Goal: Communication & Community: Participate in discussion

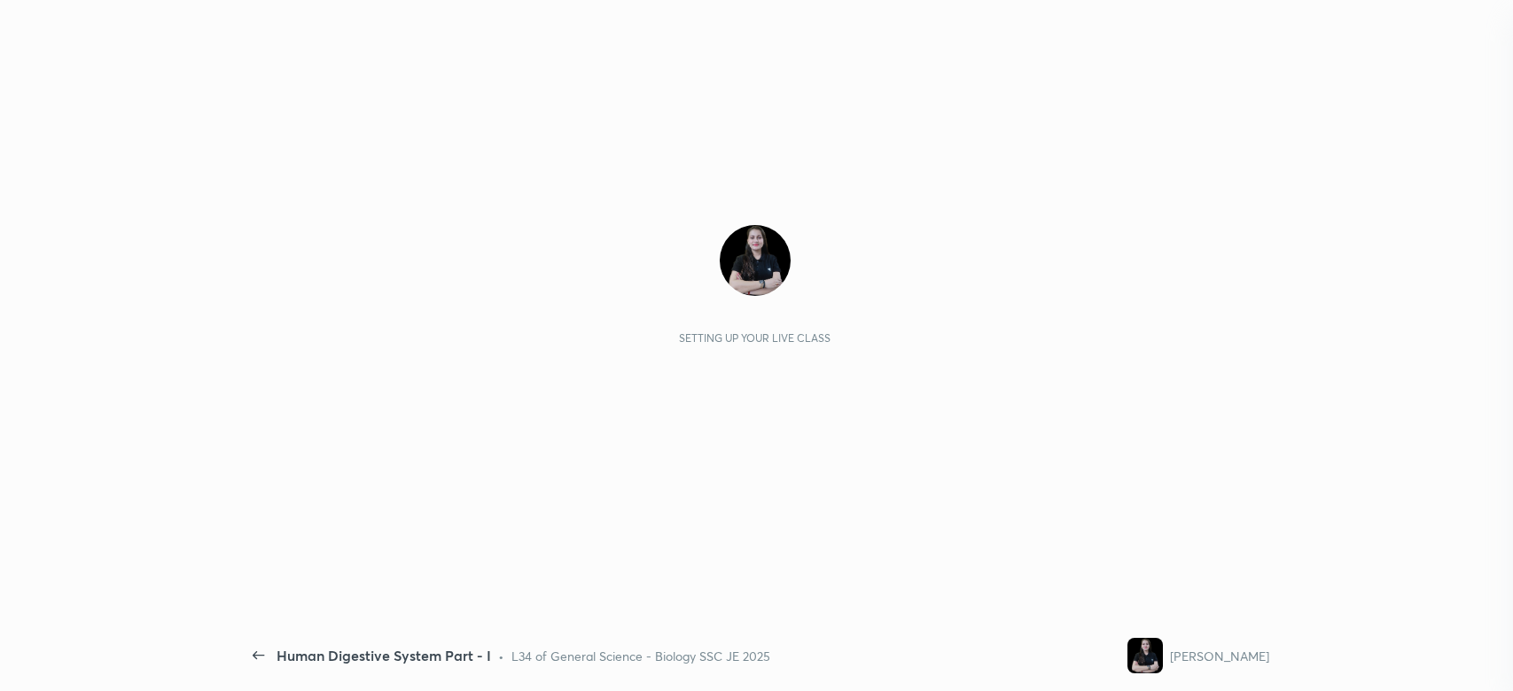
scroll to position [383, 326]
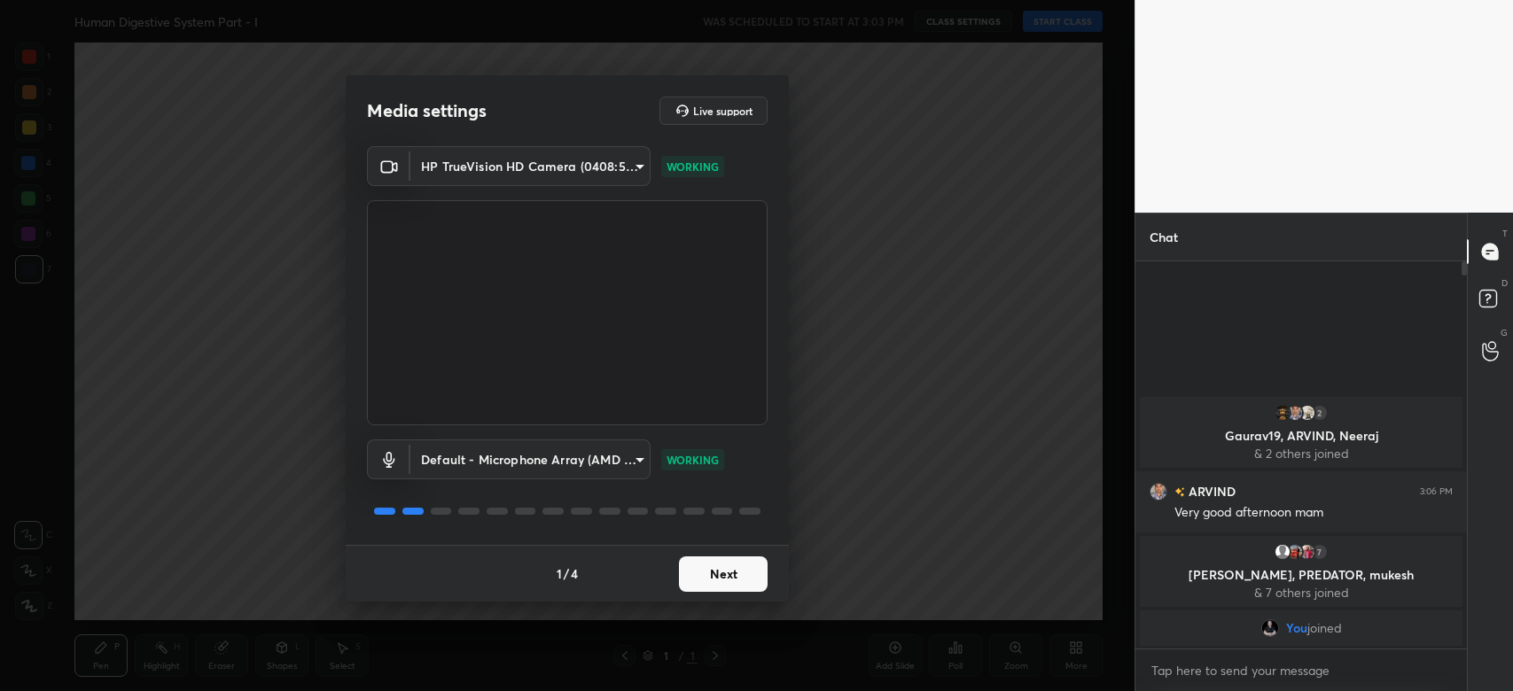
click at [735, 585] on button "Next" at bounding box center [723, 573] width 89 height 35
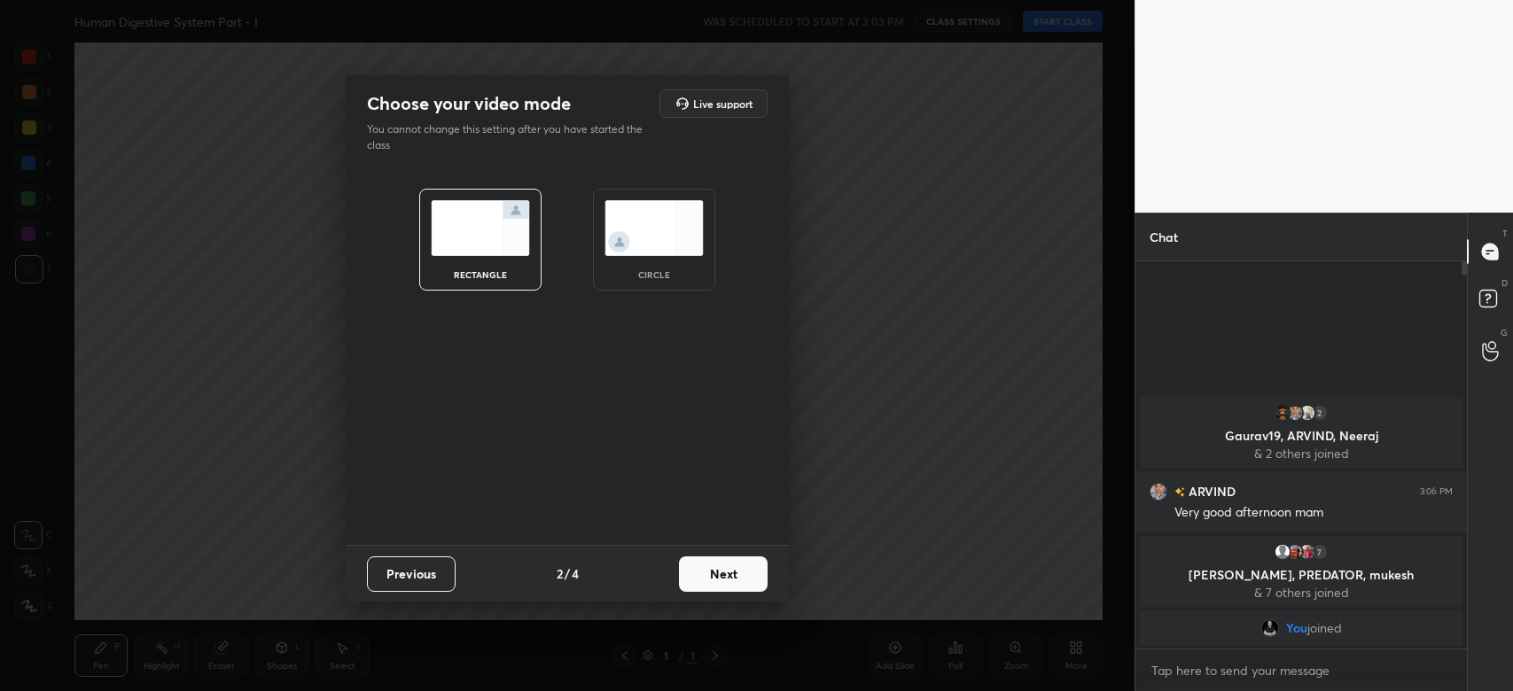
click at [735, 585] on button "Next" at bounding box center [723, 573] width 89 height 35
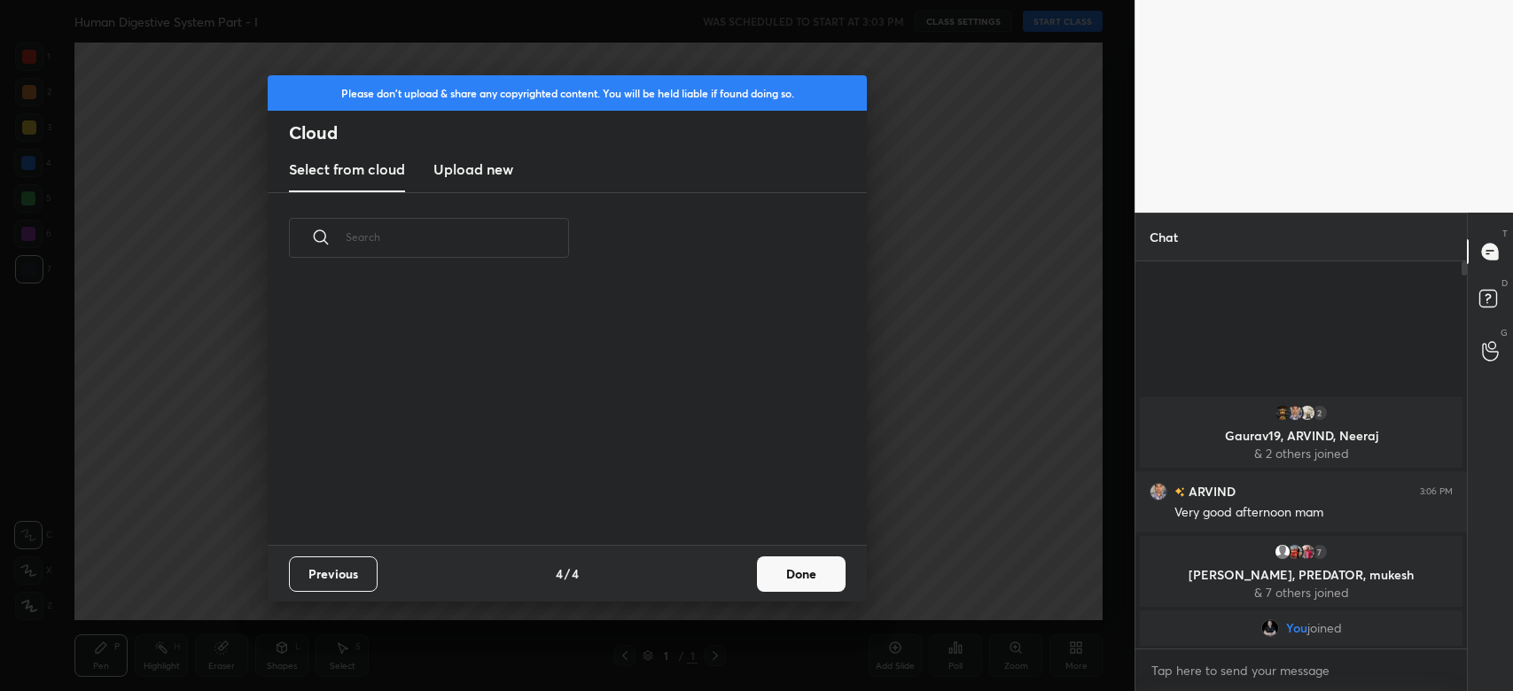
click at [735, 585] on div "Previous 4 / 4 Done" at bounding box center [567, 573] width 599 height 57
click at [778, 583] on button "Done" at bounding box center [801, 573] width 89 height 35
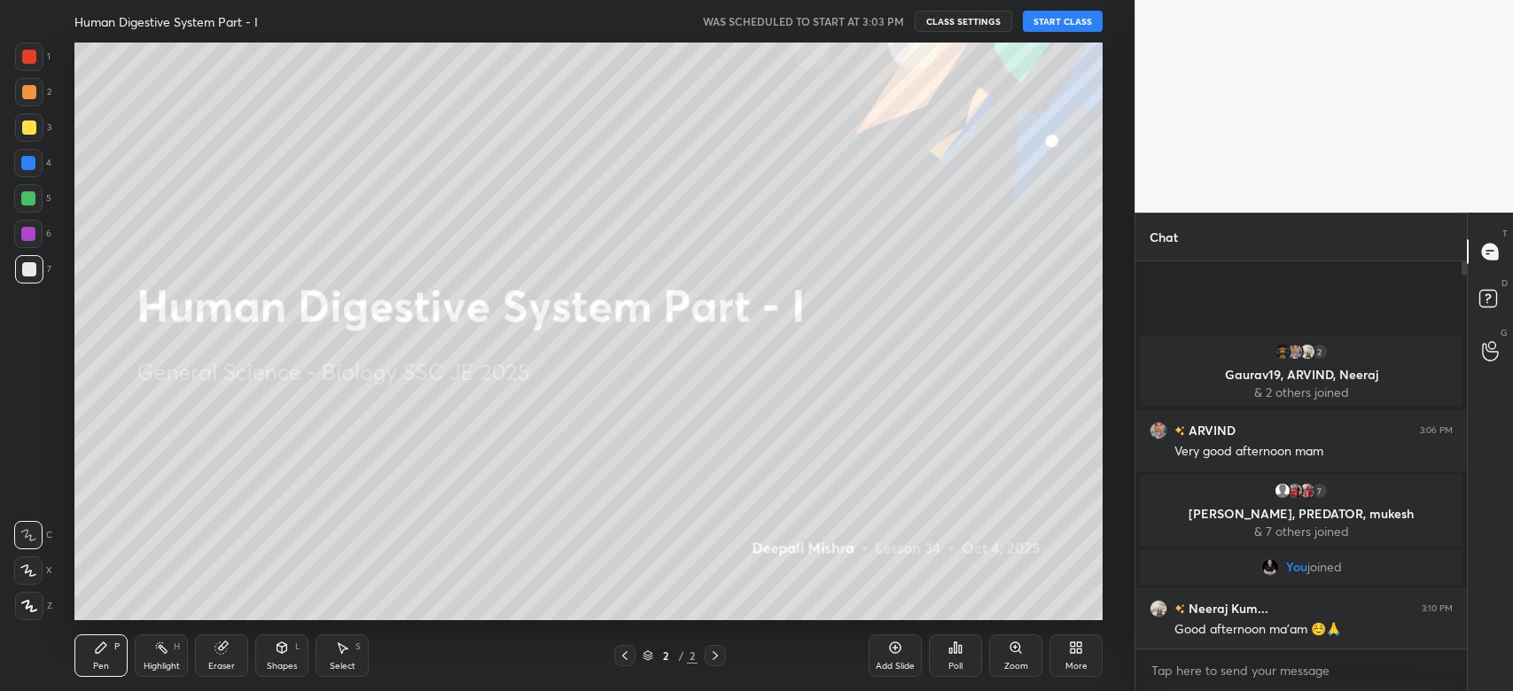
click at [1072, 14] on button "START CLASS" at bounding box center [1063, 21] width 80 height 21
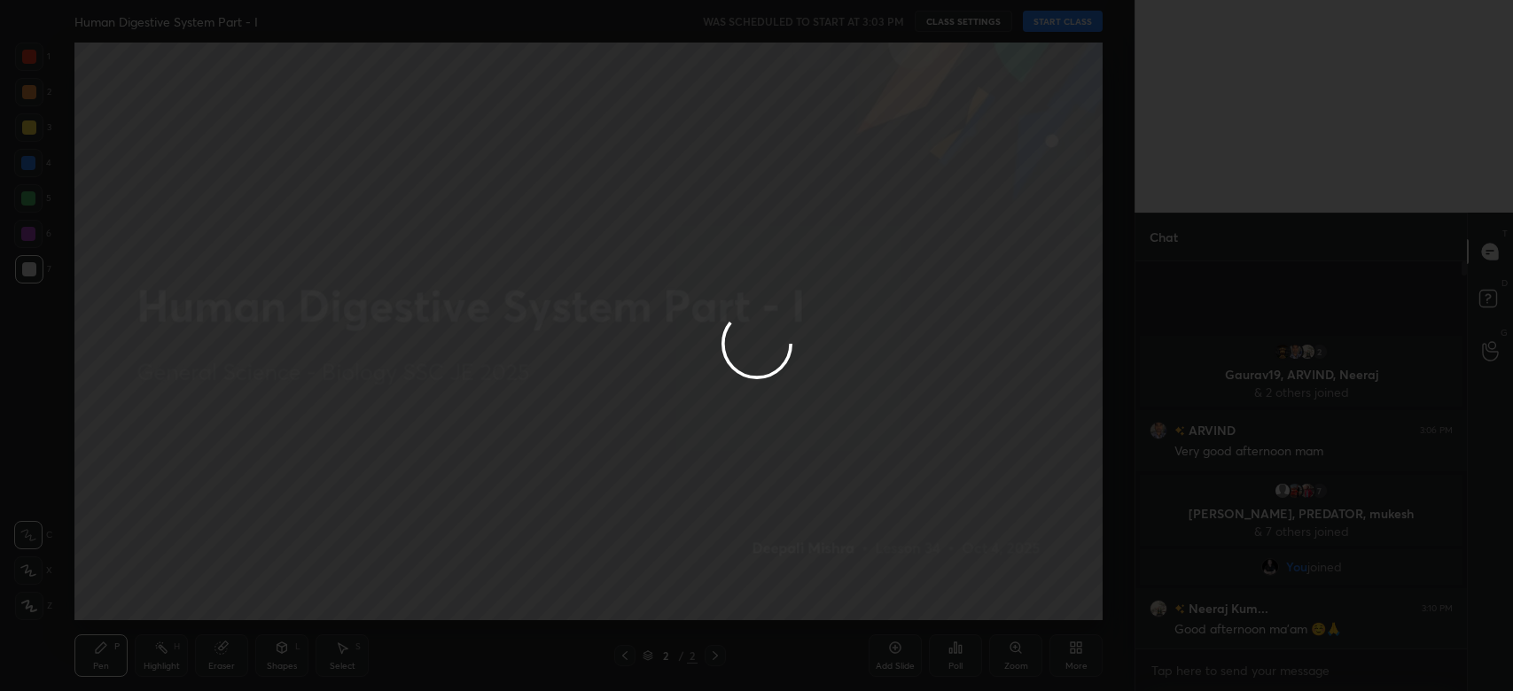
type textarea "x"
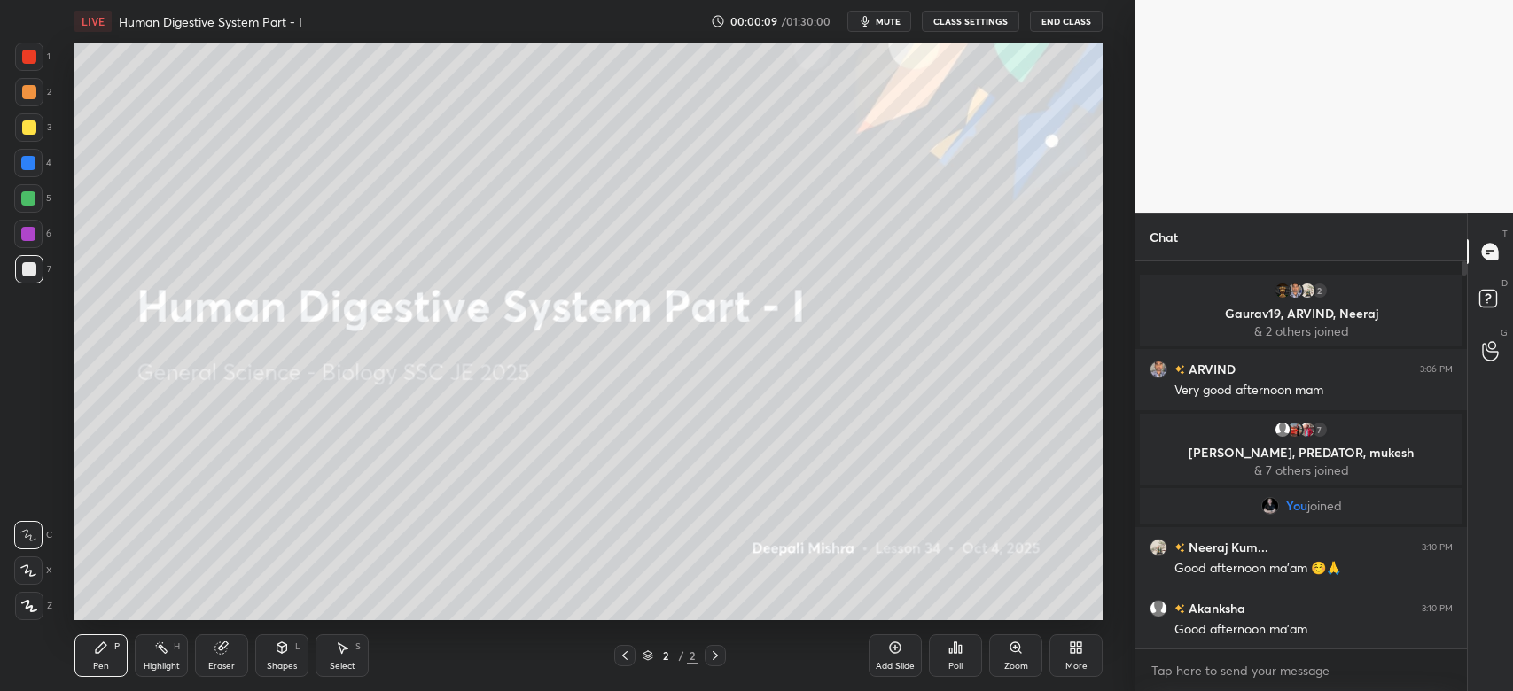
click at [882, 32] on div "LIVE Human Digestive System Part - I 00:00:09 / 01:30:00 mute CLASS SETTINGS En…" at bounding box center [588, 21] width 1028 height 43
click at [881, 22] on span "mute" at bounding box center [887, 21] width 25 height 12
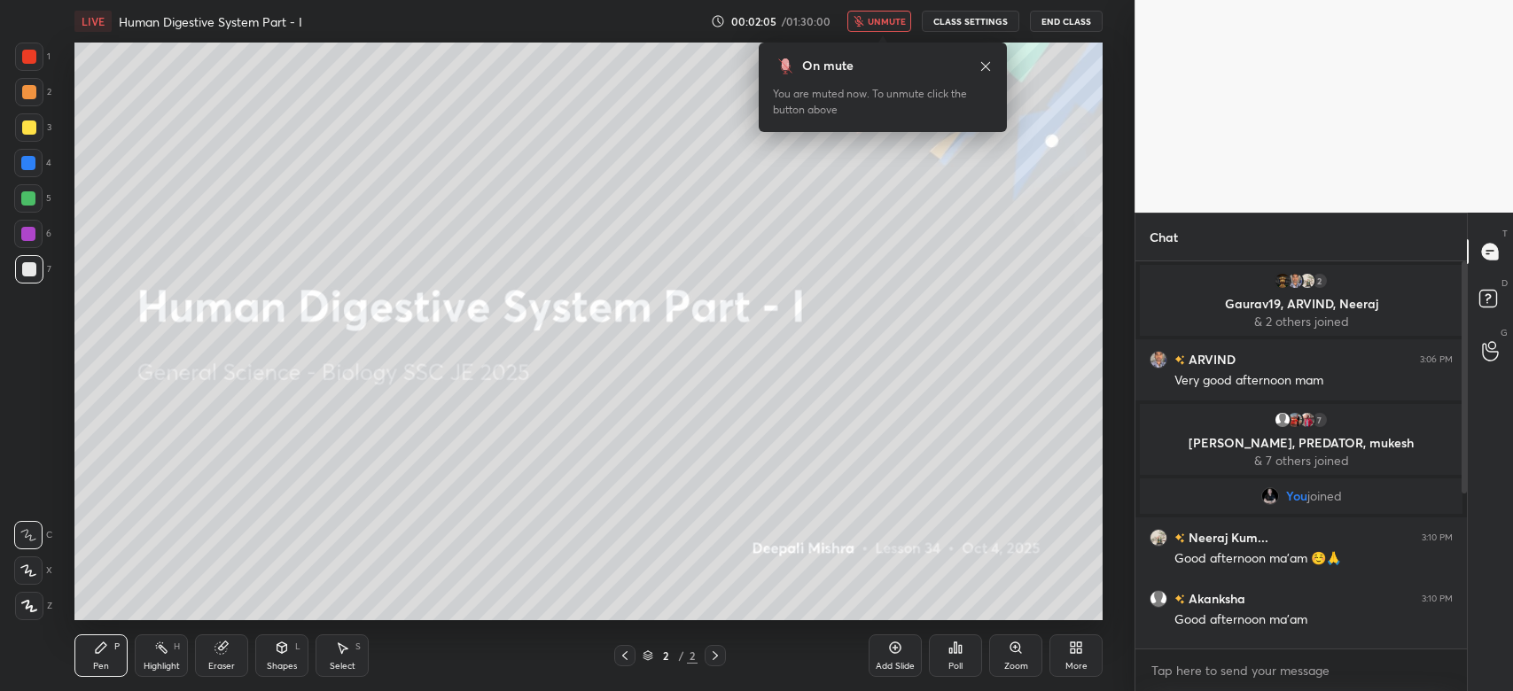
click at [21, 606] on icon at bounding box center [29, 606] width 16 height 12
click at [875, 12] on button "unmute" at bounding box center [879, 21] width 64 height 21
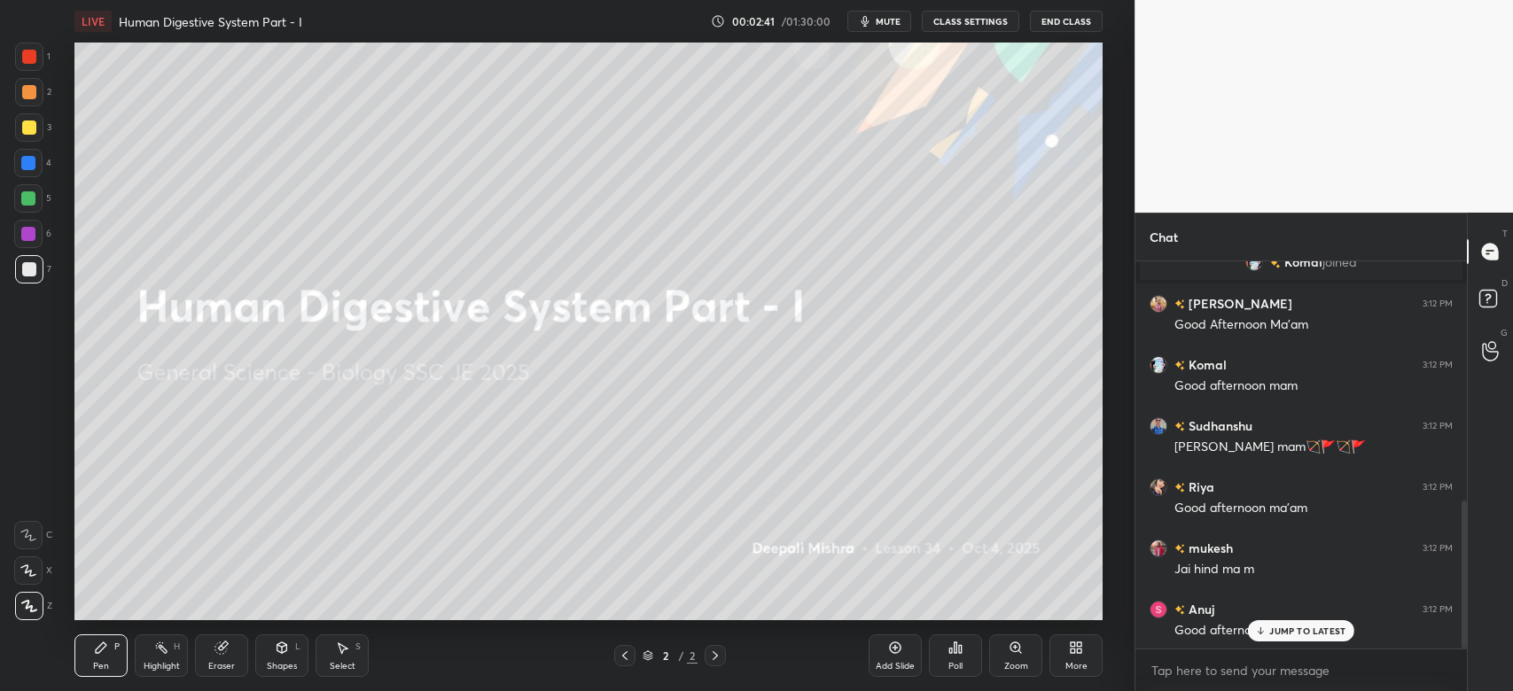
scroll to position [687, 0]
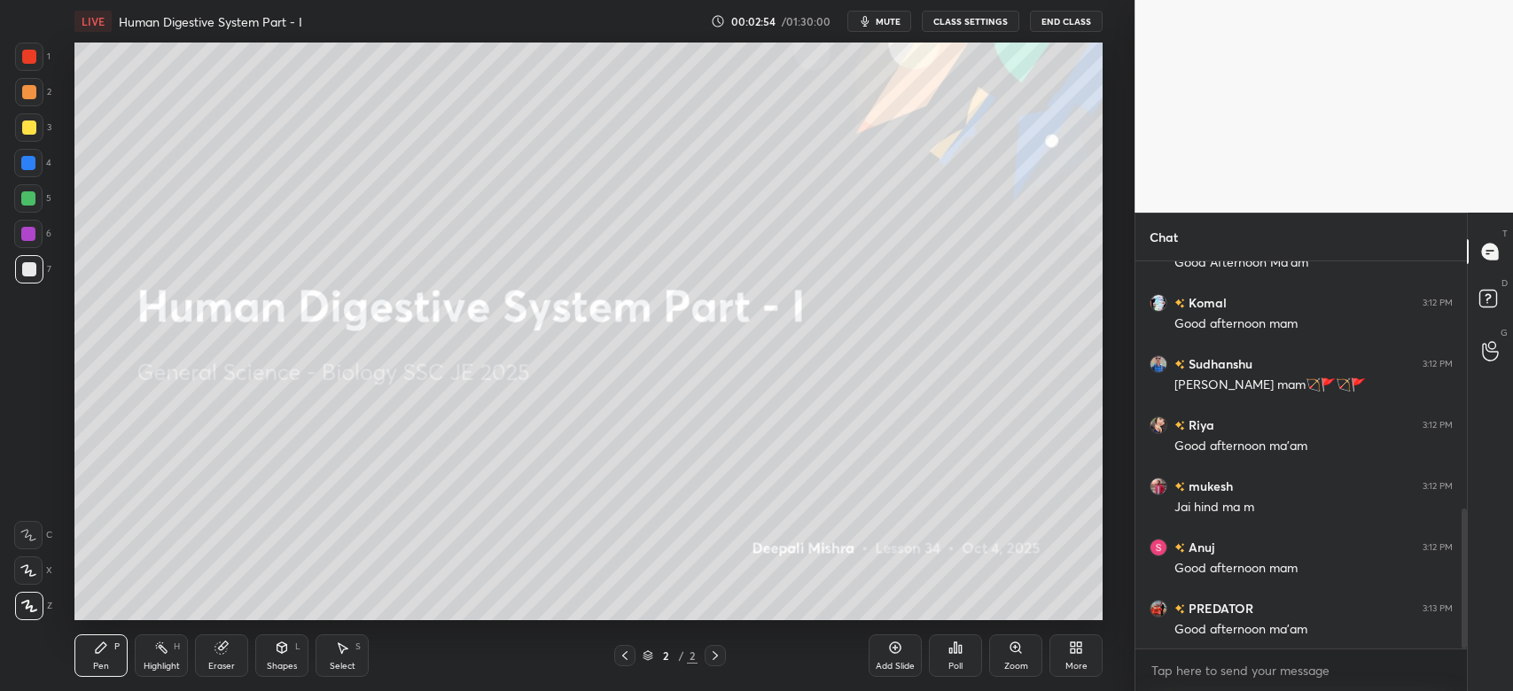
click at [1095, 626] on div "Add Slide Poll Zoom More" at bounding box center [985, 655] width 234 height 99
click at [1078, 651] on icon at bounding box center [1079, 651] width 4 height 4
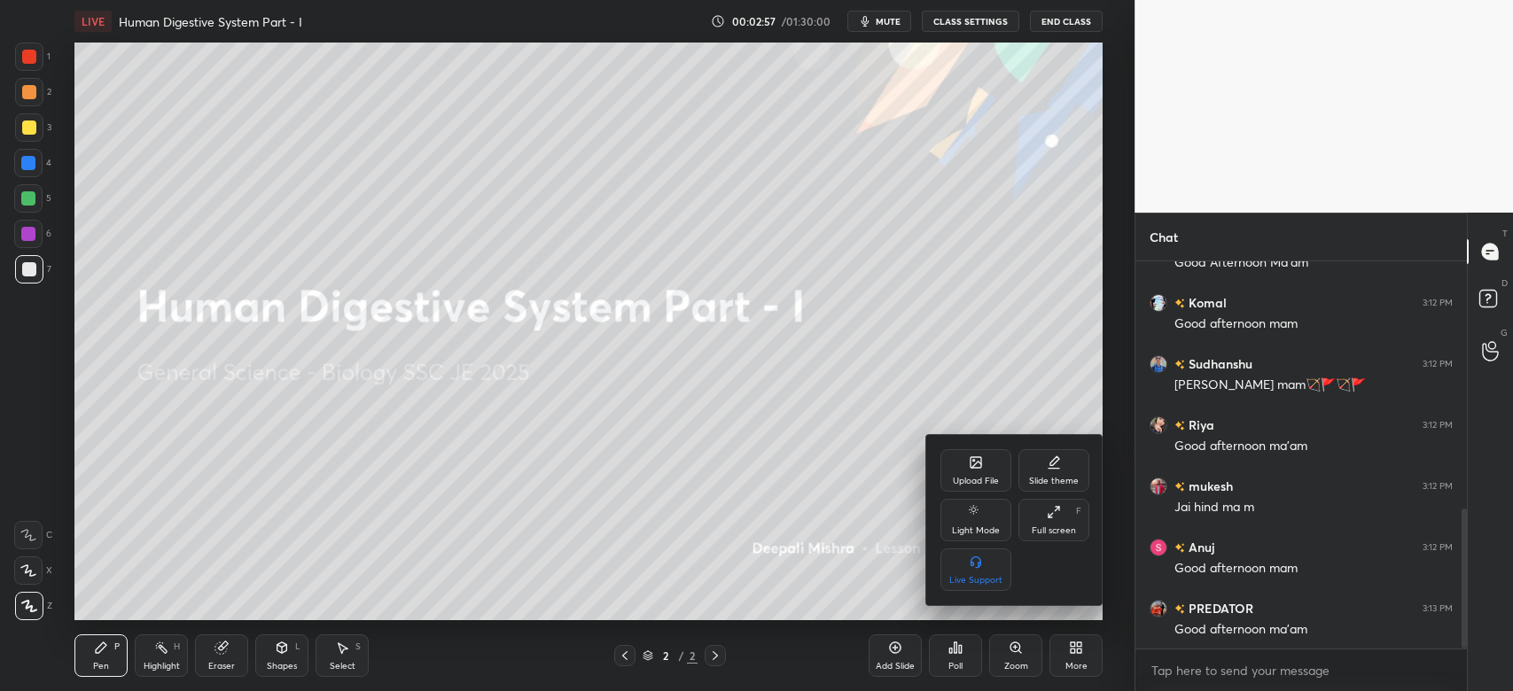
click at [976, 469] on icon at bounding box center [976, 462] width 14 height 14
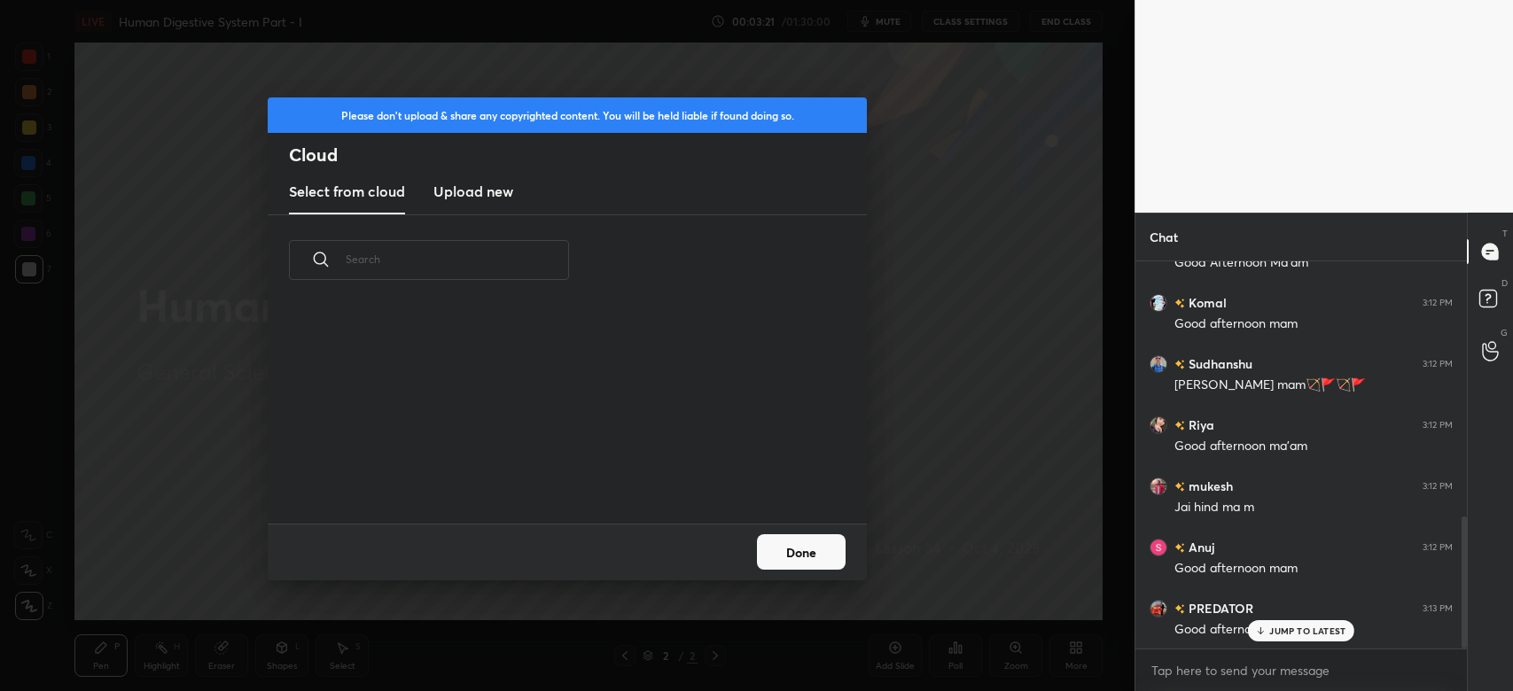
scroll to position [747, 0]
click at [494, 181] on h3 "Upload new" at bounding box center [473, 191] width 80 height 21
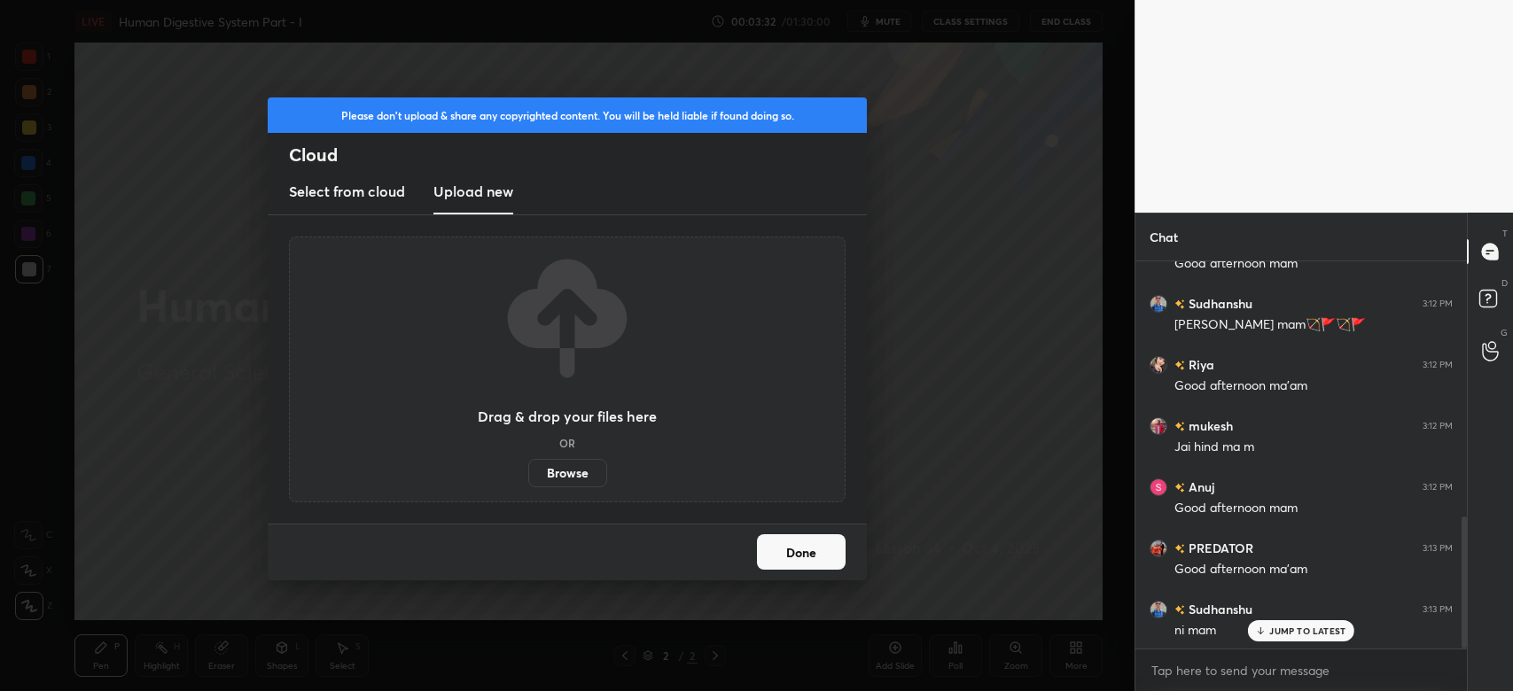
click at [571, 472] on label "Browse" at bounding box center [567, 473] width 79 height 28
click at [528, 472] on input "Browse" at bounding box center [528, 473] width 0 height 28
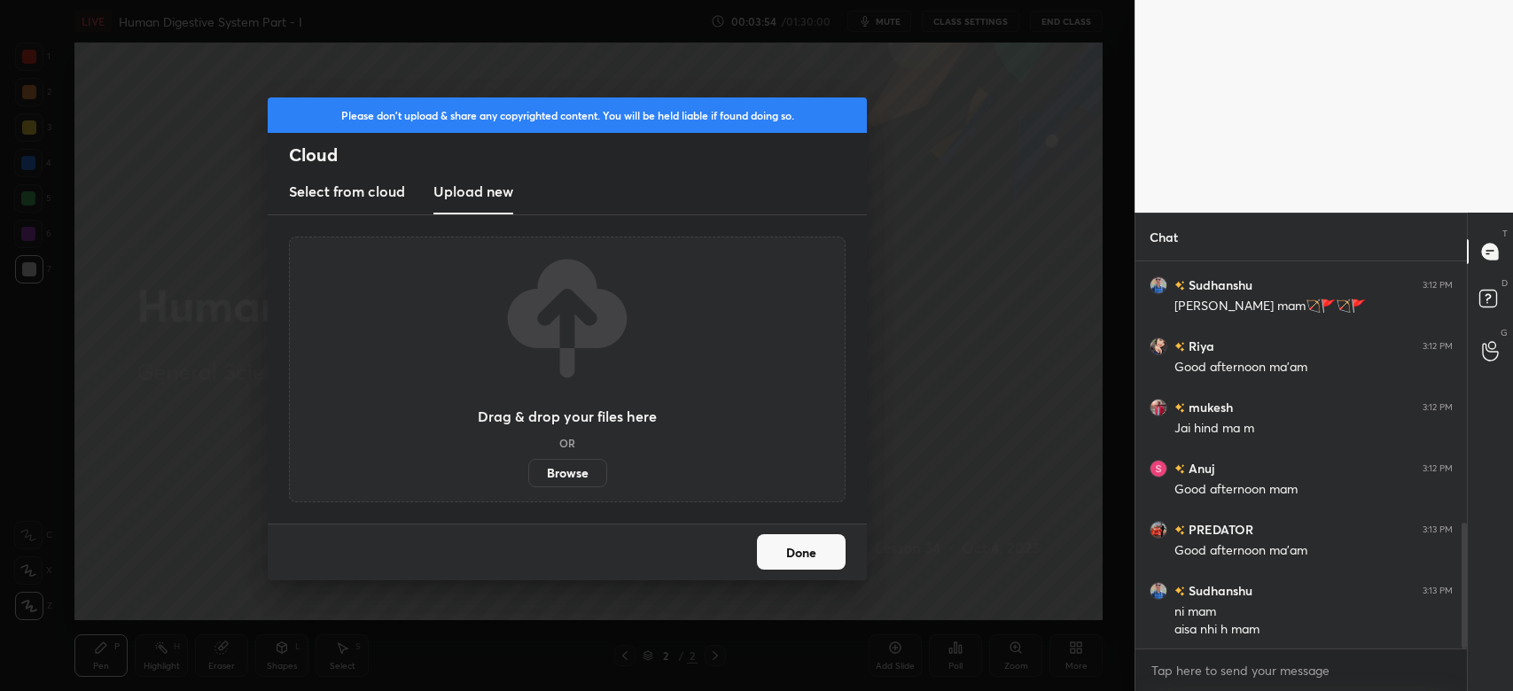
scroll to position [808, 0]
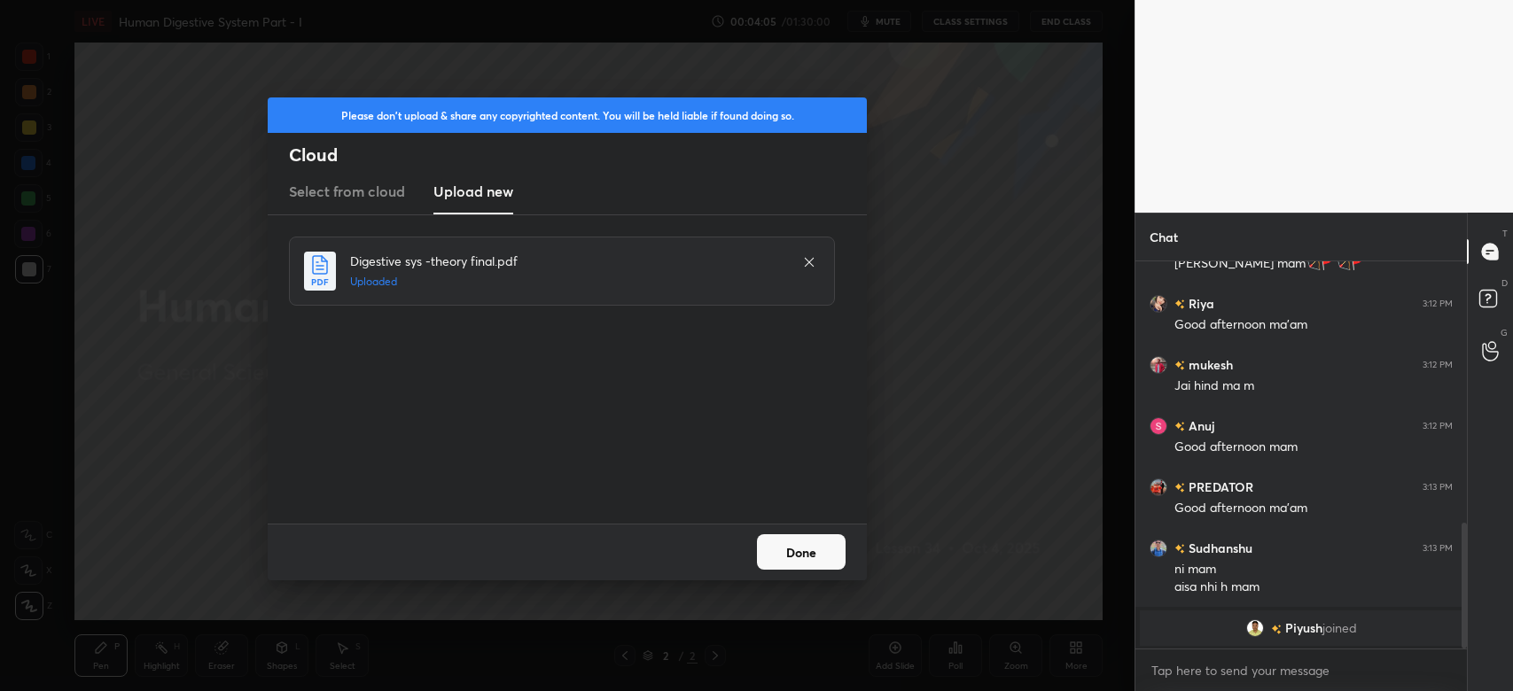
click at [832, 554] on button "Done" at bounding box center [801, 551] width 89 height 35
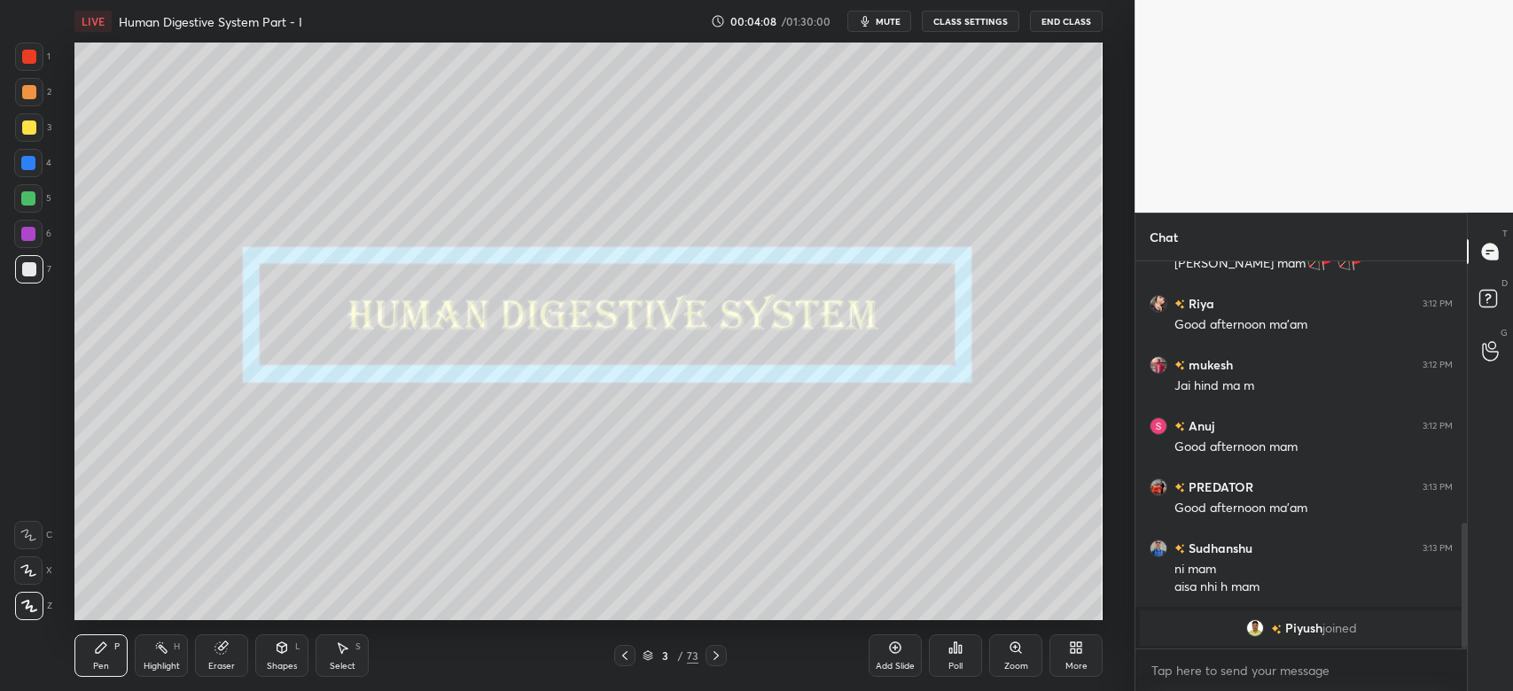
click at [650, 654] on icon at bounding box center [647, 655] width 11 height 11
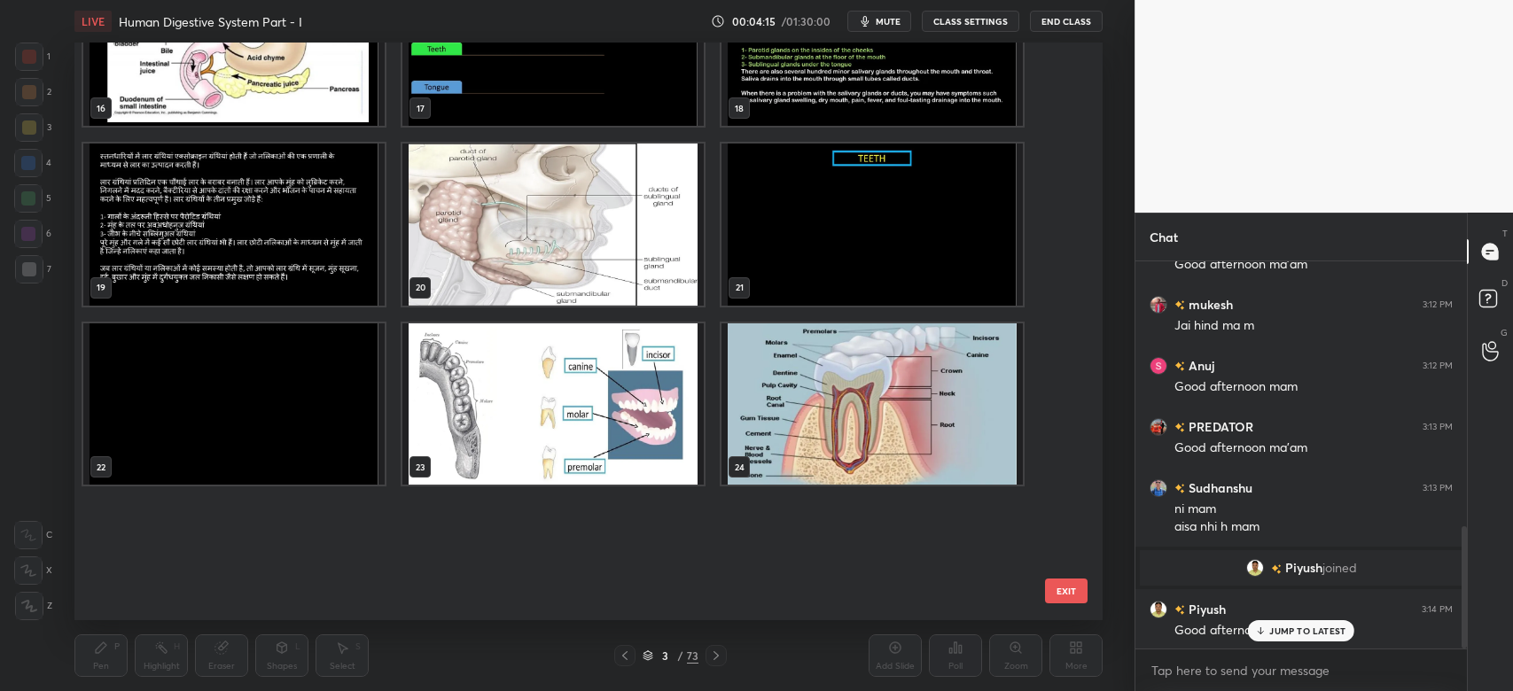
scroll to position [0, 0]
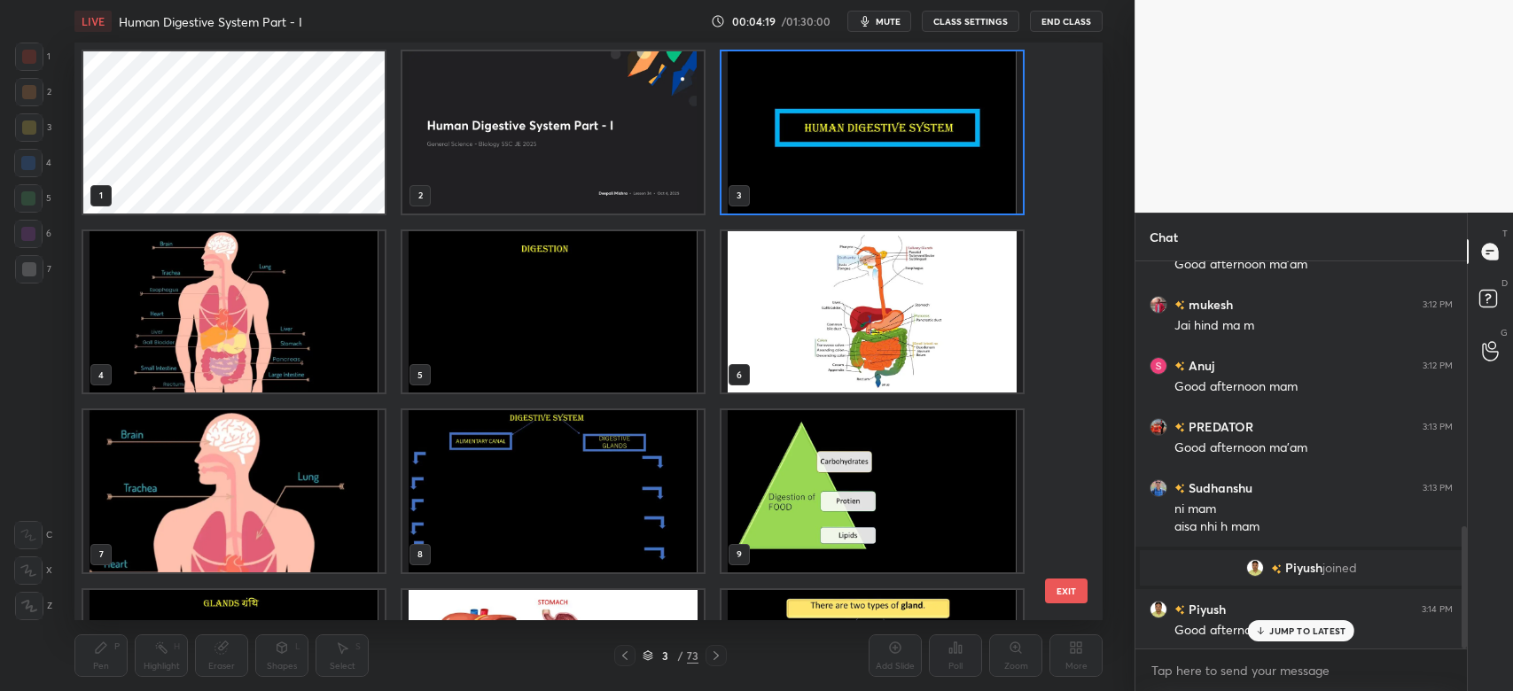
click at [878, 126] on img "grid" at bounding box center [871, 132] width 301 height 162
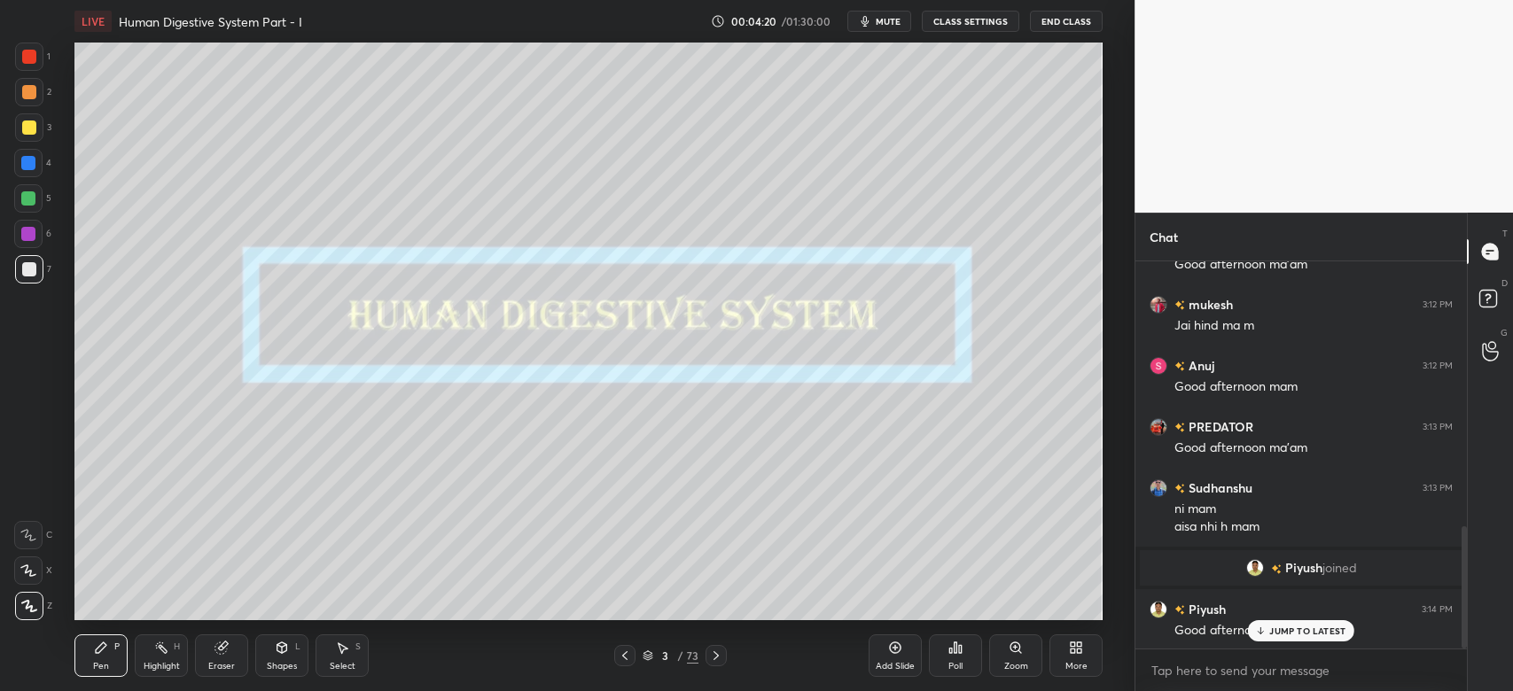
click at [878, 126] on img "grid" at bounding box center [871, 132] width 301 height 162
click at [1331, 629] on p "JUMP TO LATEST" at bounding box center [1307, 631] width 76 height 11
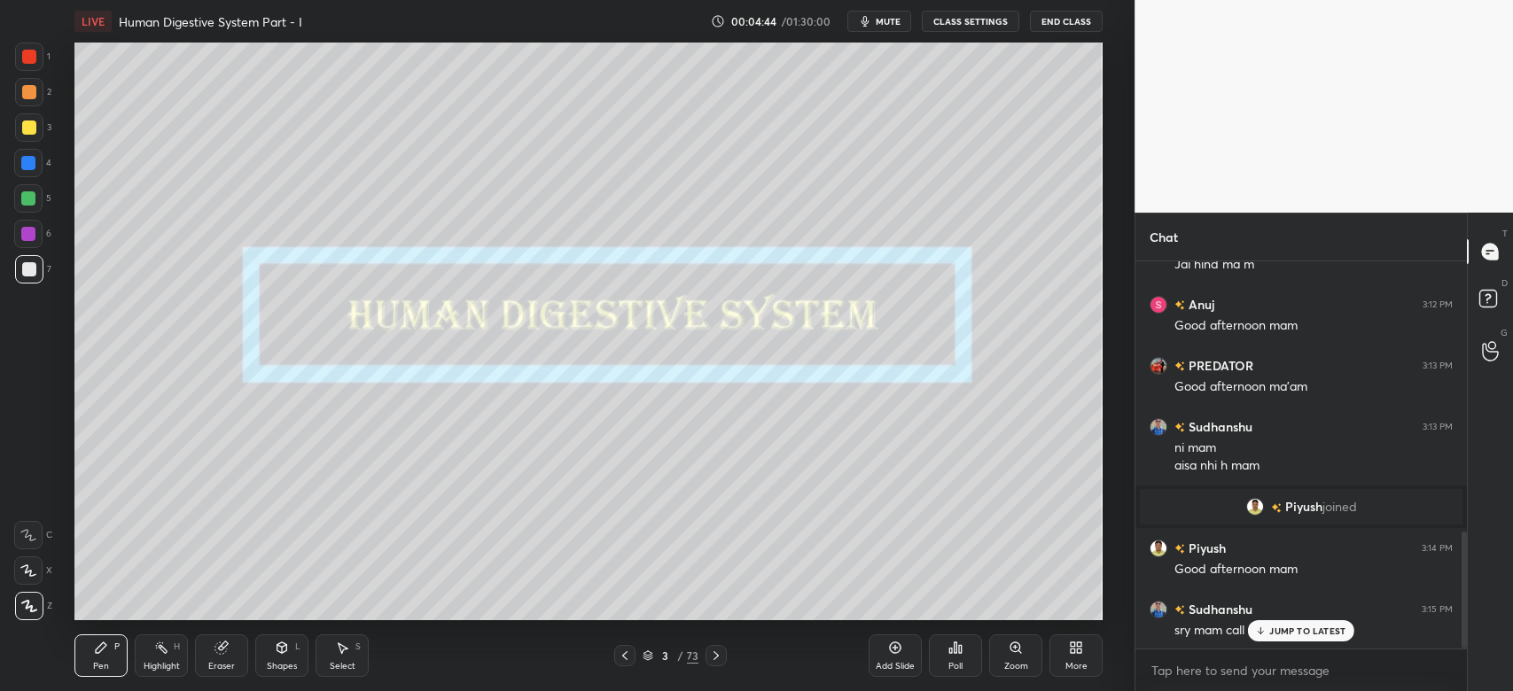
click at [1297, 639] on div "JUMP TO LATEST" at bounding box center [1301, 630] width 106 height 21
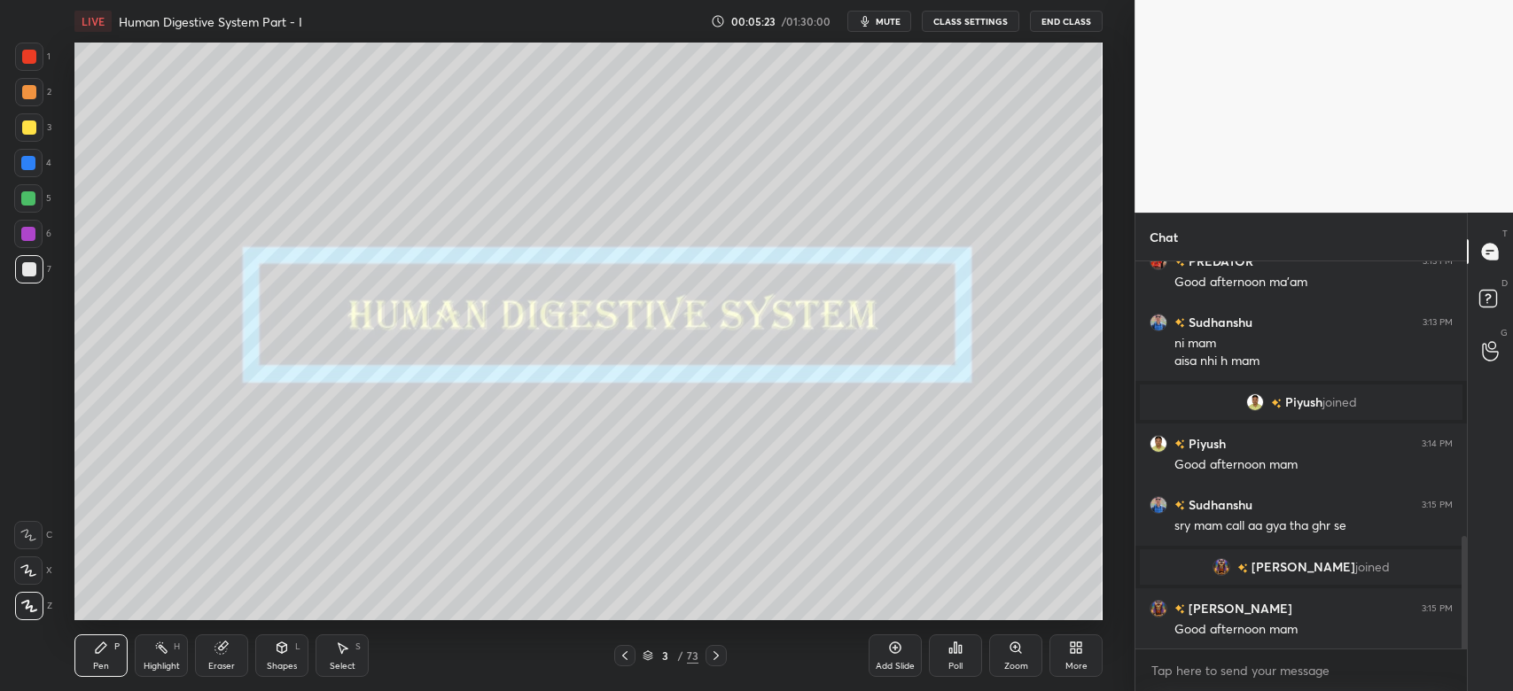
scroll to position [943, 0]
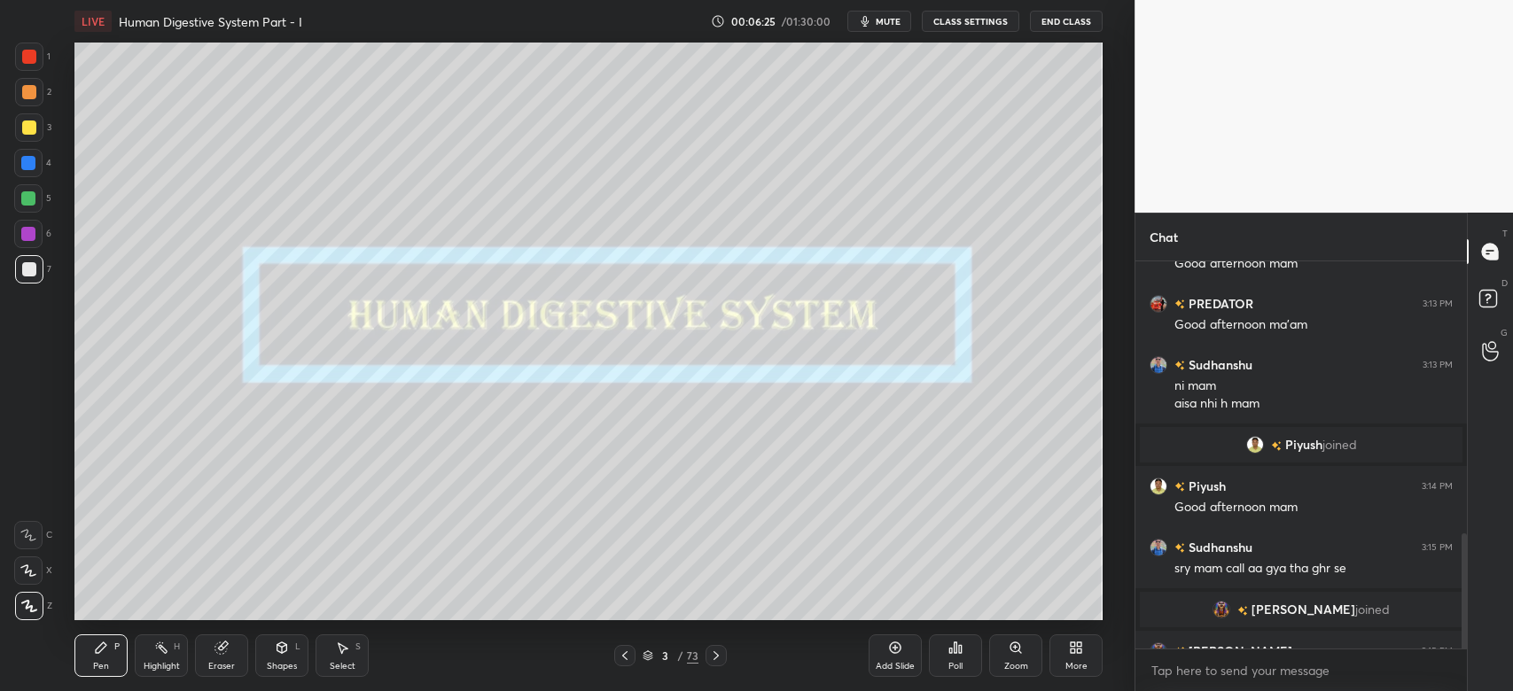
drag, startPoint x: 651, startPoint y: 649, endPoint x: 651, endPoint y: 638, distance: 10.6
click at [651, 642] on div "Pen P Highlight H Eraser Shapes L Select S 3 / 73 Add Slide Poll Zoom More" at bounding box center [588, 655] width 1028 height 71
click at [648, 650] on icon at bounding box center [647, 655] width 11 height 11
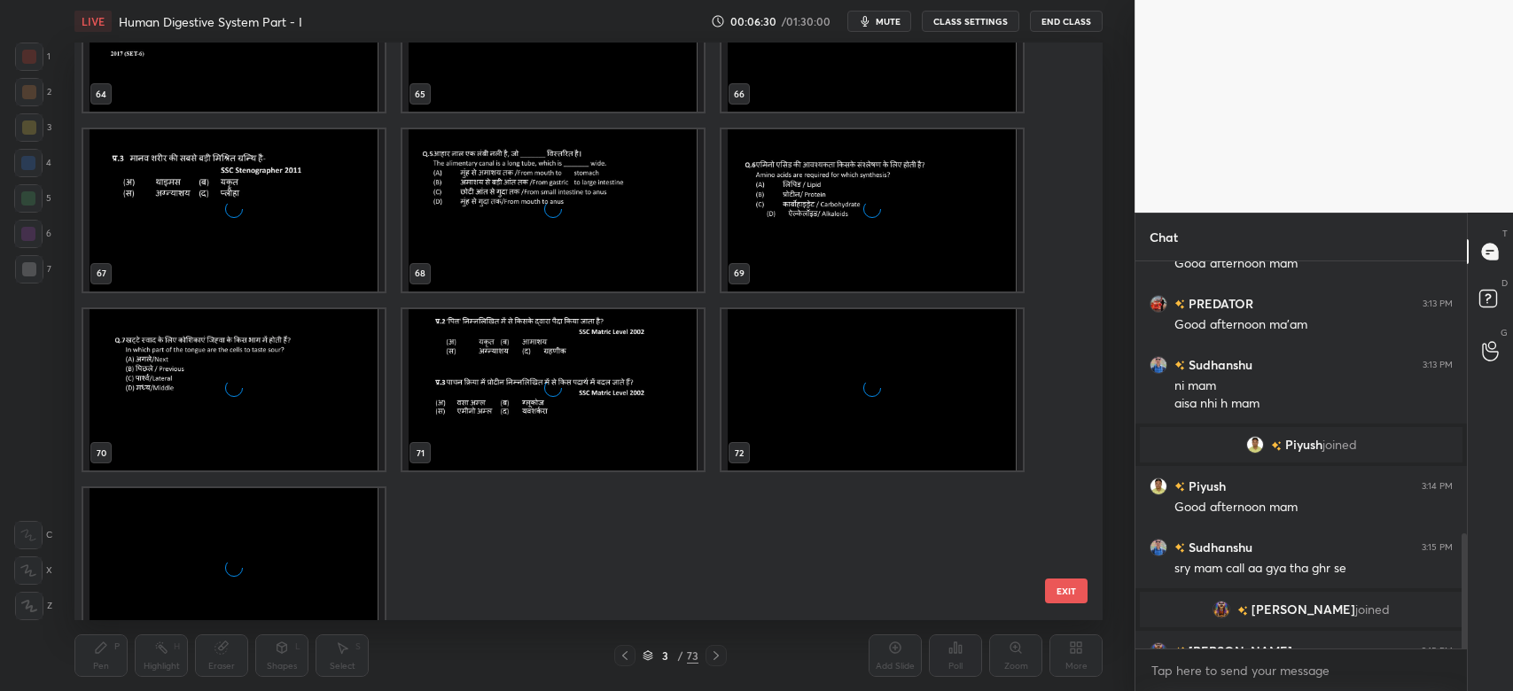
scroll to position [3907, 0]
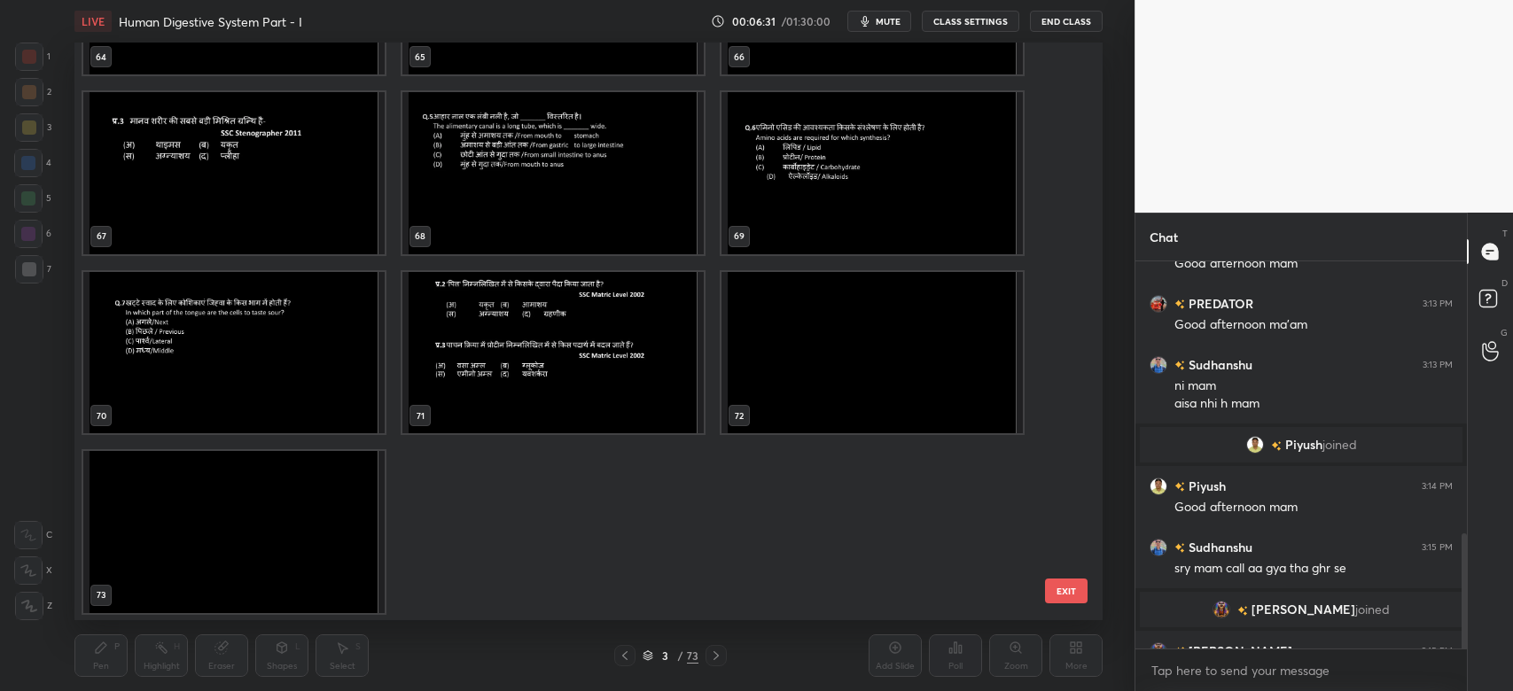
click at [251, 580] on img "grid" at bounding box center [233, 532] width 301 height 162
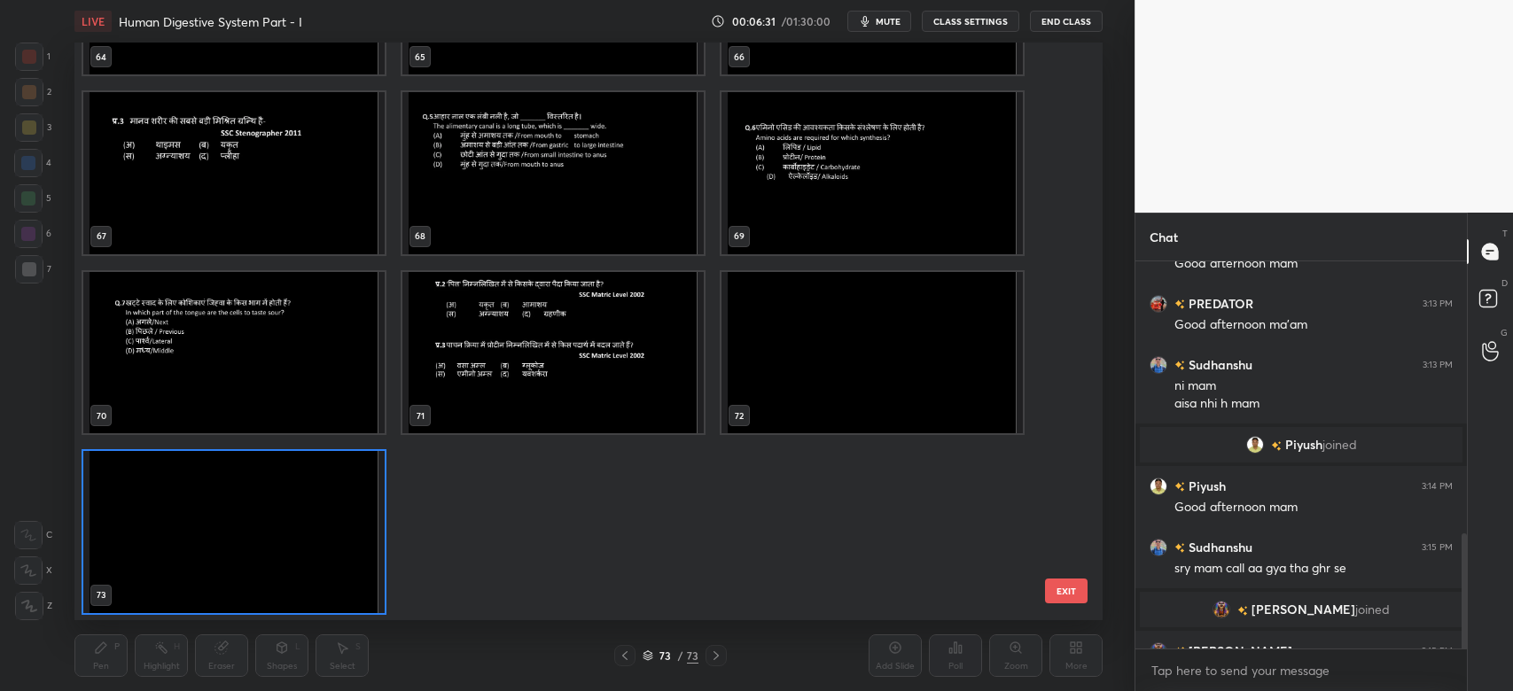
click at [255, 576] on img "grid" at bounding box center [233, 532] width 301 height 162
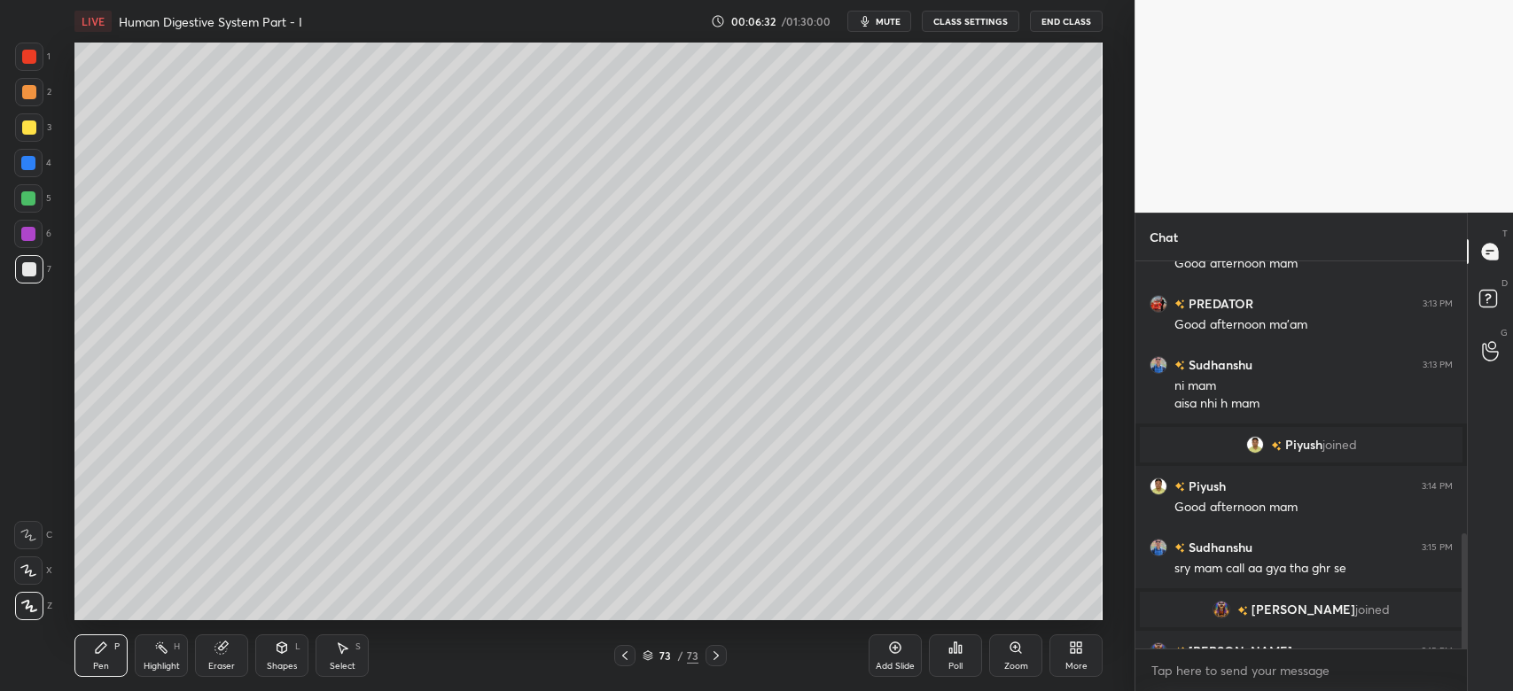
click at [1074, 649] on icon at bounding box center [1076, 648] width 14 height 14
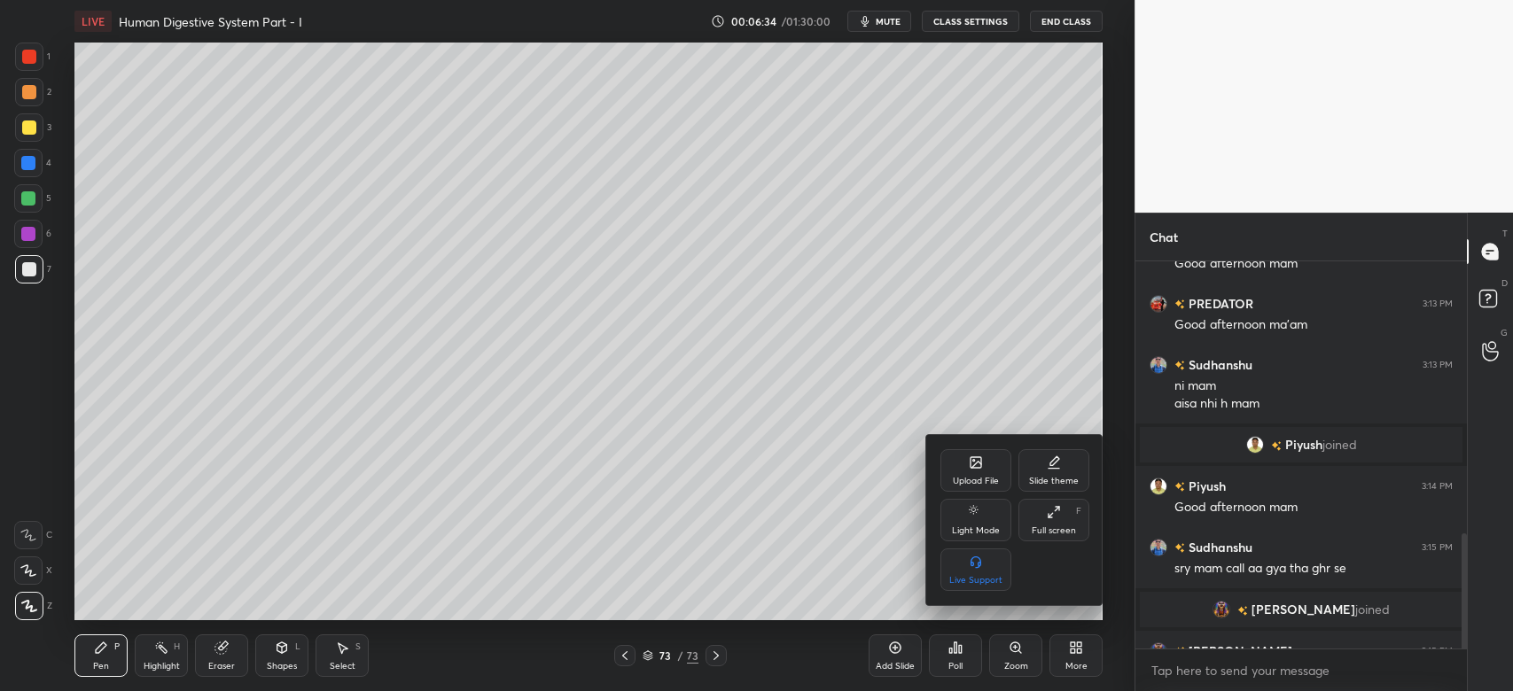
drag, startPoint x: 969, startPoint y: 475, endPoint x: 945, endPoint y: 422, distance: 58.3
click at [961, 441] on div "Upload File Slide theme Light Mode Full screen F Live Support" at bounding box center [1014, 520] width 177 height 170
click at [978, 457] on div "Upload File Slide theme Light Mode Full screen F Live Support" at bounding box center [1014, 520] width 177 height 170
click at [973, 457] on icon at bounding box center [975, 462] width 11 height 11
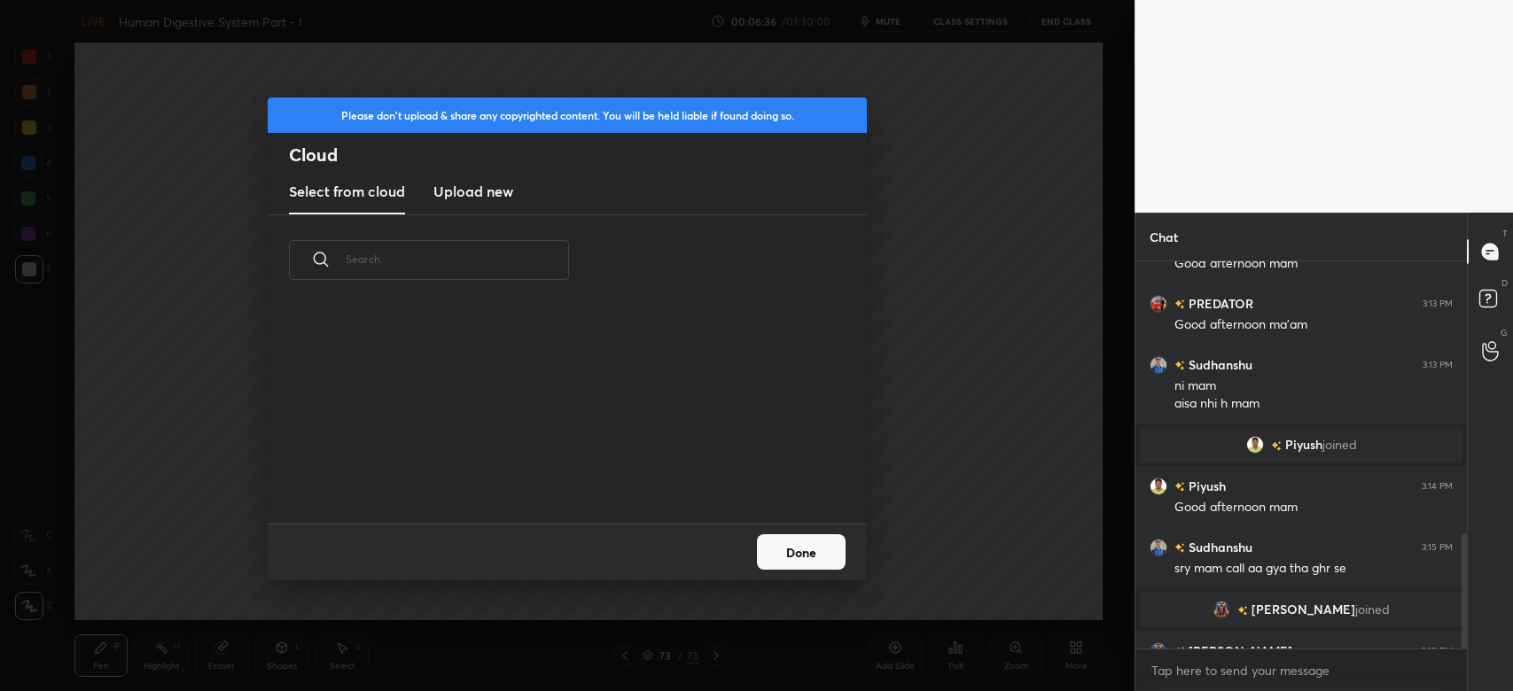
scroll to position [219, 568]
click at [492, 193] on h3 "Upload new" at bounding box center [473, 191] width 80 height 21
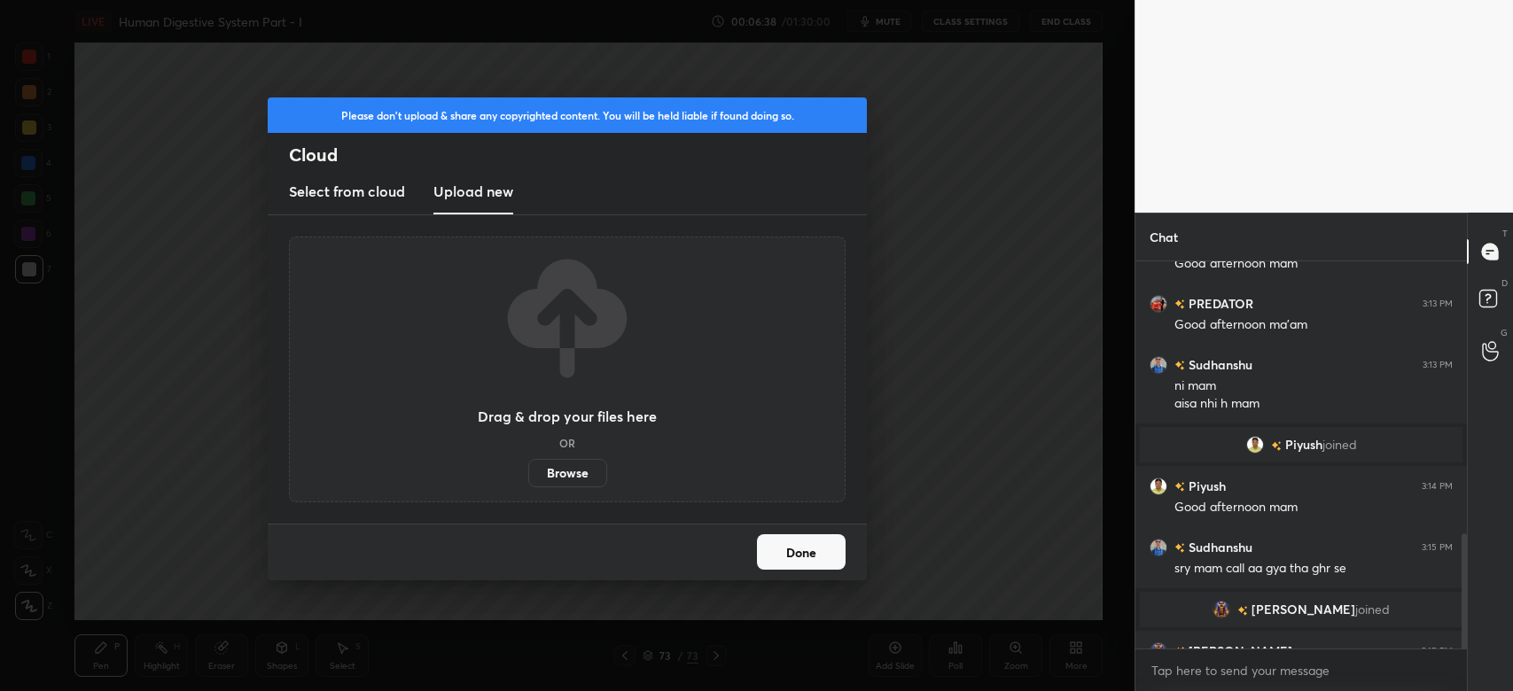
click at [565, 475] on label "Browse" at bounding box center [567, 473] width 79 height 28
click at [528, 475] on input "Browse" at bounding box center [528, 473] width 0 height 28
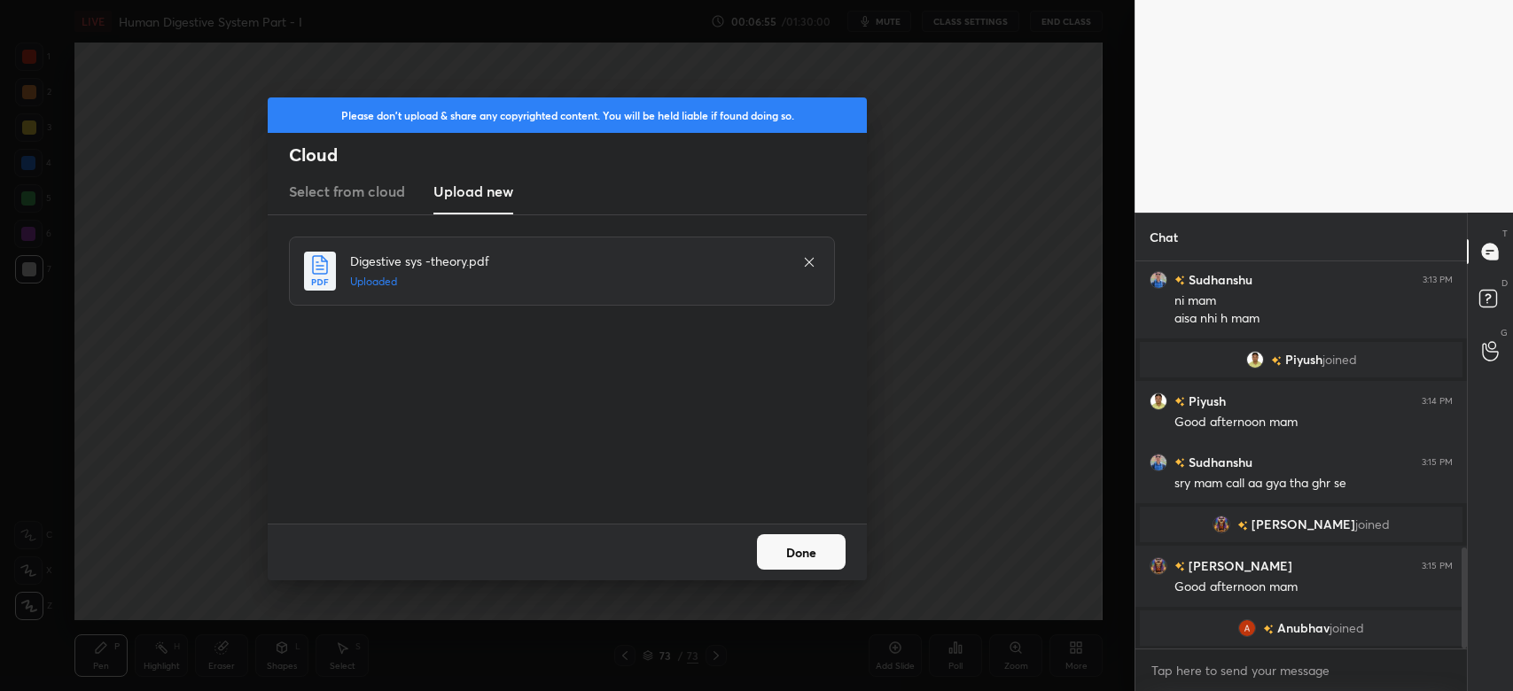
drag, startPoint x: 800, startPoint y: 555, endPoint x: 868, endPoint y: 547, distance: 68.7
click at [804, 551] on button "Done" at bounding box center [801, 551] width 89 height 35
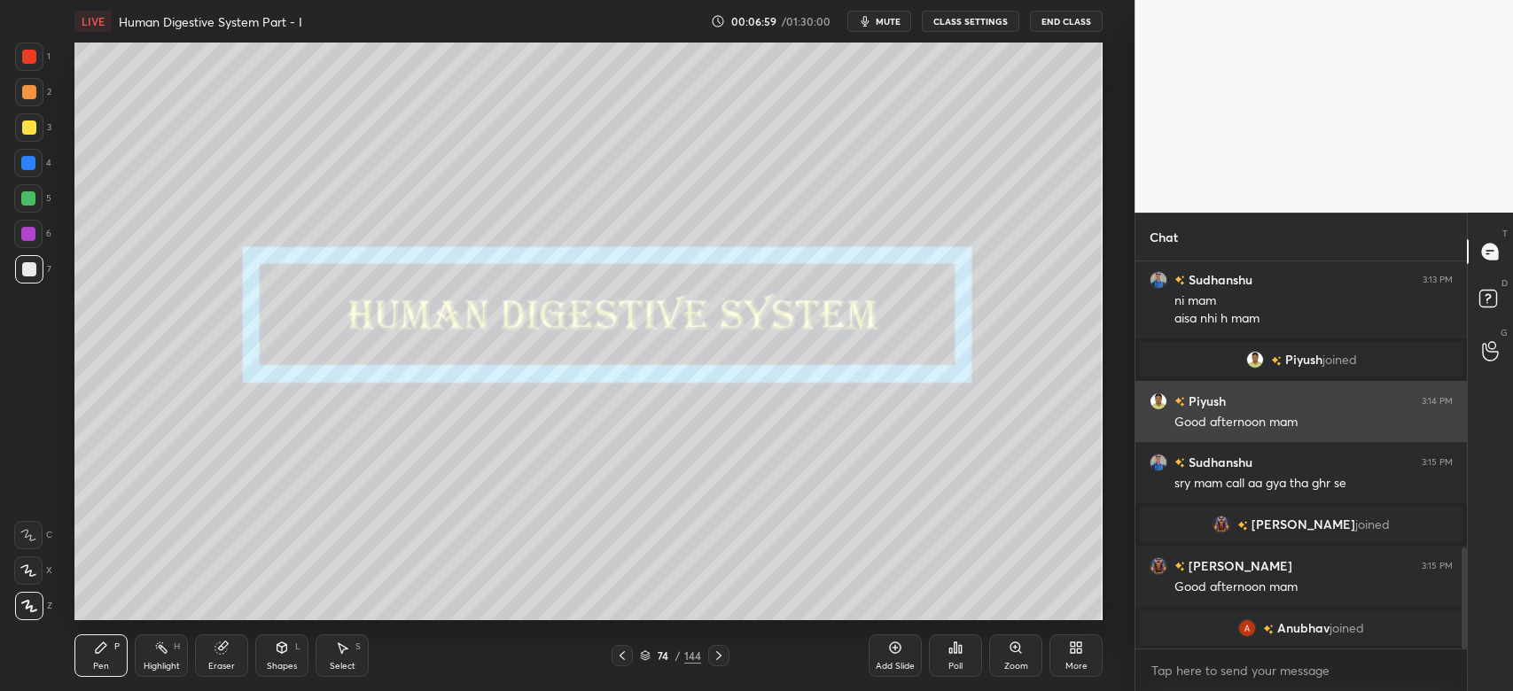
scroll to position [1046, 0]
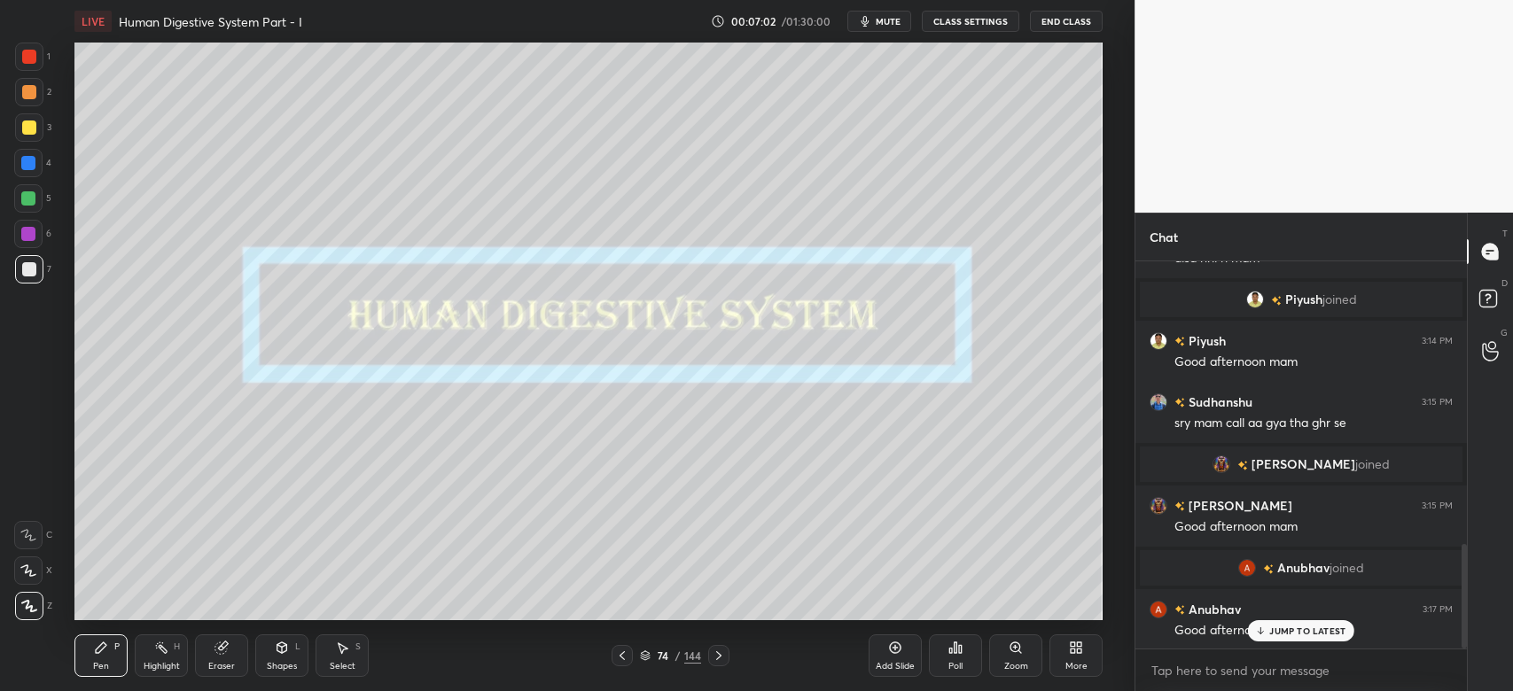
click at [1304, 638] on div "JUMP TO LATEST" at bounding box center [1301, 630] width 106 height 21
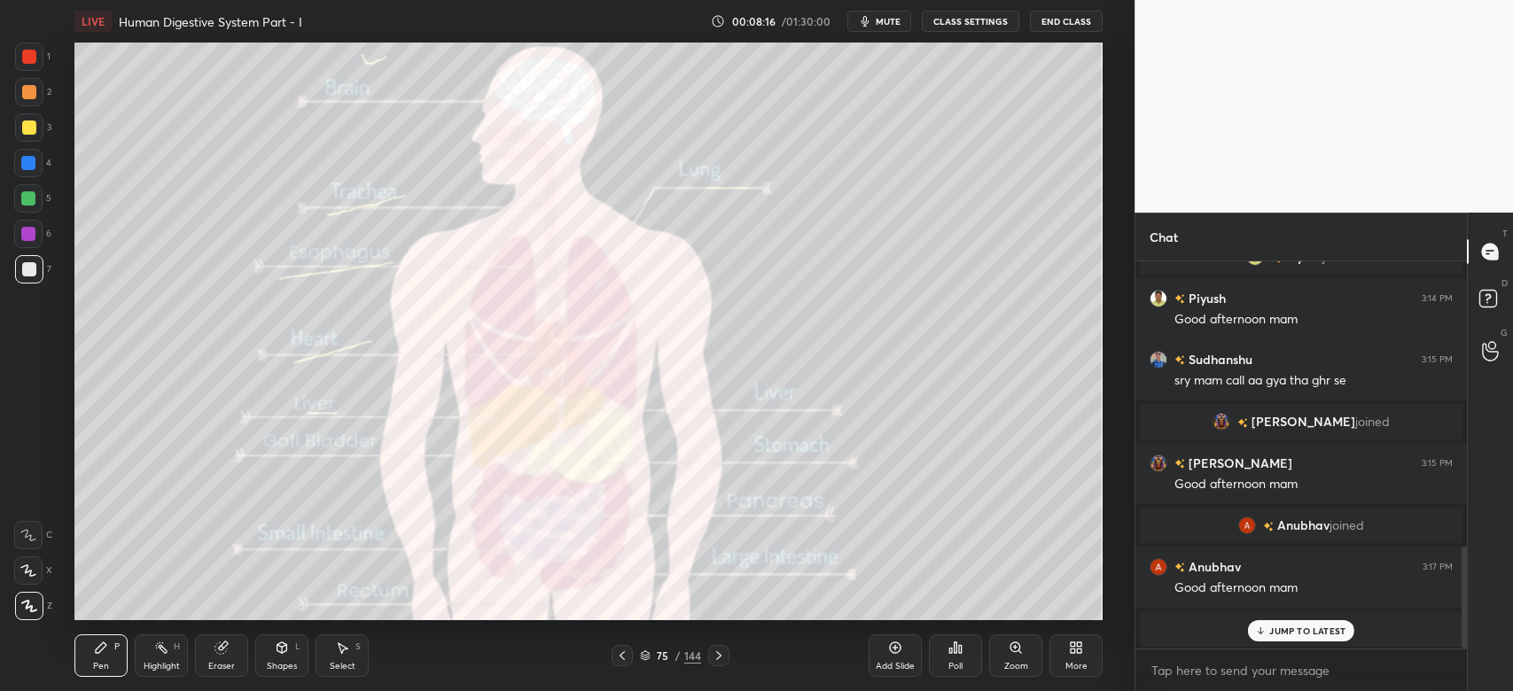
click at [1304, 638] on div "JUMP TO LATEST" at bounding box center [1301, 630] width 106 height 21
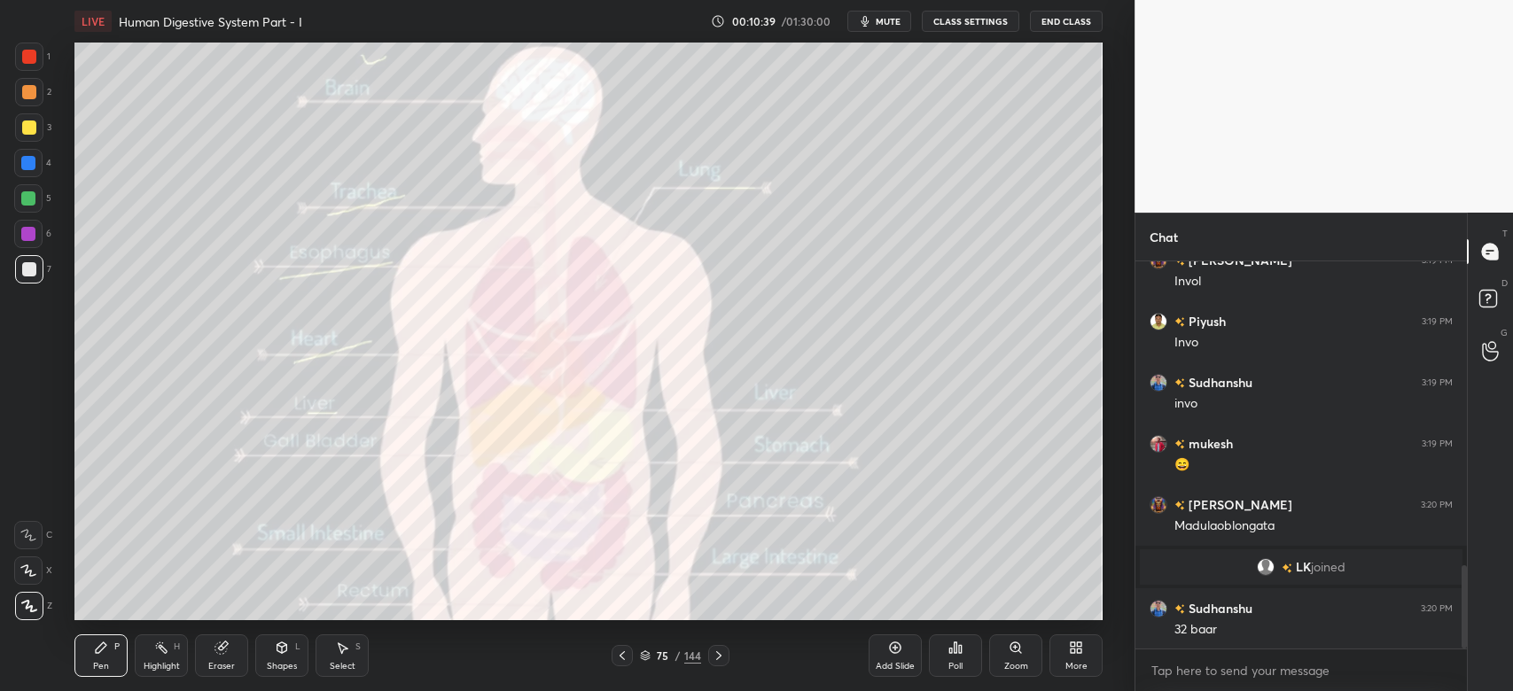
scroll to position [1424, 0]
click at [25, 127] on div at bounding box center [29, 128] width 14 height 14
click at [34, 128] on div at bounding box center [29, 128] width 14 height 14
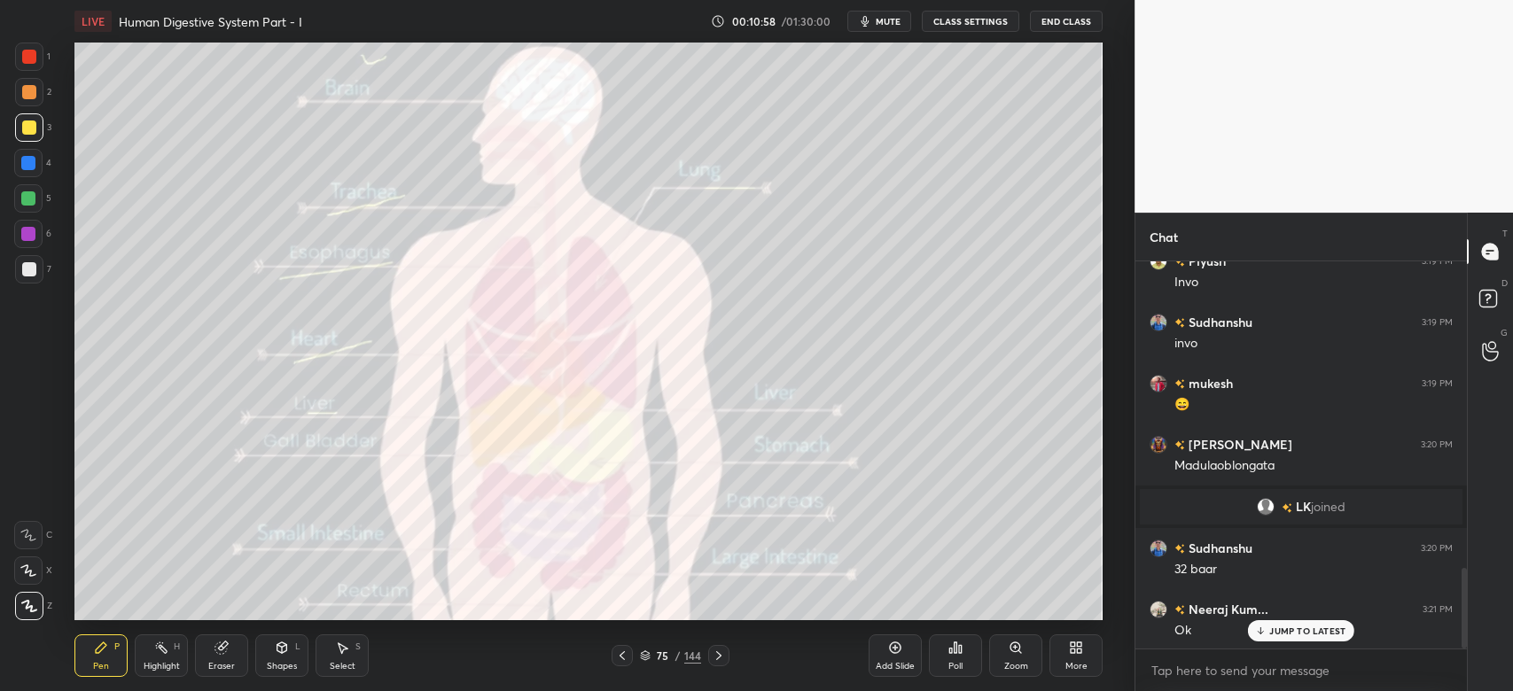
click at [28, 64] on div at bounding box center [29, 57] width 28 height 28
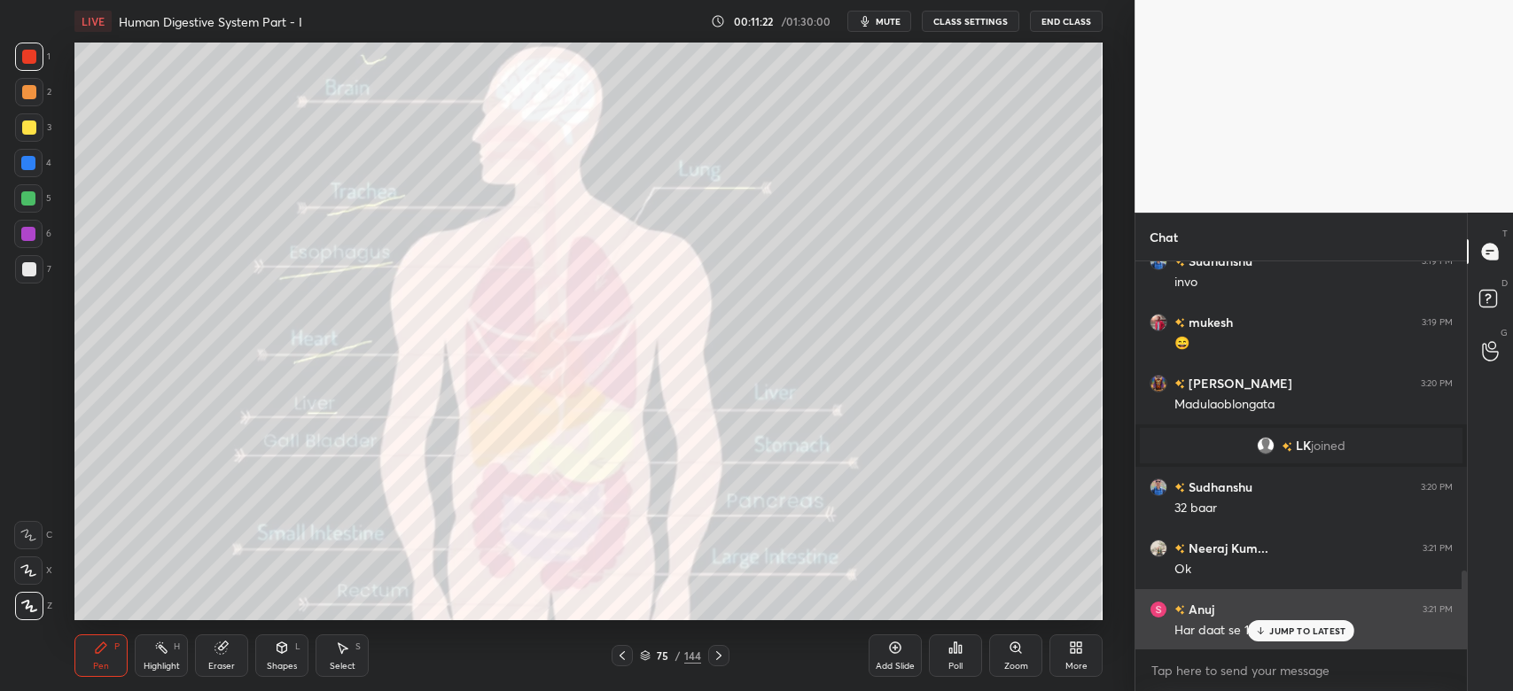
click at [1287, 641] on div "JUMP TO LATEST" at bounding box center [1301, 630] width 106 height 21
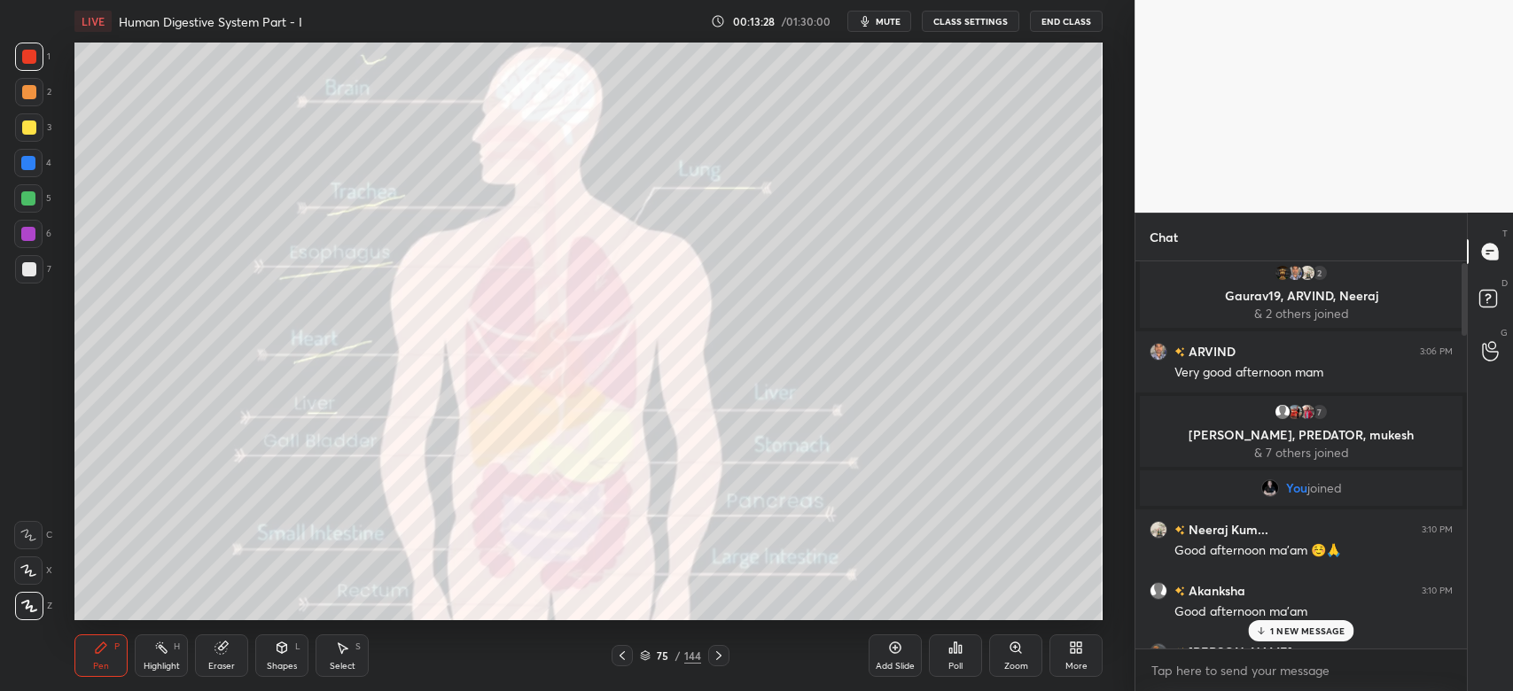
scroll to position [0, 0]
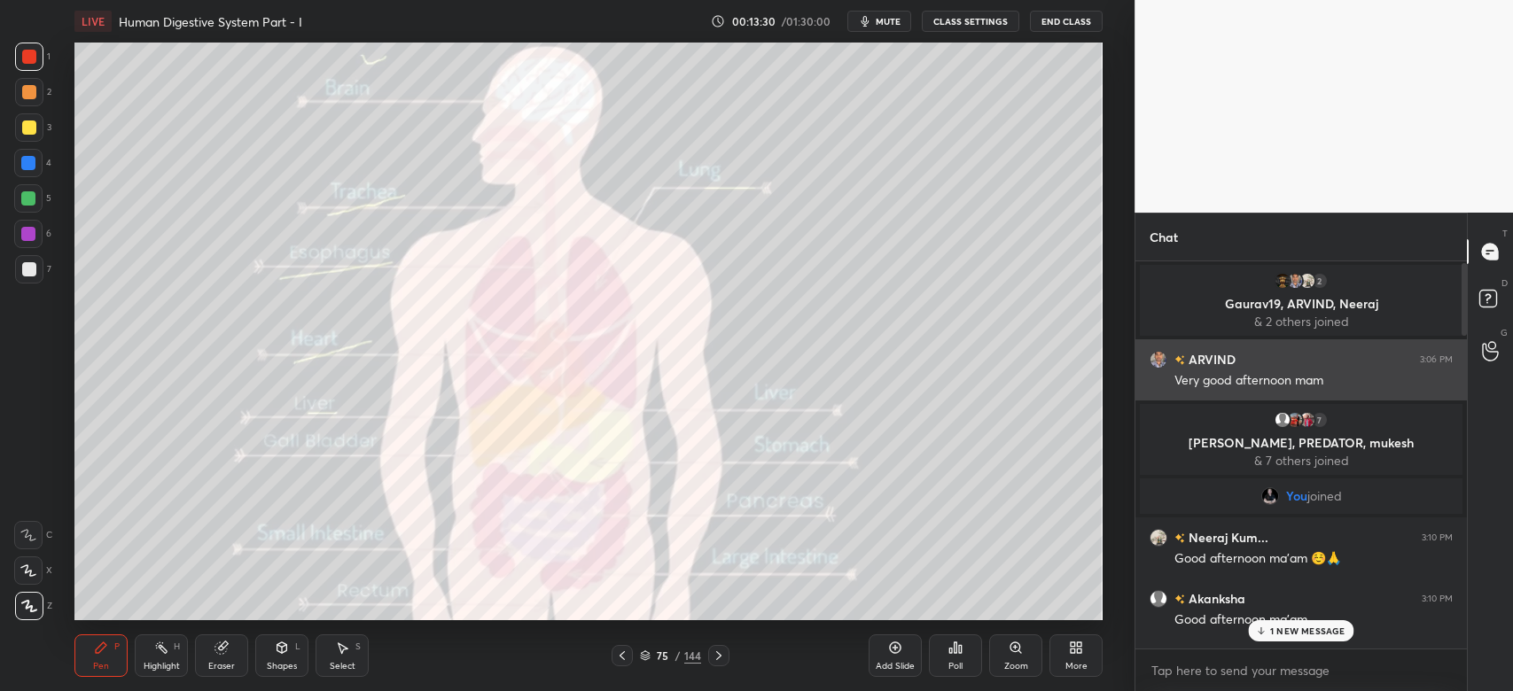
click at [1155, 351] on img "grid" at bounding box center [1158, 360] width 18 height 18
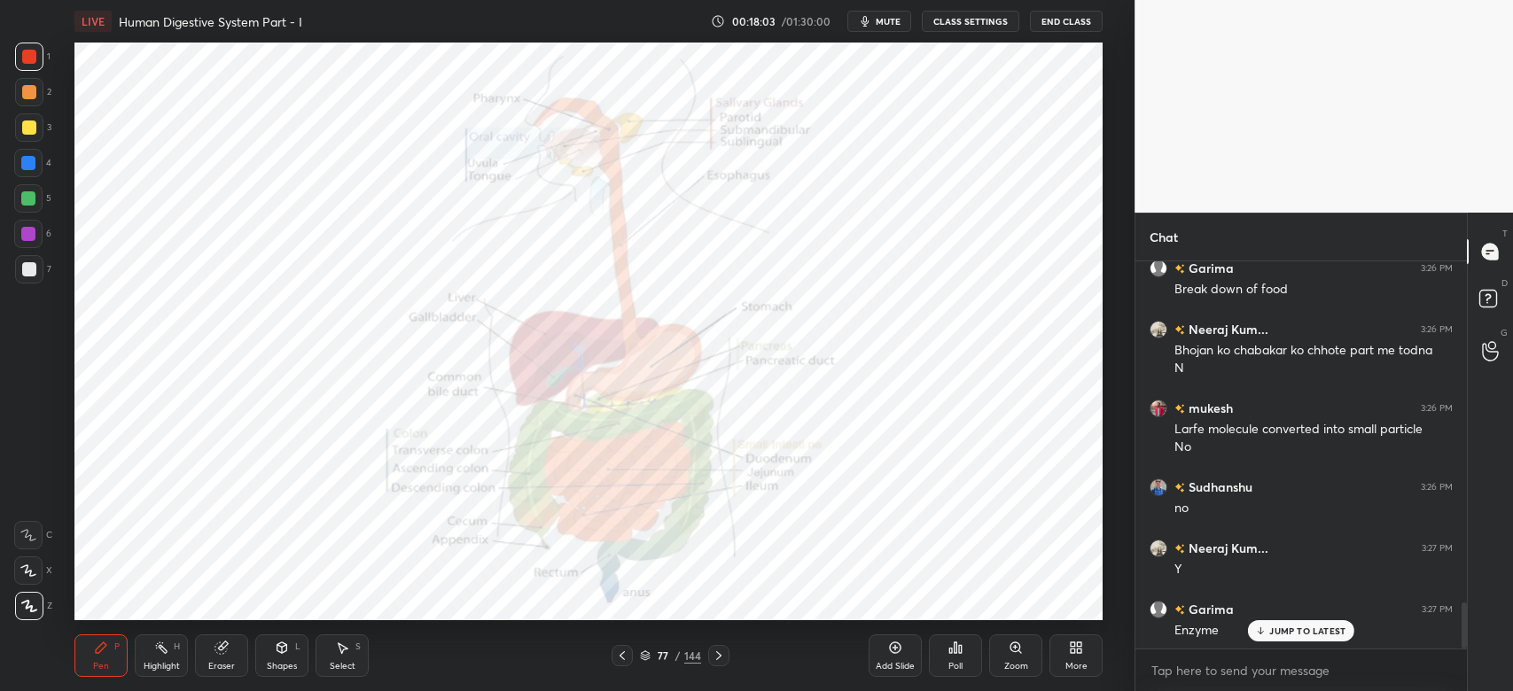
scroll to position [2948, 0]
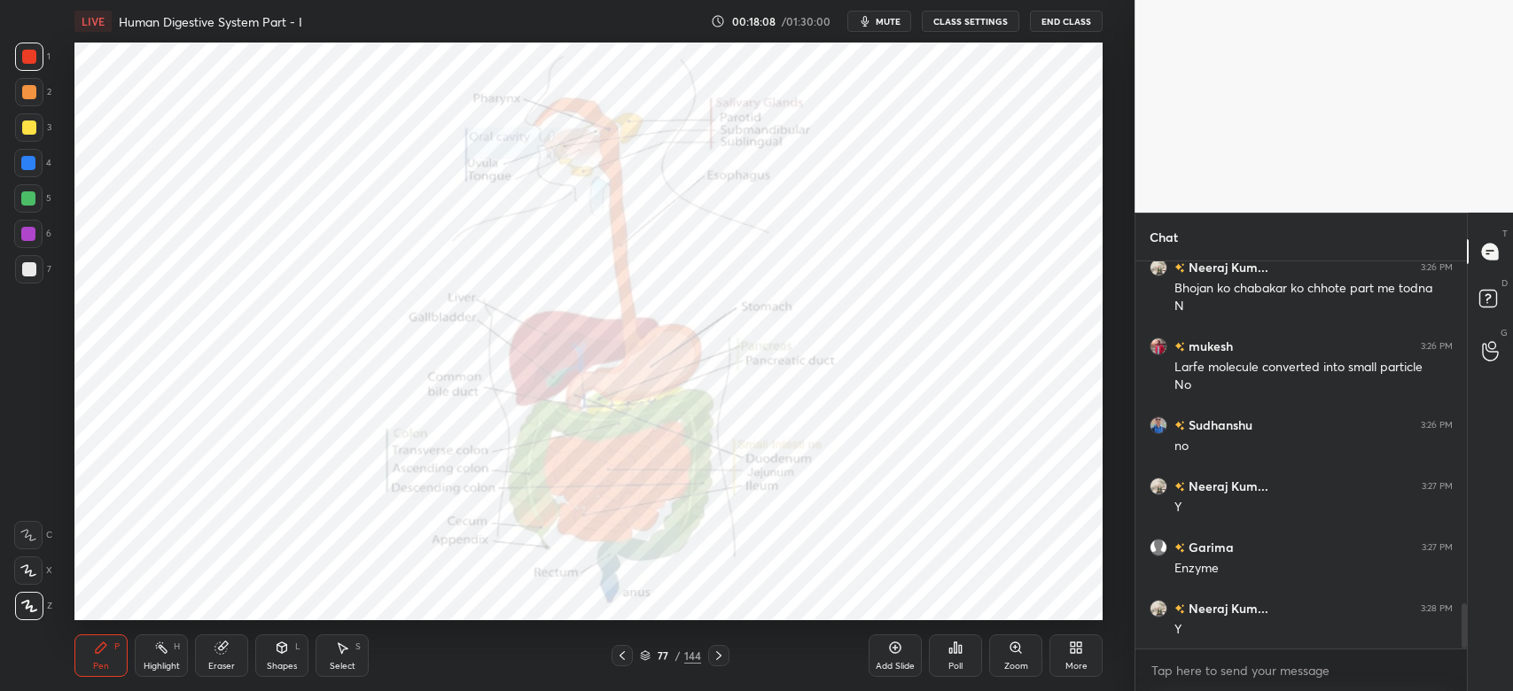
click at [1008, 650] on icon at bounding box center [1015, 648] width 14 height 14
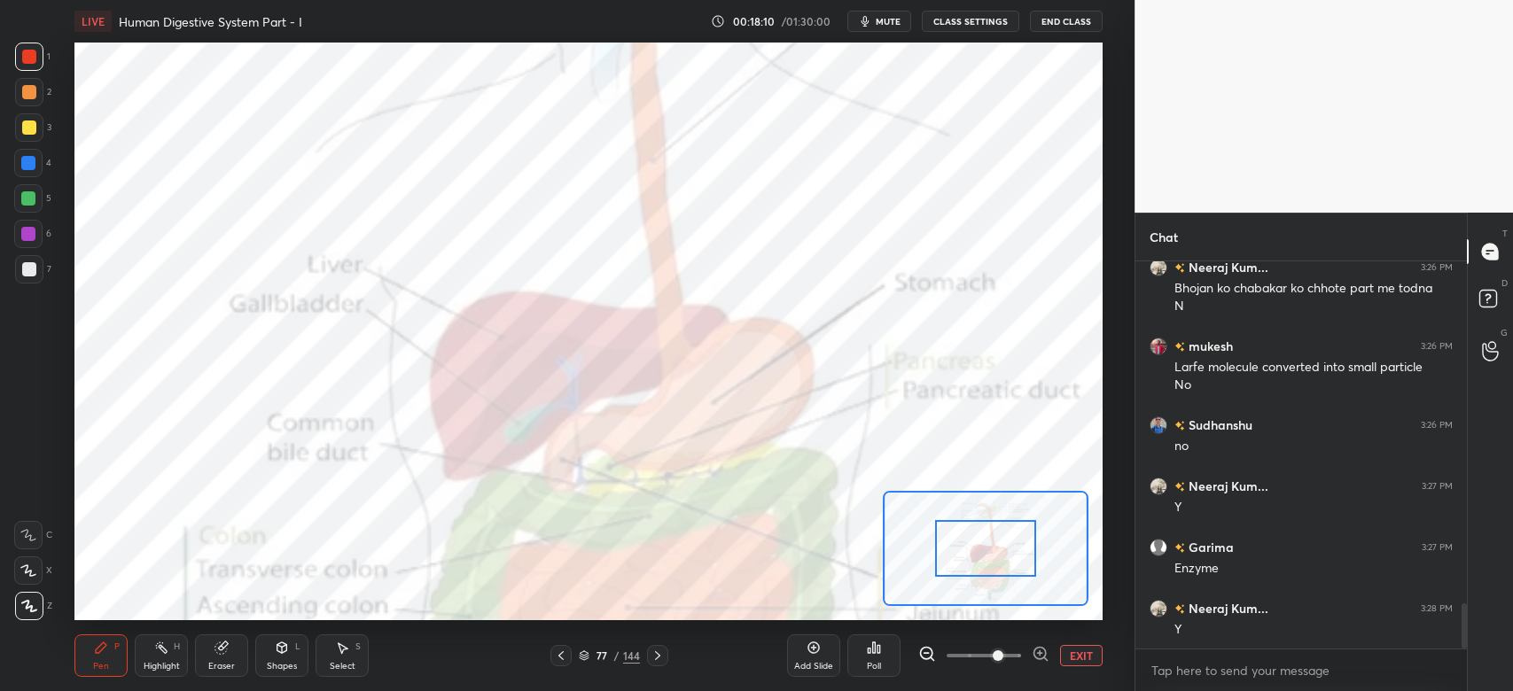
drag, startPoint x: 970, startPoint y: 664, endPoint x: 1001, endPoint y: 671, distance: 31.8
click at [1001, 661] on span at bounding box center [997, 655] width 11 height 11
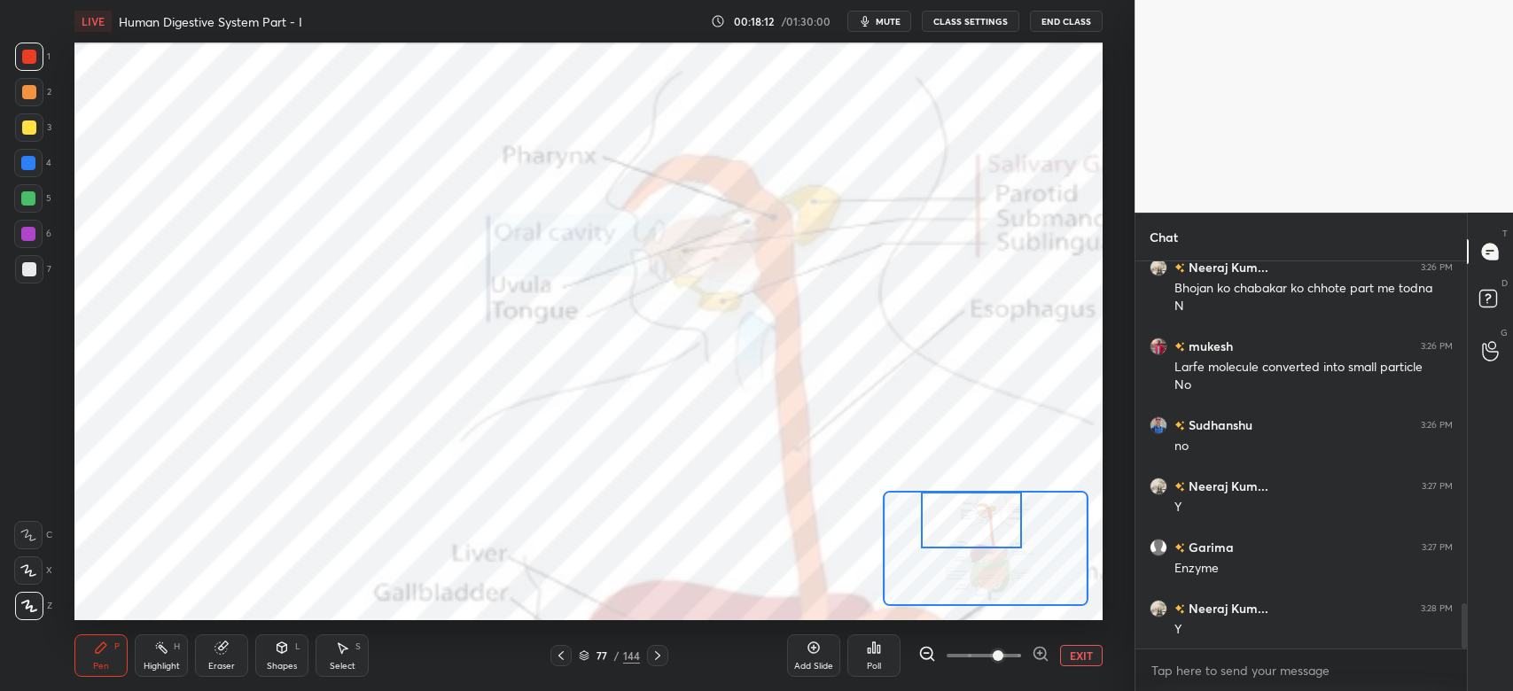
click at [981, 458] on div "Setting up your live class Poll for secs No correct answer Start poll" at bounding box center [588, 332] width 1028 height 578
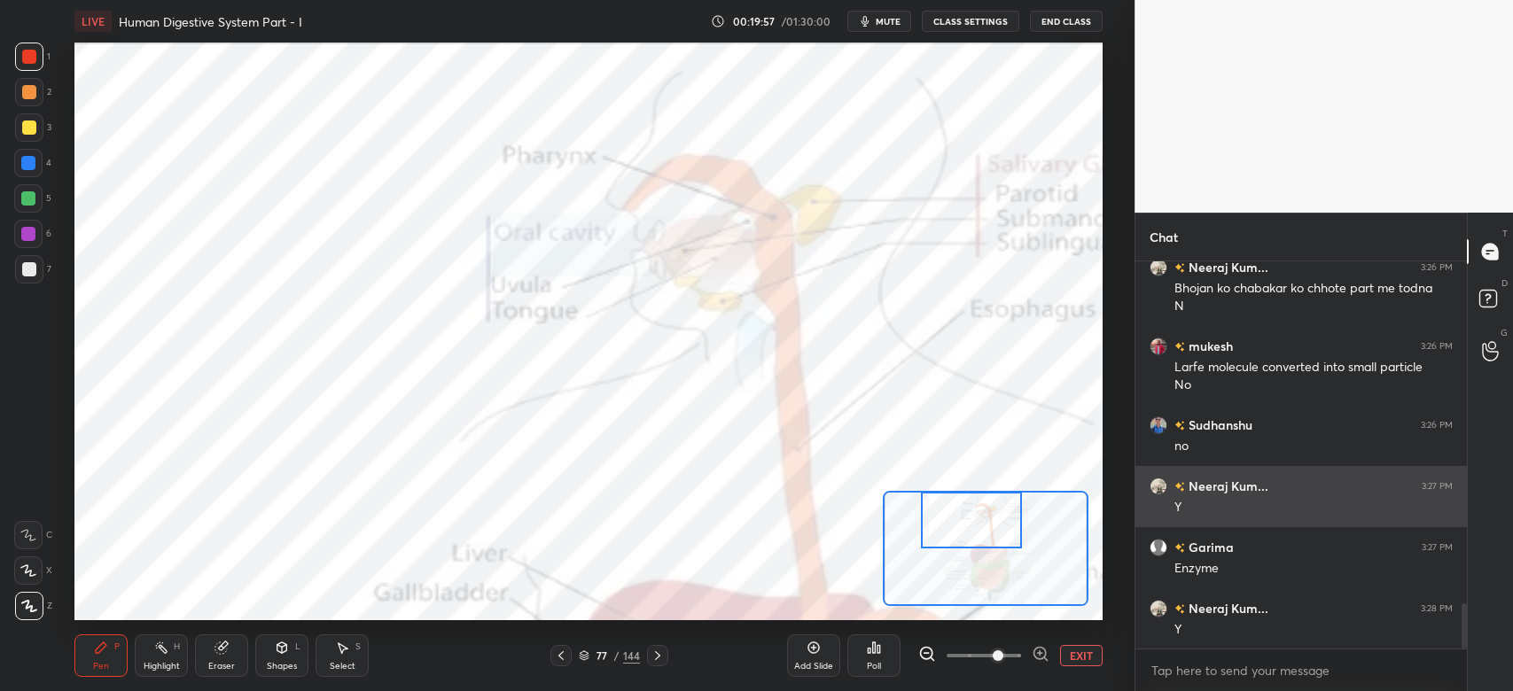
drag, startPoint x: 995, startPoint y: 530, endPoint x: 1198, endPoint y: 485, distance: 207.9
click at [1198, 485] on div "1 2 3 4 5 6 7 C X Z C X Z E E Erase all H H LIVE Human Digestive System Part - …" at bounding box center [756, 345] width 1513 height 691
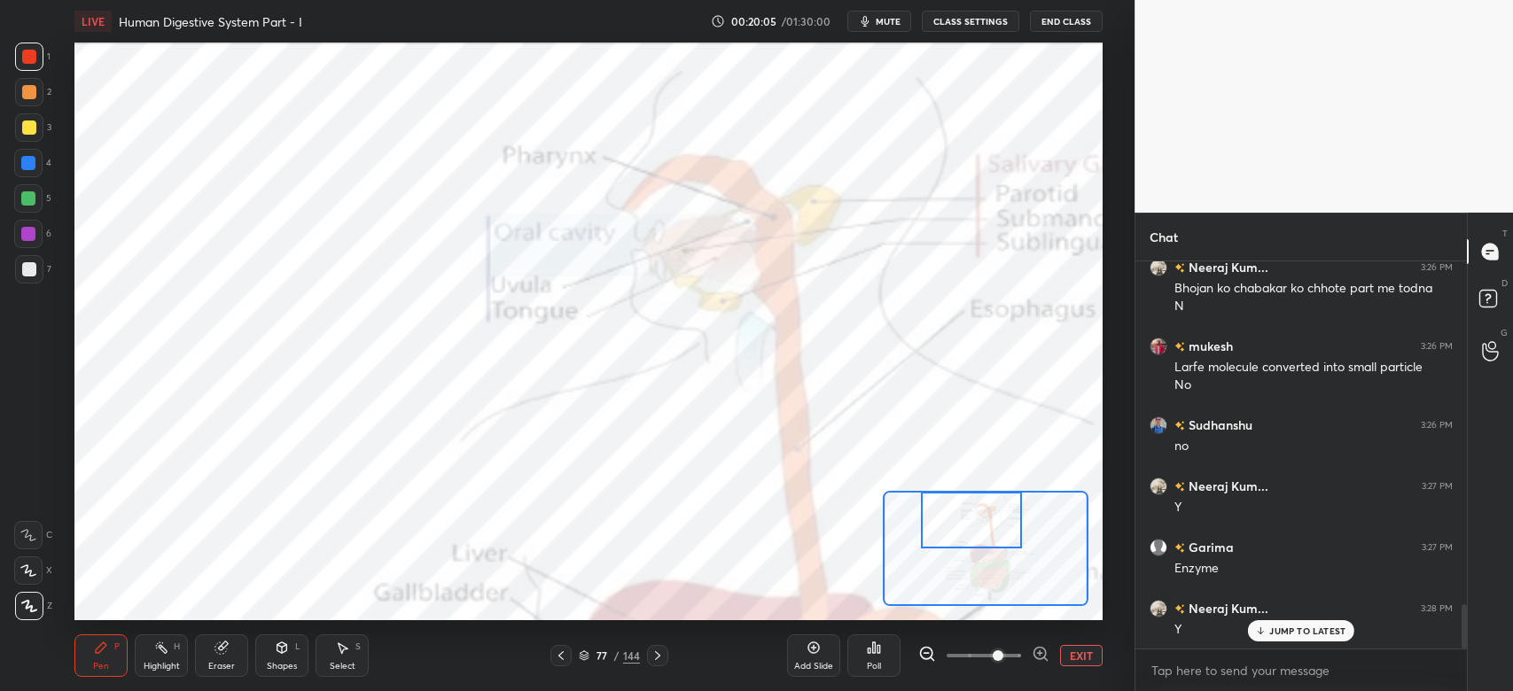
scroll to position [3008, 0]
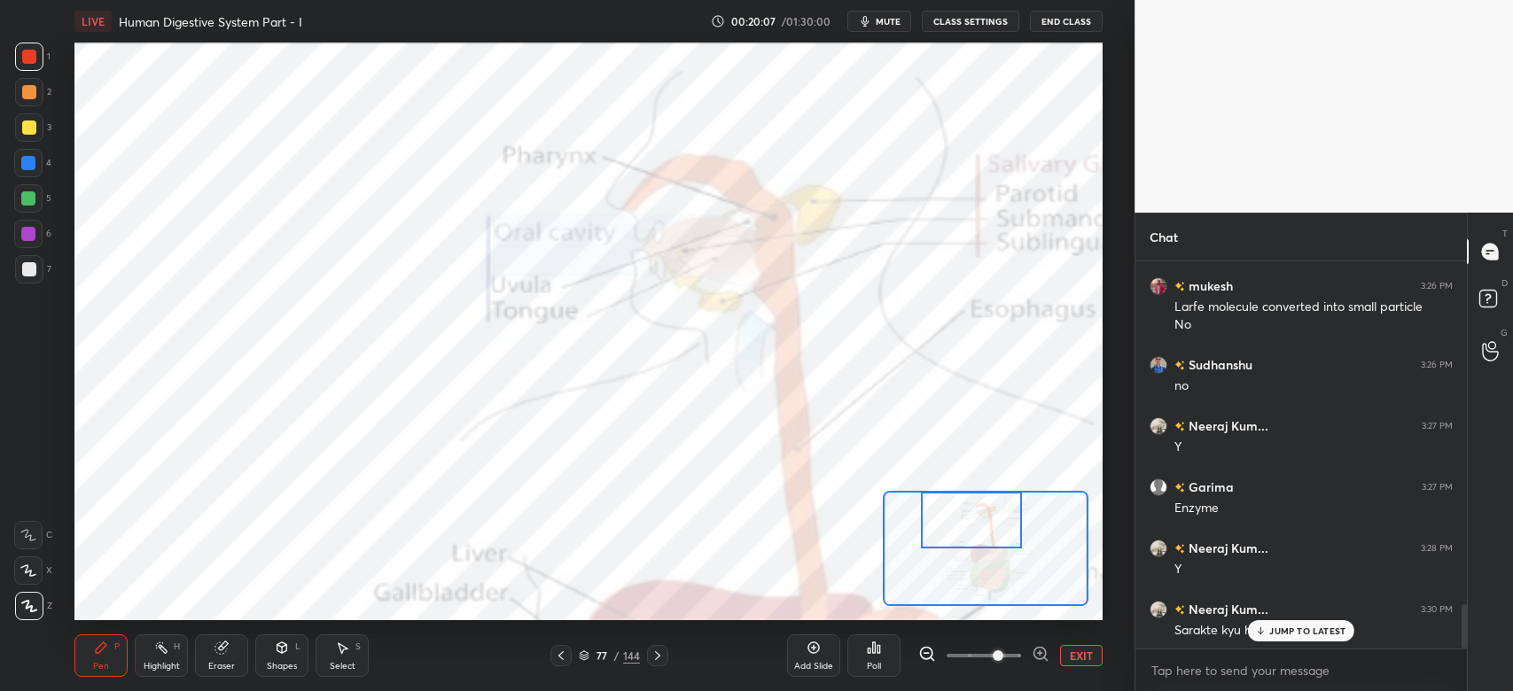
click at [1280, 629] on p "JUMP TO LATEST" at bounding box center [1307, 631] width 76 height 11
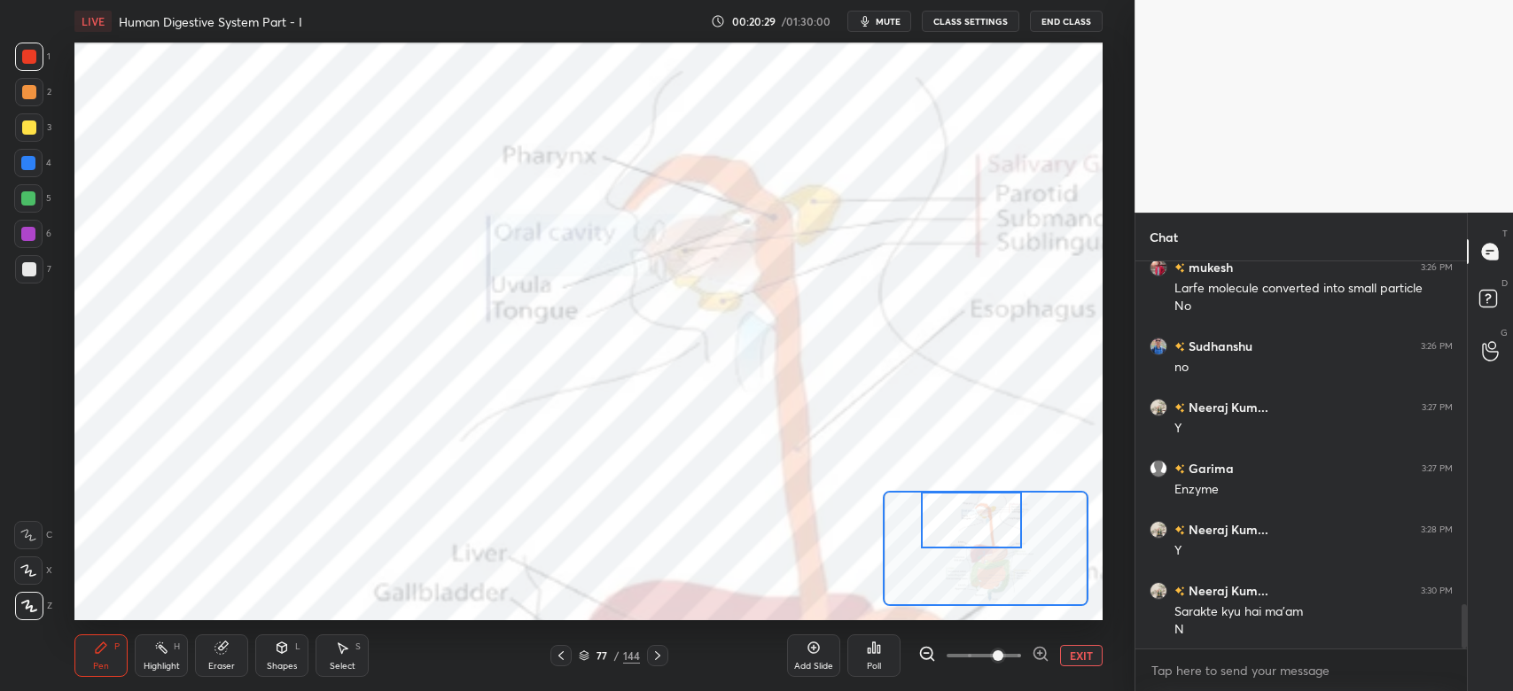
scroll to position [3044, 0]
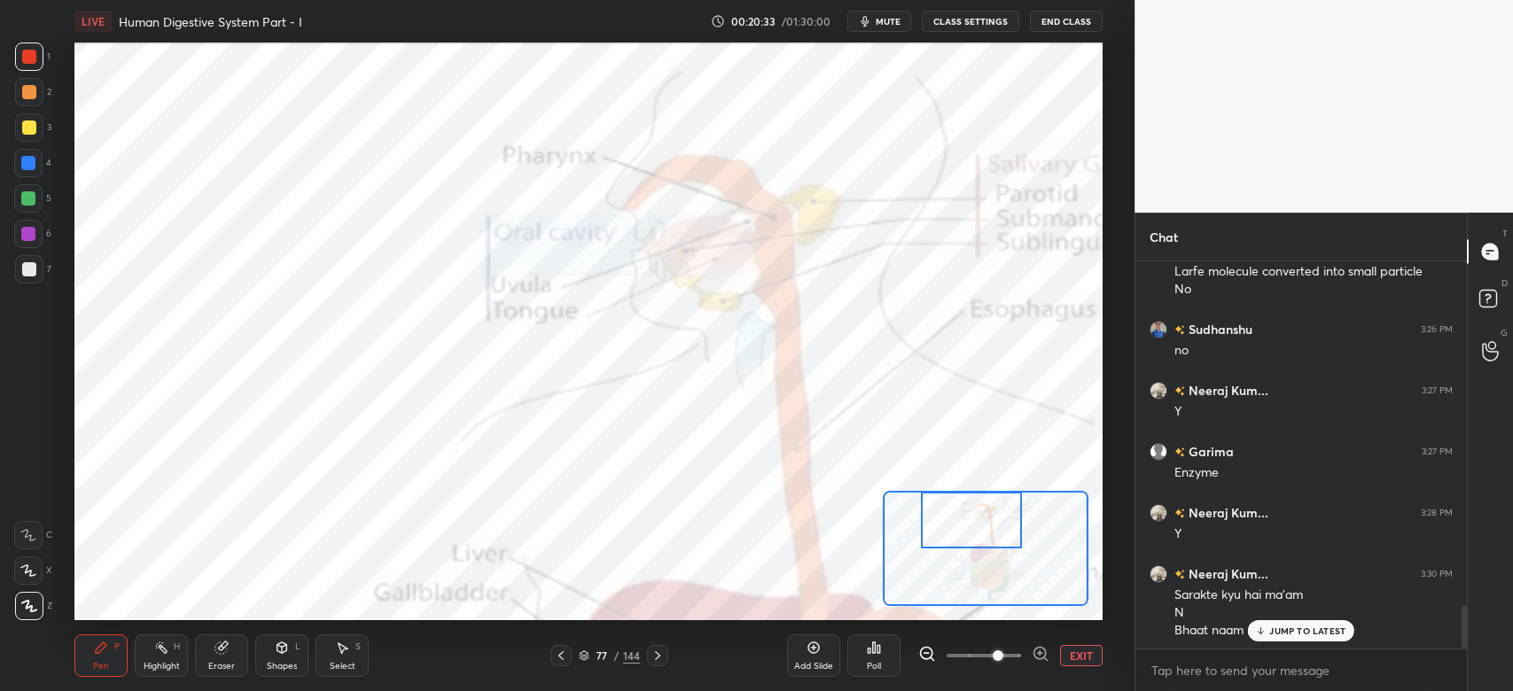
click at [1311, 626] on p "JUMP TO LATEST" at bounding box center [1307, 631] width 76 height 11
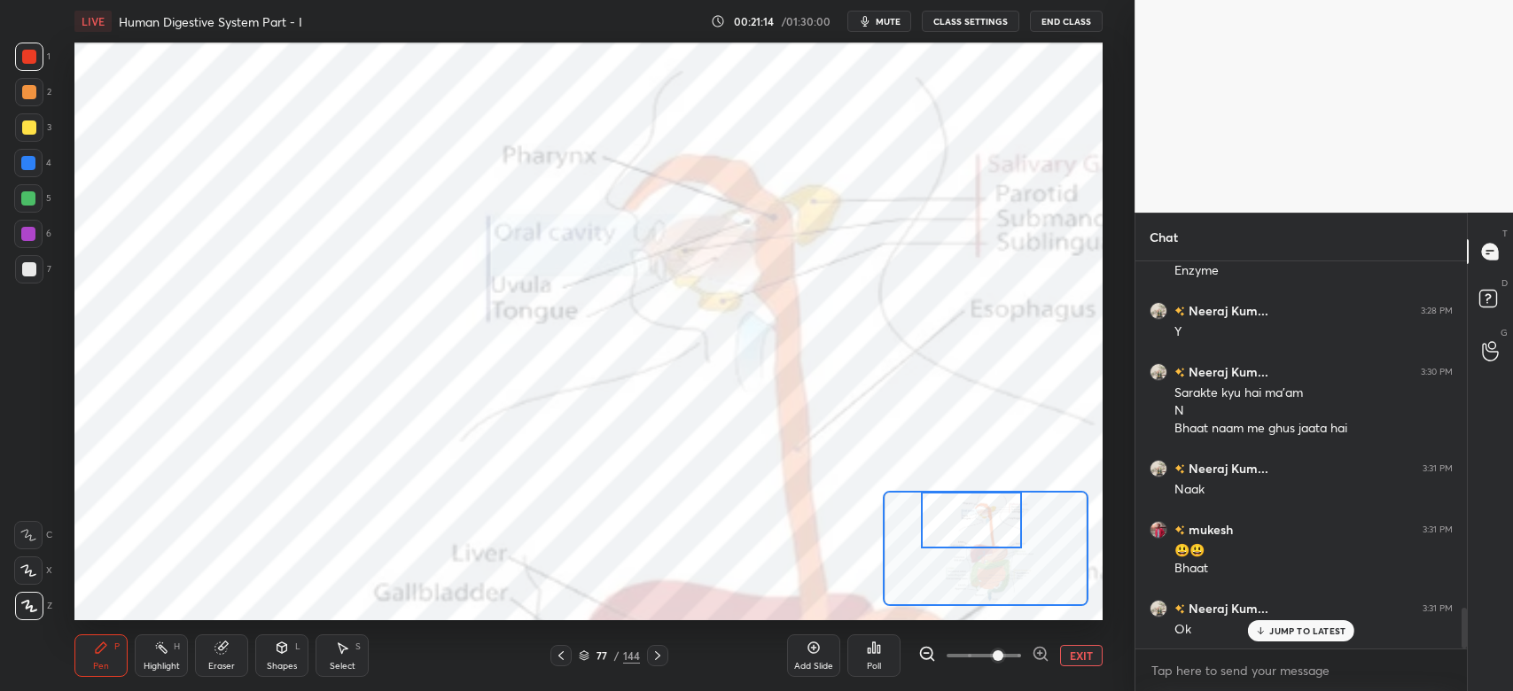
scroll to position [3306, 0]
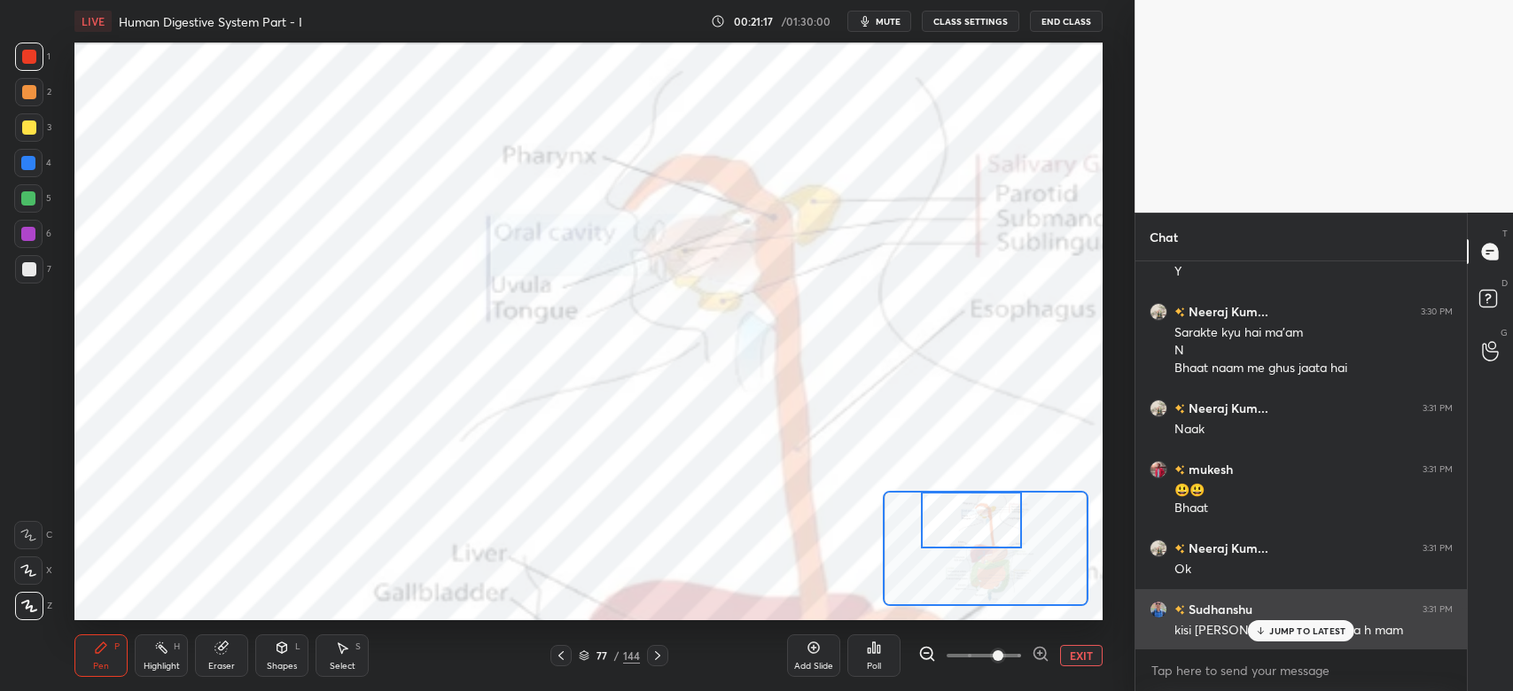
click at [1319, 634] on p "JUMP TO LATEST" at bounding box center [1307, 631] width 76 height 11
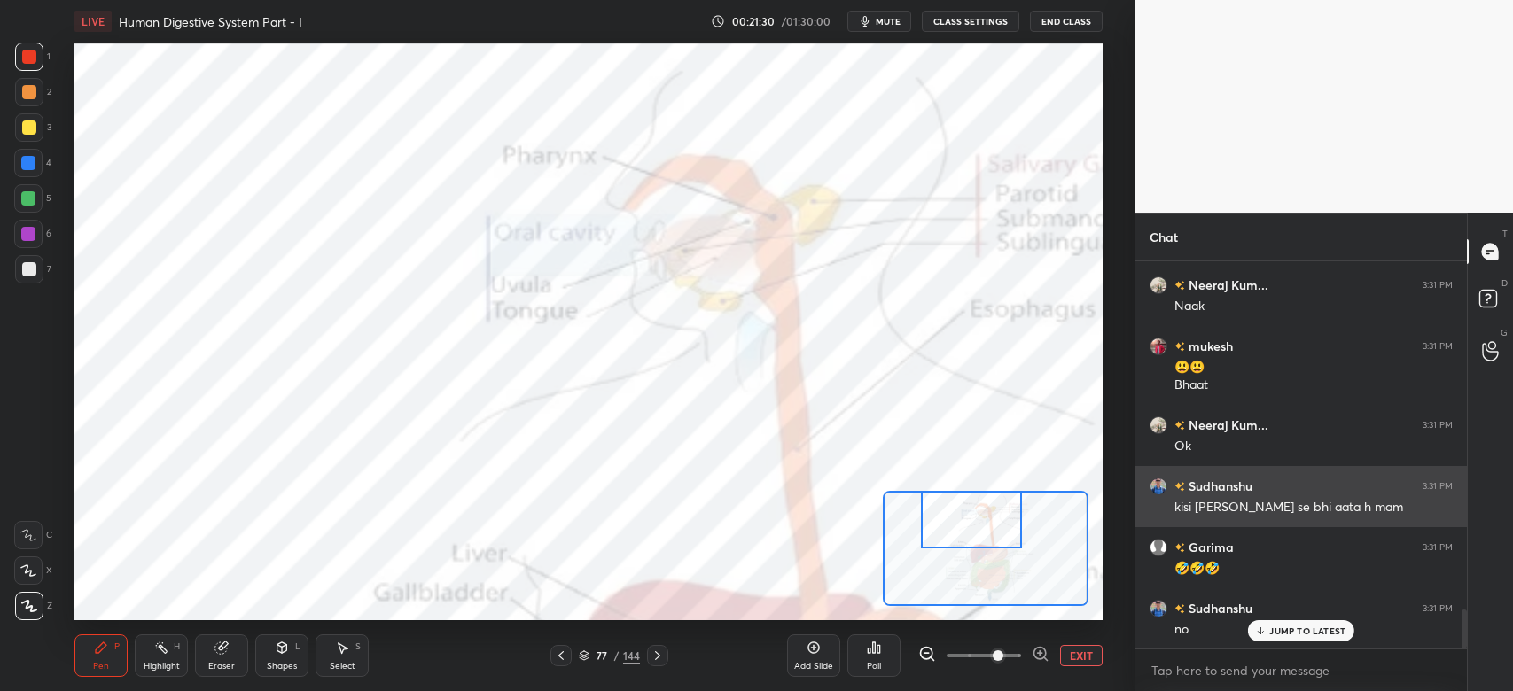
scroll to position [3489, 0]
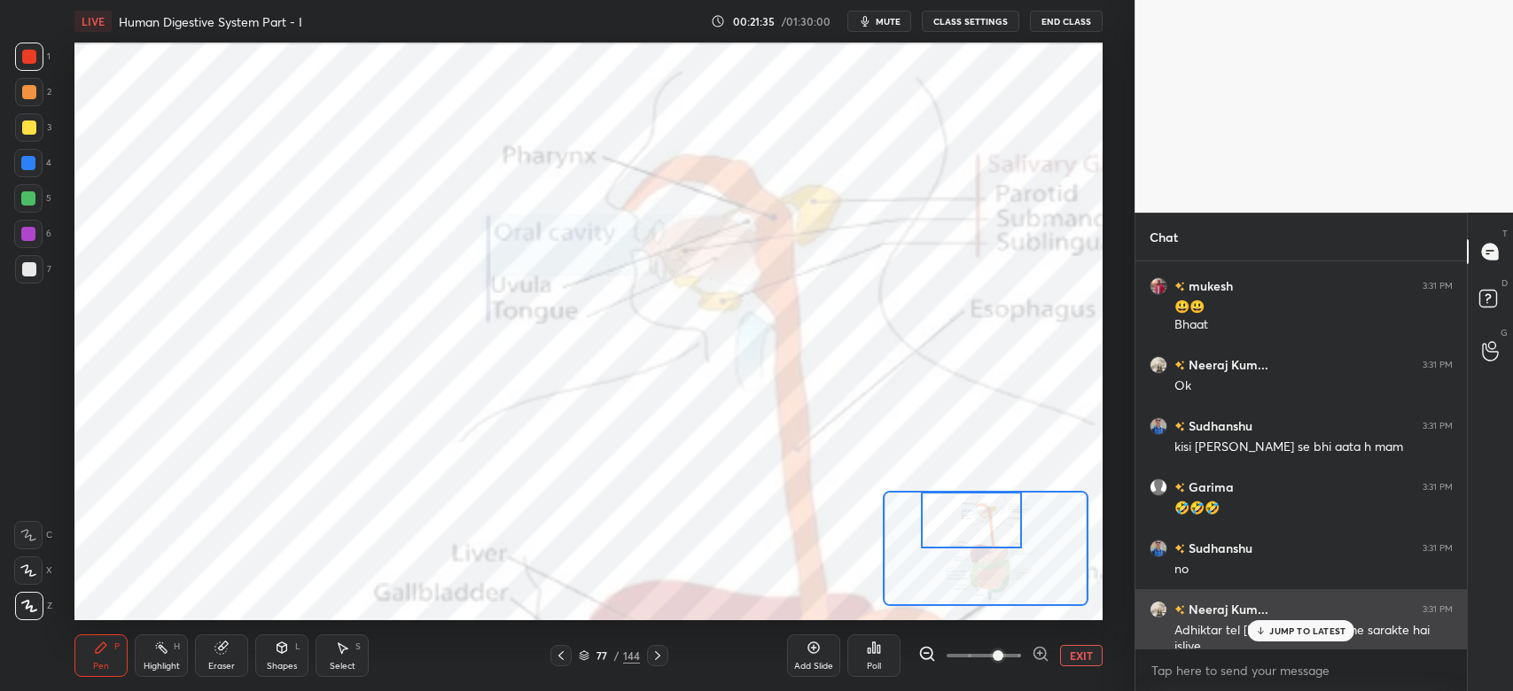
click at [1331, 634] on p "JUMP TO LATEST" at bounding box center [1307, 631] width 76 height 11
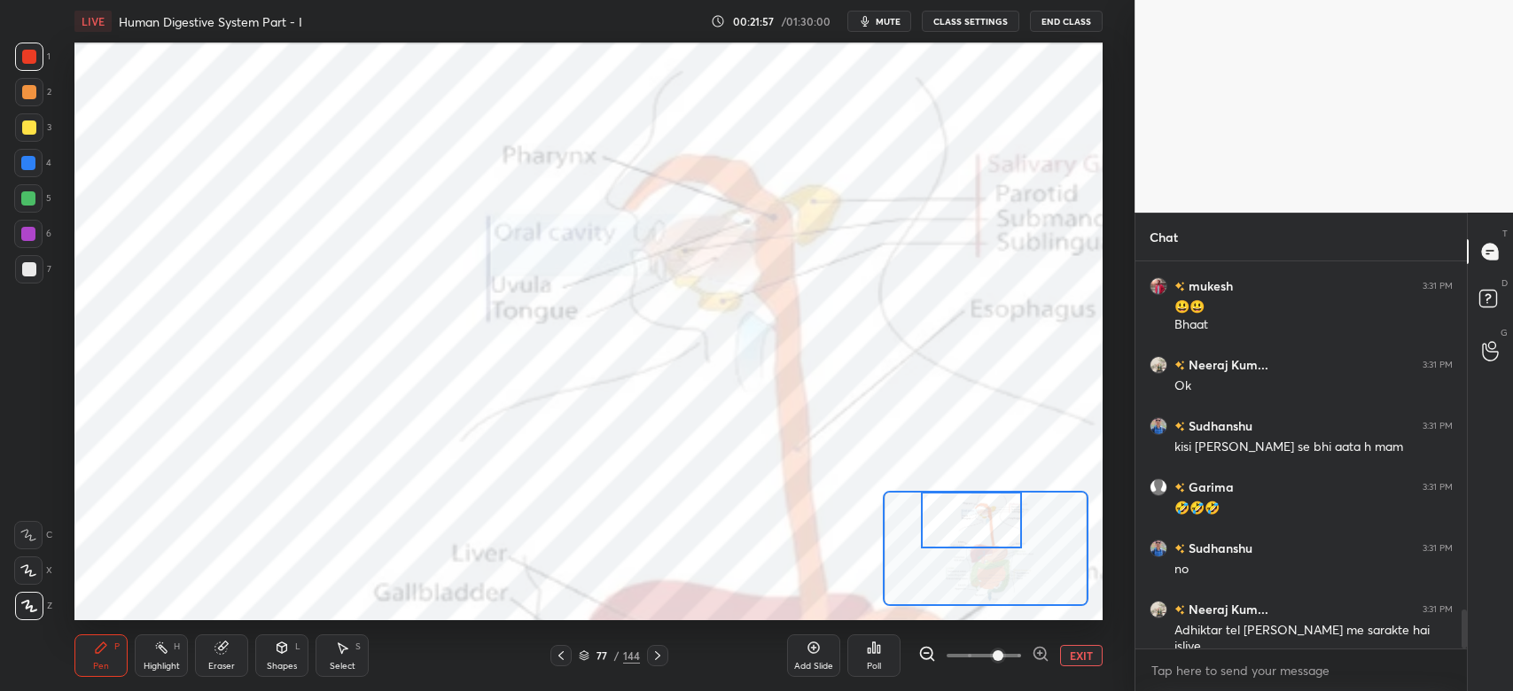
click at [20, 230] on div at bounding box center [28, 234] width 28 height 28
click at [22, 230] on div at bounding box center [28, 234] width 14 height 14
click at [26, 165] on div at bounding box center [28, 163] width 14 height 14
click at [1093, 655] on button "EXIT" at bounding box center [1081, 655] width 43 height 21
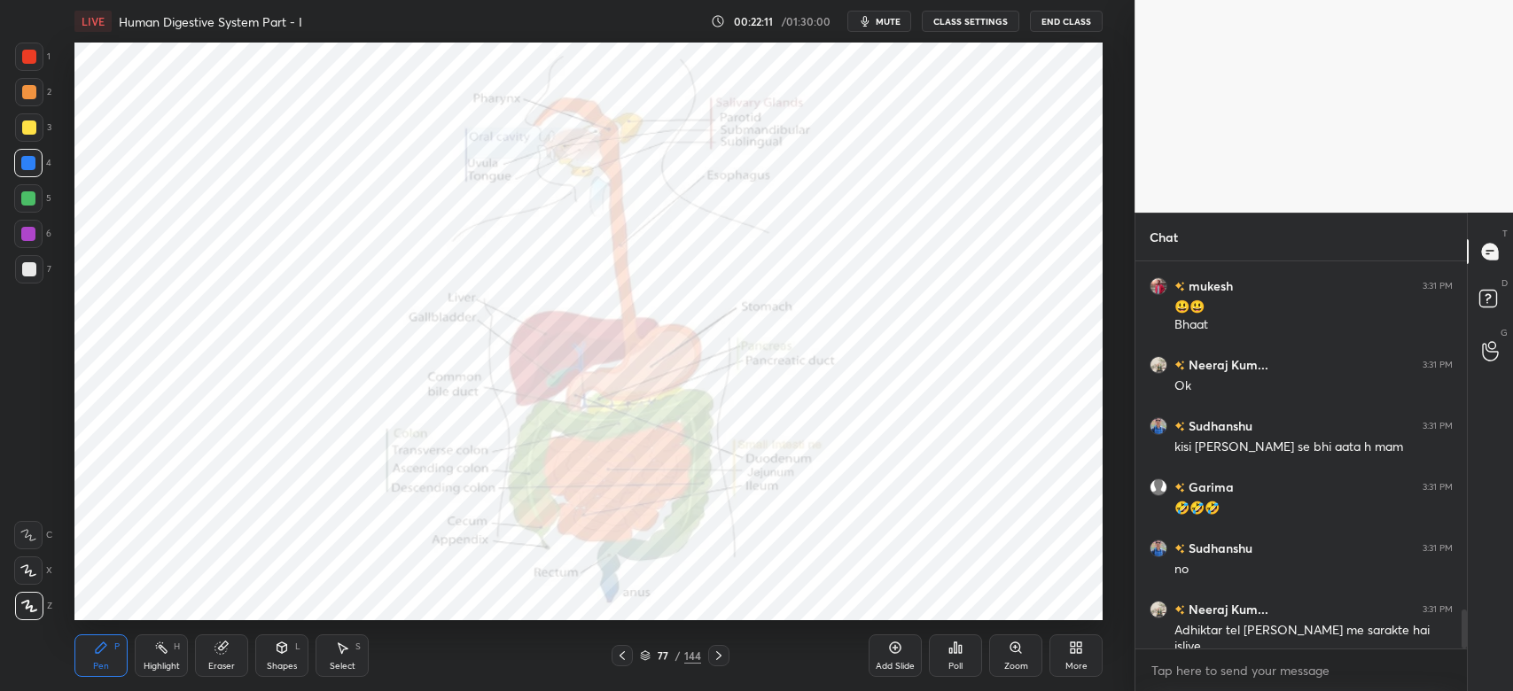
click at [889, 19] on span "mute" at bounding box center [887, 21] width 25 height 12
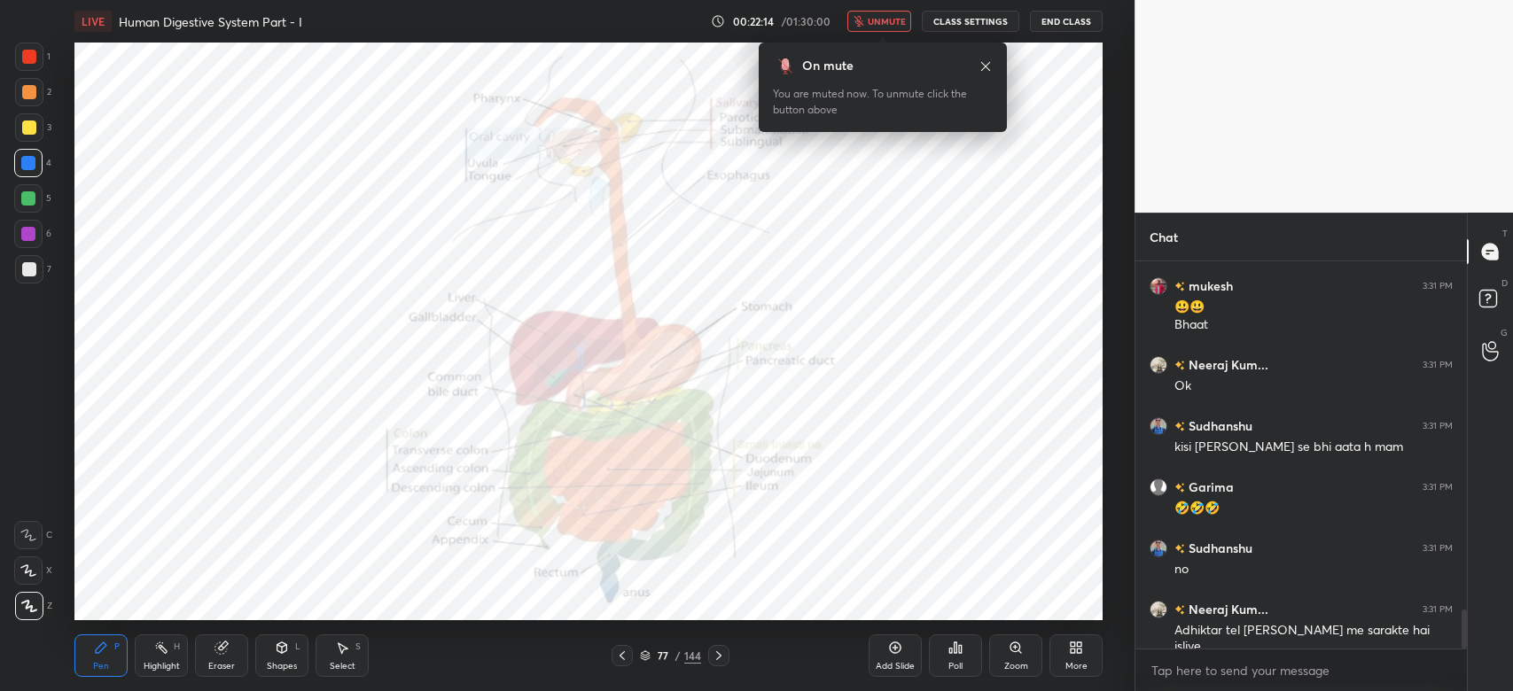
click at [880, 14] on button "unmute" at bounding box center [879, 21] width 64 height 21
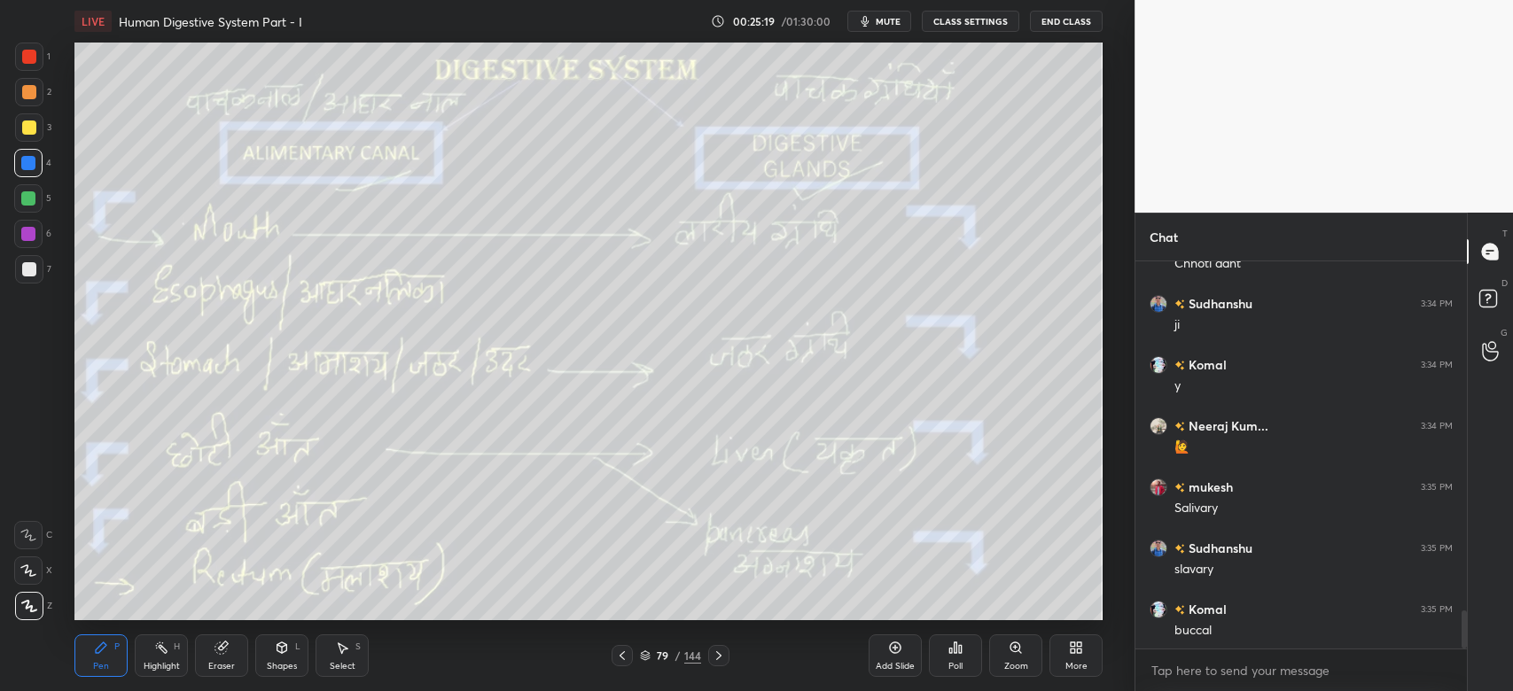
scroll to position [3572, 0]
click at [29, 60] on div at bounding box center [29, 57] width 14 height 14
click at [31, 66] on div at bounding box center [29, 57] width 28 height 28
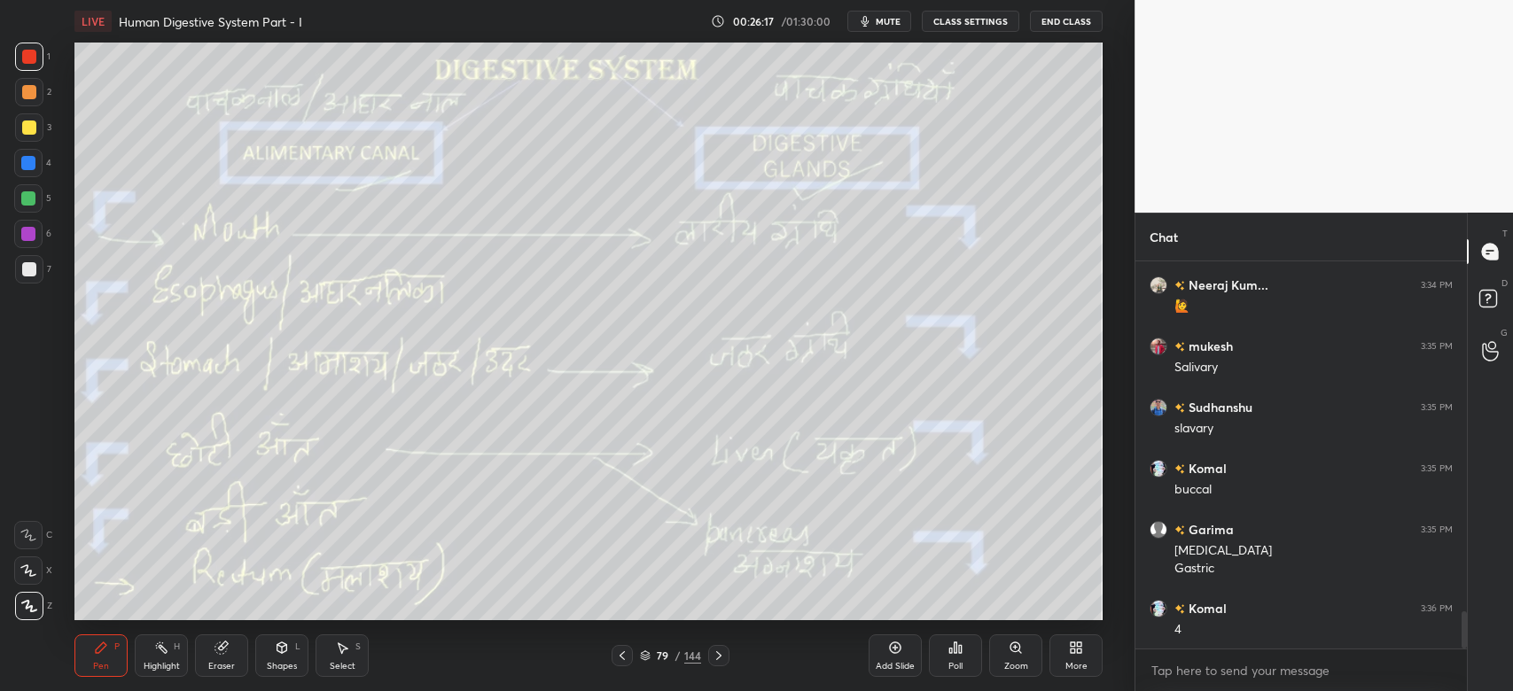
scroll to position [3711, 0]
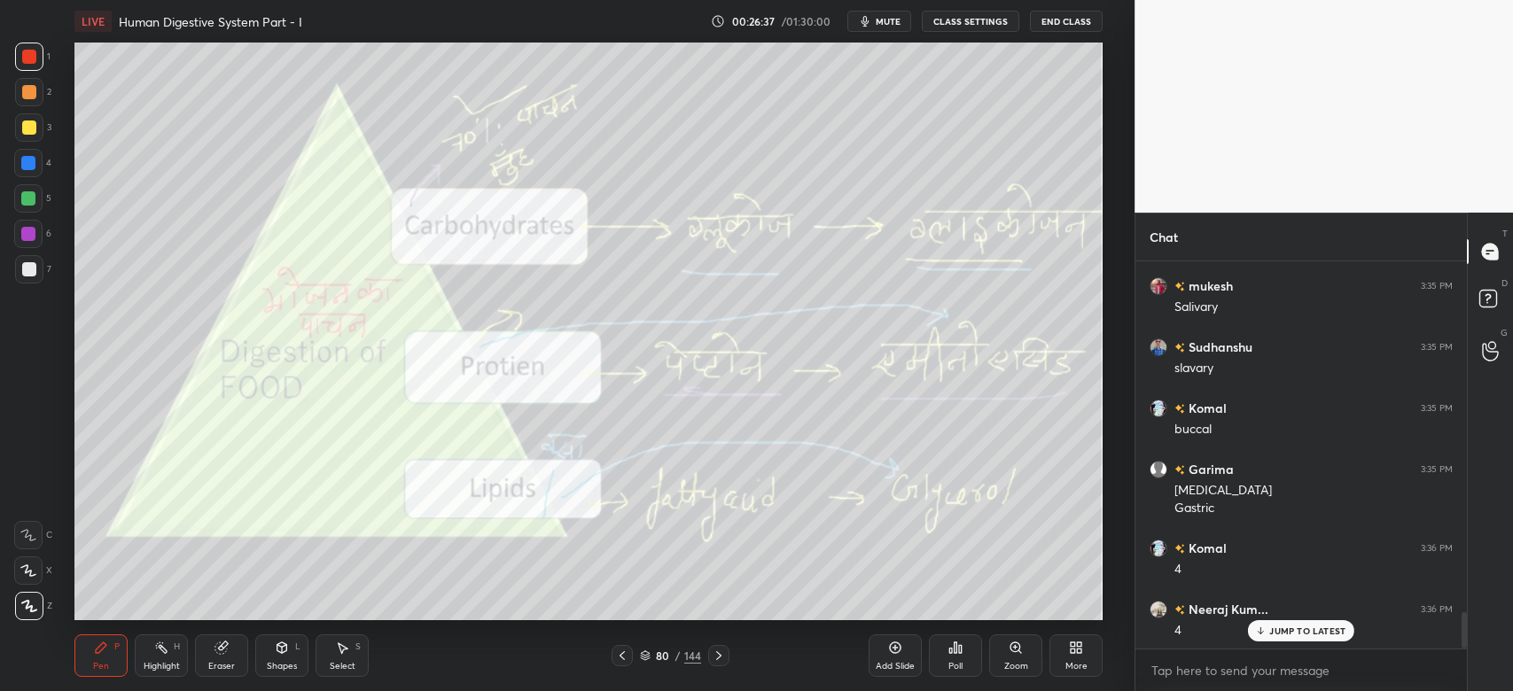
click at [890, 25] on span "mute" at bounding box center [887, 21] width 25 height 12
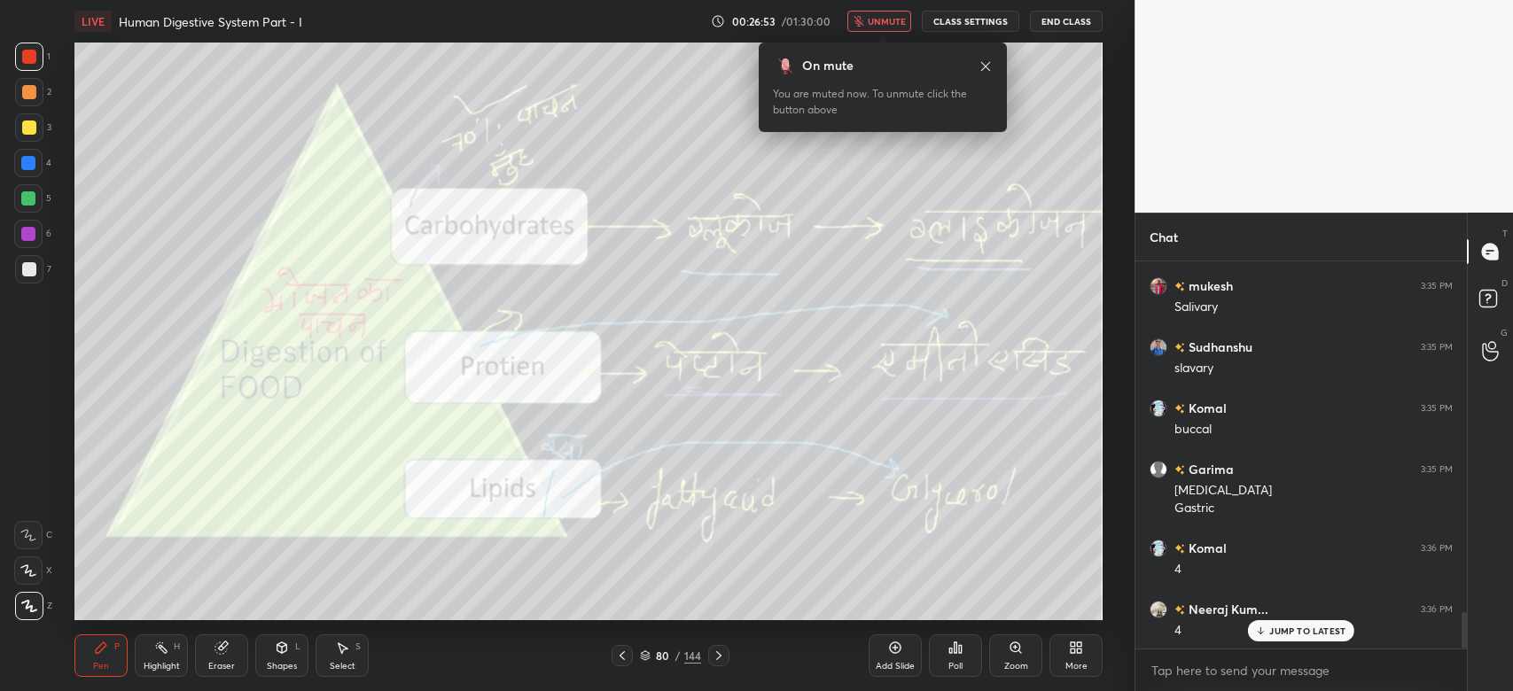
click at [892, 19] on span "unmute" at bounding box center [886, 21] width 38 height 12
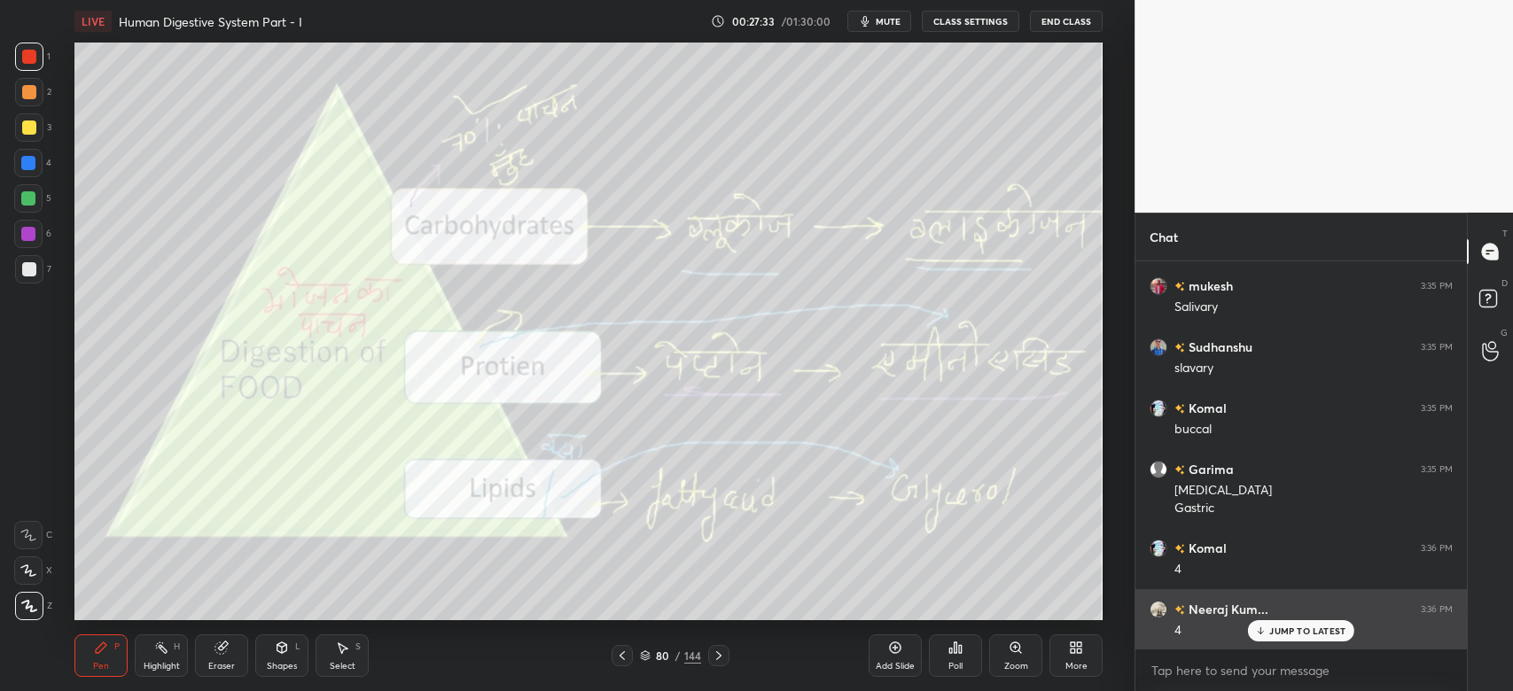
click at [1329, 625] on div "JUMP TO LATEST" at bounding box center [1301, 630] width 106 height 21
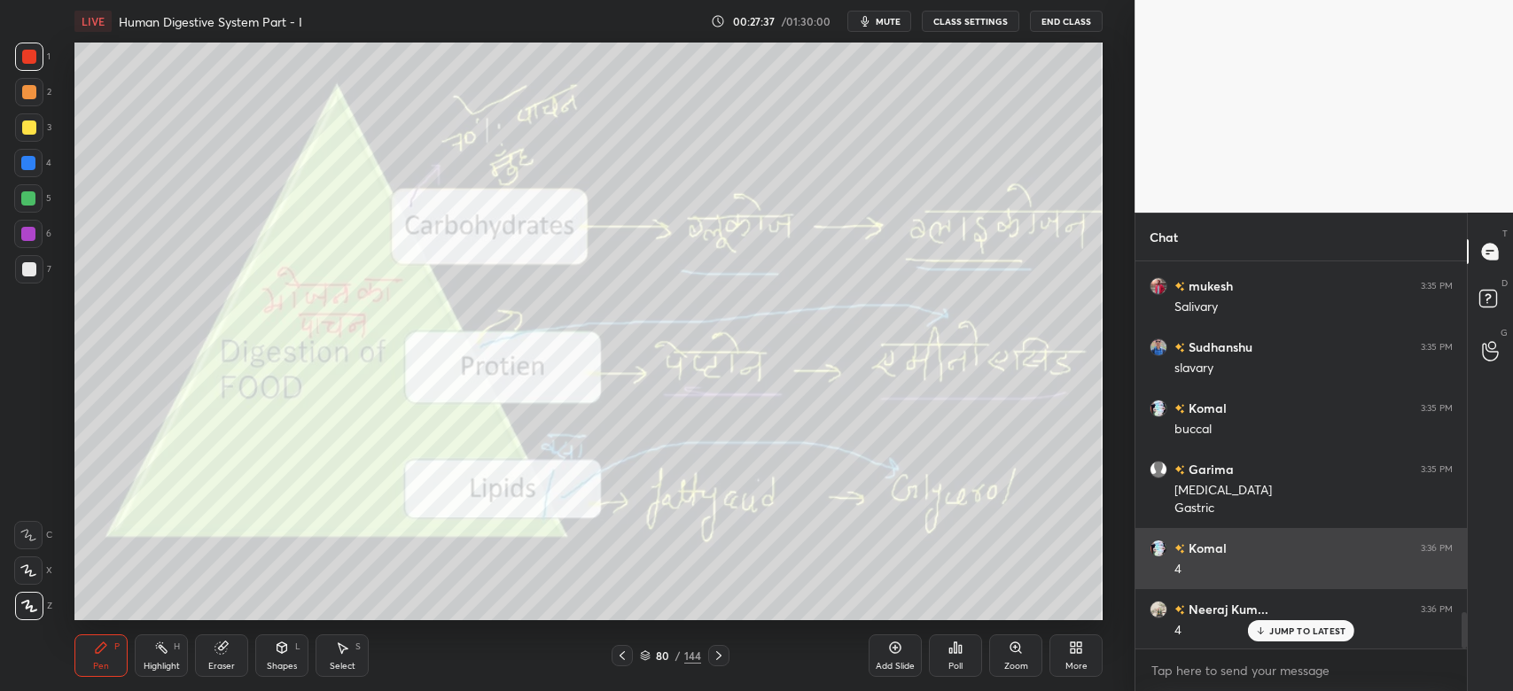
scroll to position [3772, 0]
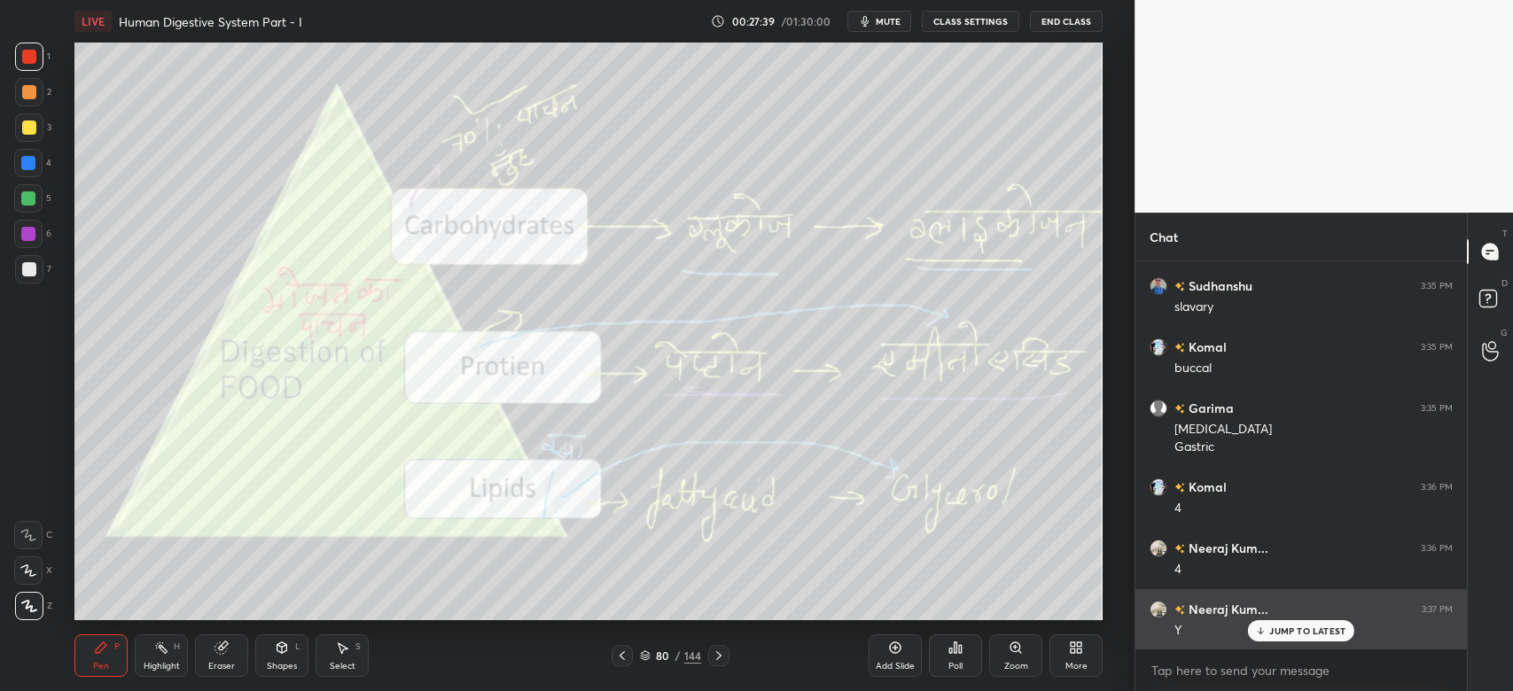
click at [1321, 634] on p "JUMP TO LATEST" at bounding box center [1307, 631] width 76 height 11
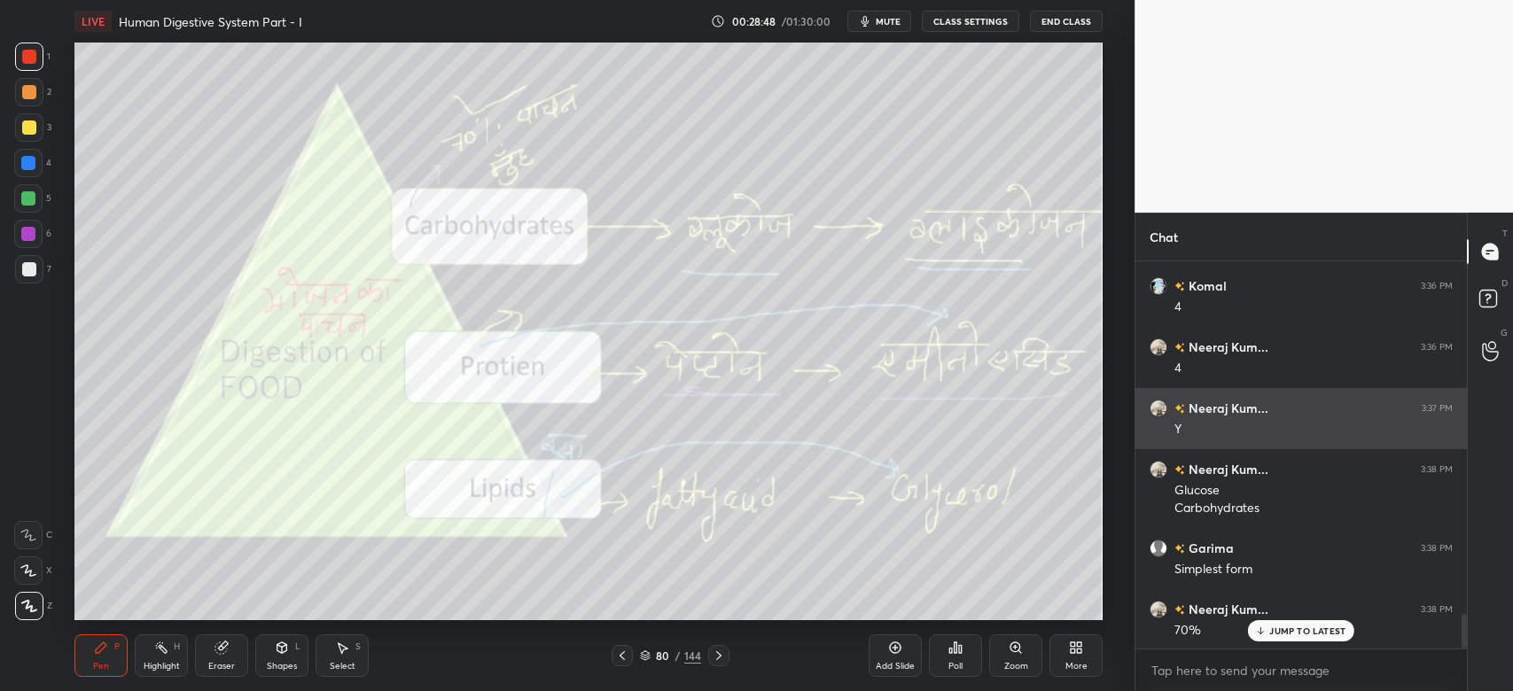
scroll to position [4016, 0]
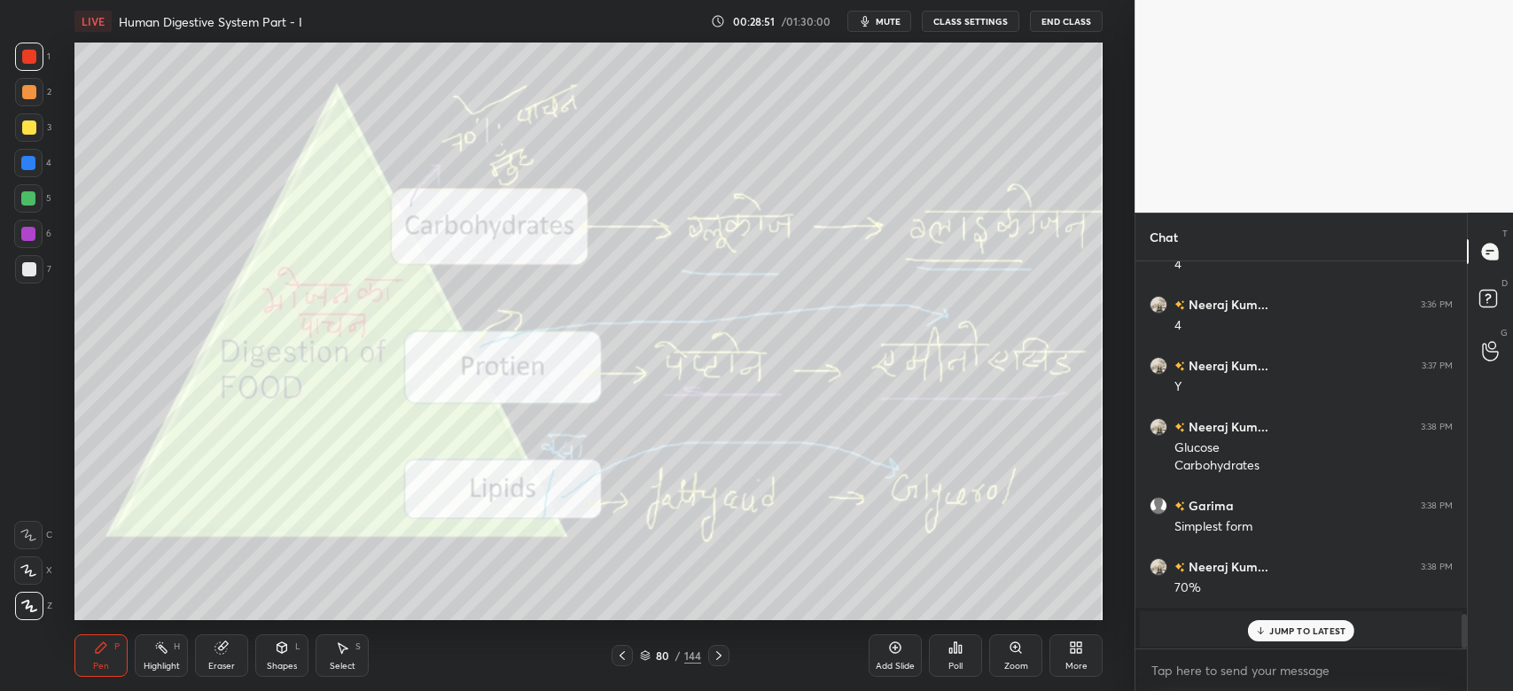
click at [1290, 621] on div "JUMP TO LATEST" at bounding box center [1301, 630] width 106 height 21
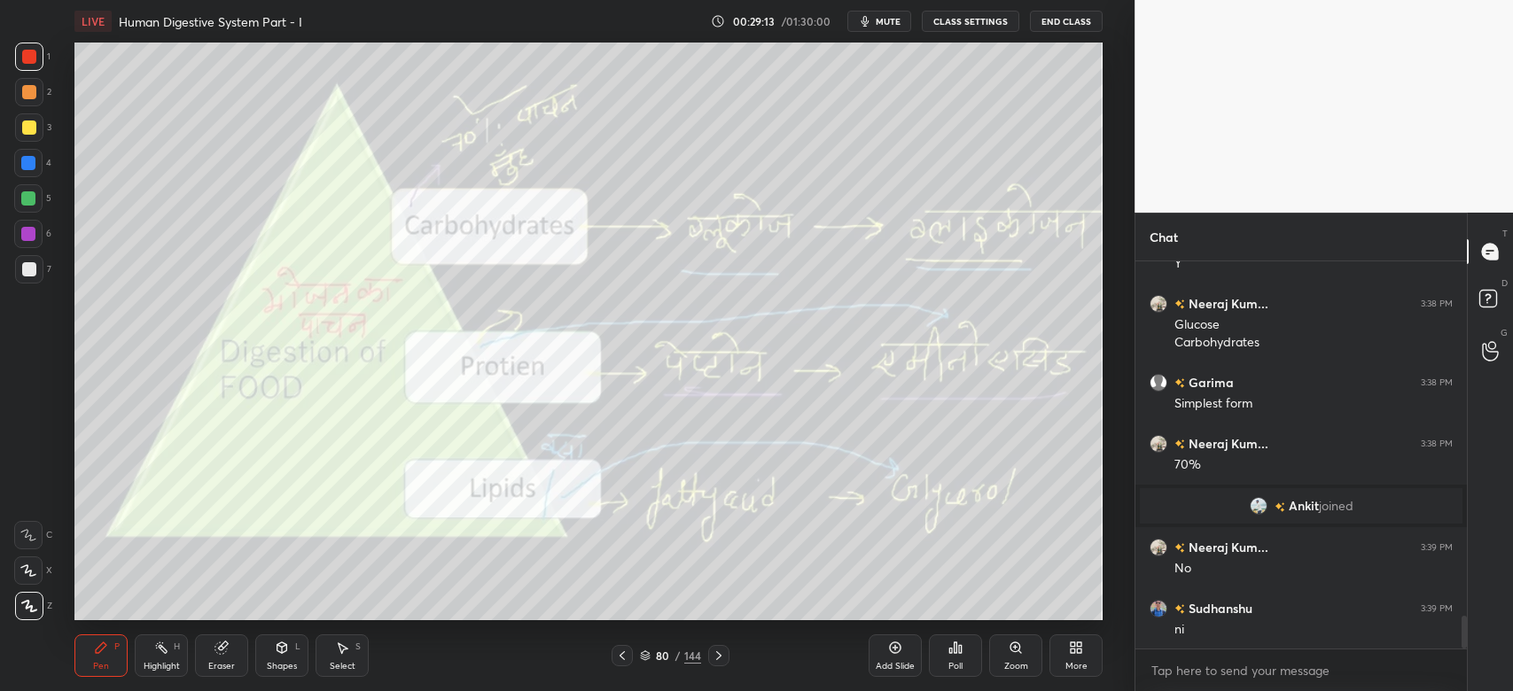
scroll to position [4199, 0]
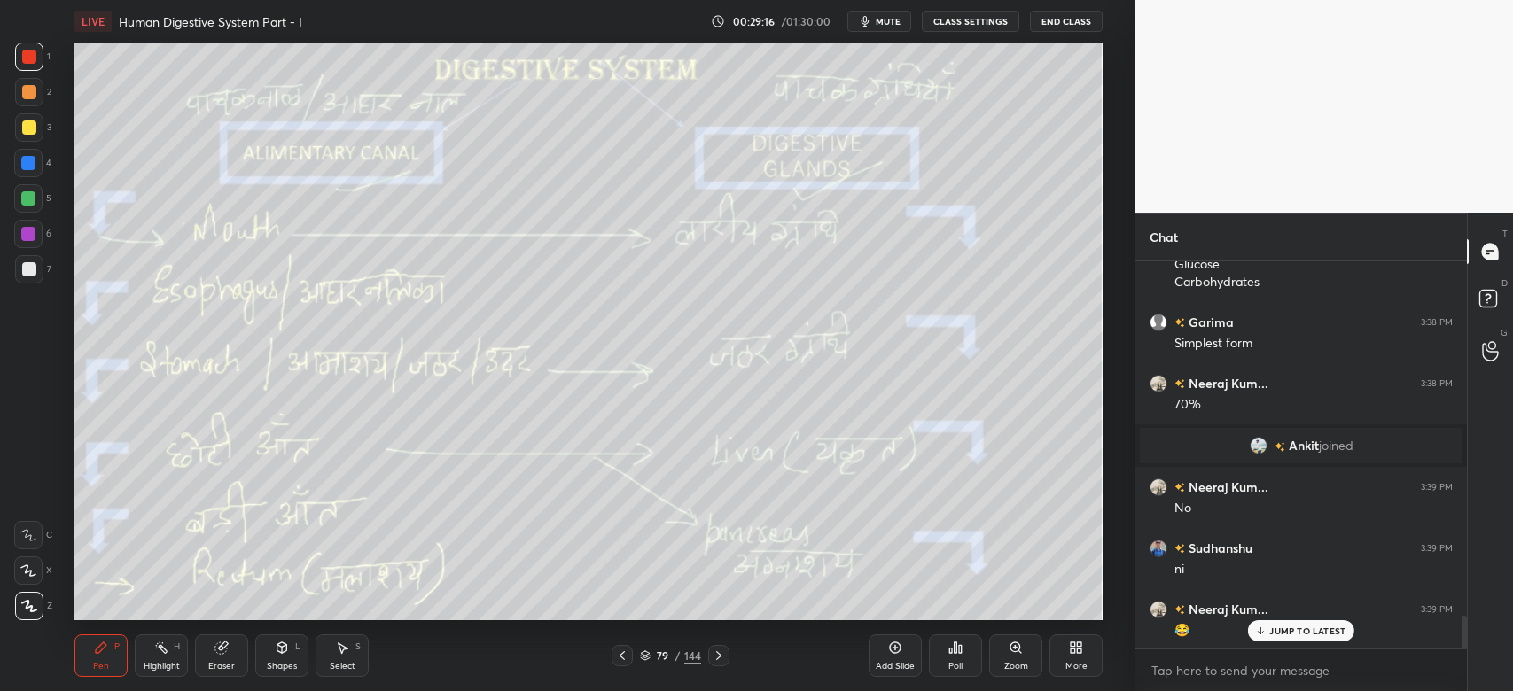
click at [902, 674] on div "Add Slide" at bounding box center [894, 655] width 53 height 43
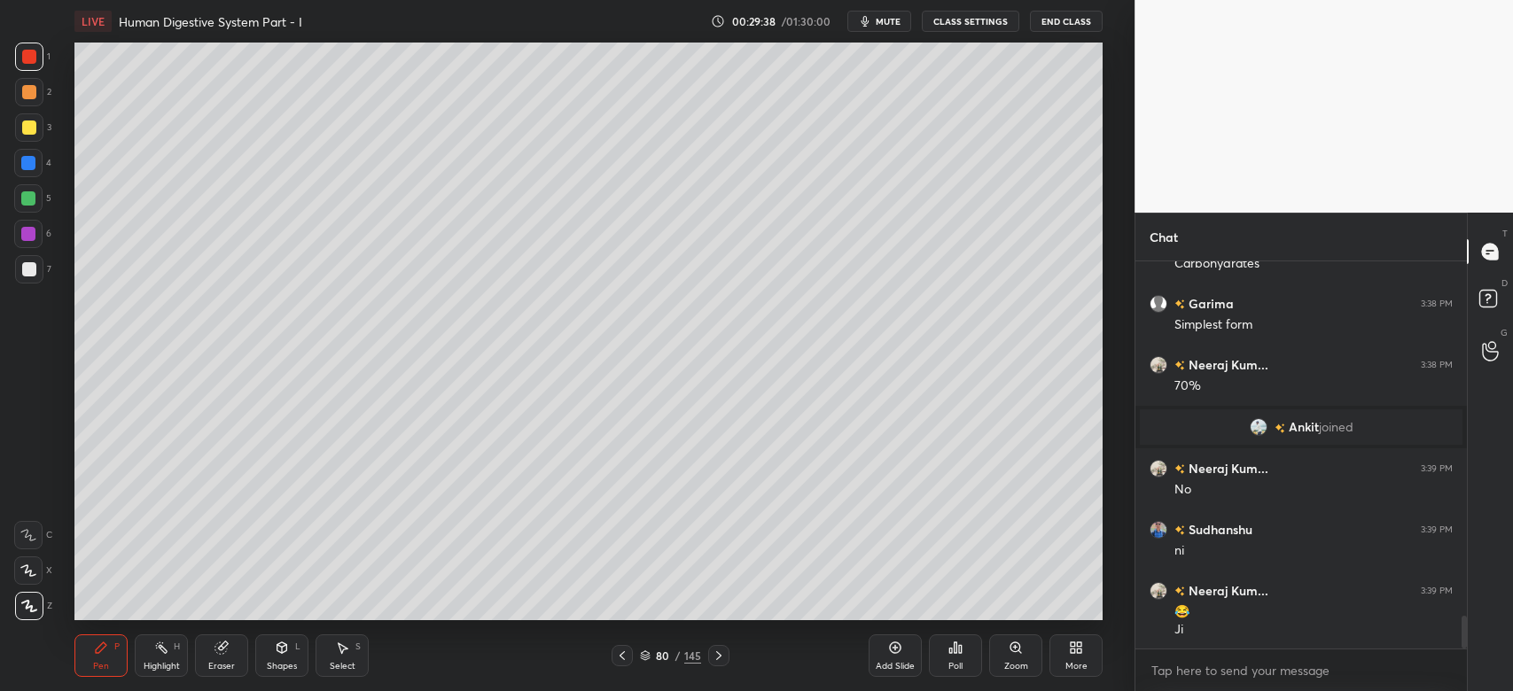
click at [38, 172] on div at bounding box center [28, 163] width 28 height 28
click at [32, 165] on div at bounding box center [28, 163] width 14 height 14
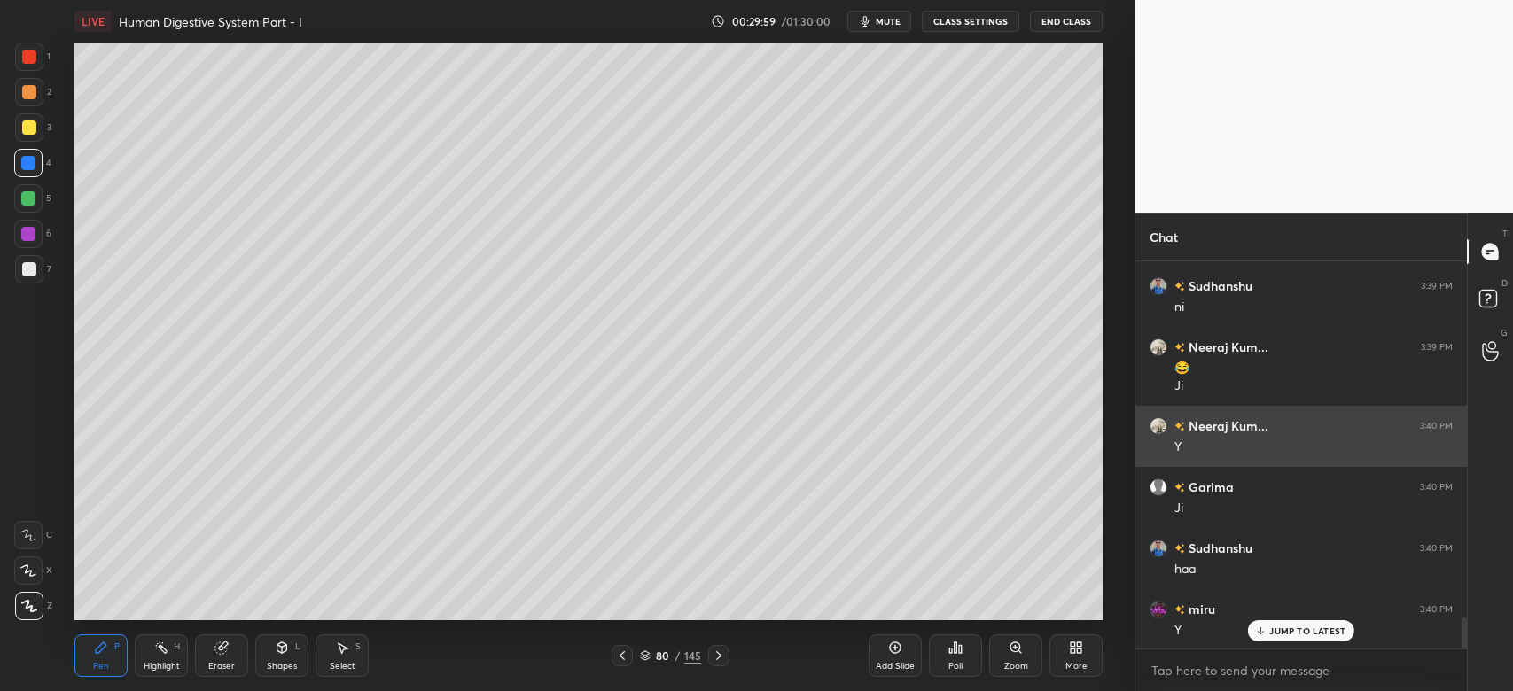
scroll to position [4523, 0]
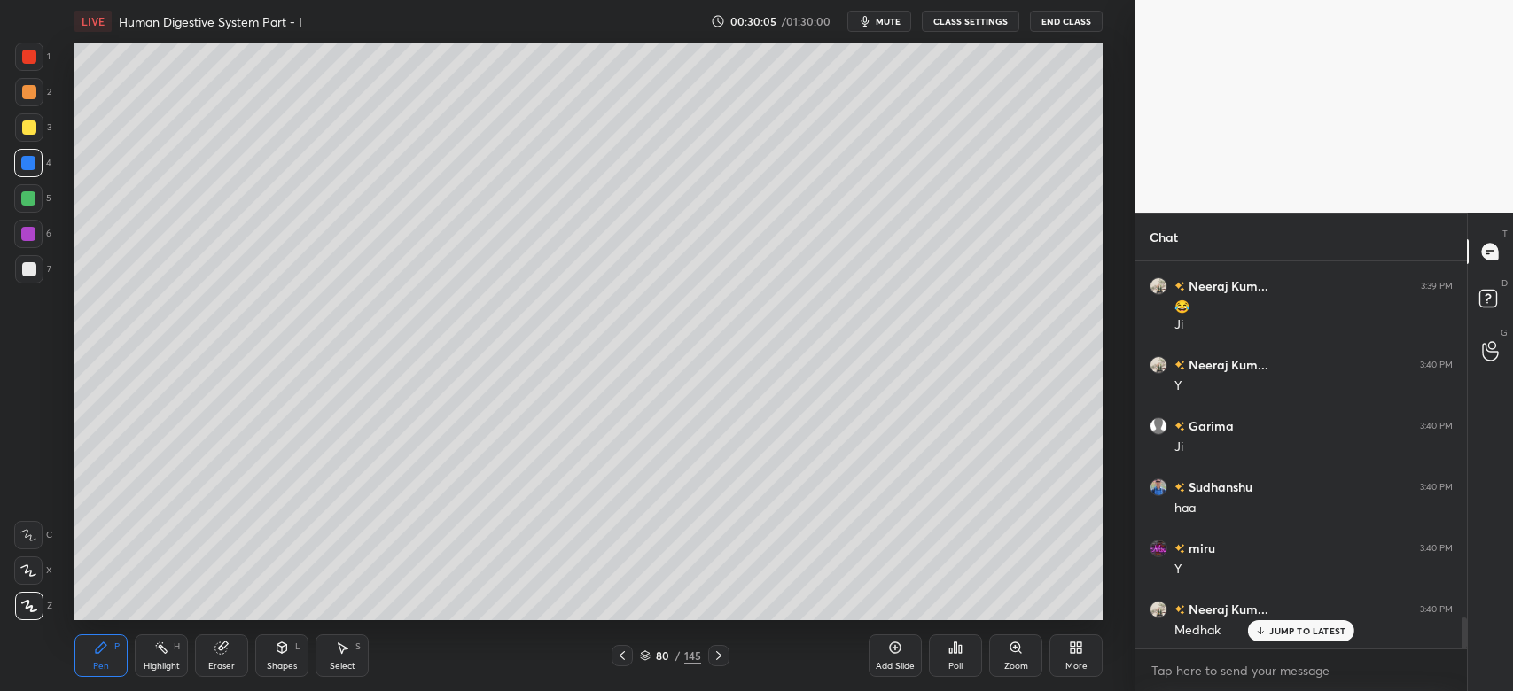
click at [886, 663] on div "Add Slide" at bounding box center [894, 666] width 39 height 9
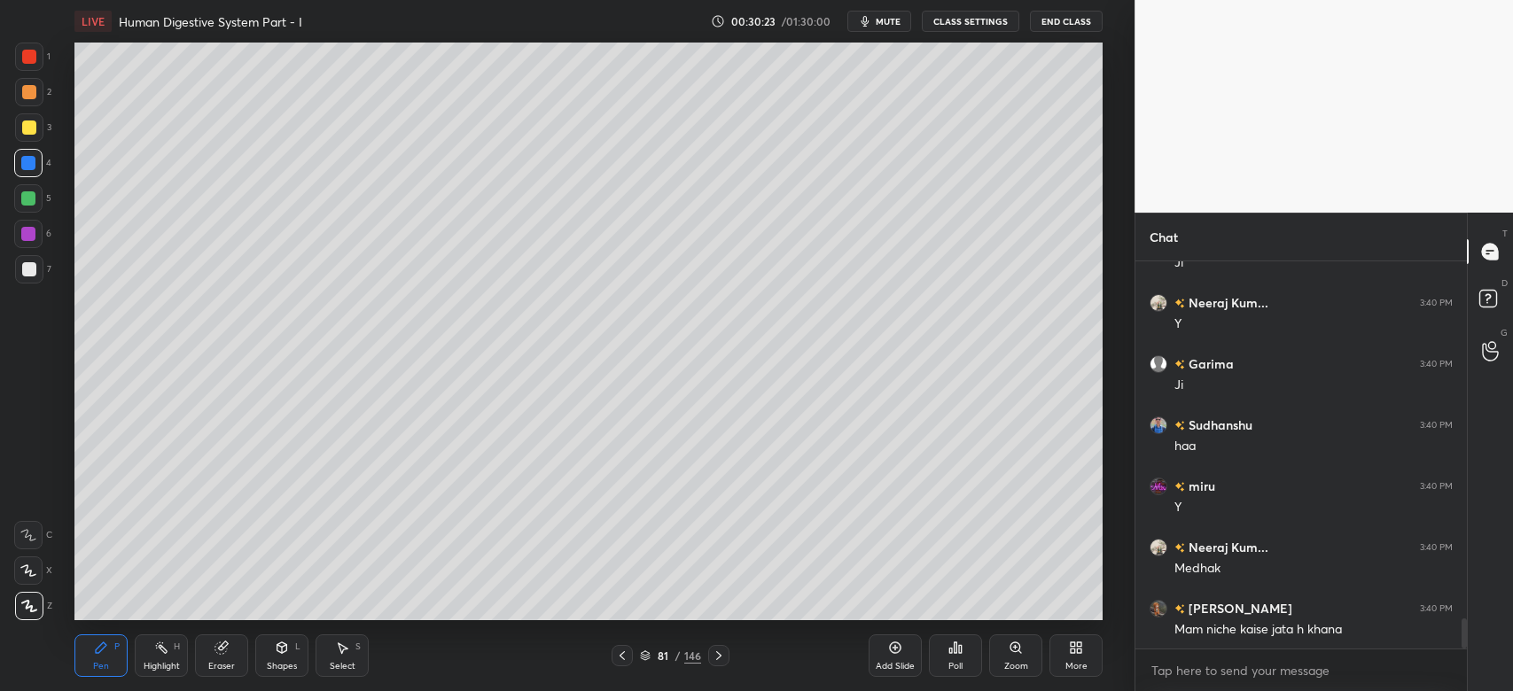
scroll to position [4645, 0]
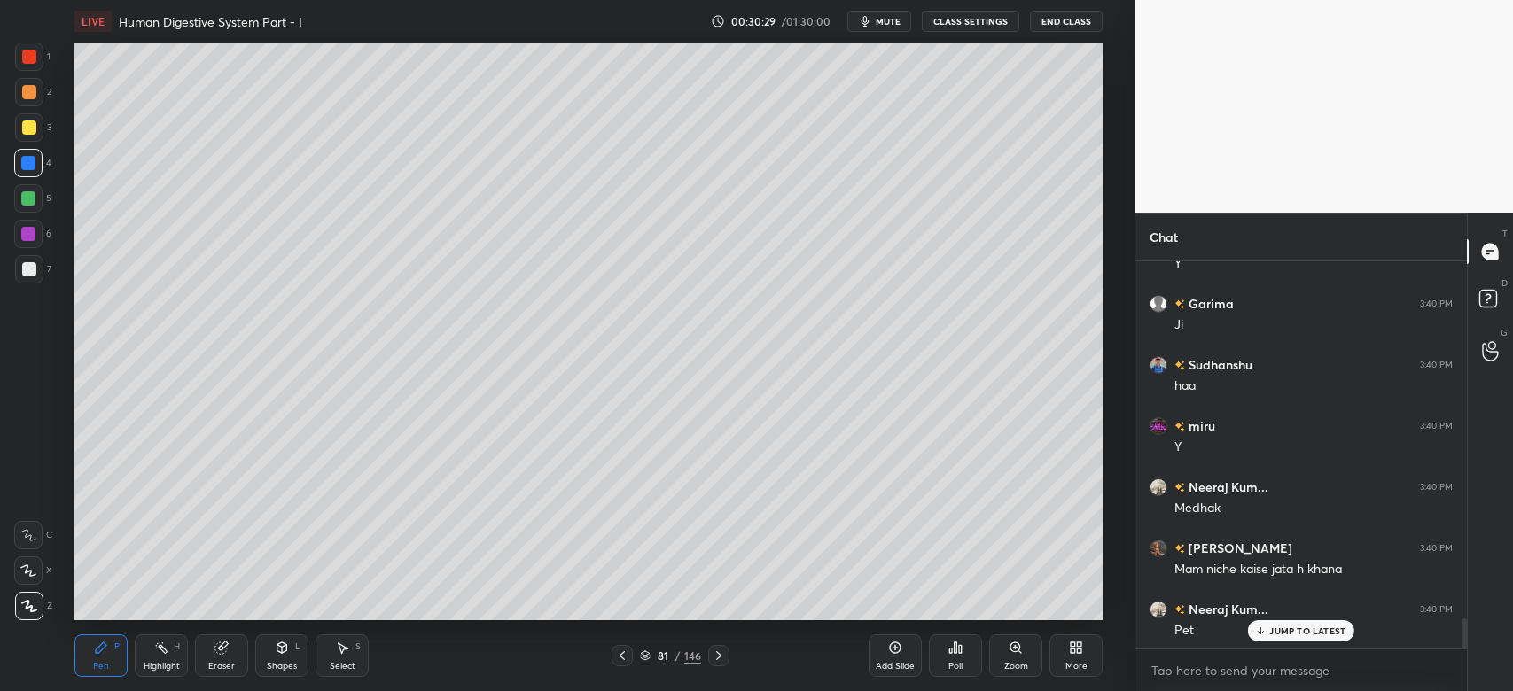
click at [43, 199] on div "5" at bounding box center [32, 198] width 37 height 28
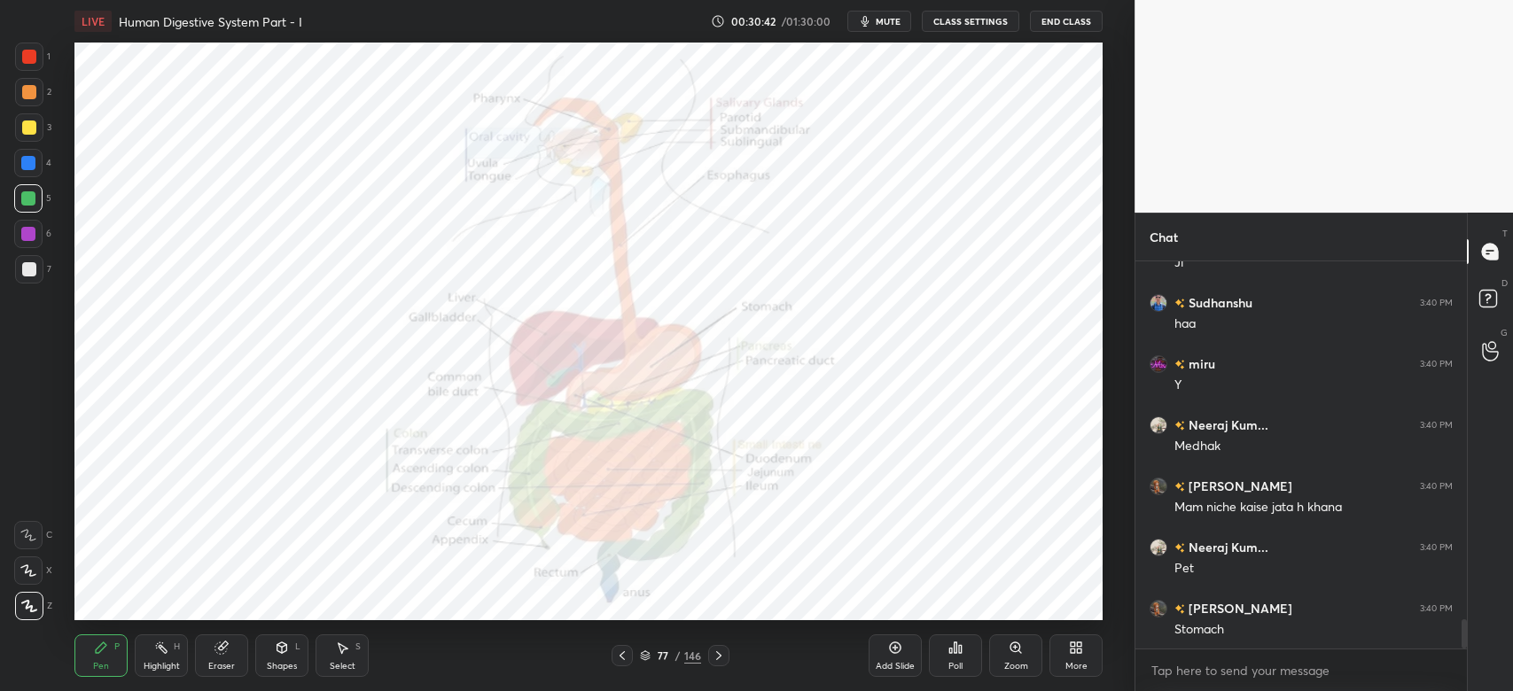
click at [19, 51] on div at bounding box center [29, 57] width 28 height 28
click at [21, 53] on div at bounding box center [29, 57] width 28 height 28
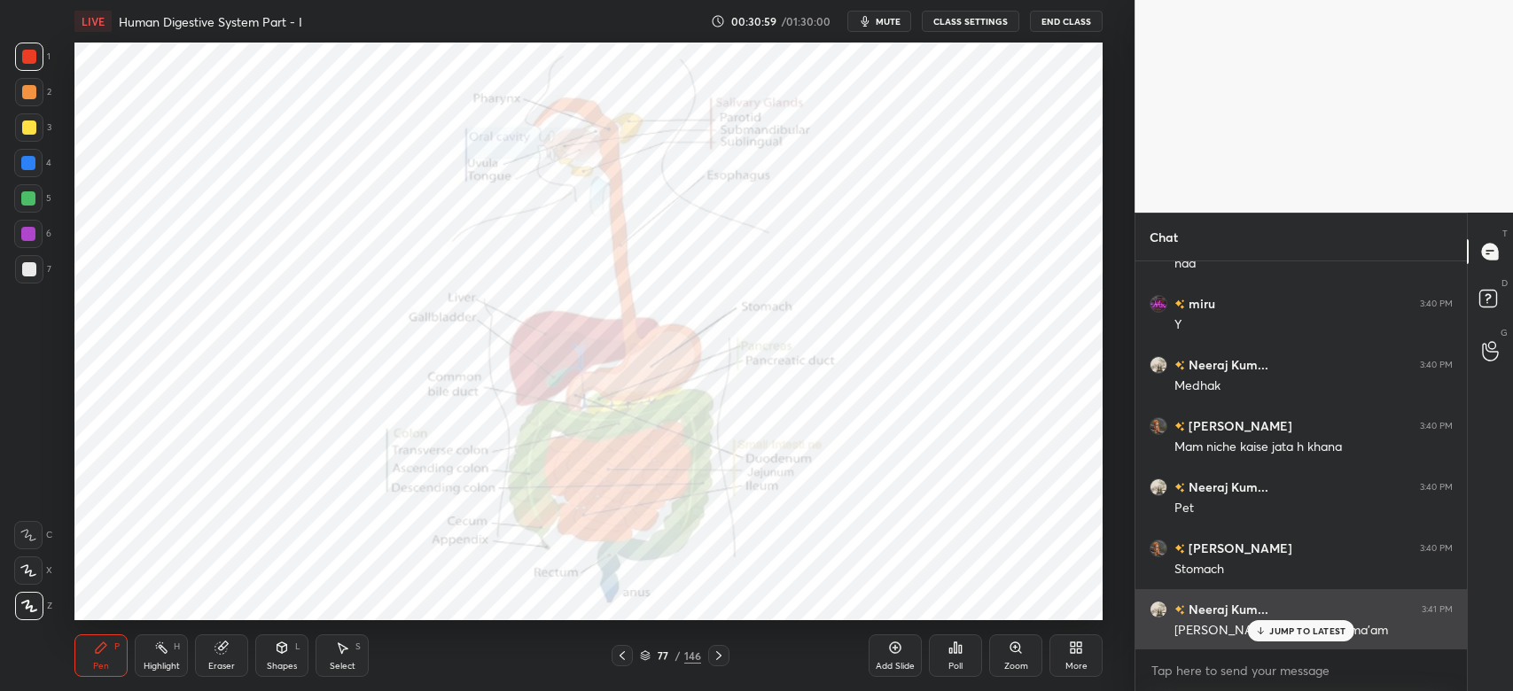
click at [1288, 634] on p "JUMP TO LATEST" at bounding box center [1307, 631] width 76 height 11
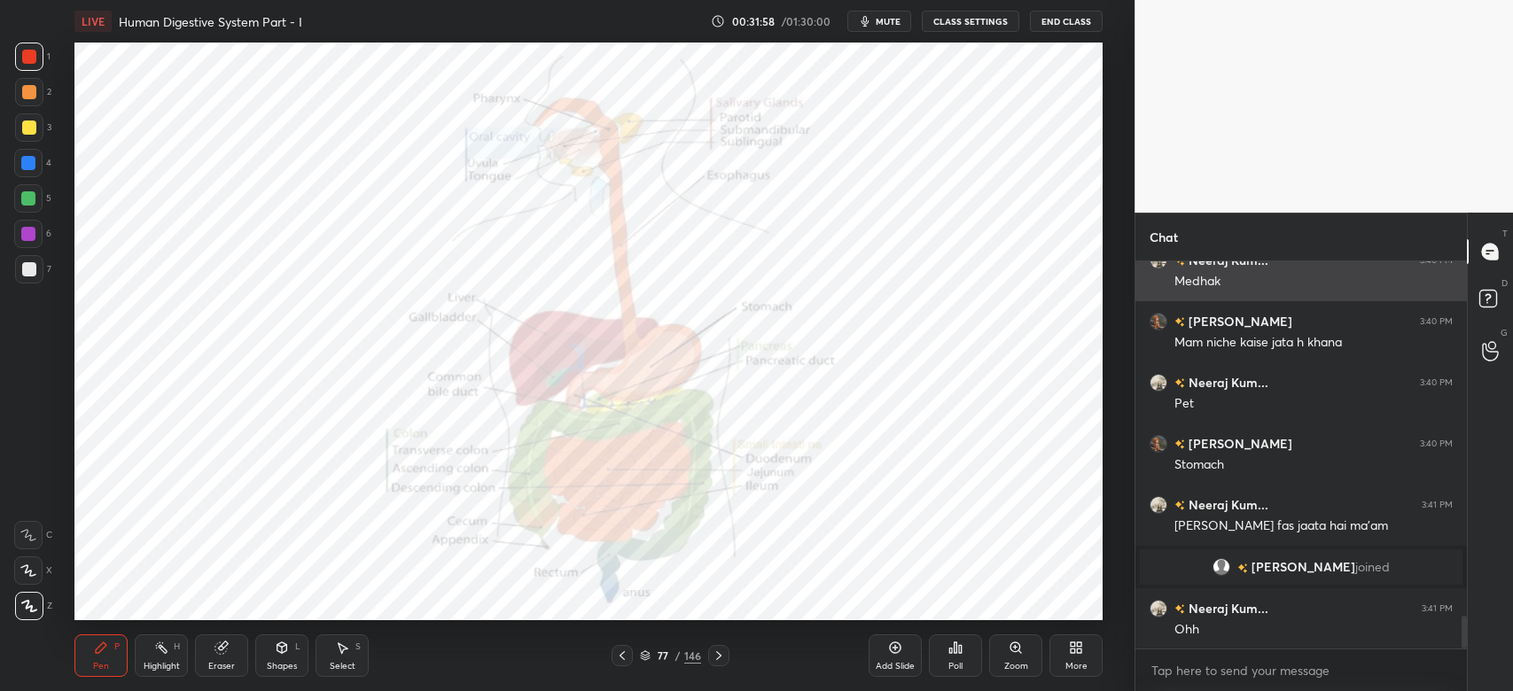
scroll to position [4271, 0]
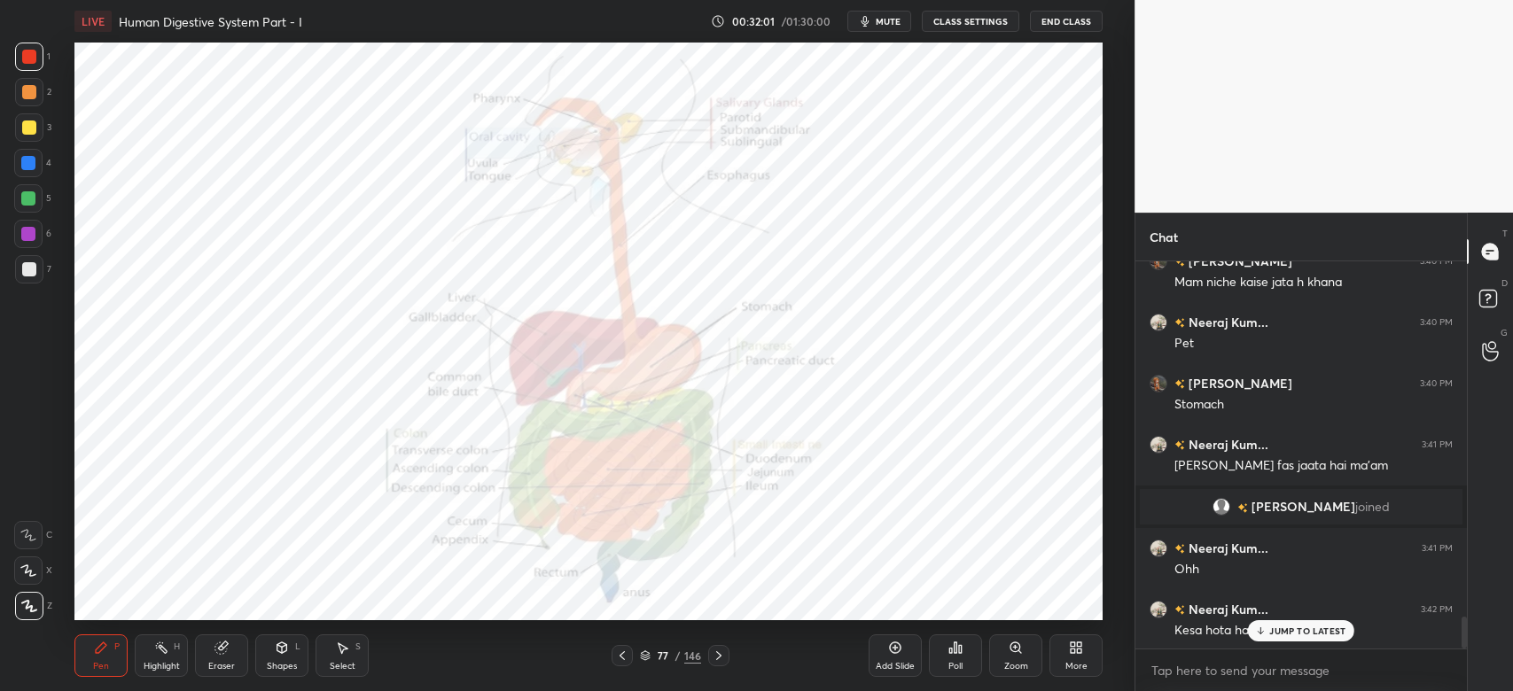
click at [1295, 634] on p "JUMP TO LATEST" at bounding box center [1307, 631] width 76 height 11
click at [886, 14] on button "mute" at bounding box center [879, 21] width 64 height 21
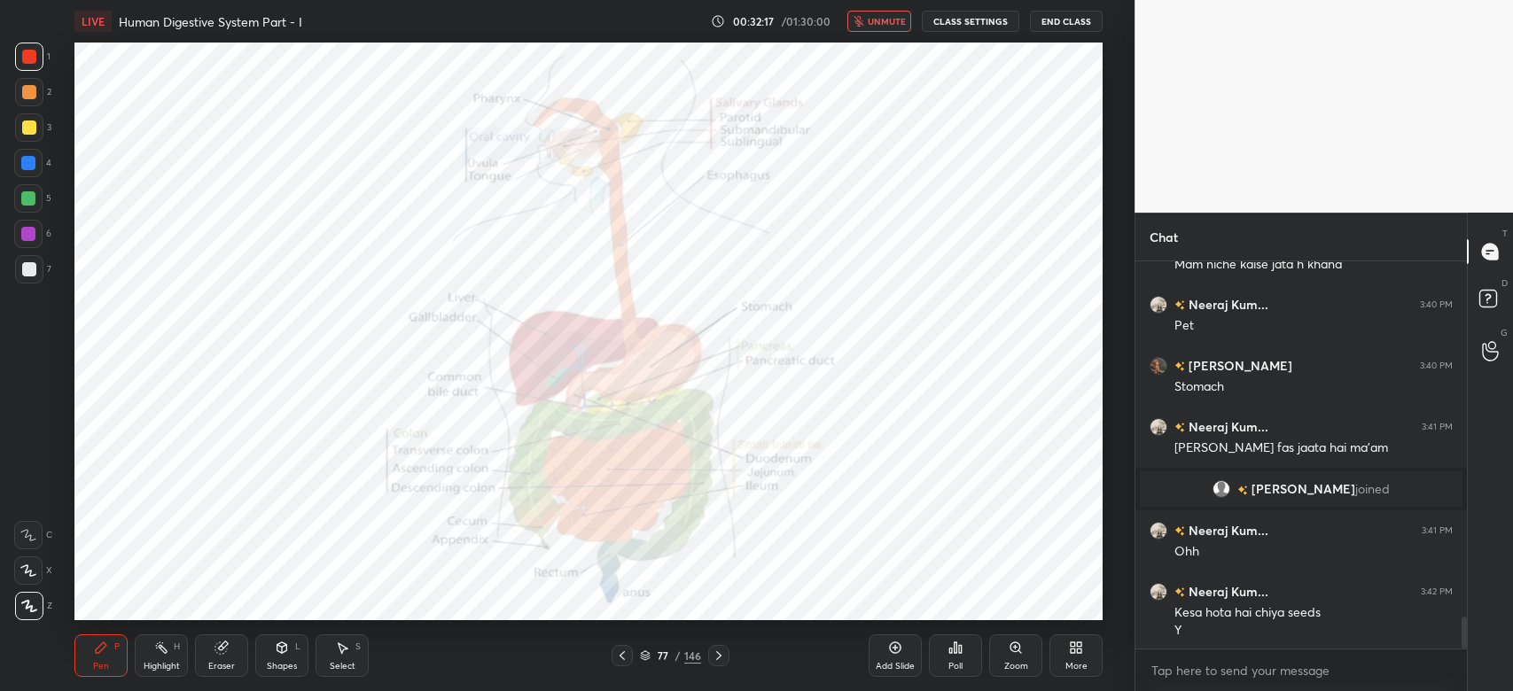
scroll to position [4351, 0]
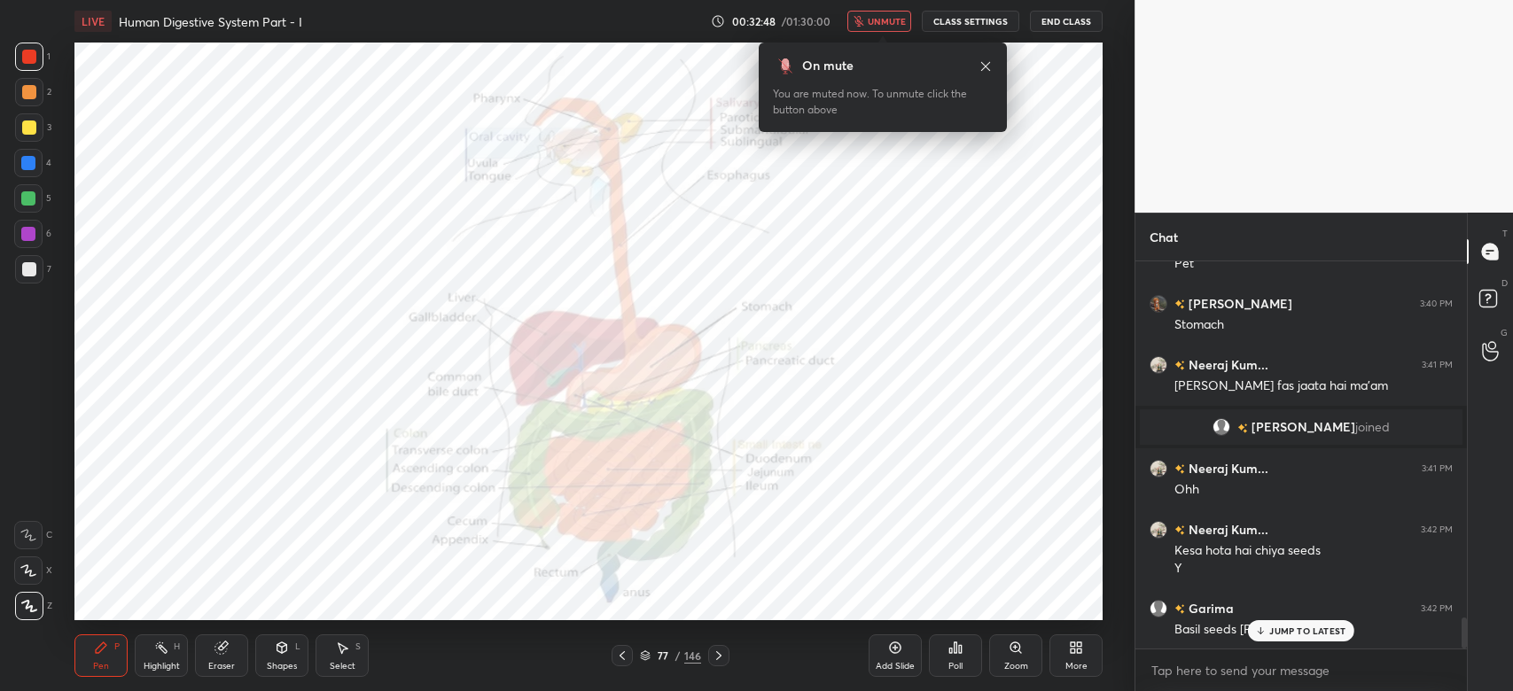
click at [886, 14] on button "unmute" at bounding box center [879, 21] width 64 height 21
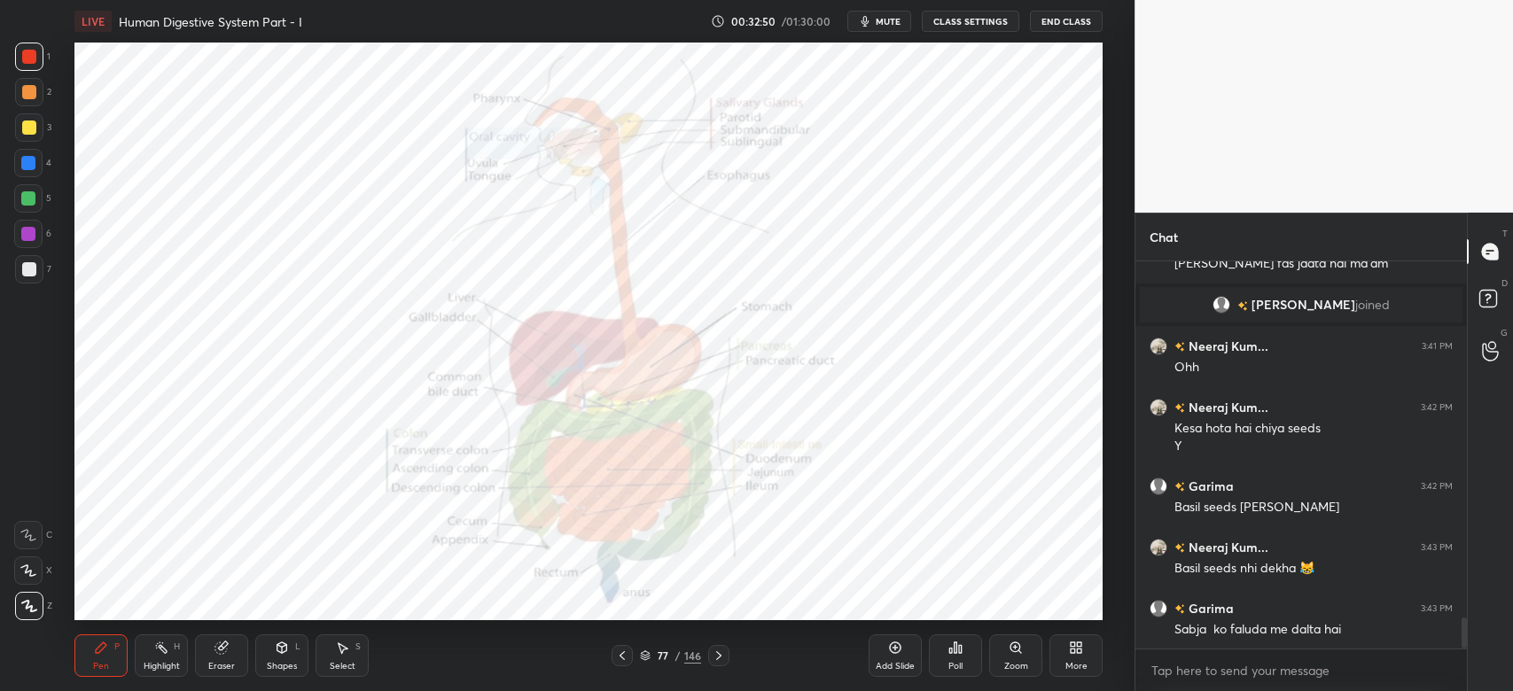
scroll to position [4565, 0]
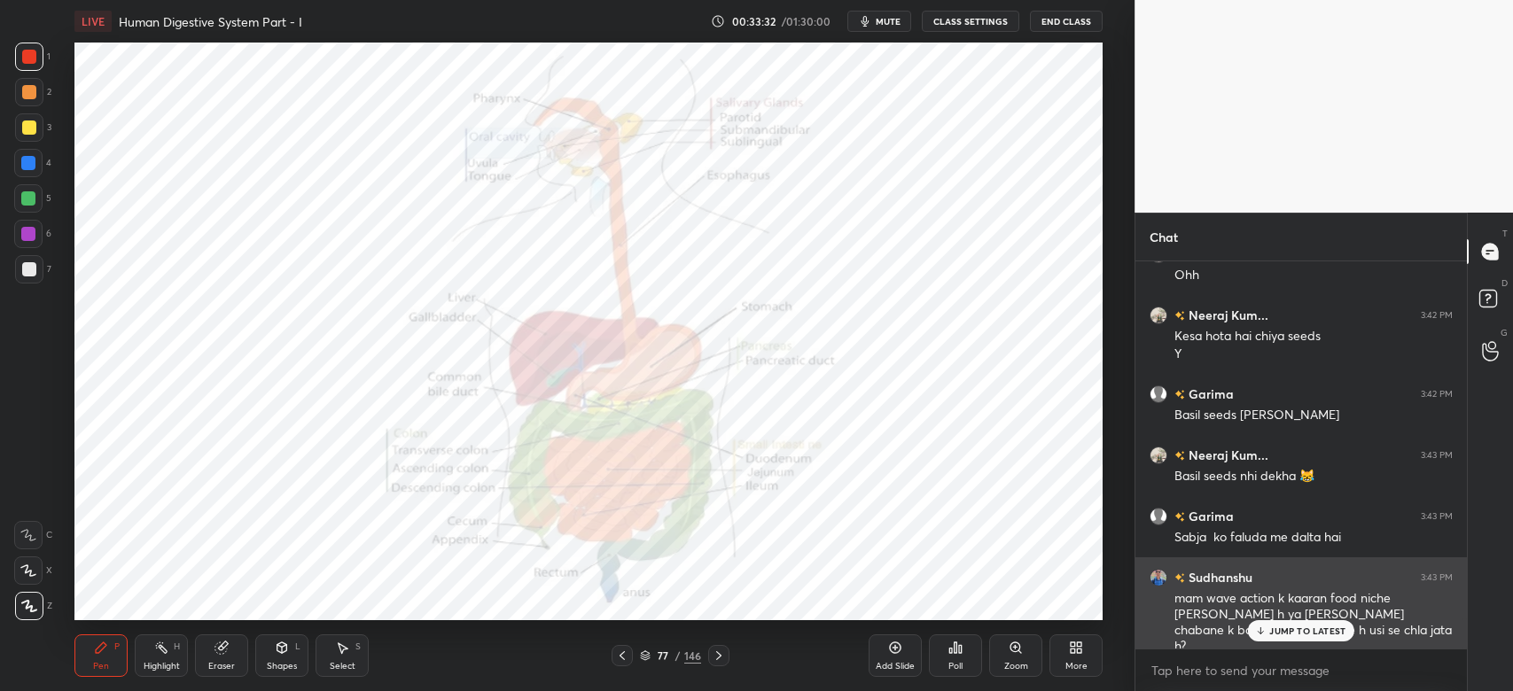
click at [1294, 642] on div "[PERSON_NAME] 3:43 PM mam wave action k kaaran food niche [PERSON_NAME] h ya [P…" at bounding box center [1300, 611] width 331 height 109
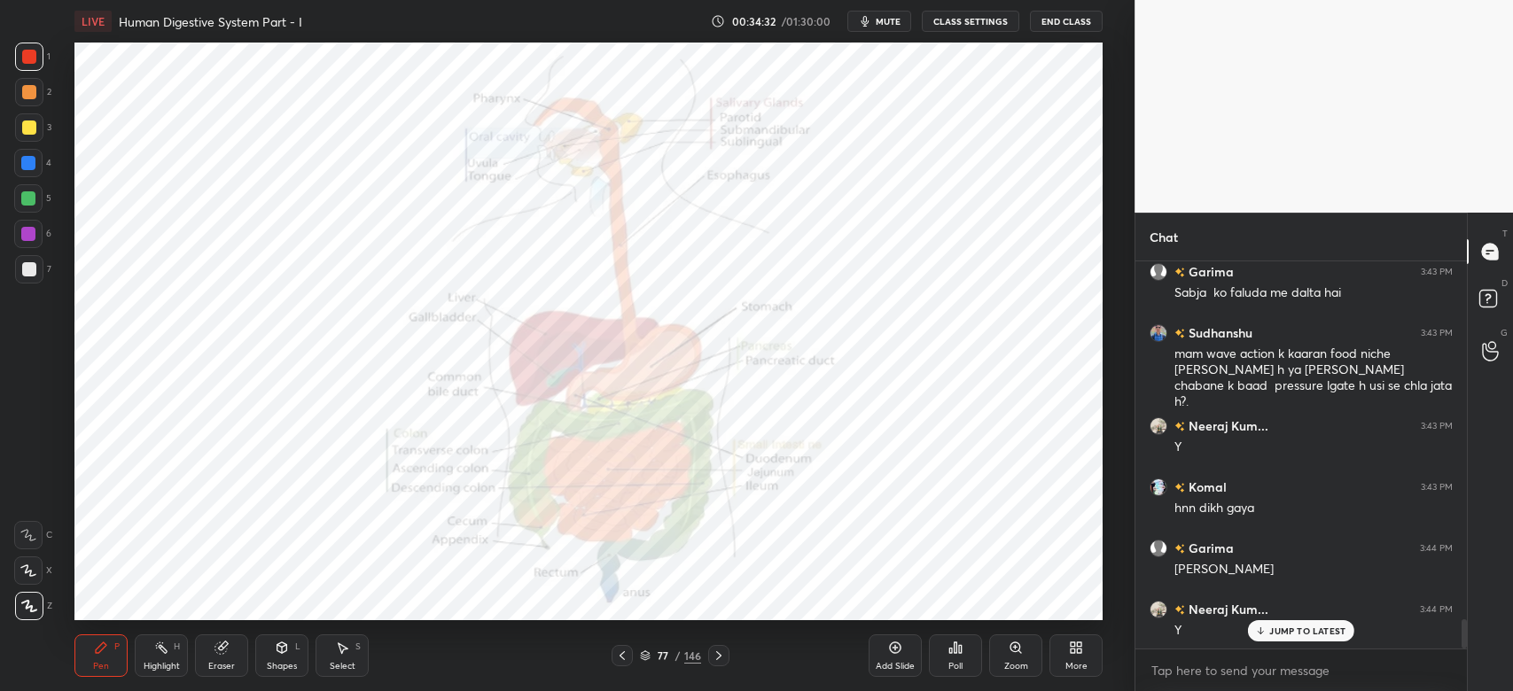
scroll to position [4887, 0]
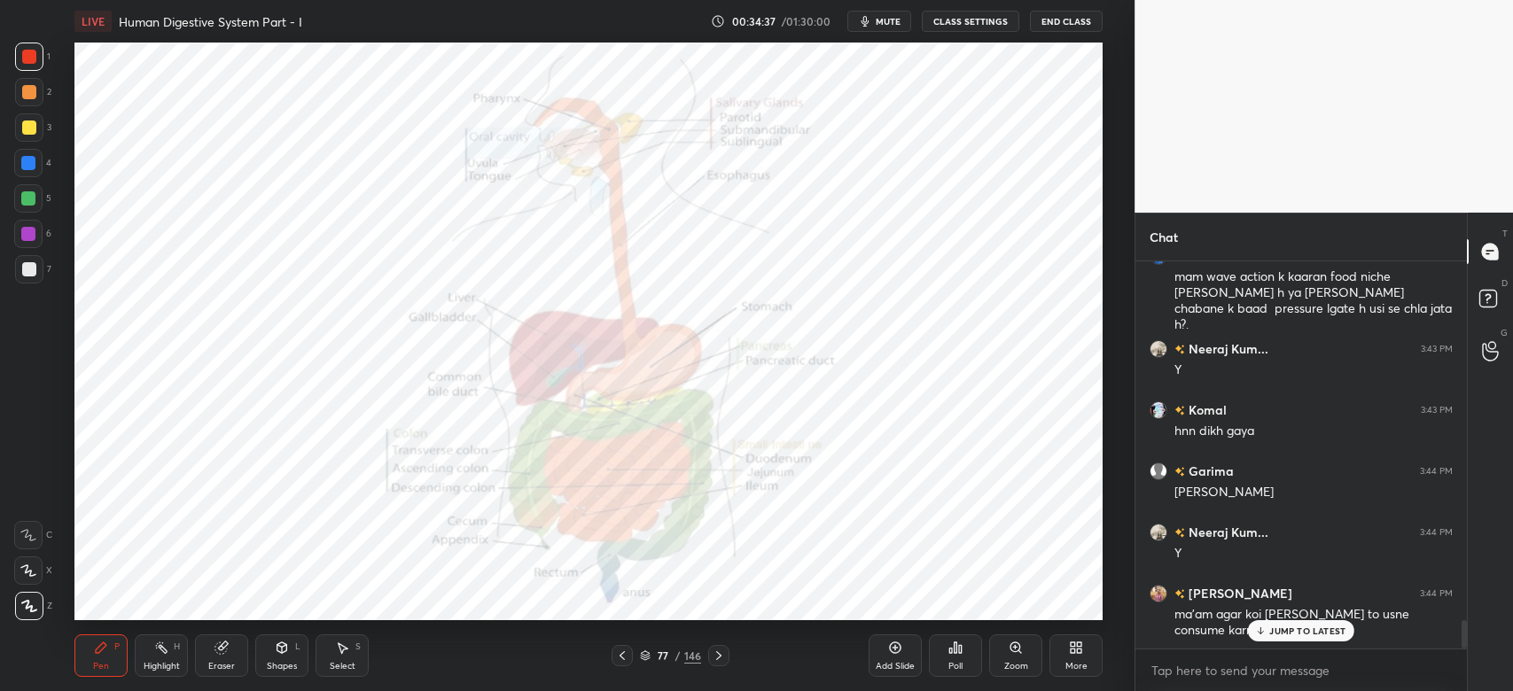
click at [1302, 632] on p "JUMP TO LATEST" at bounding box center [1307, 631] width 76 height 11
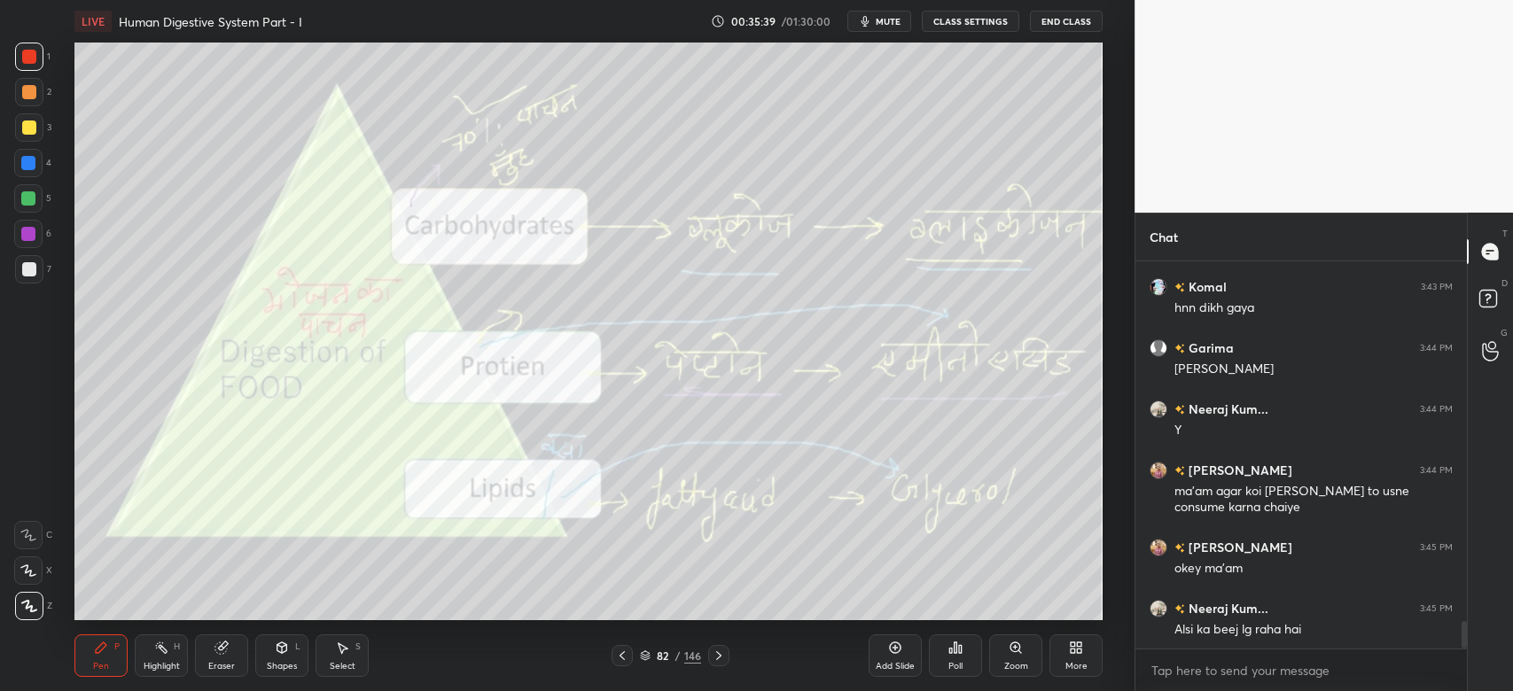
scroll to position [5070, 0]
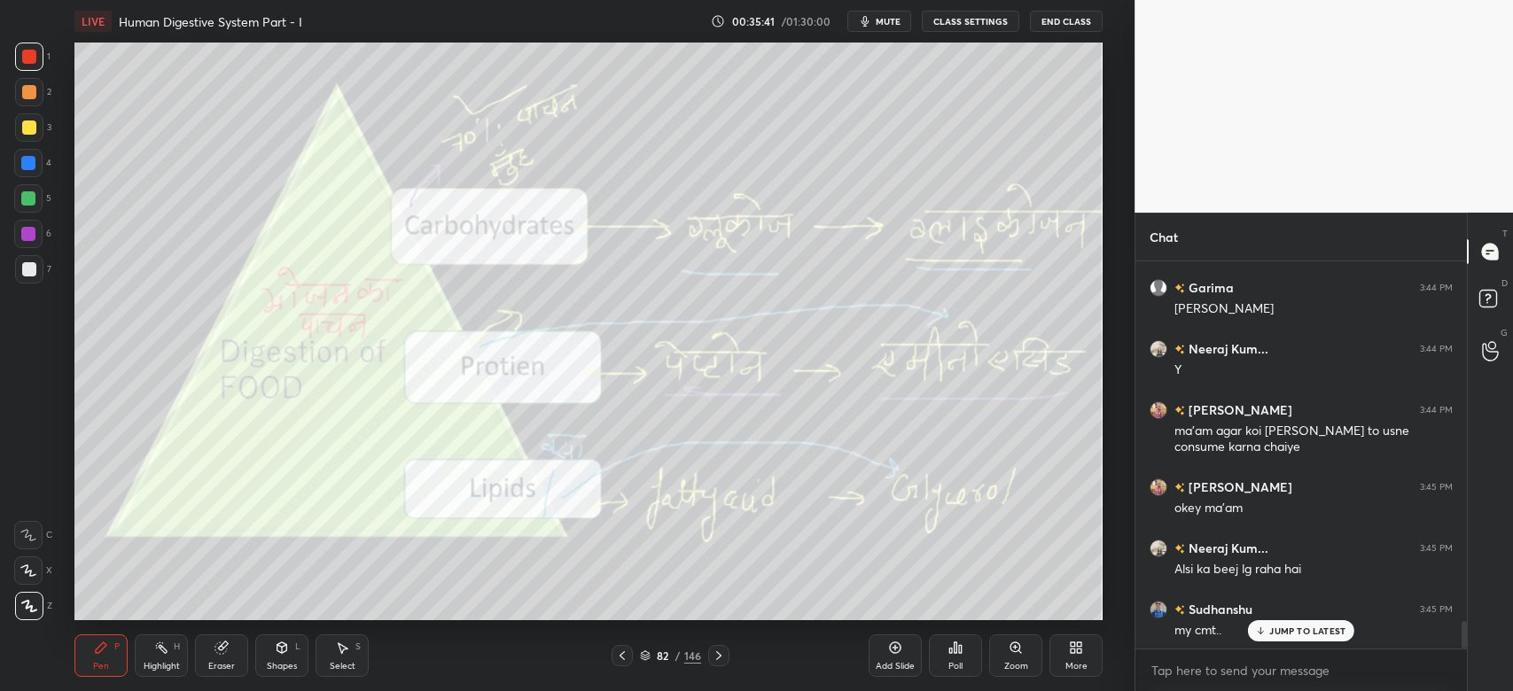
click at [1297, 634] on p "JUMP TO LATEST" at bounding box center [1307, 631] width 76 height 11
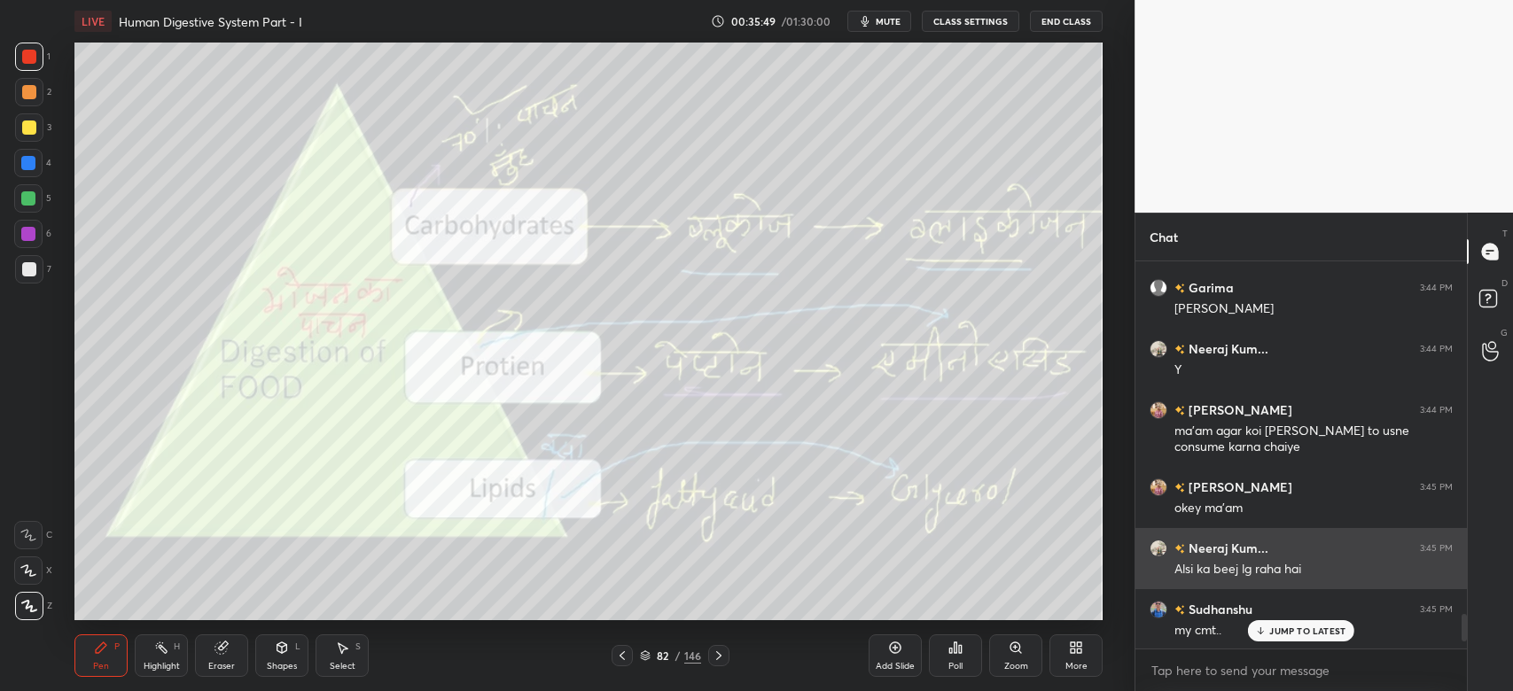
scroll to position [4874, 0]
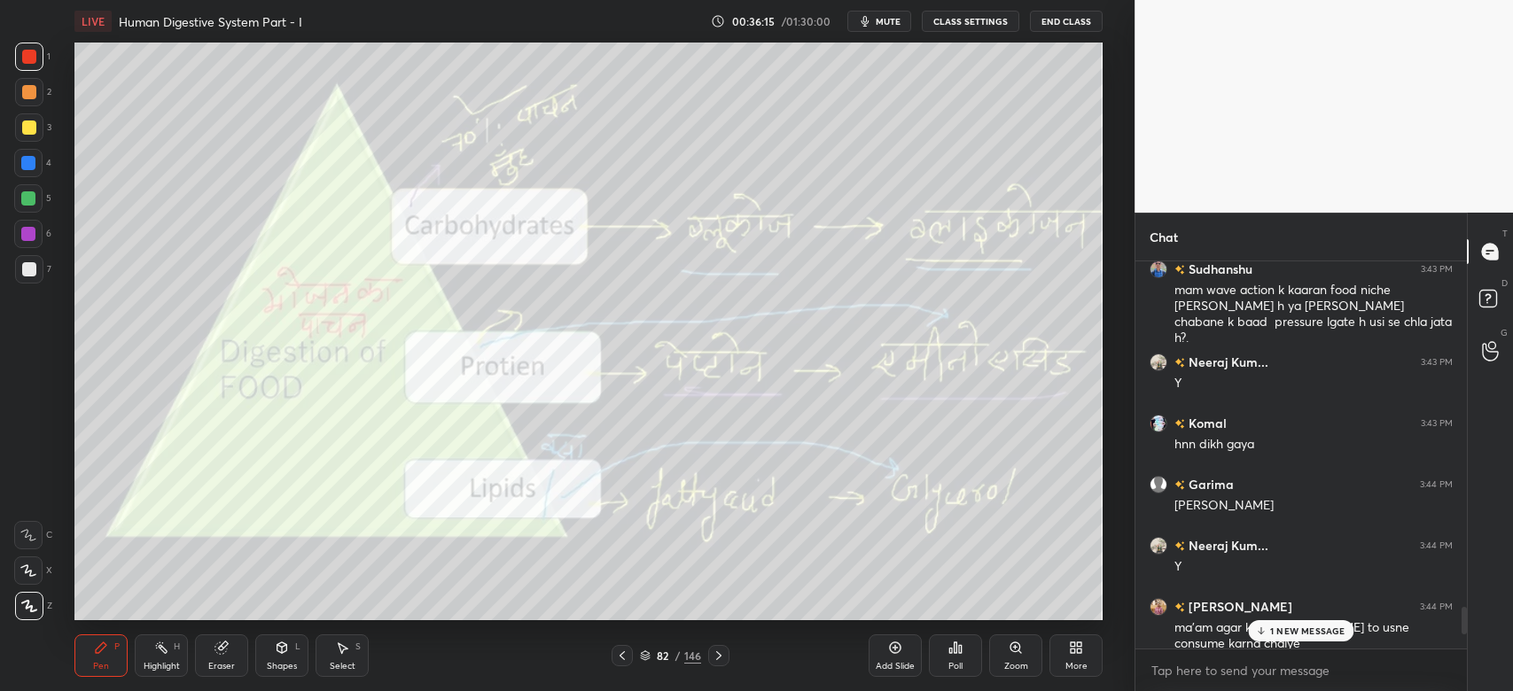
click at [1310, 627] on p "1 NEW MESSAGE" at bounding box center [1307, 631] width 75 height 11
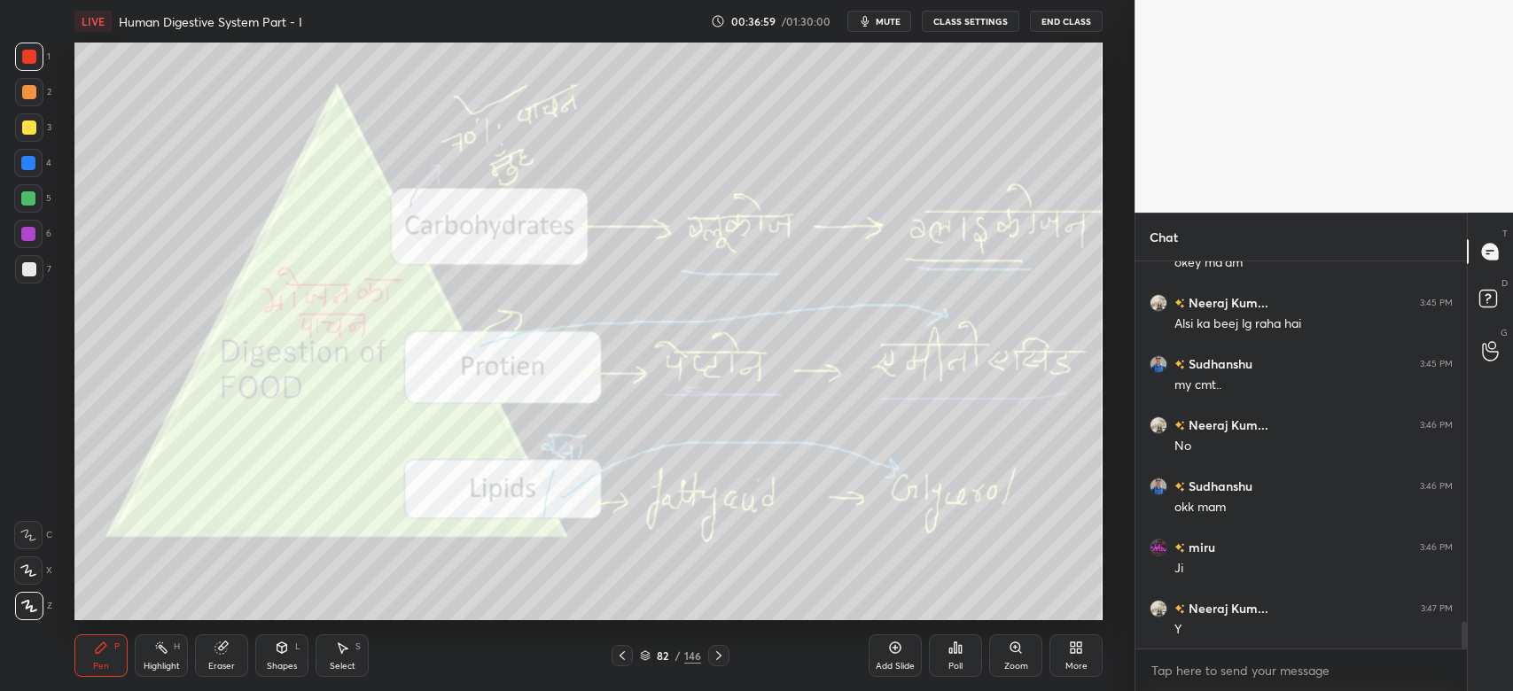
scroll to position [5376, 0]
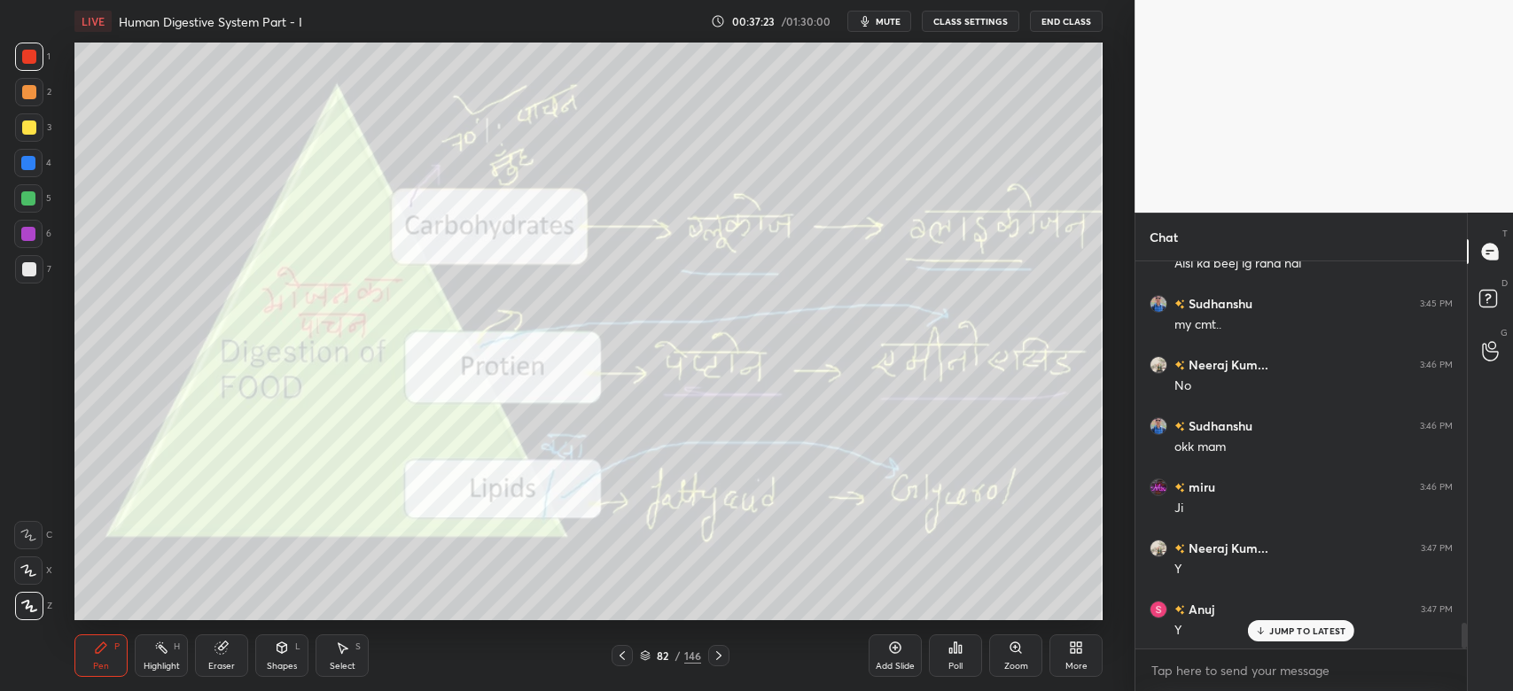
click at [1328, 636] on p "JUMP TO LATEST" at bounding box center [1307, 631] width 76 height 11
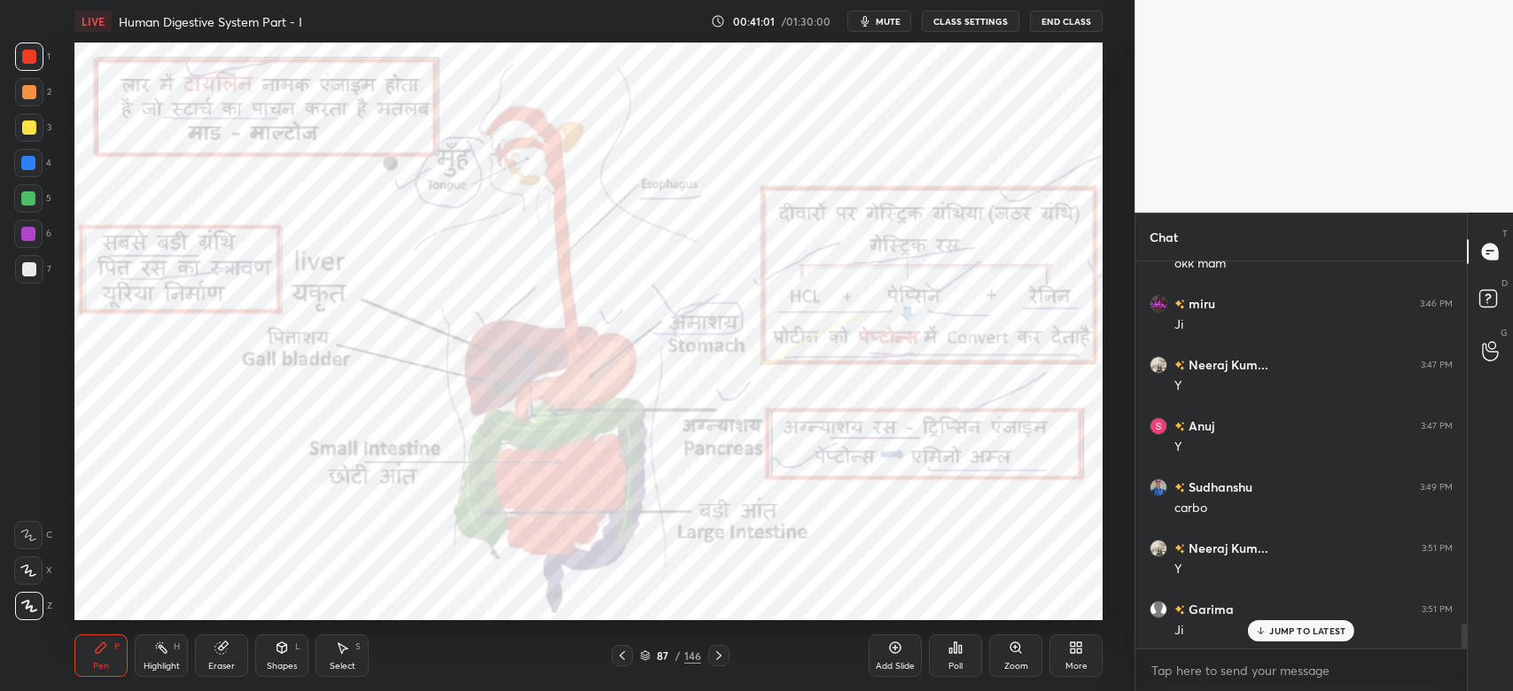
scroll to position [5652, 0]
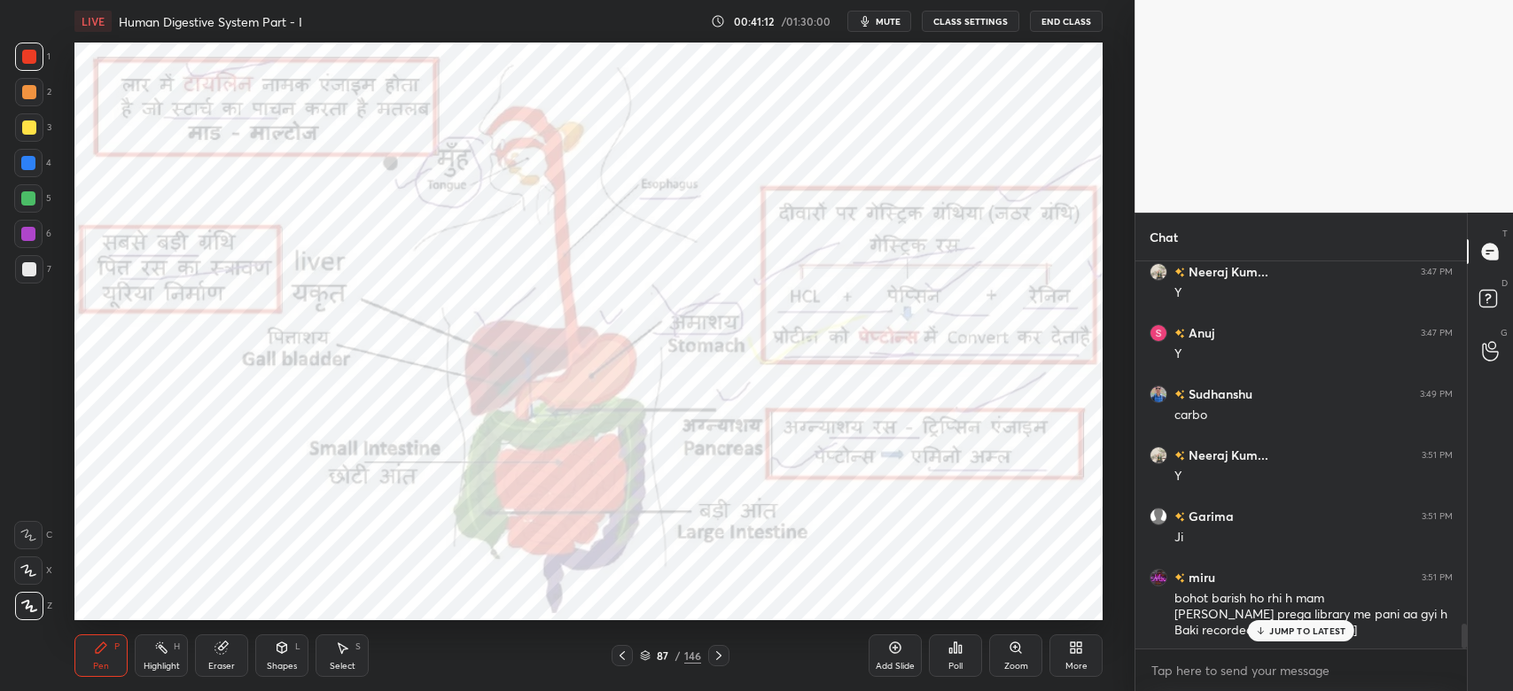
click at [1280, 631] on p "JUMP TO LATEST" at bounding box center [1307, 631] width 76 height 11
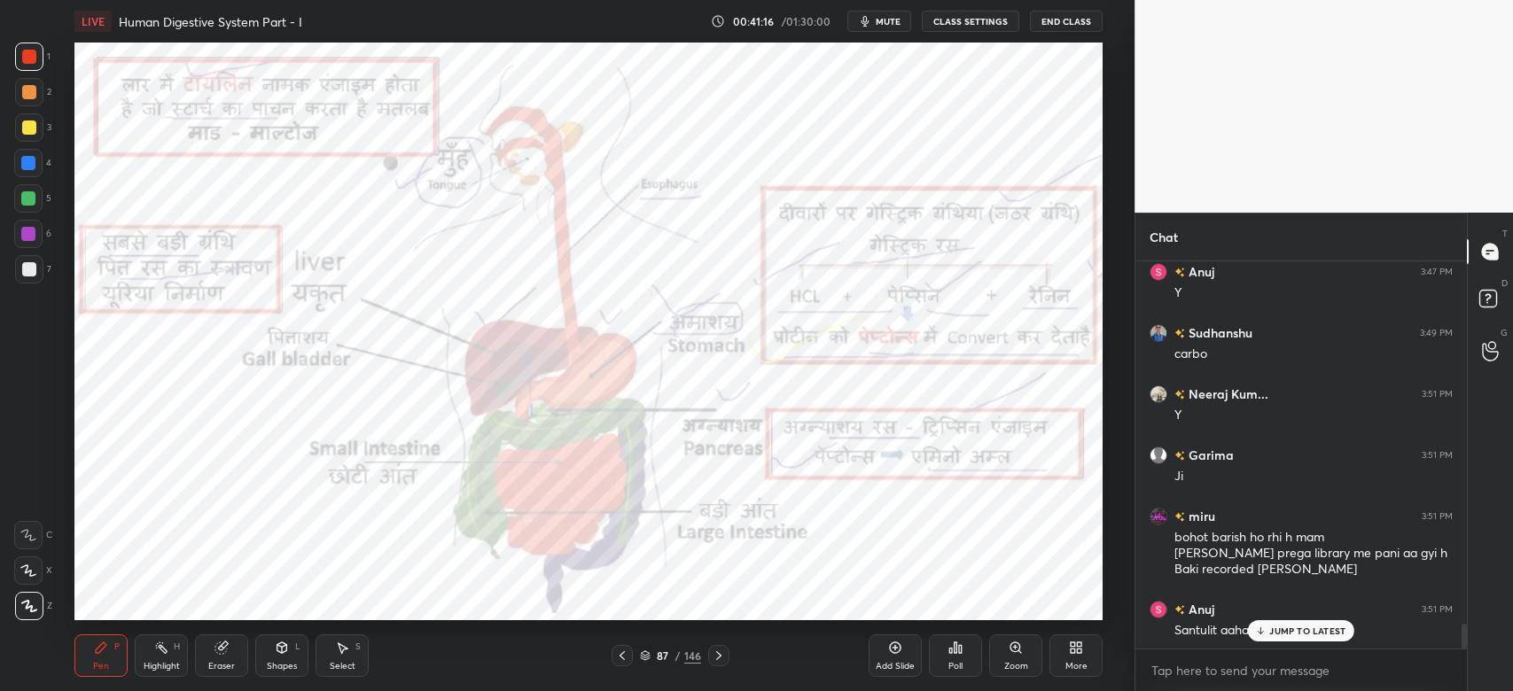
click at [1280, 631] on p "JUMP TO LATEST" at bounding box center [1307, 631] width 76 height 11
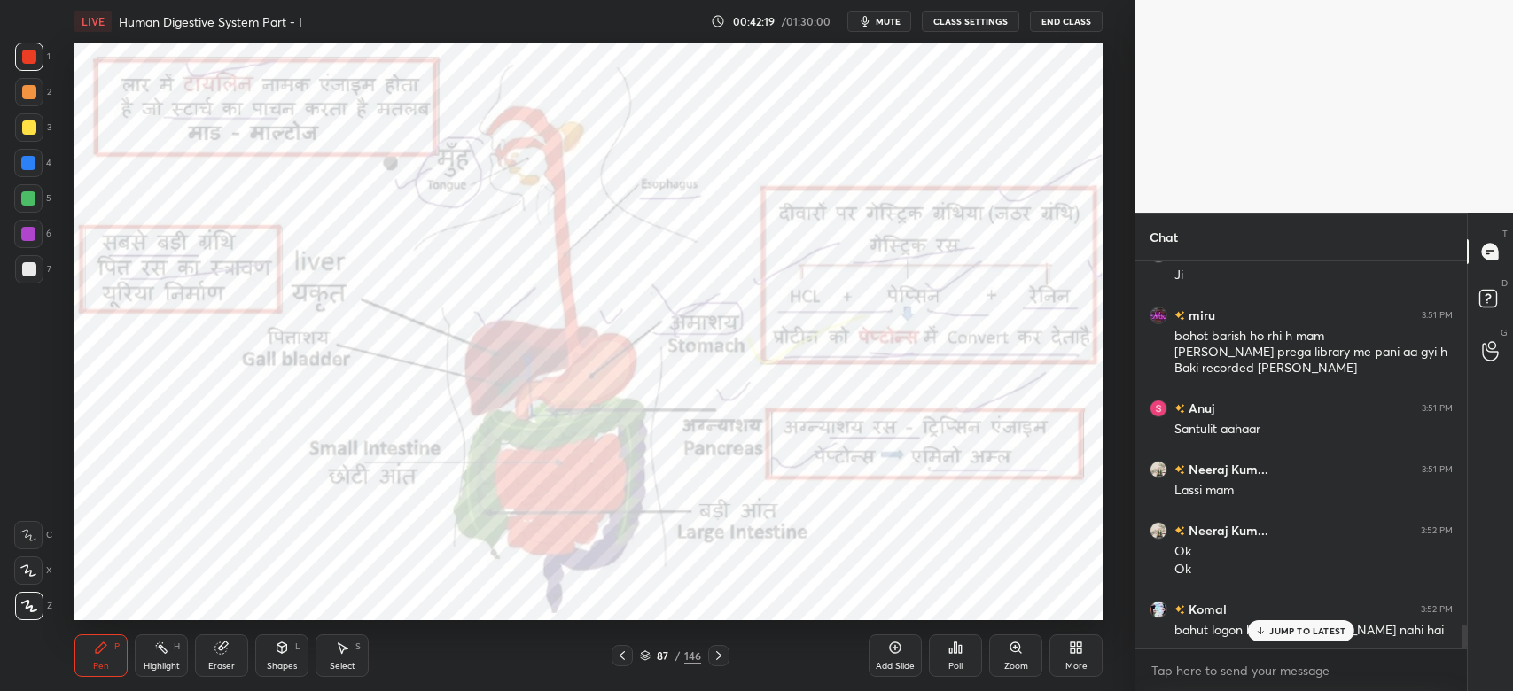
scroll to position [5976, 0]
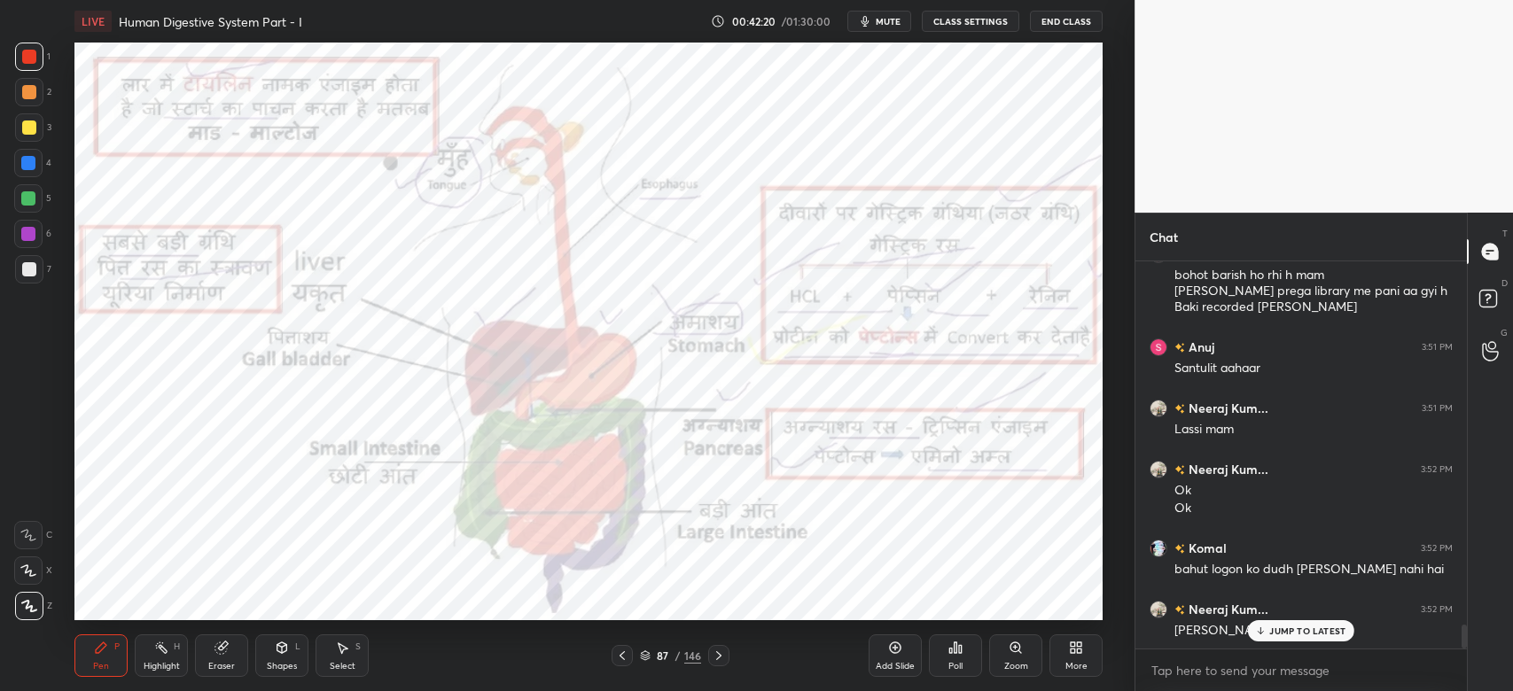
click at [1277, 629] on p "JUMP TO LATEST" at bounding box center [1307, 631] width 76 height 11
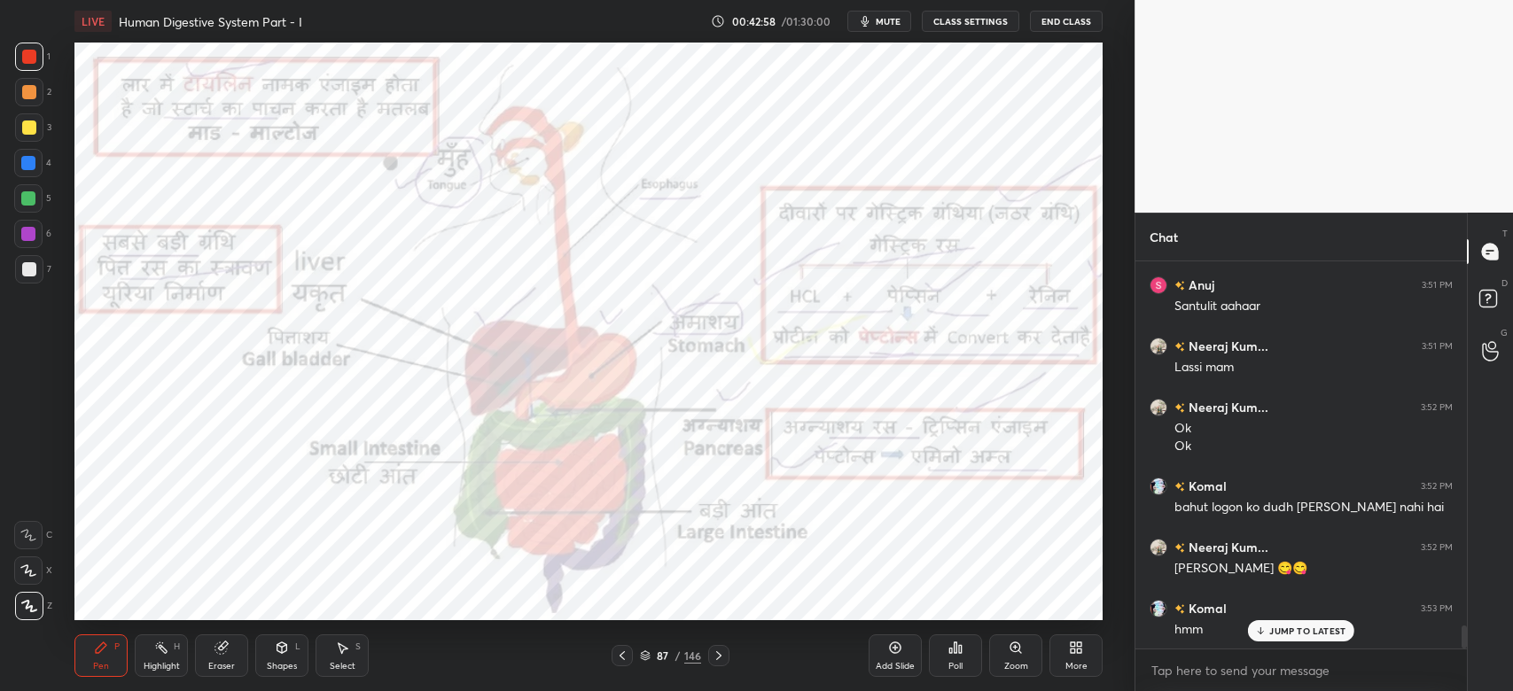
scroll to position [6098, 0]
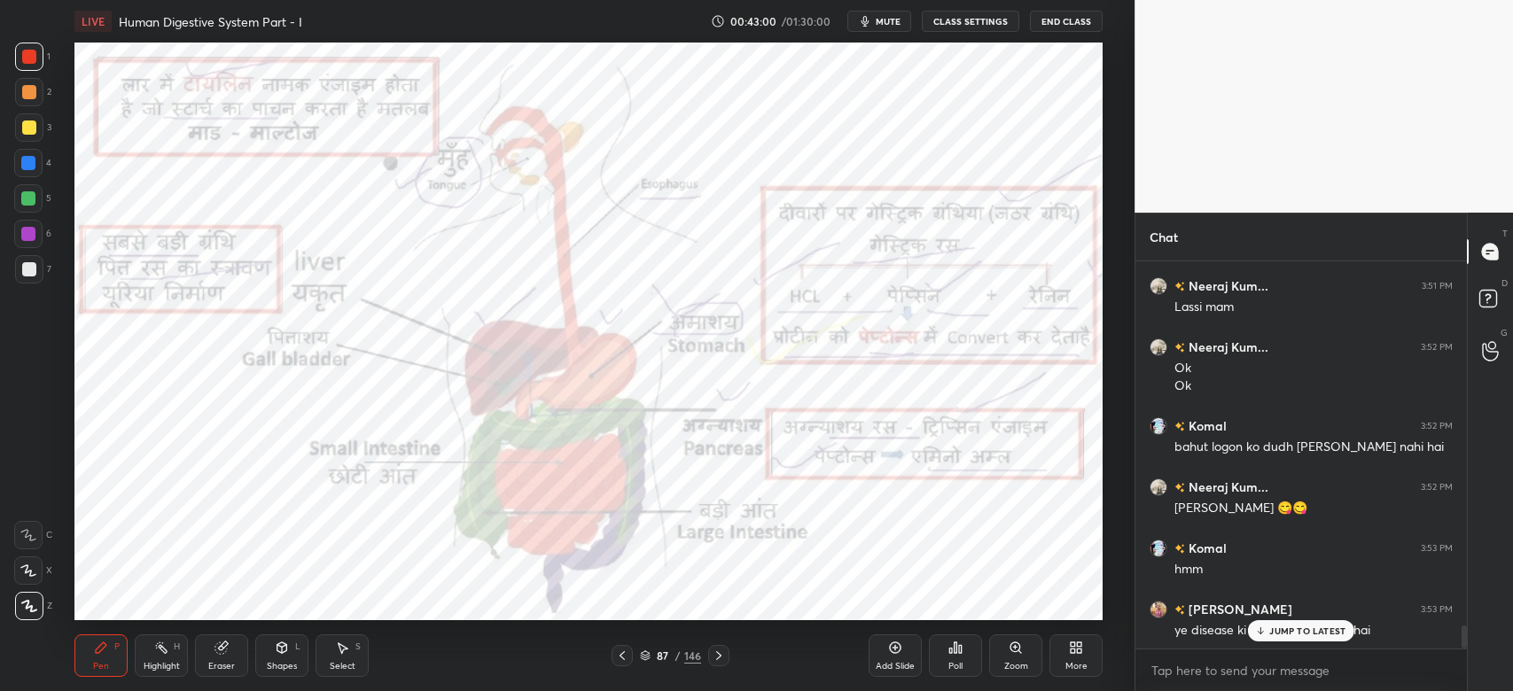
click at [1277, 629] on p "JUMP TO LATEST" at bounding box center [1307, 631] width 76 height 11
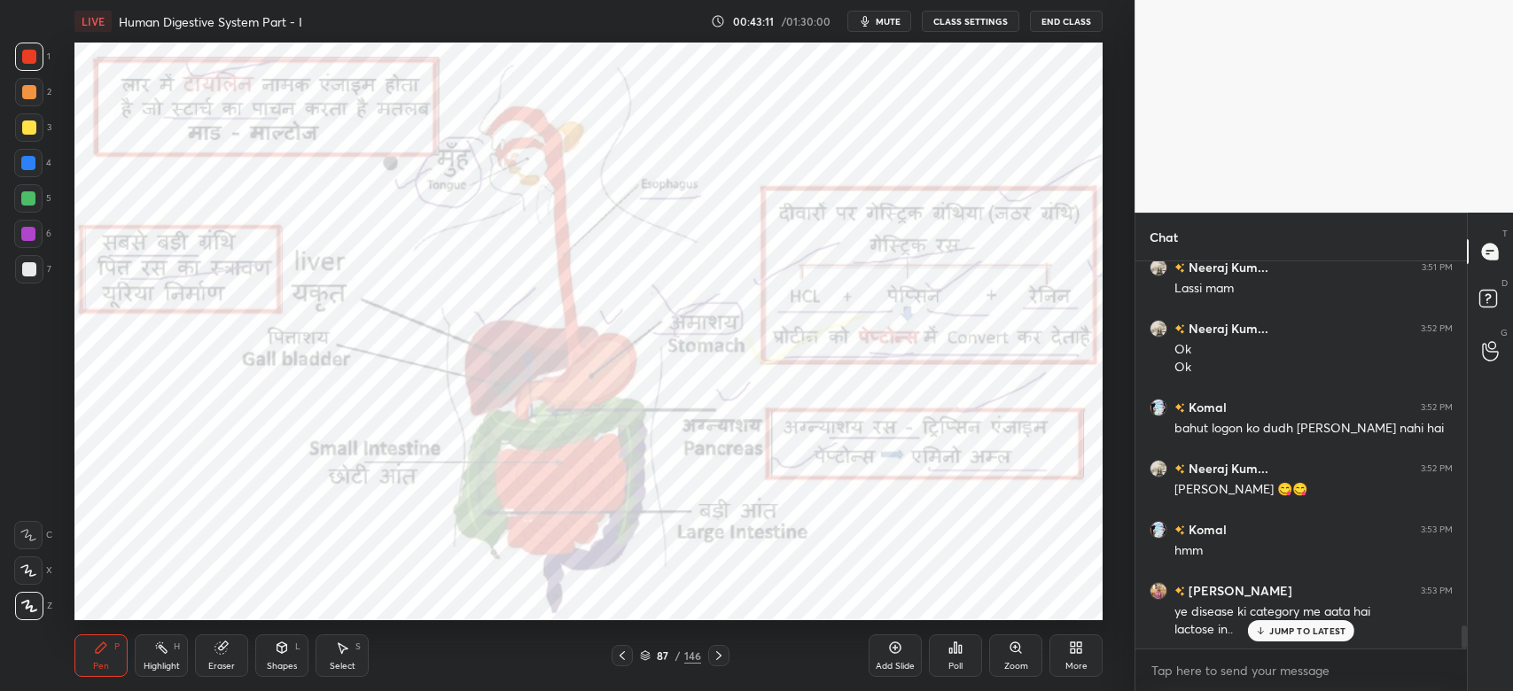
scroll to position [6177, 0]
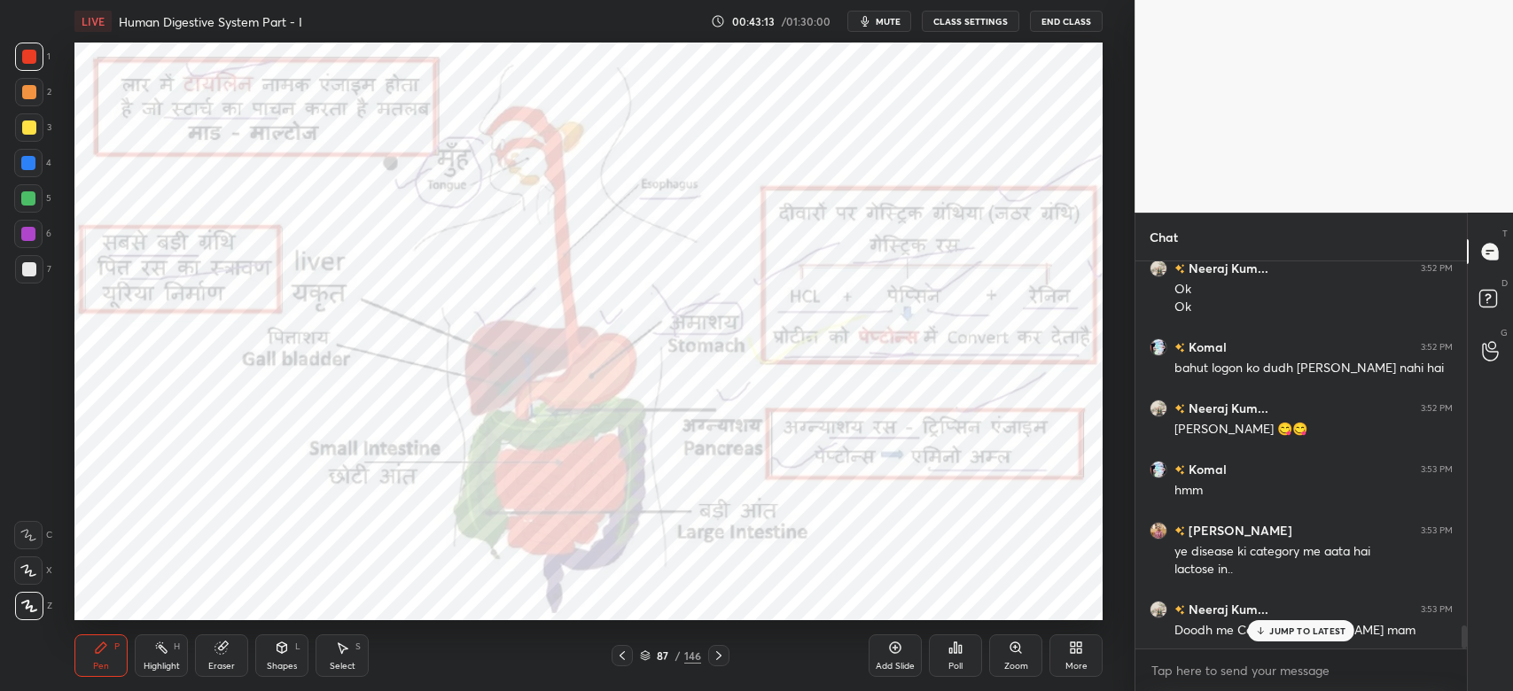
click at [1301, 629] on p "JUMP TO LATEST" at bounding box center [1307, 631] width 76 height 11
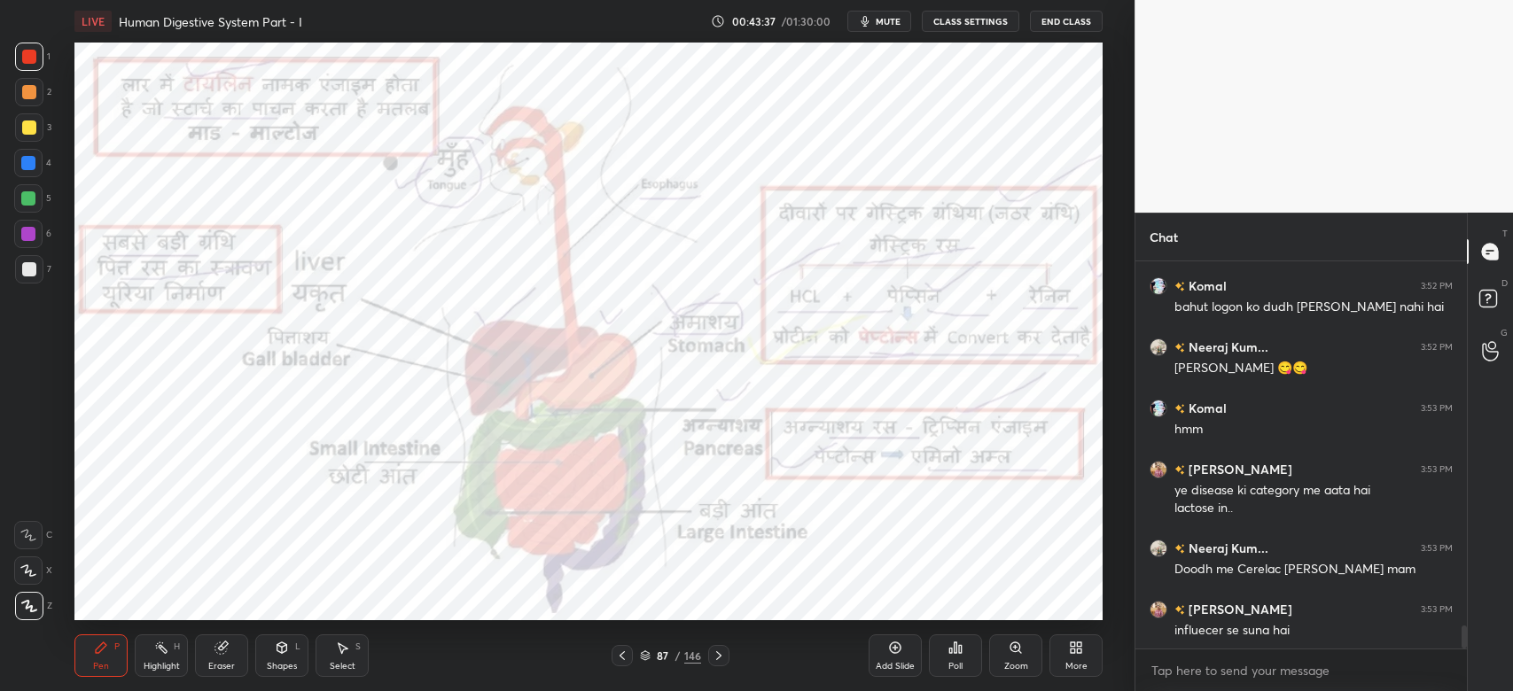
scroll to position [6300, 0]
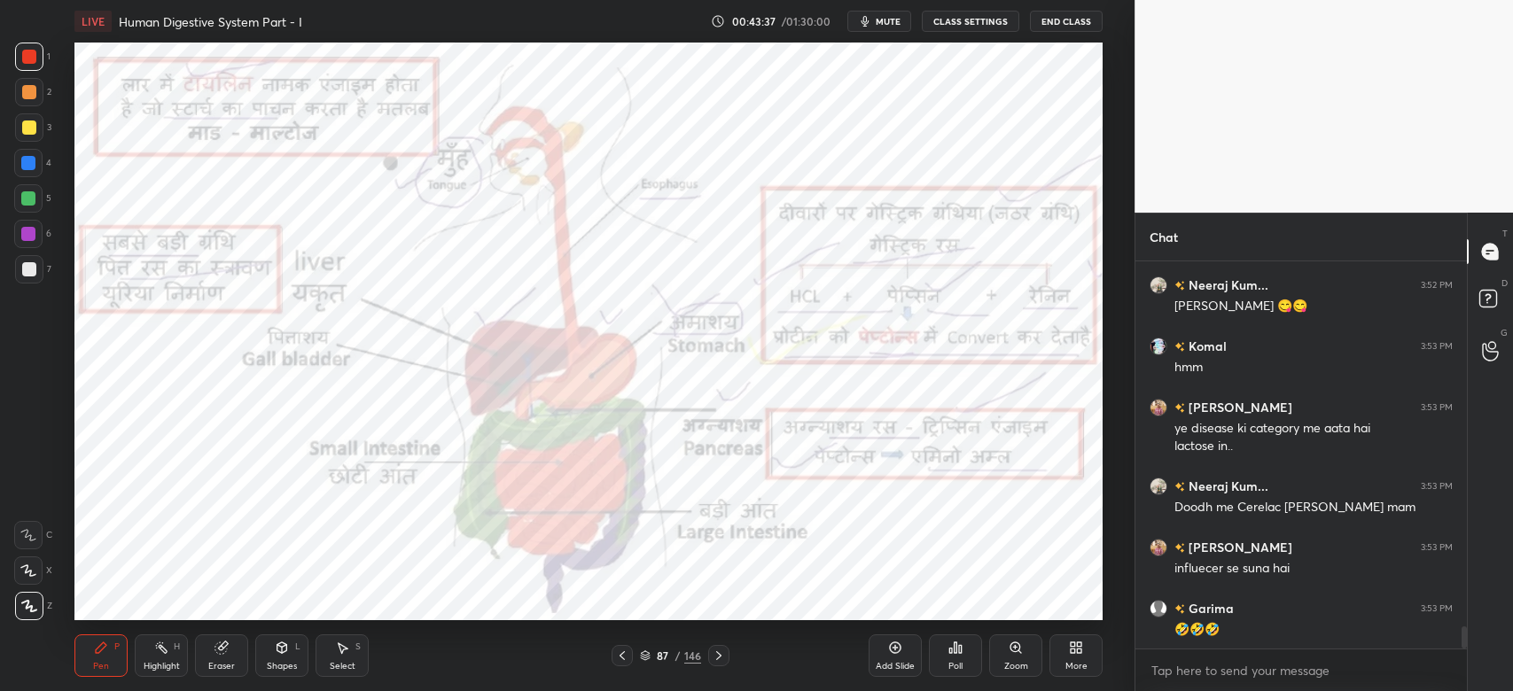
click at [1312, 634] on div "🤣🤣🤣" at bounding box center [1313, 630] width 278 height 18
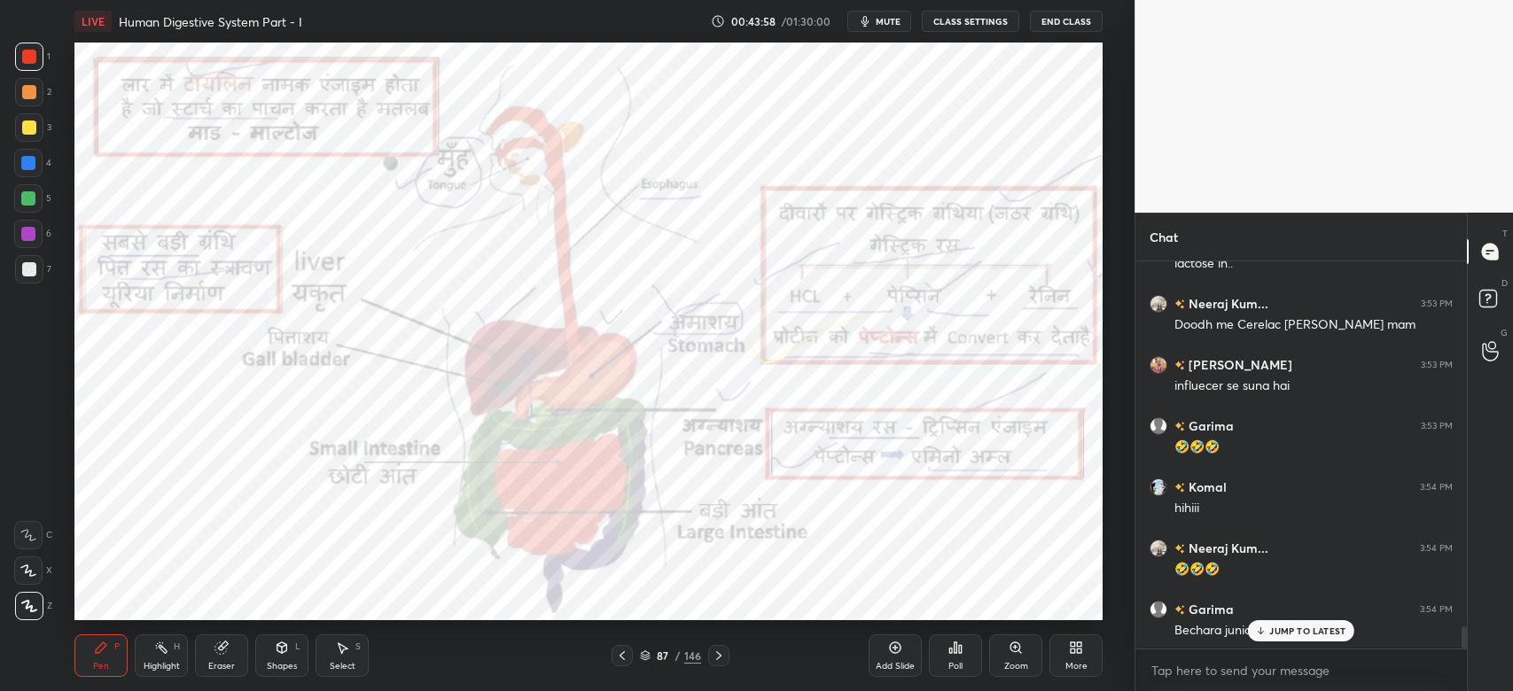
scroll to position [6544, 0]
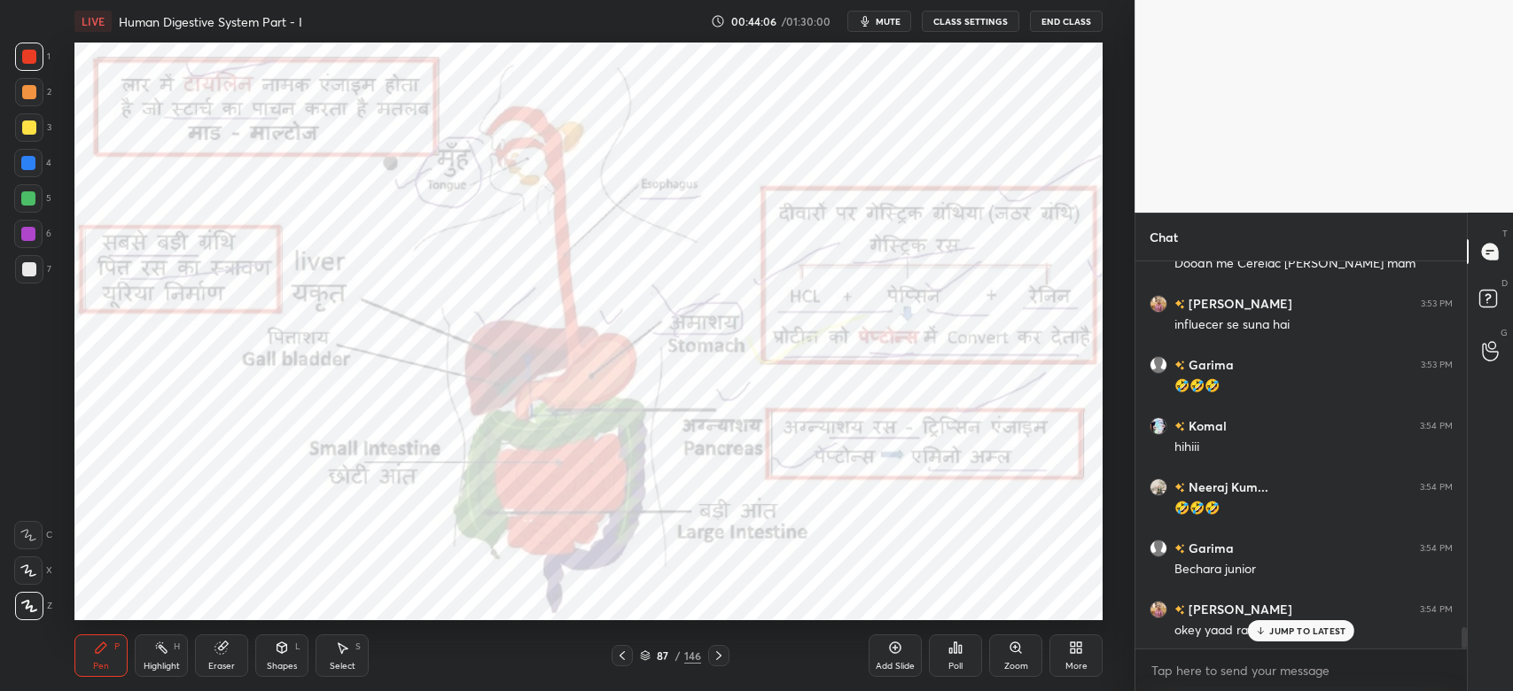
click at [1318, 626] on p "JUMP TO LATEST" at bounding box center [1307, 631] width 76 height 11
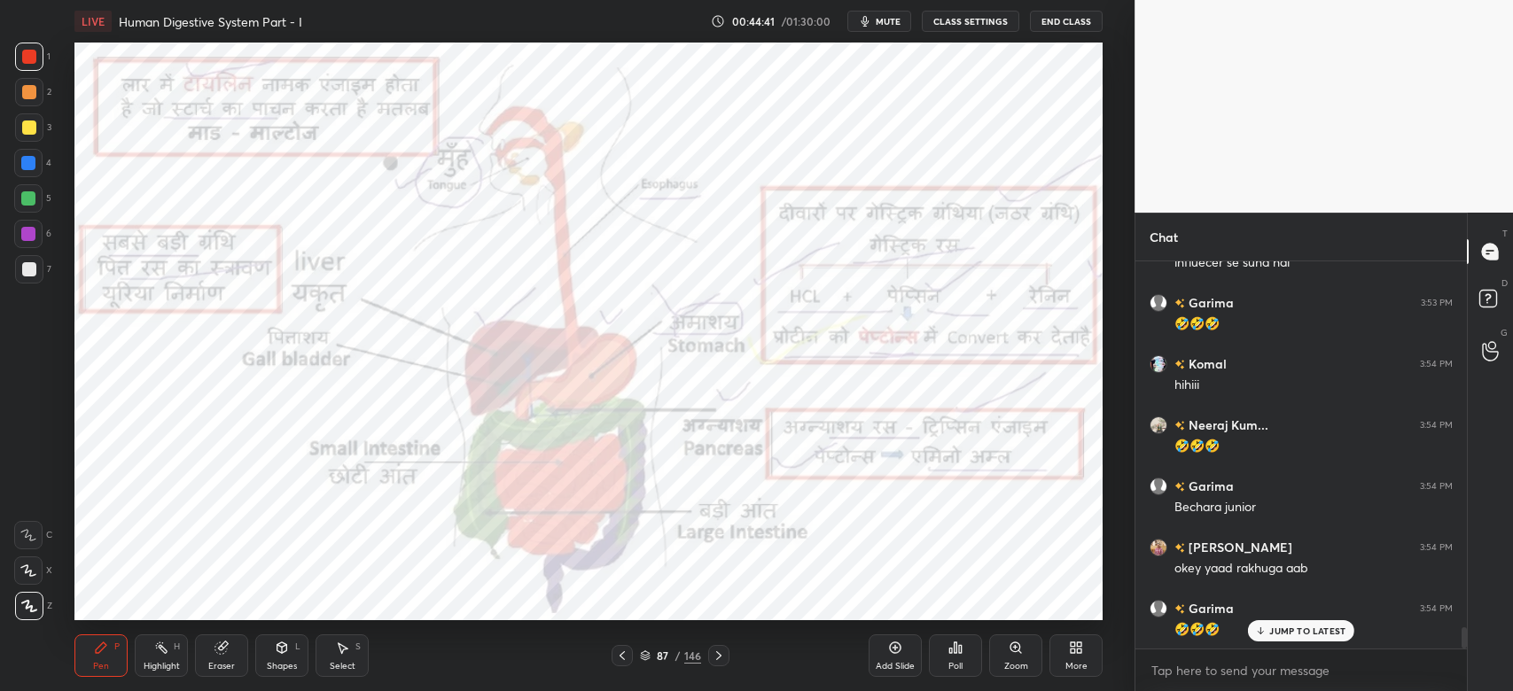
scroll to position [6666, 0]
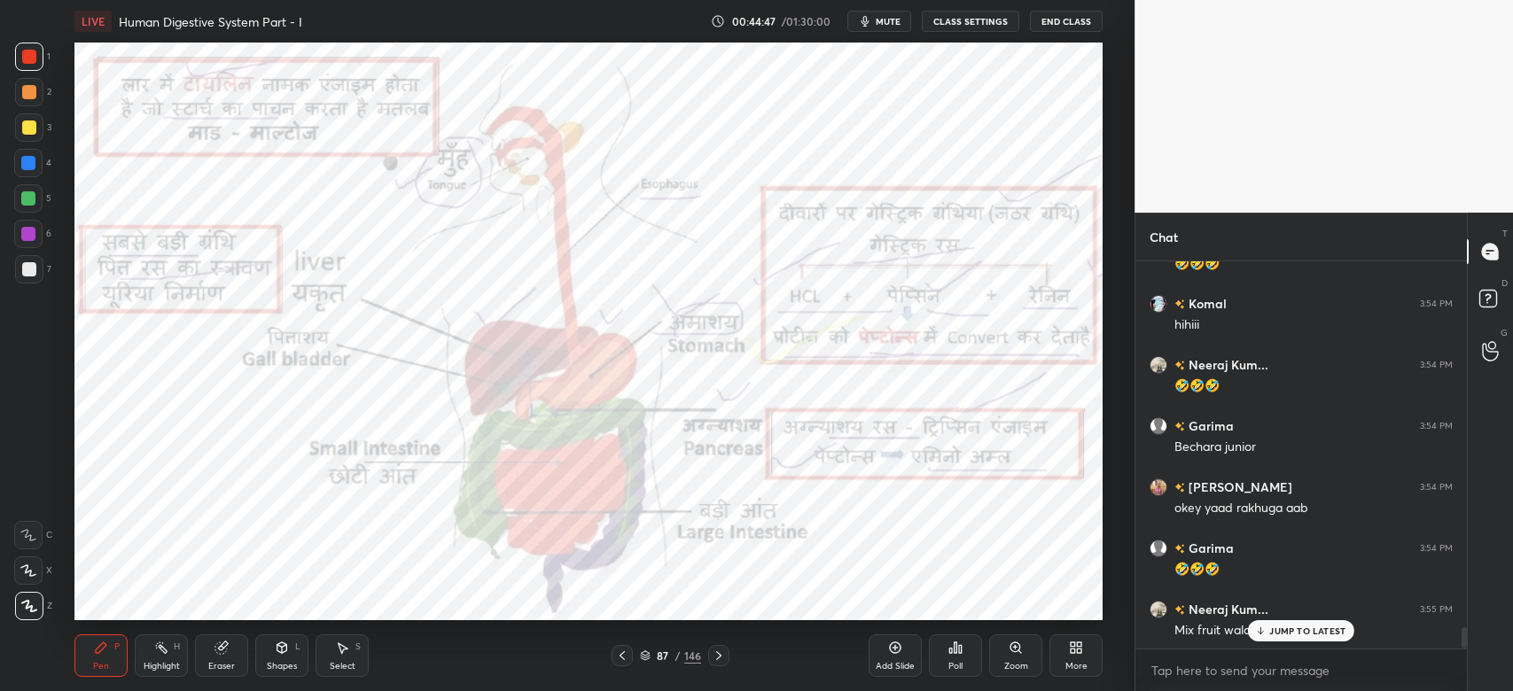
click at [1319, 627] on p "JUMP TO LATEST" at bounding box center [1307, 631] width 76 height 11
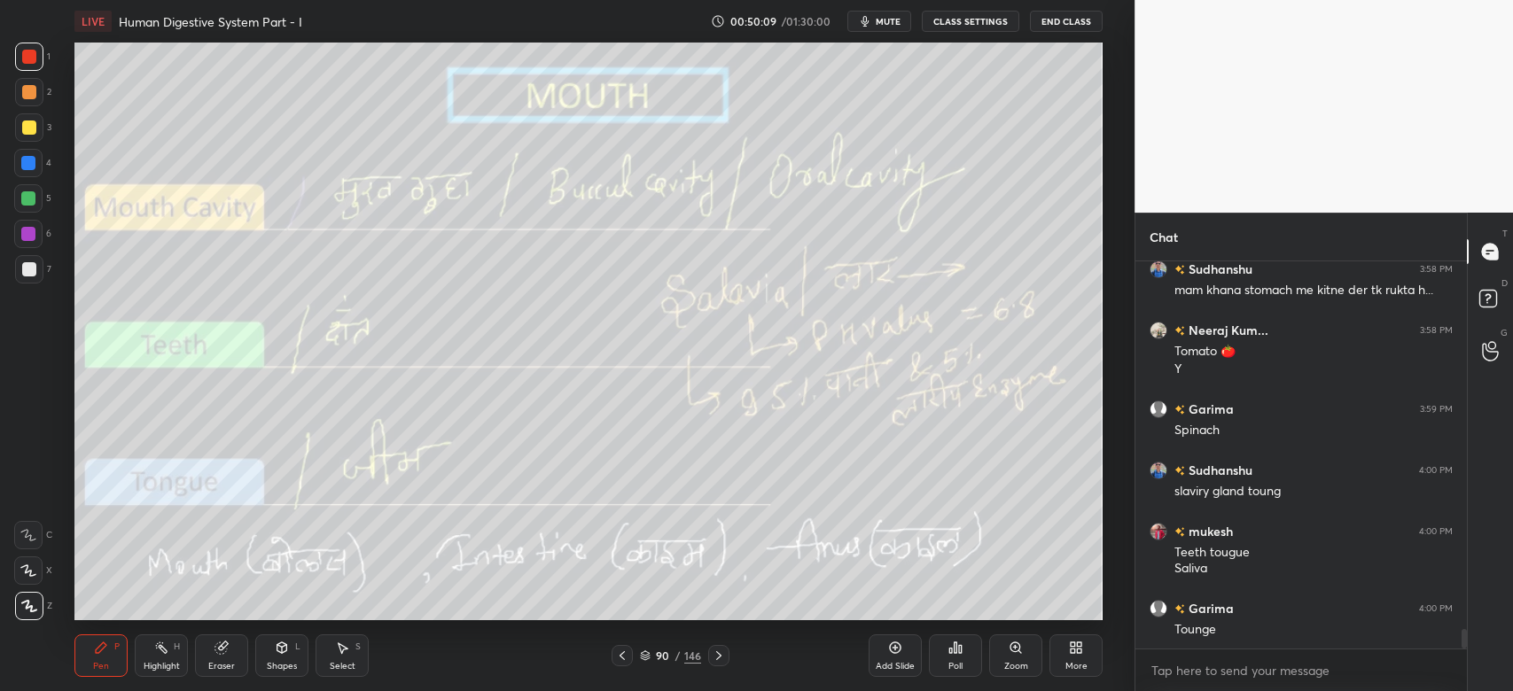
scroll to position [7530, 0]
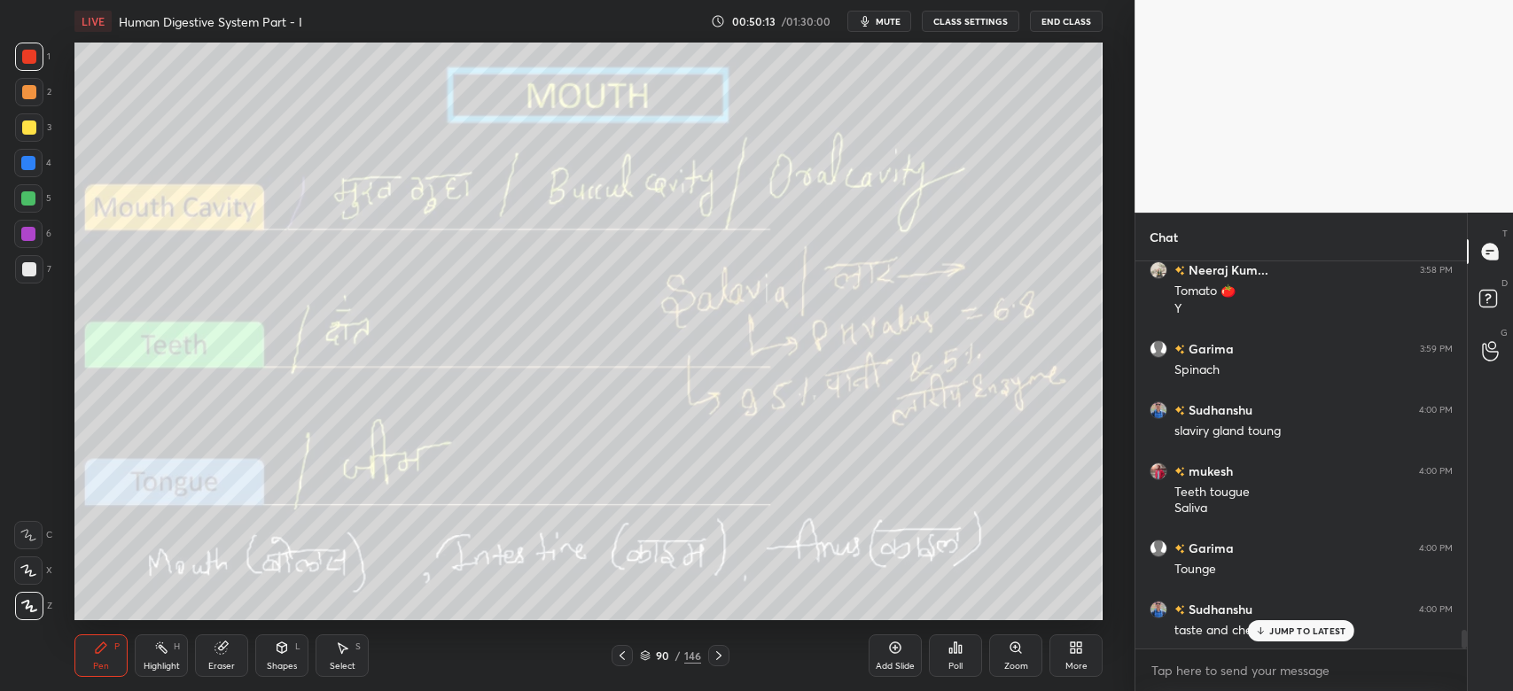
click at [23, 62] on div at bounding box center [29, 57] width 14 height 14
click at [29, 55] on div at bounding box center [29, 57] width 14 height 14
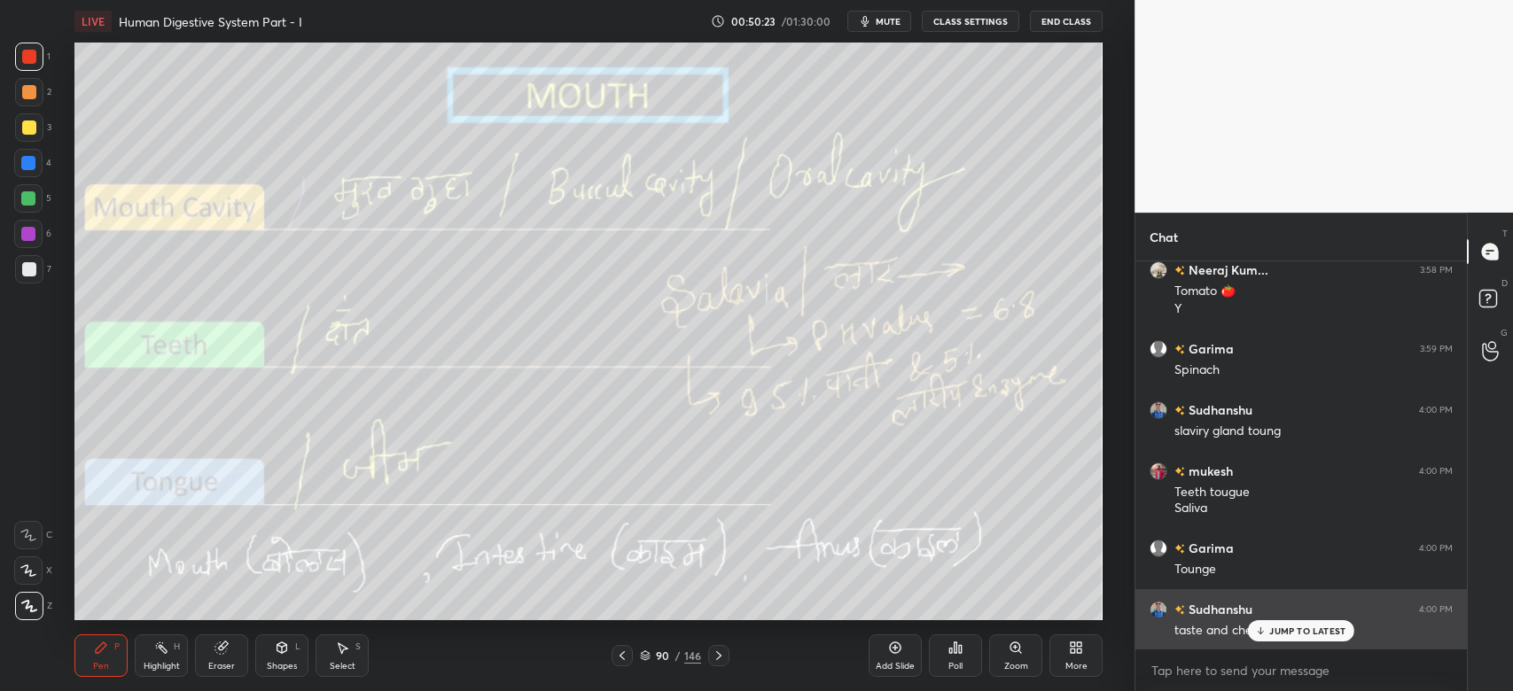
click at [1285, 639] on div "JUMP TO LATEST" at bounding box center [1301, 630] width 106 height 21
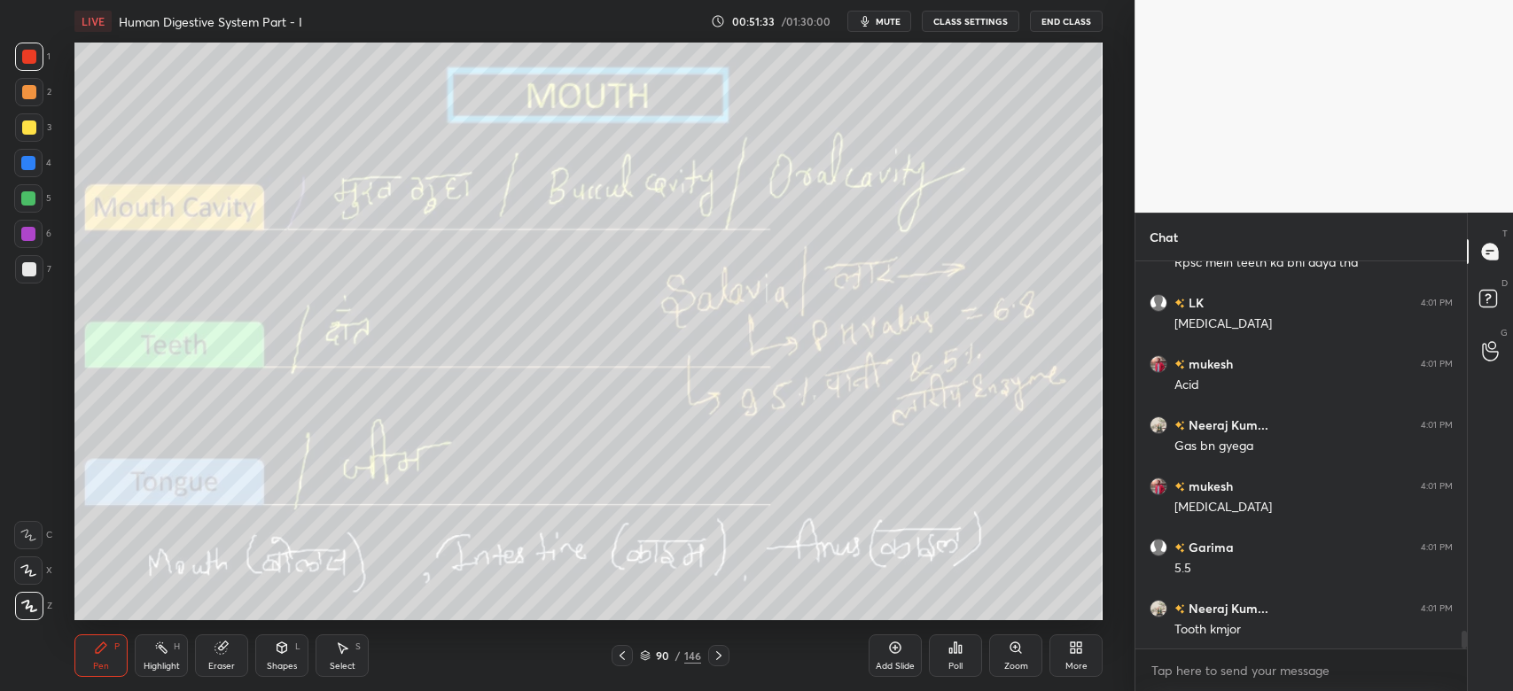
scroll to position [8019, 0]
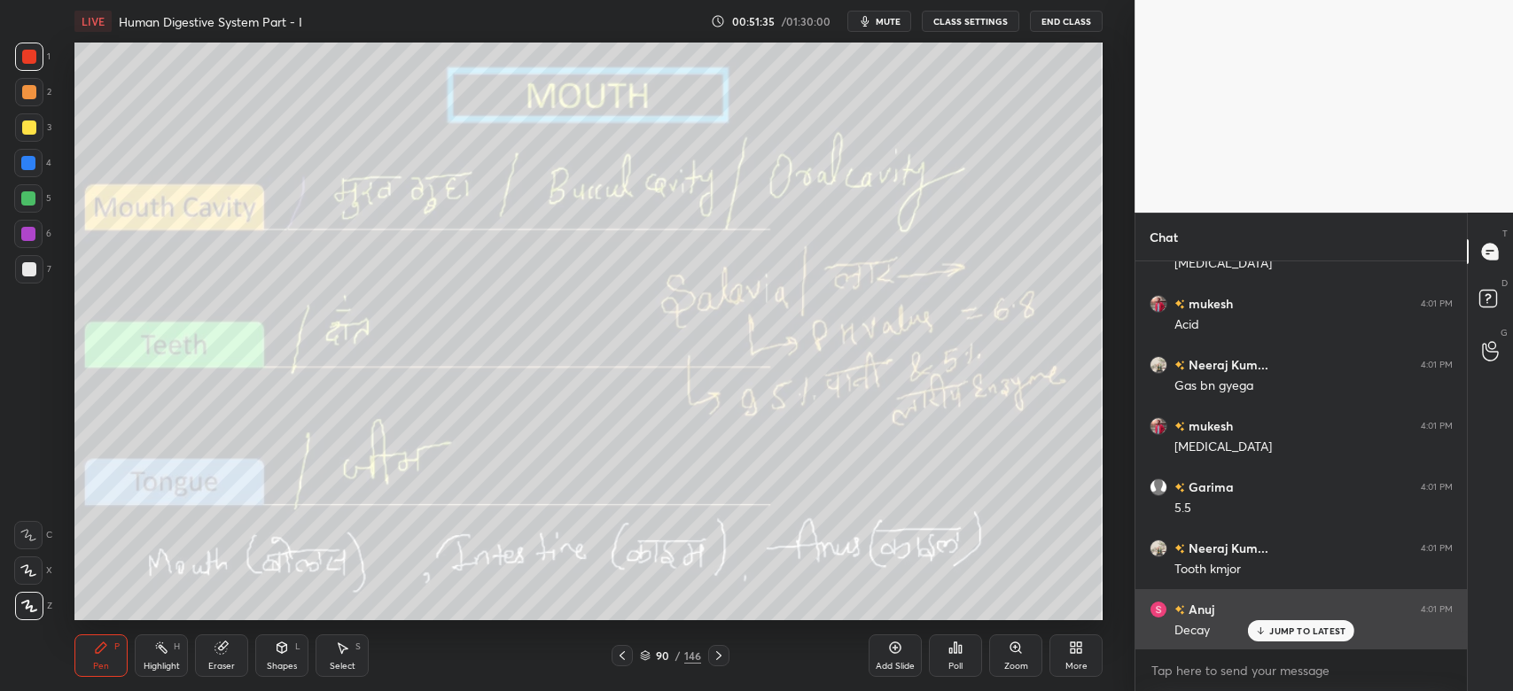
click at [1327, 634] on p "JUMP TO LATEST" at bounding box center [1307, 631] width 76 height 11
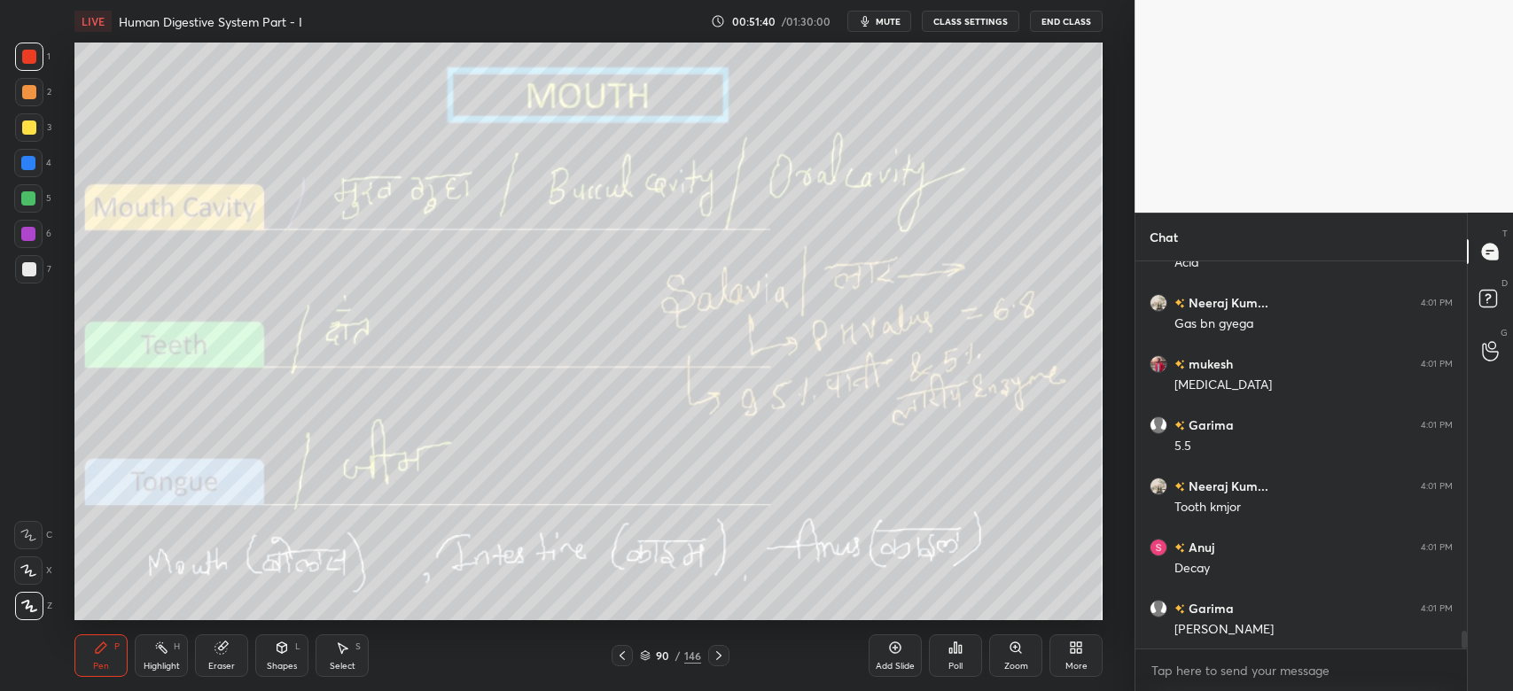
scroll to position [8142, 0]
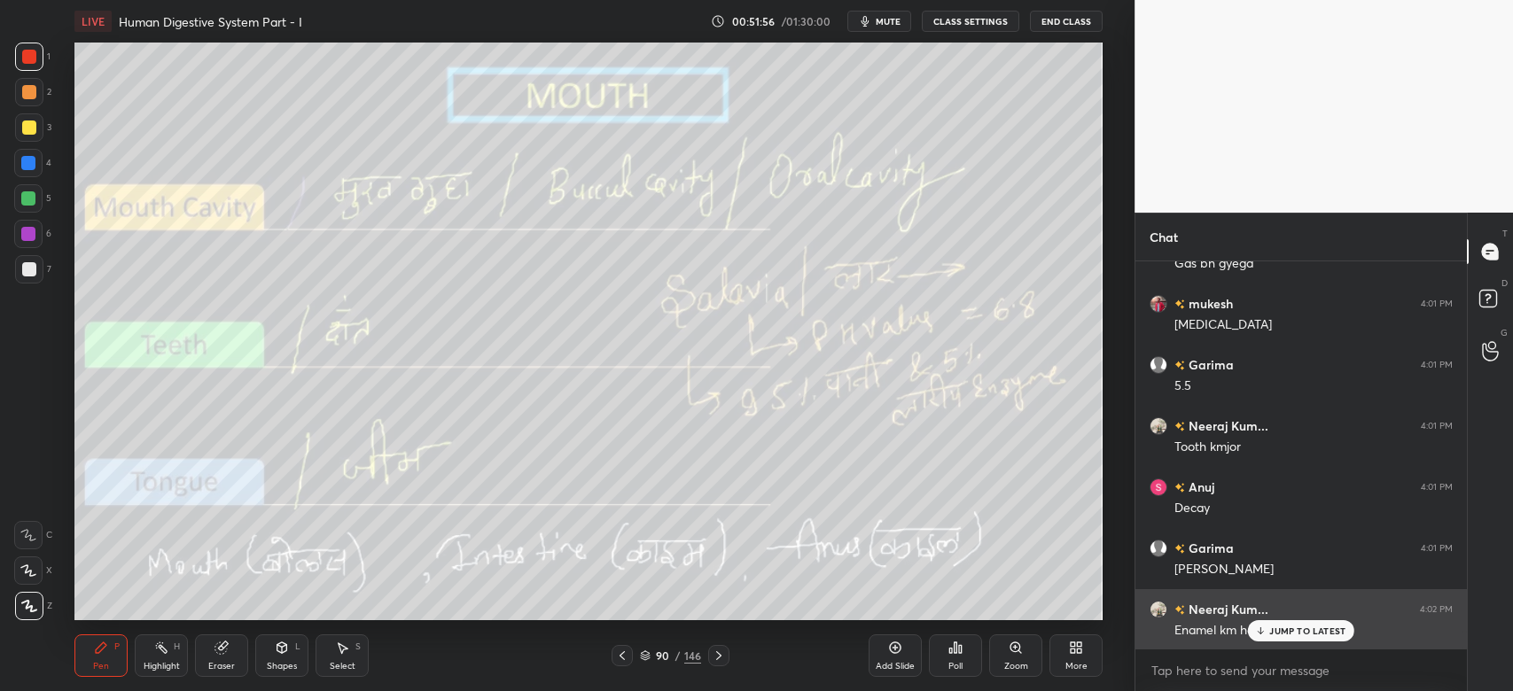
click at [1319, 634] on p "JUMP TO LATEST" at bounding box center [1307, 631] width 76 height 11
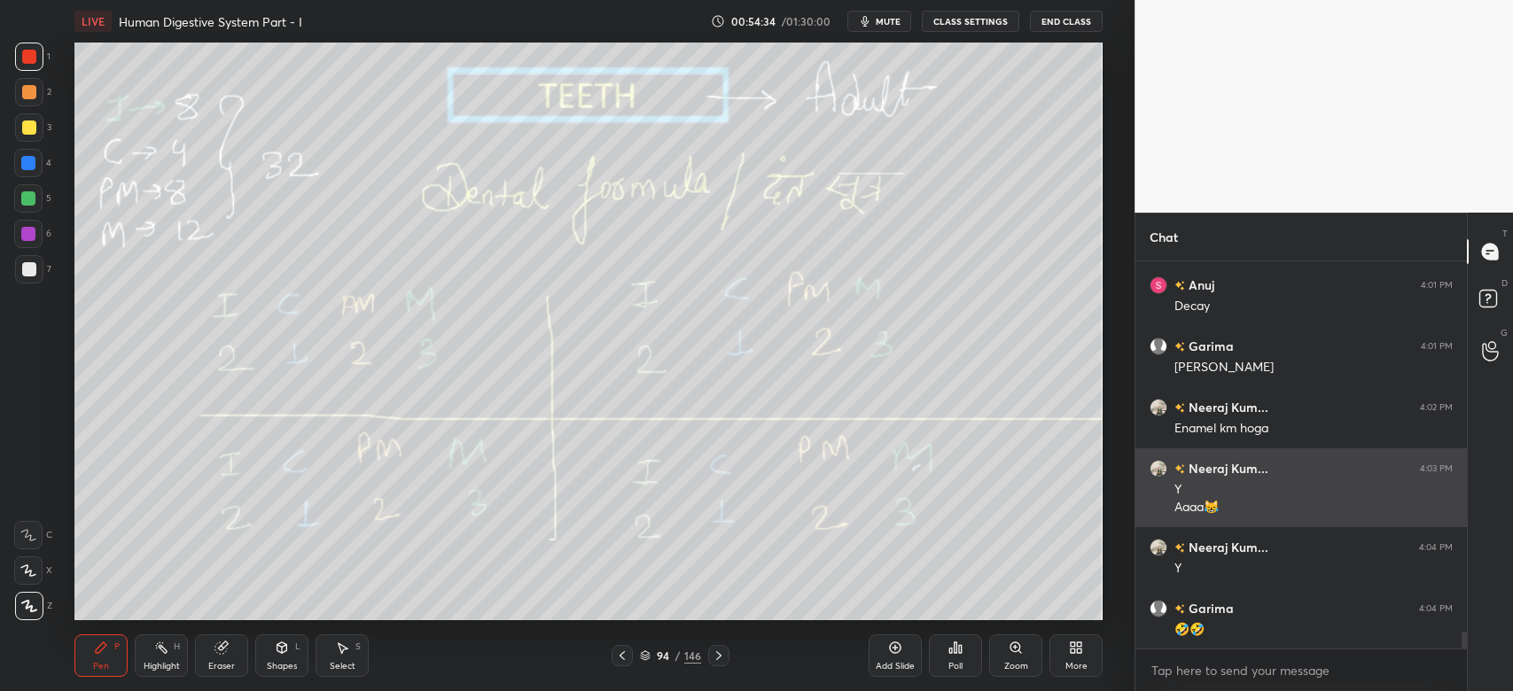
scroll to position [8404, 0]
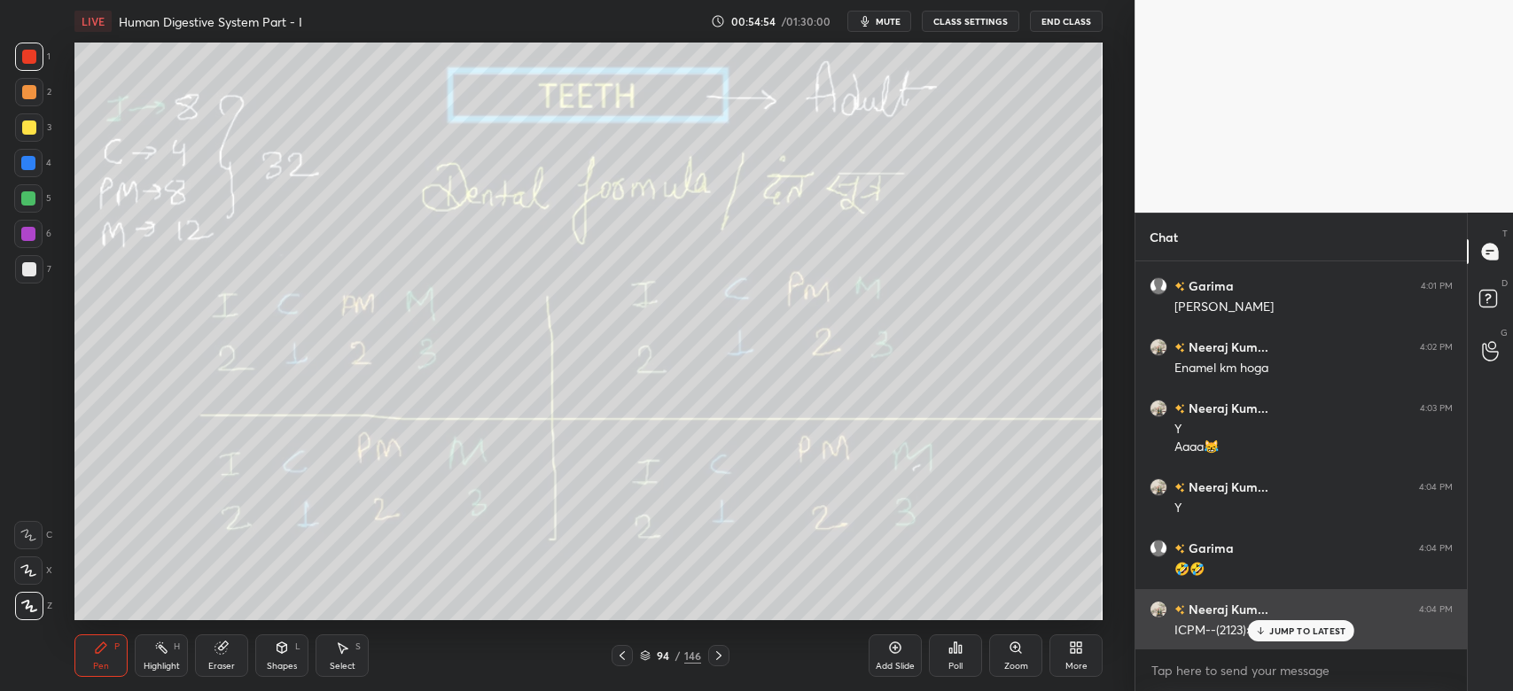
click at [1288, 627] on p "JUMP TO LATEST" at bounding box center [1307, 631] width 76 height 11
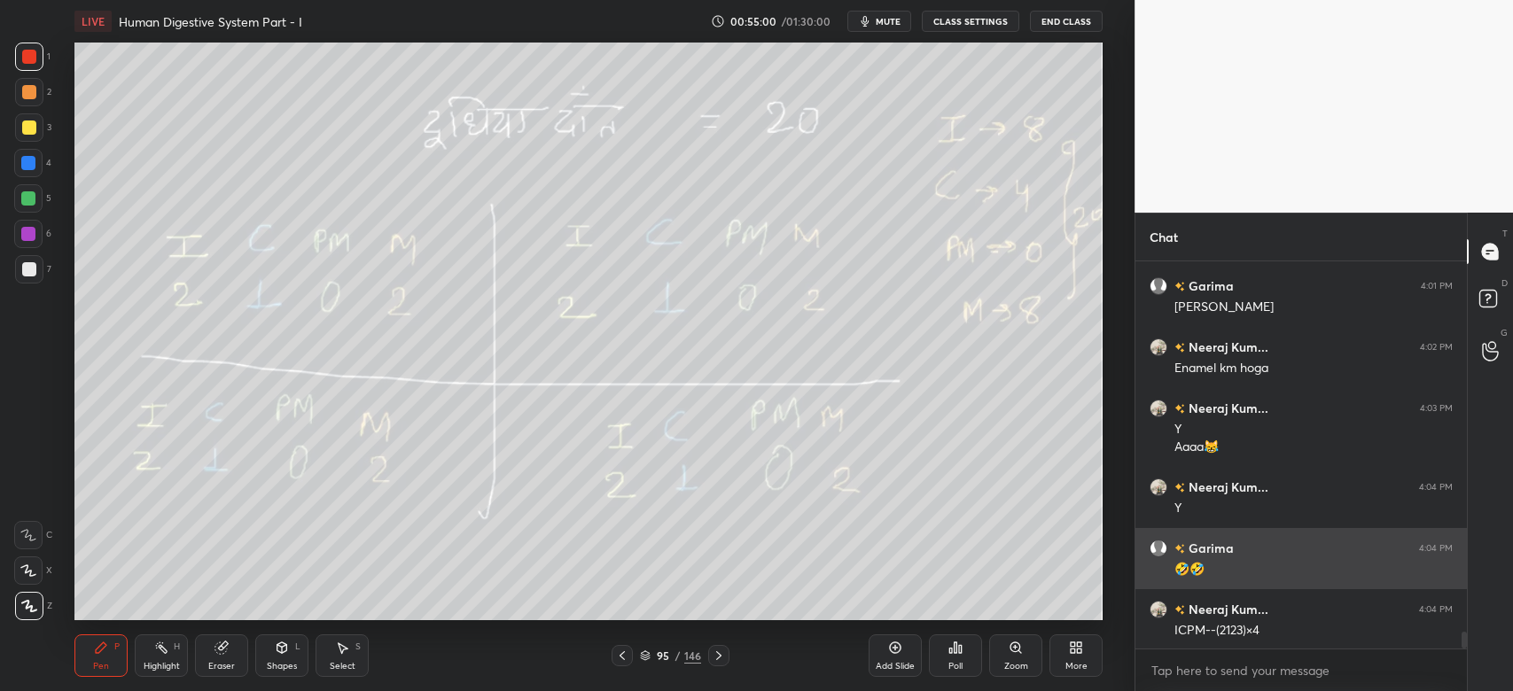
scroll to position [8465, 0]
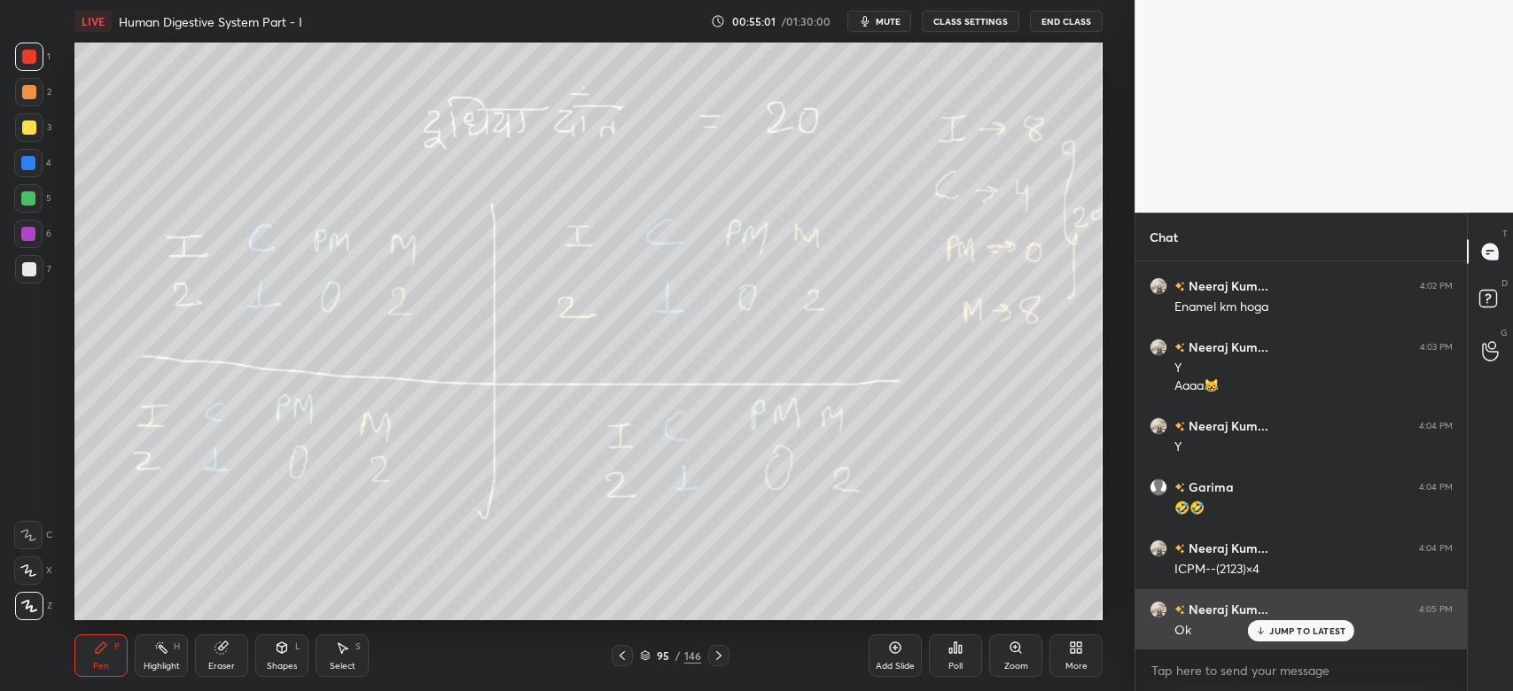
click at [1327, 634] on p "JUMP TO LATEST" at bounding box center [1307, 631] width 76 height 11
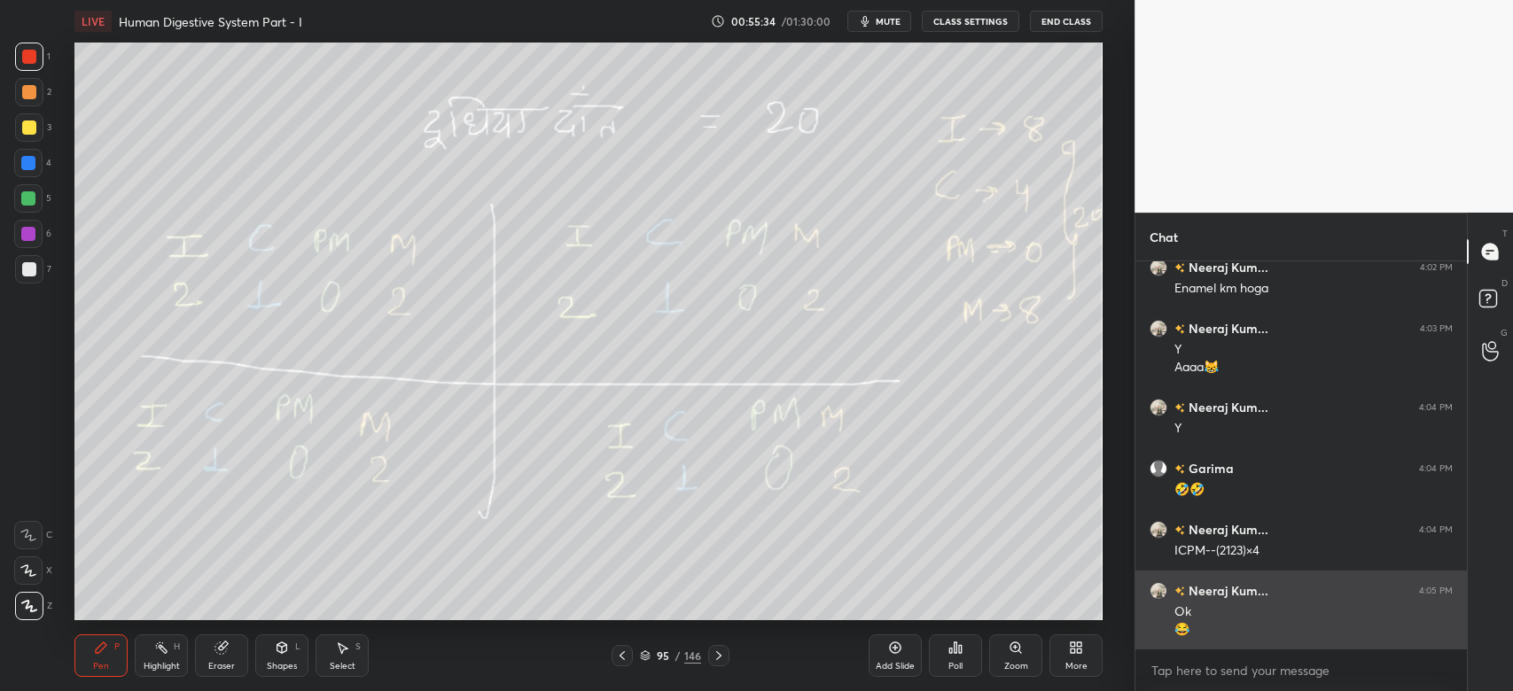
scroll to position [8500, 0]
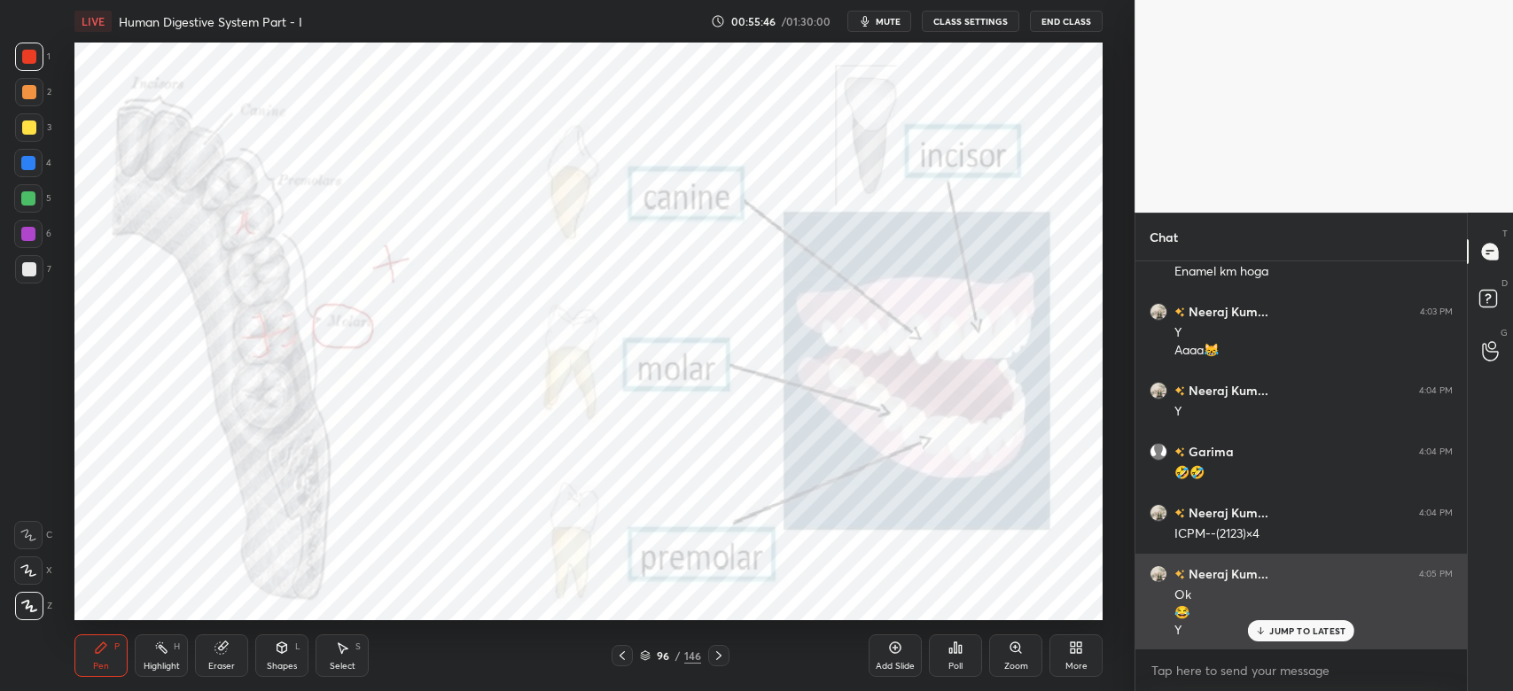
click at [1299, 629] on p "JUMP TO LATEST" at bounding box center [1307, 631] width 76 height 11
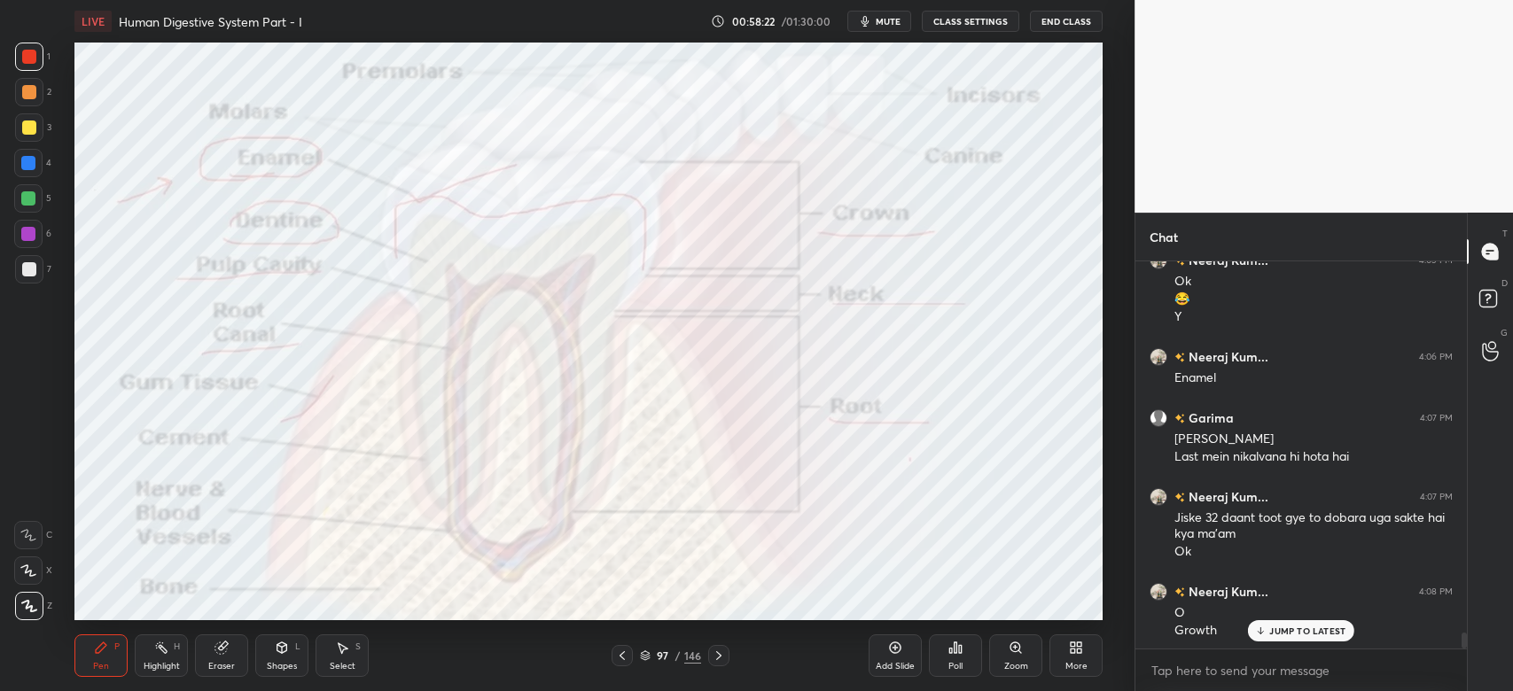
scroll to position [8833, 0]
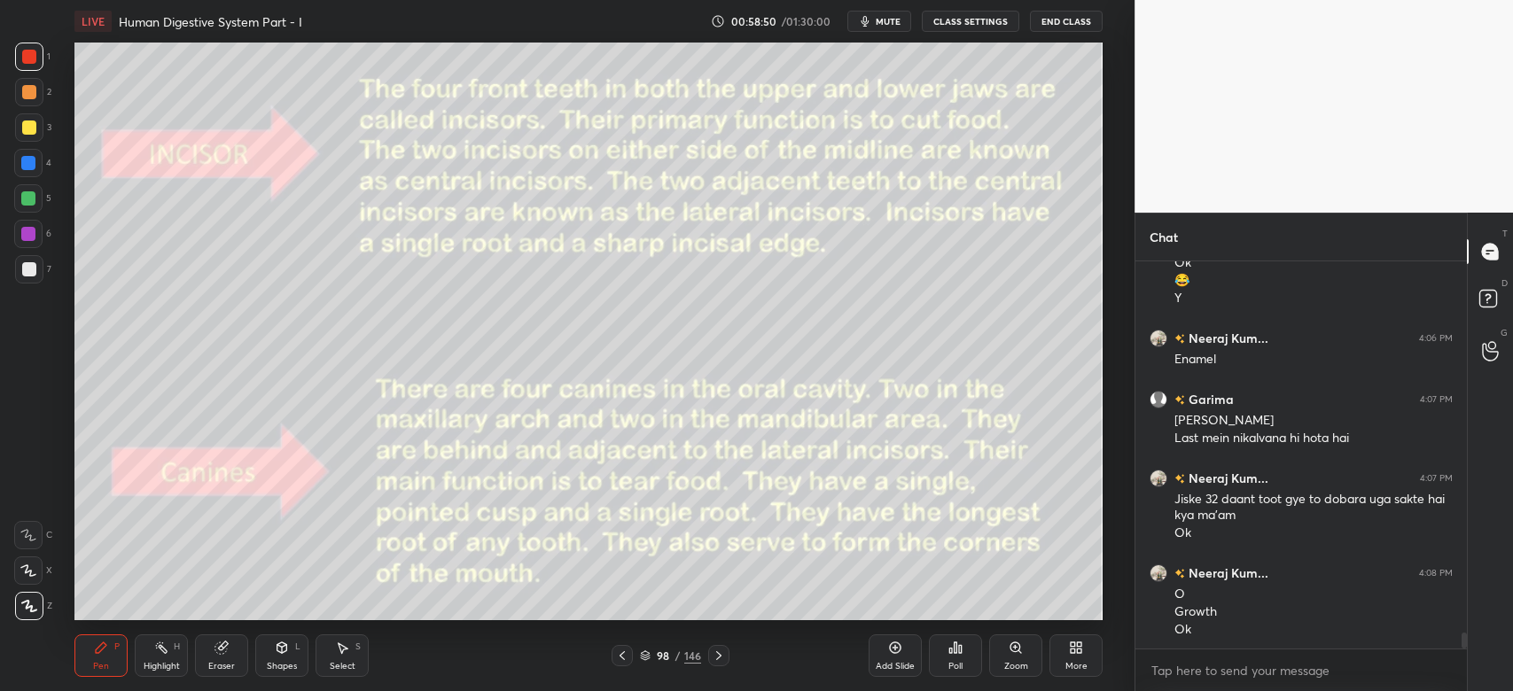
click at [27, 163] on div at bounding box center [28, 163] width 14 height 14
click at [641, 650] on div "98 / 146" at bounding box center [670, 656] width 61 height 16
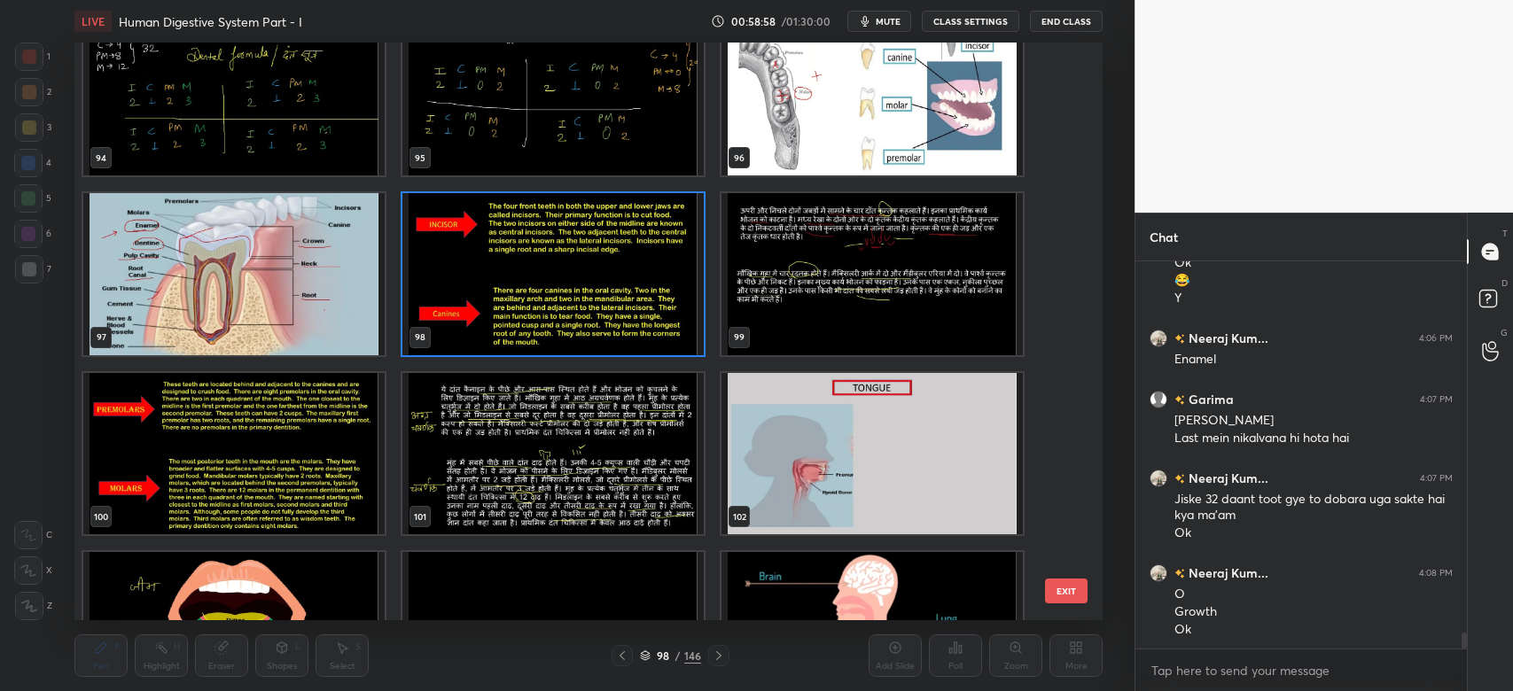
scroll to position [5540, 0]
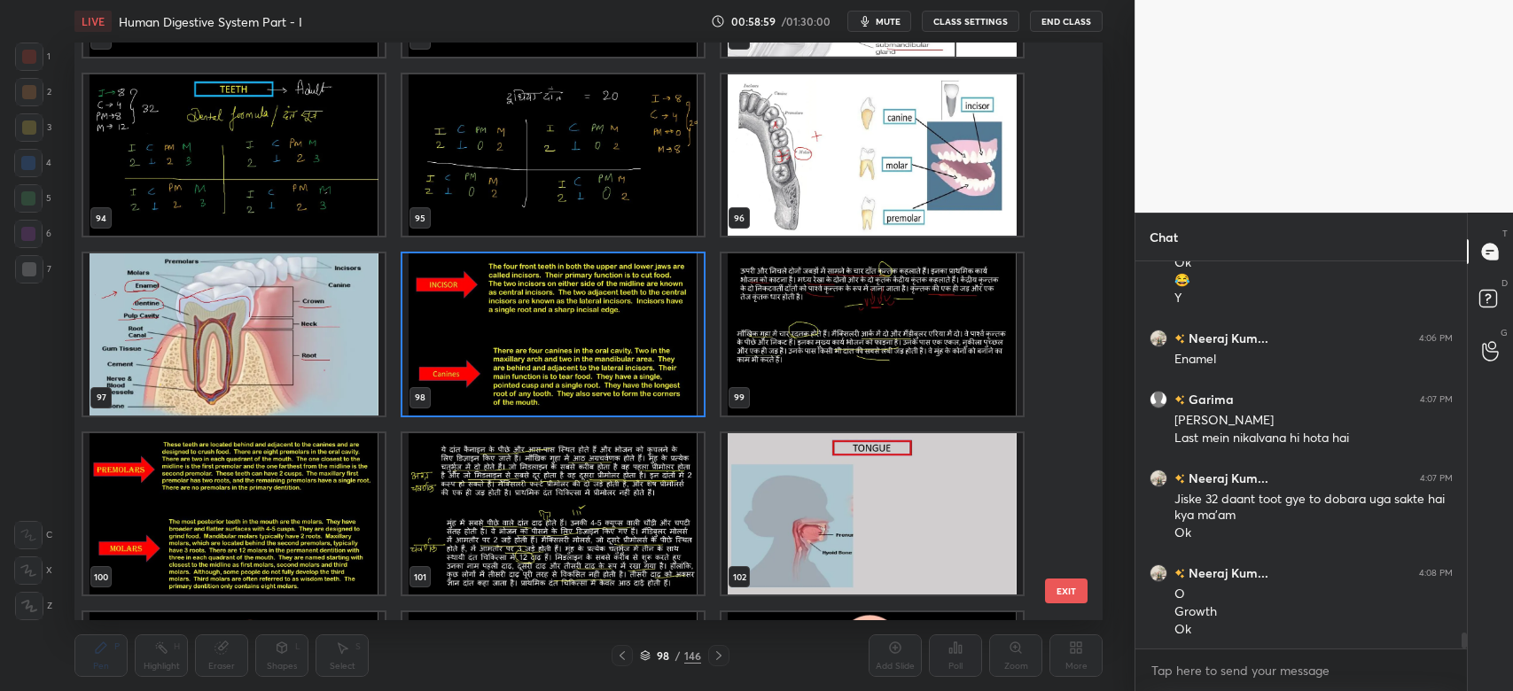
click at [569, 331] on img "grid" at bounding box center [552, 334] width 301 height 162
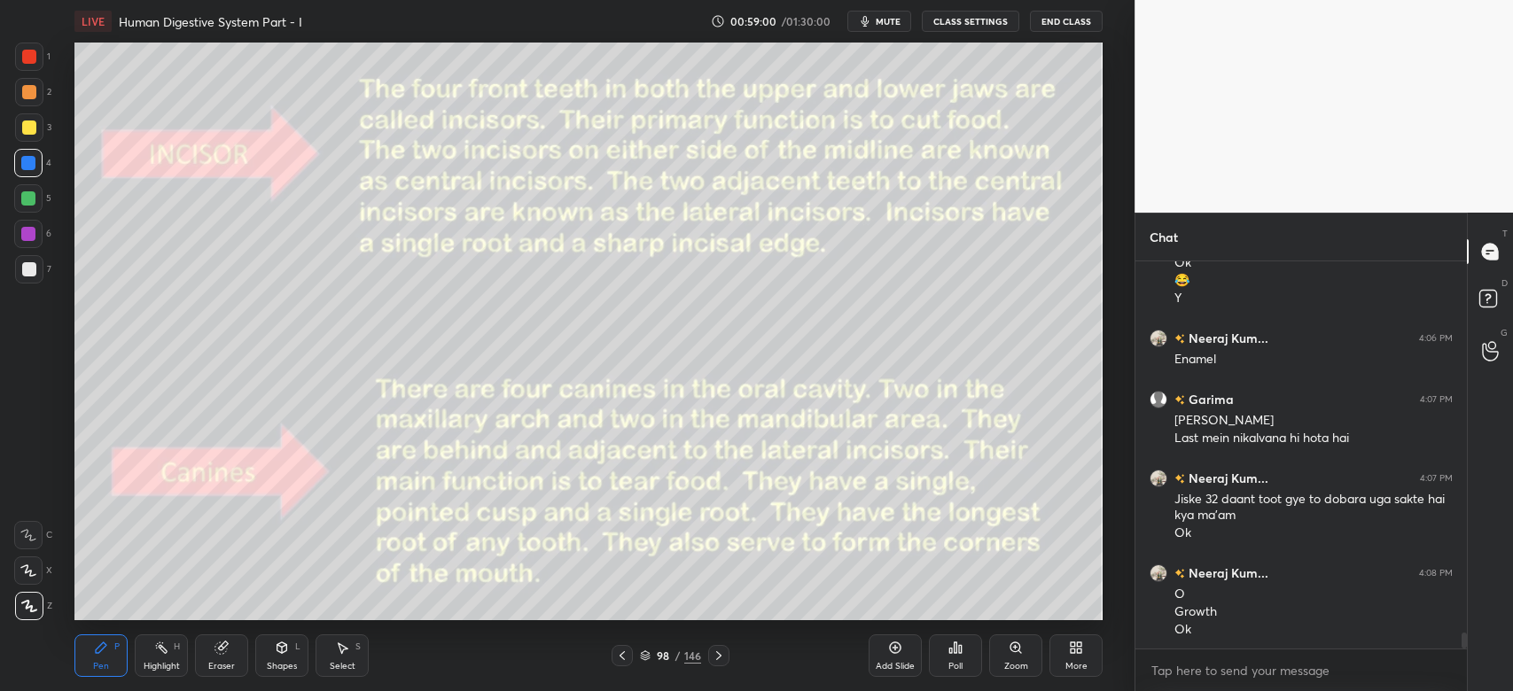
click at [569, 331] on img "grid" at bounding box center [552, 334] width 301 height 162
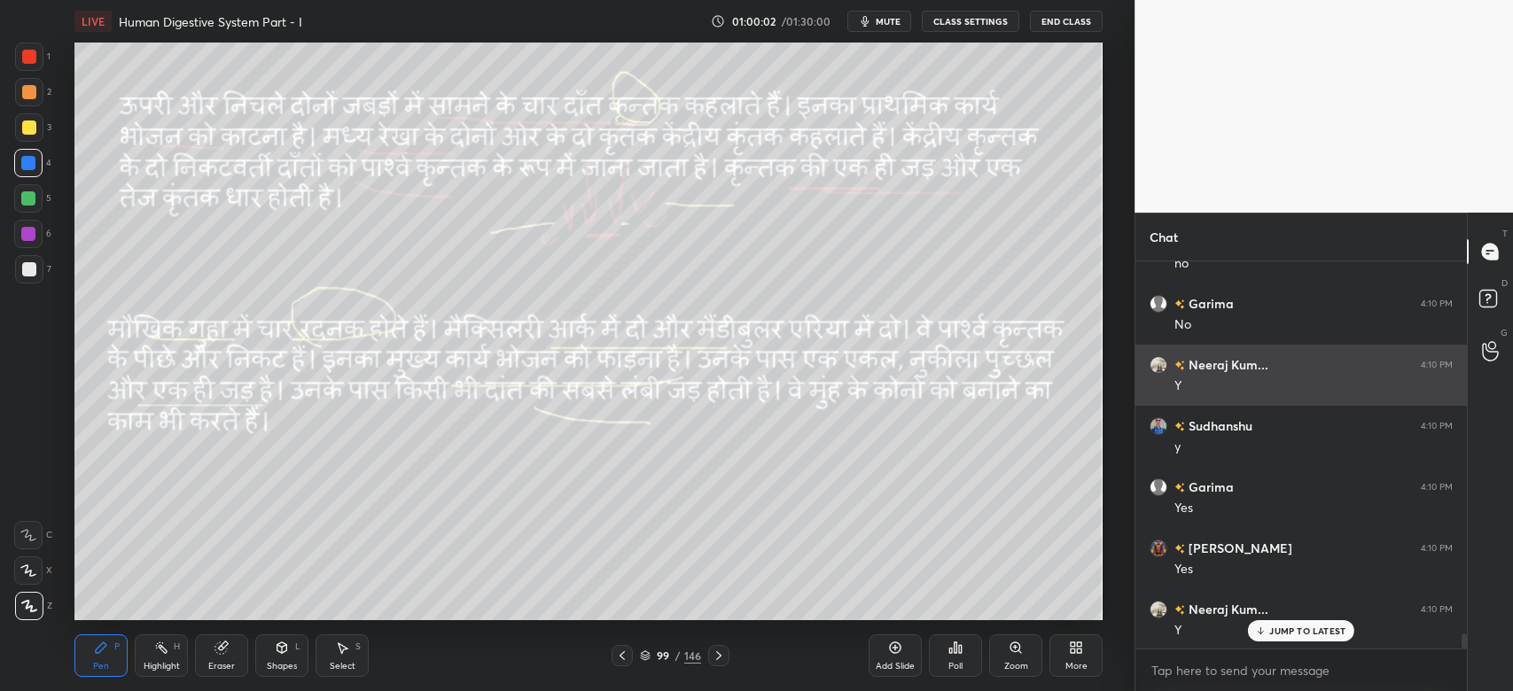
scroll to position [9443, 0]
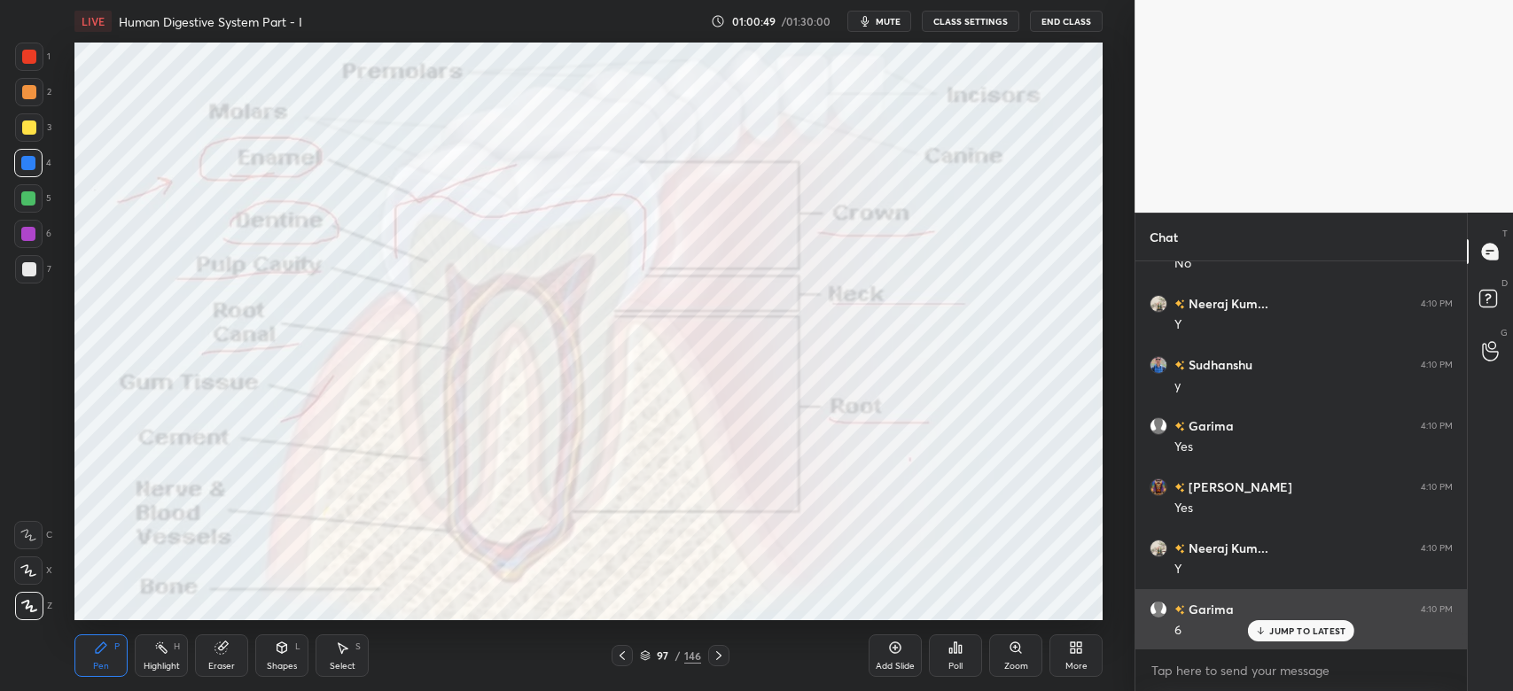
click at [1297, 632] on p "JUMP TO LATEST" at bounding box center [1307, 631] width 76 height 11
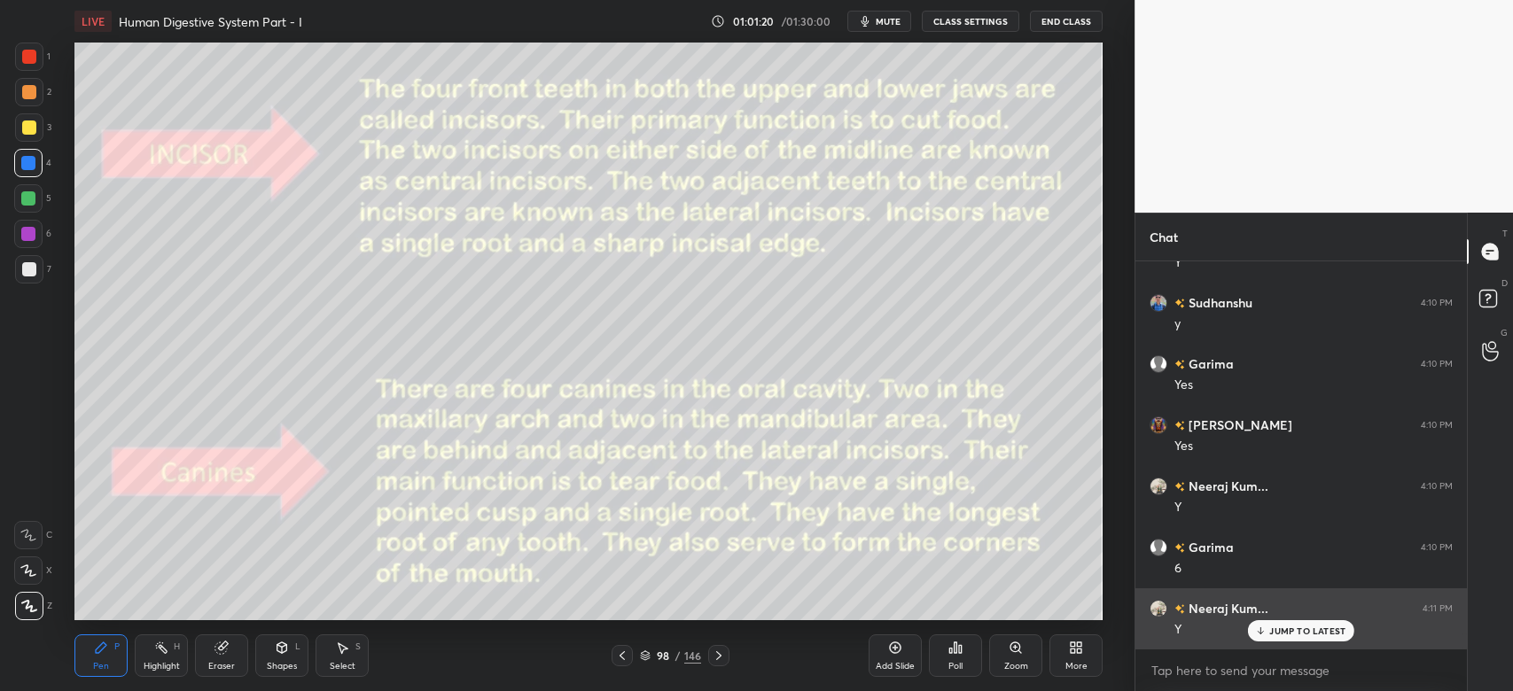
scroll to position [9566, 0]
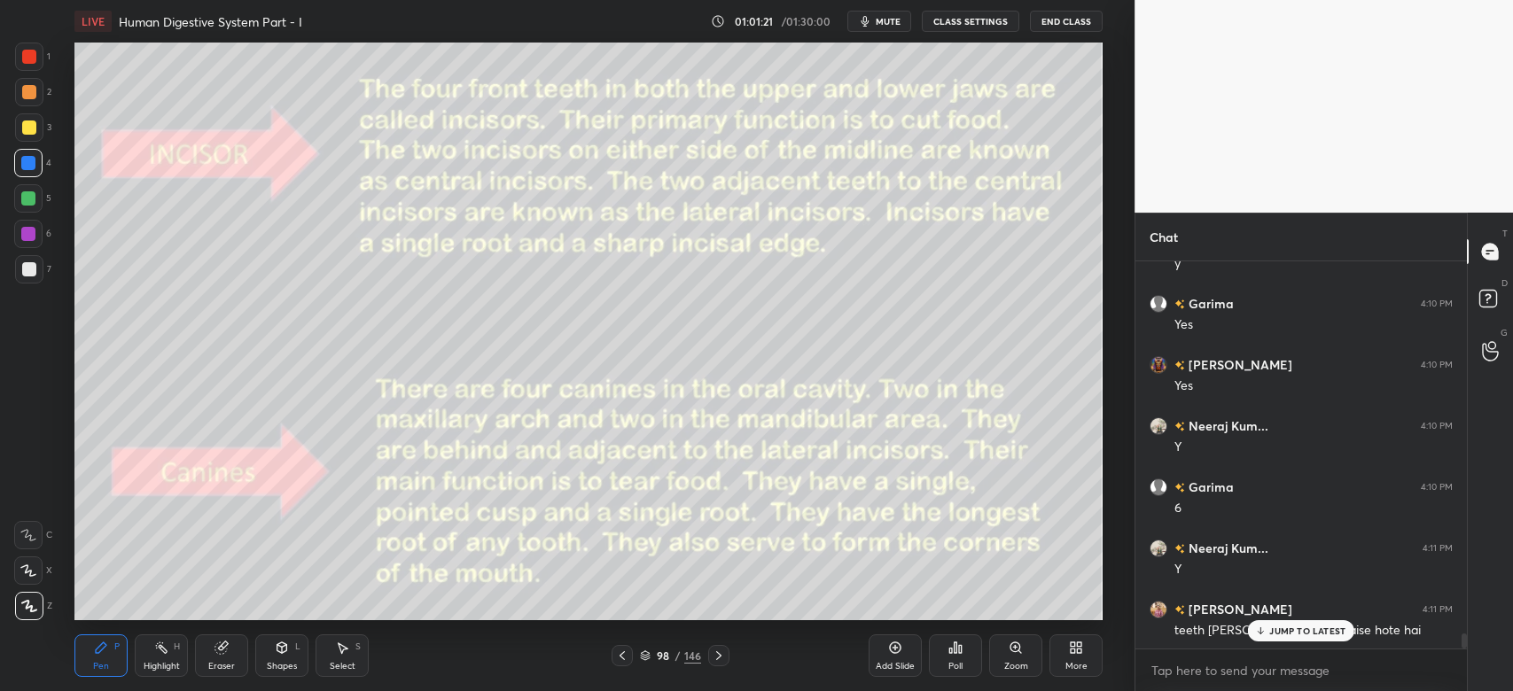
click at [1320, 627] on p "JUMP TO LATEST" at bounding box center [1307, 631] width 76 height 11
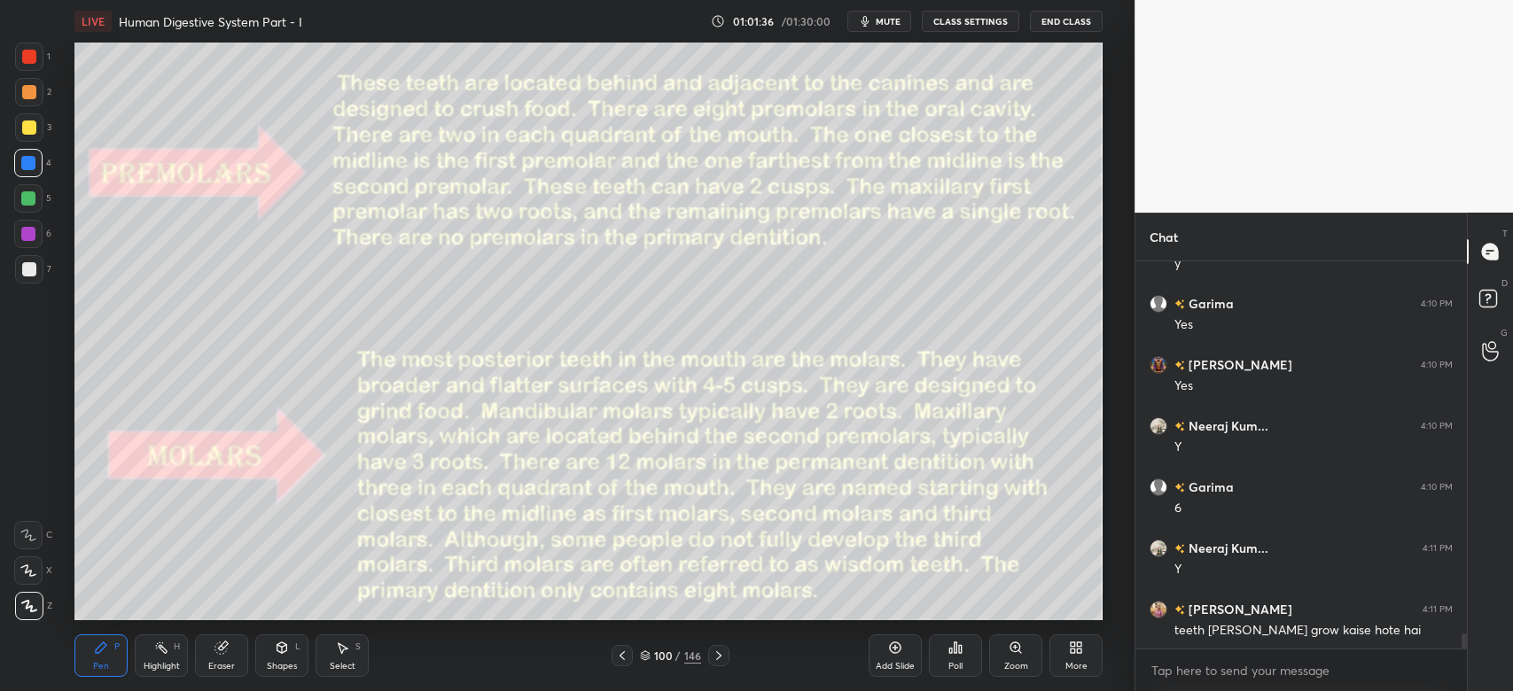
click at [31, 163] on div at bounding box center [28, 163] width 14 height 14
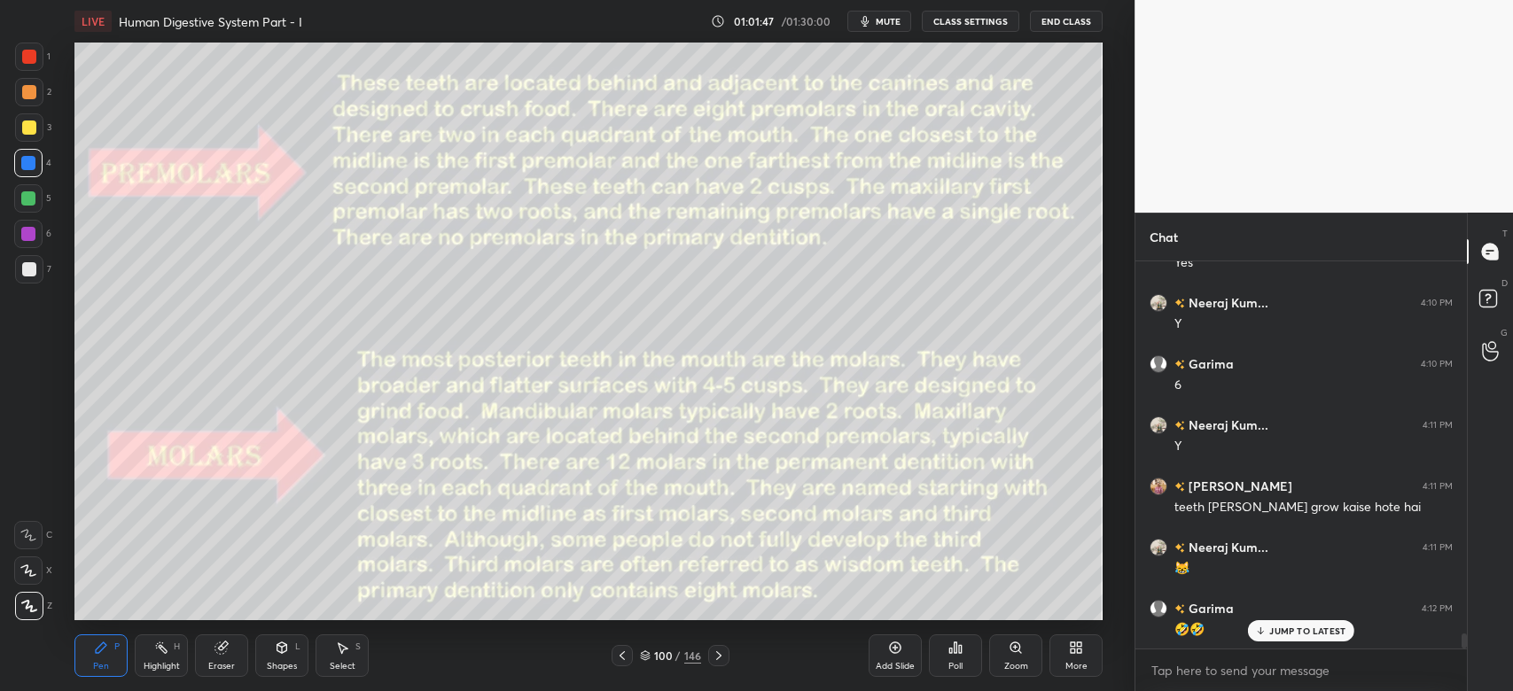
scroll to position [9749, 0]
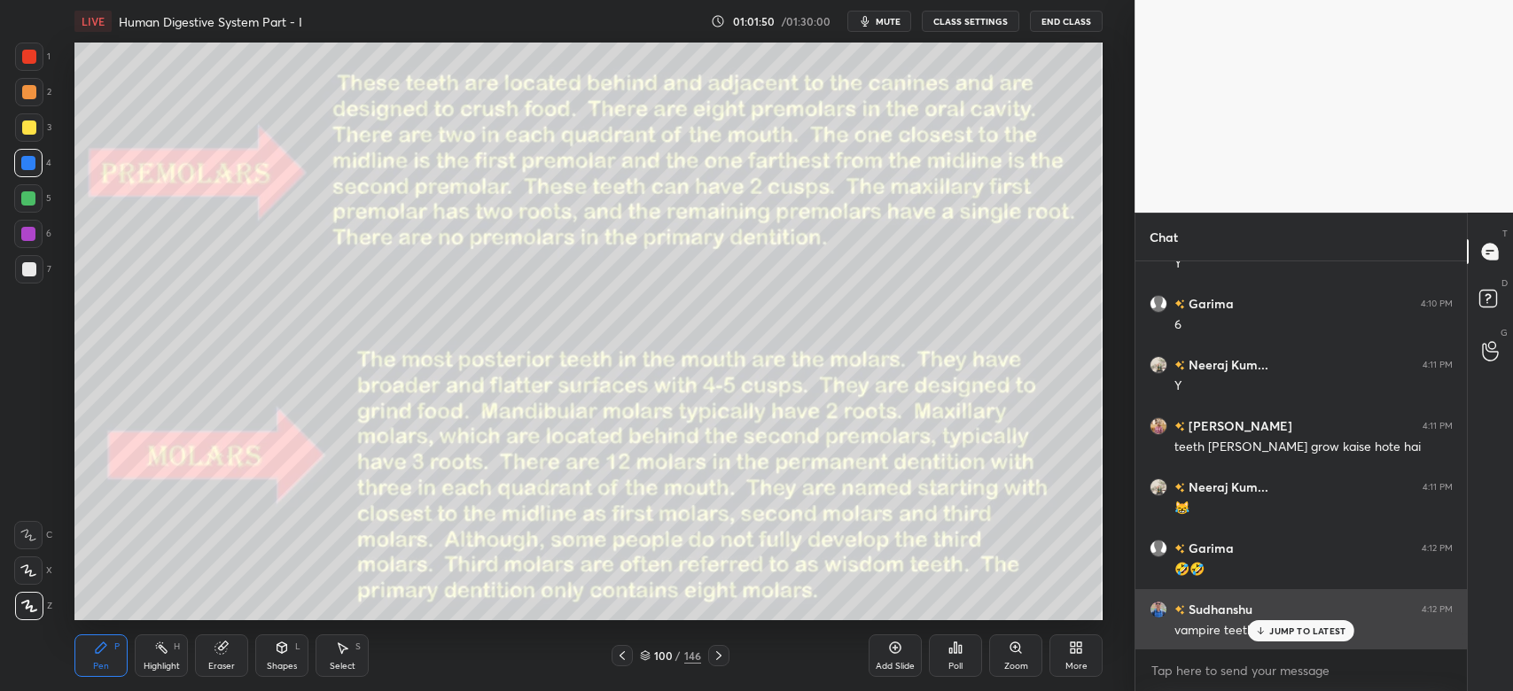
click at [1299, 625] on div "JUMP TO LATEST" at bounding box center [1301, 630] width 106 height 21
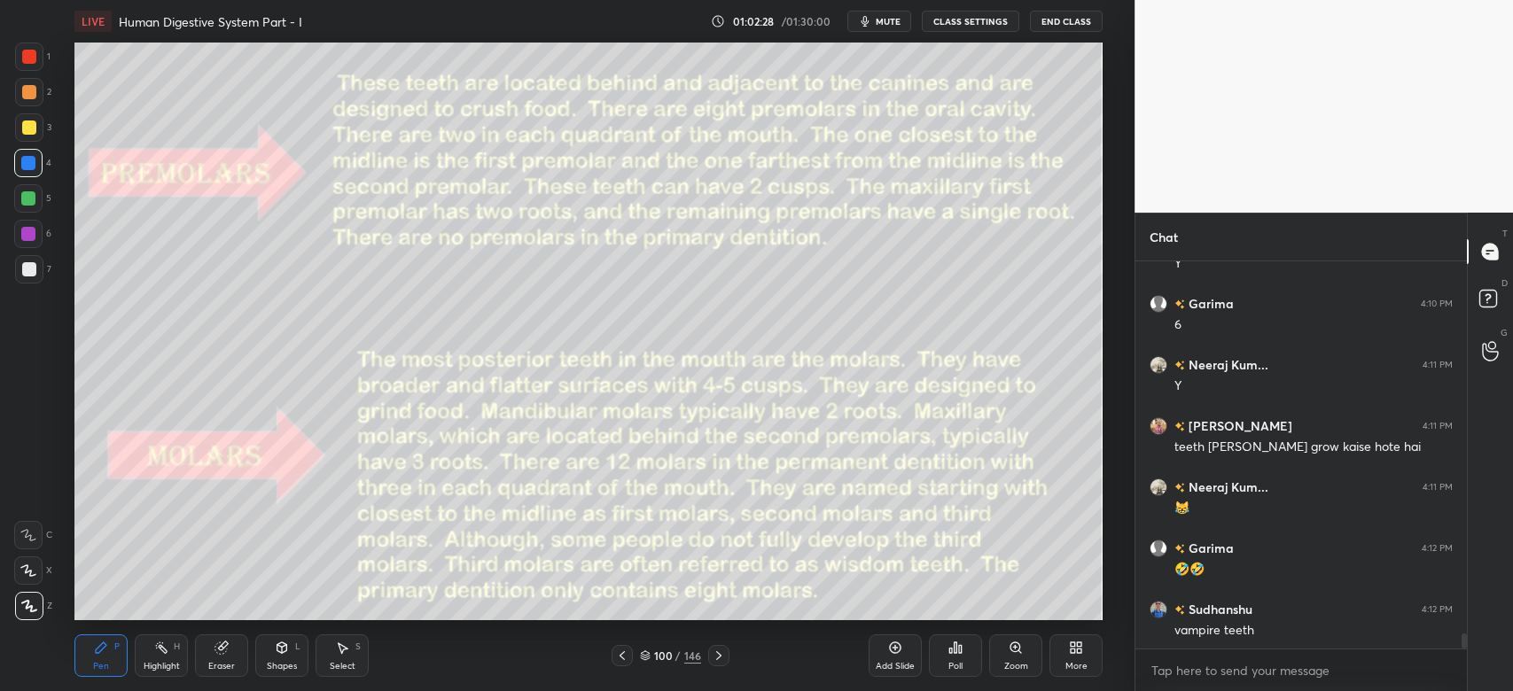
click at [275, 629] on div "Pen P Highlight H Eraser Shapes L Select S 100 / 146 Add Slide Poll Zoom More" at bounding box center [588, 655] width 1028 height 71
click at [286, 658] on div "Shapes L" at bounding box center [281, 655] width 53 height 43
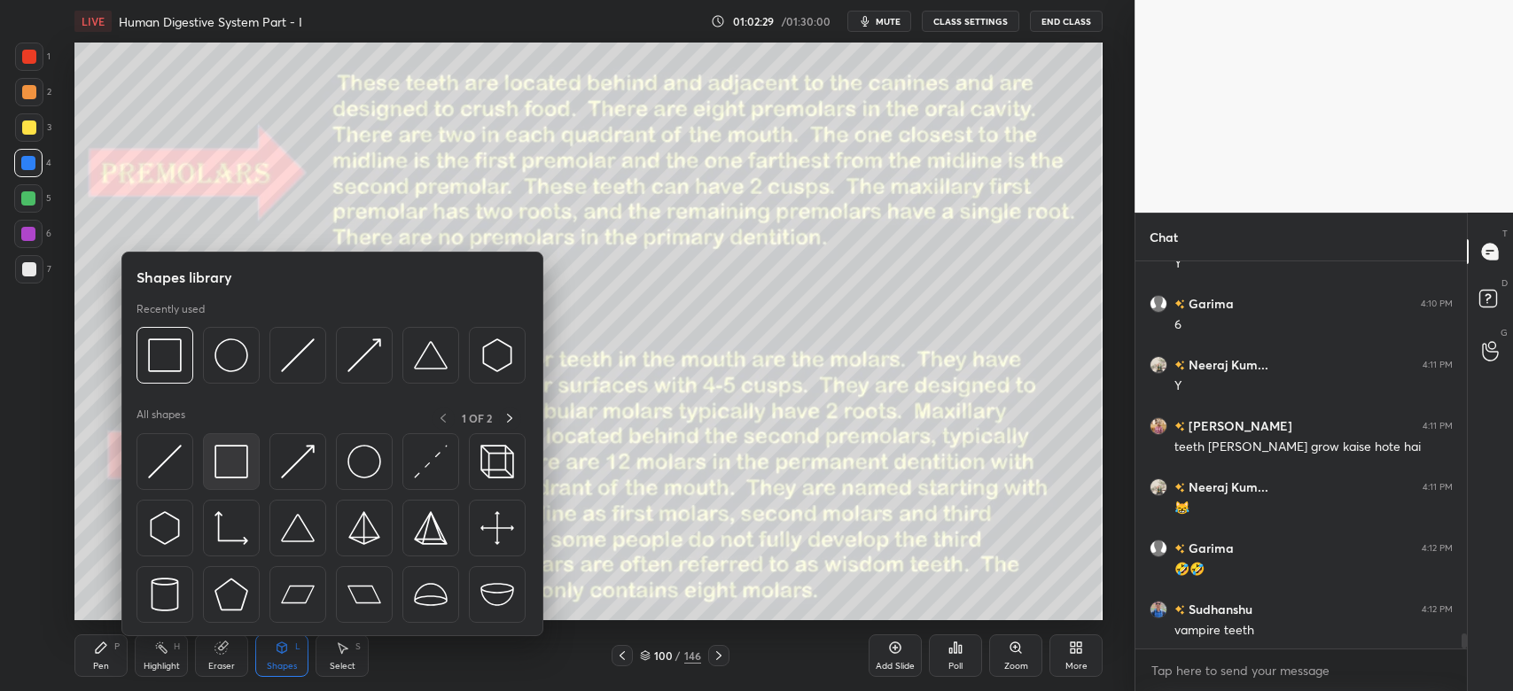
click at [241, 468] on img at bounding box center [231, 462] width 34 height 34
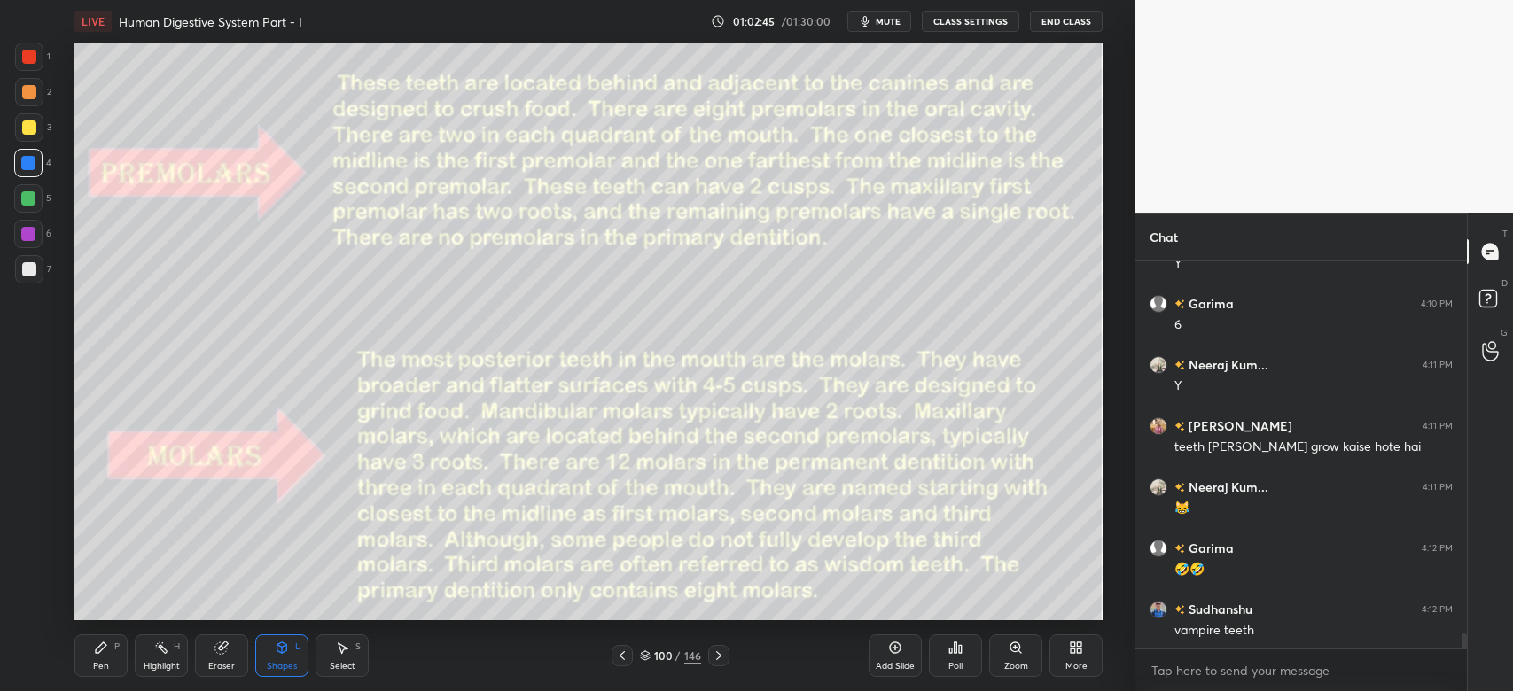
click at [98, 663] on div "Pen" at bounding box center [101, 666] width 16 height 9
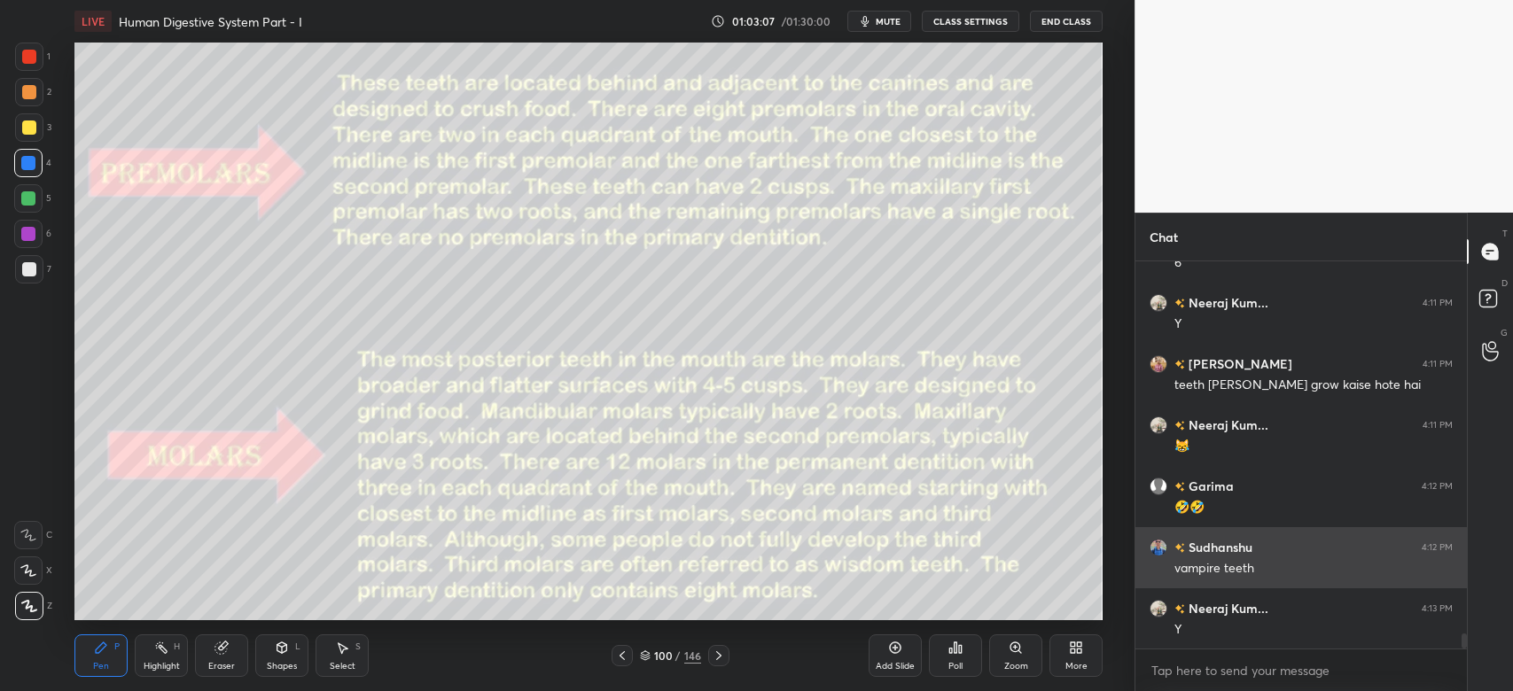
scroll to position [9871, 0]
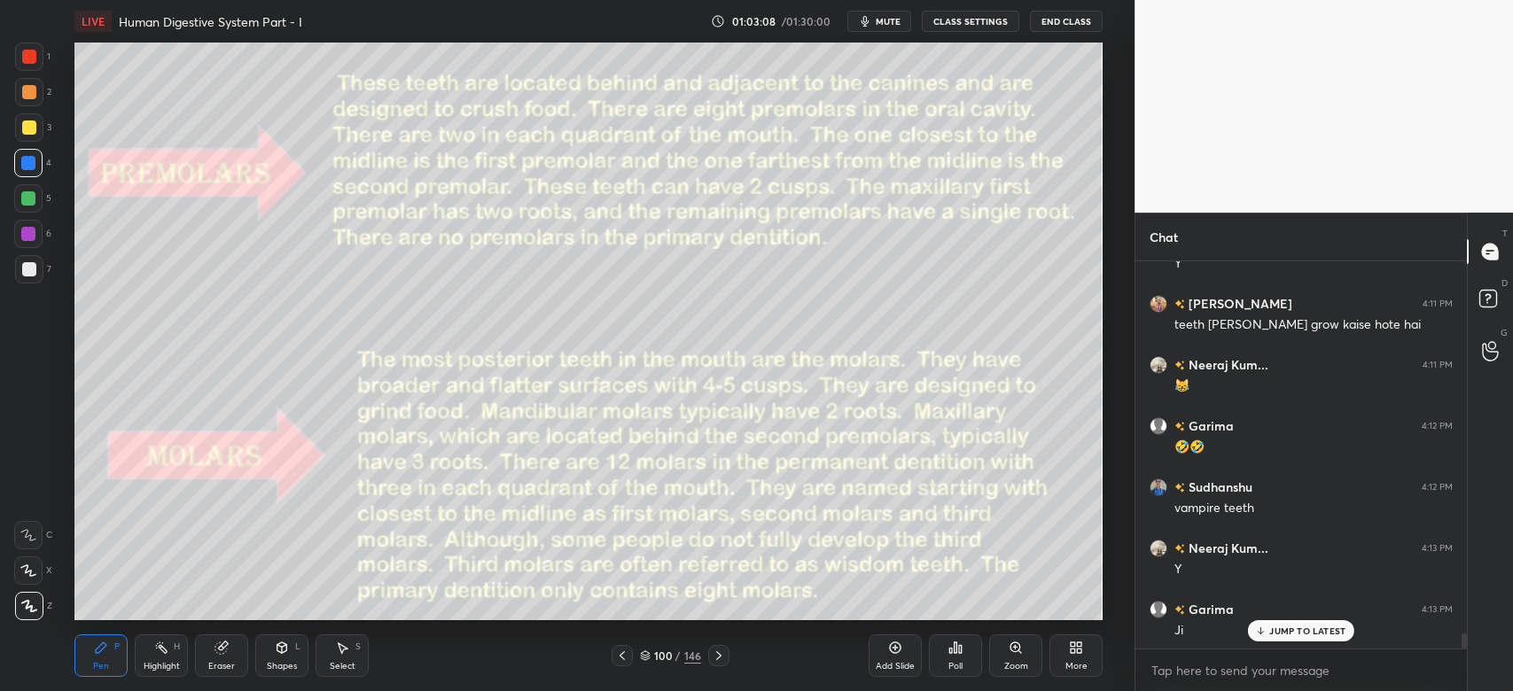
click at [289, 659] on div "Shapes L" at bounding box center [281, 655] width 53 height 43
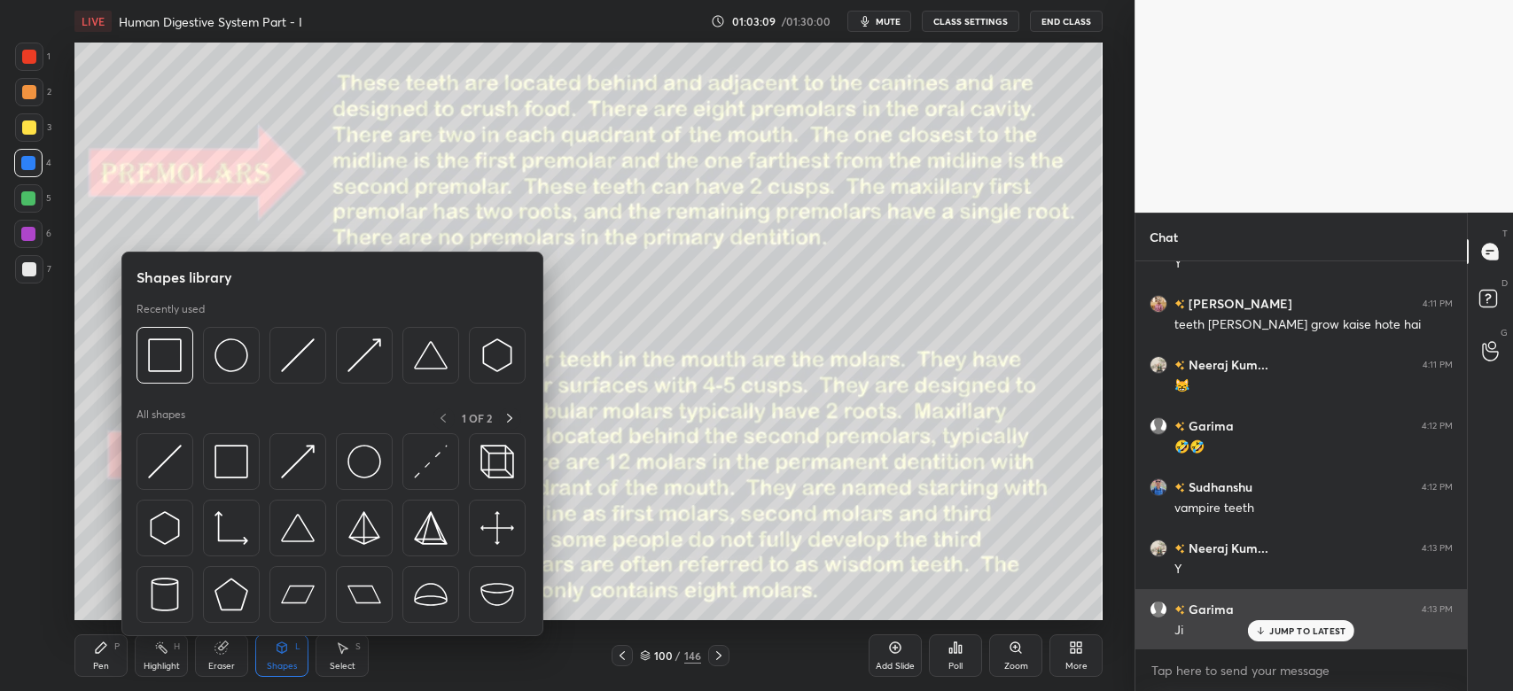
click at [230, 467] on img at bounding box center [231, 462] width 34 height 34
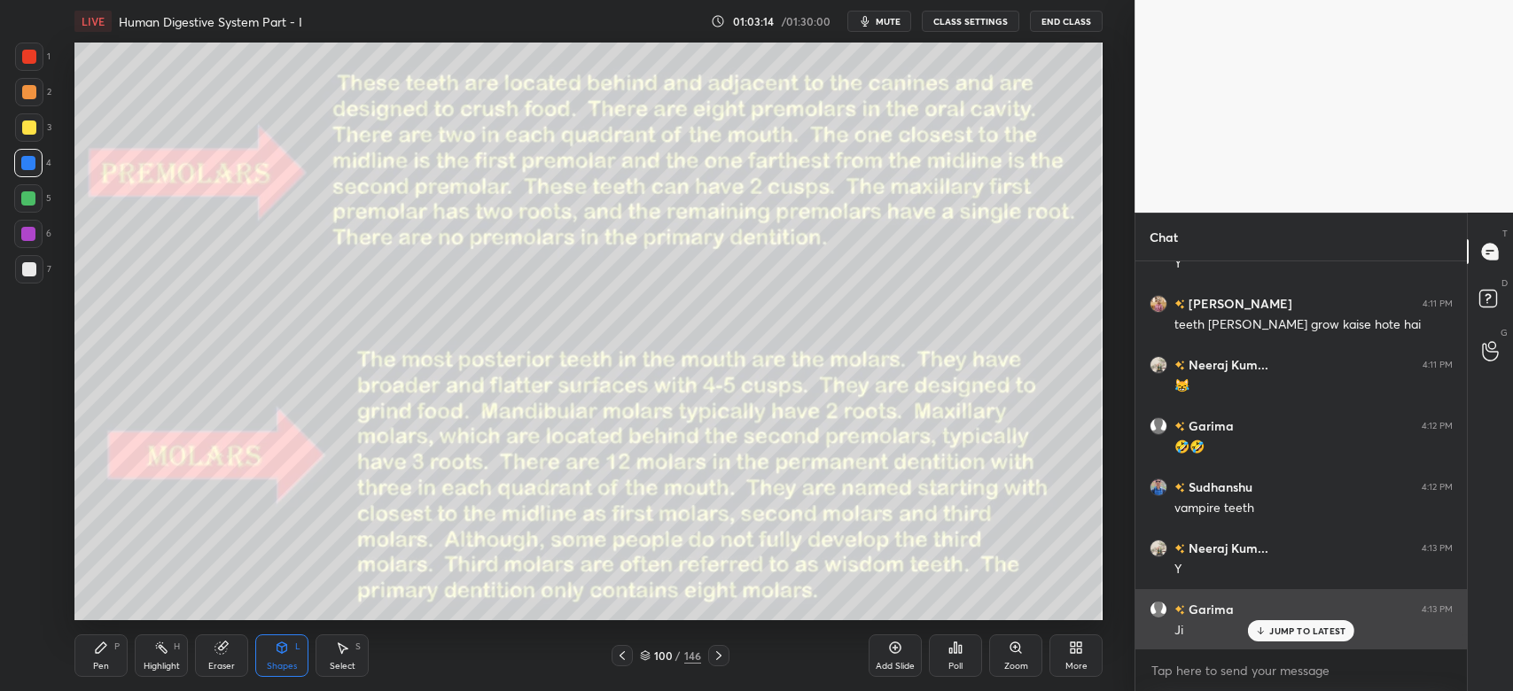
scroll to position [9932, 0]
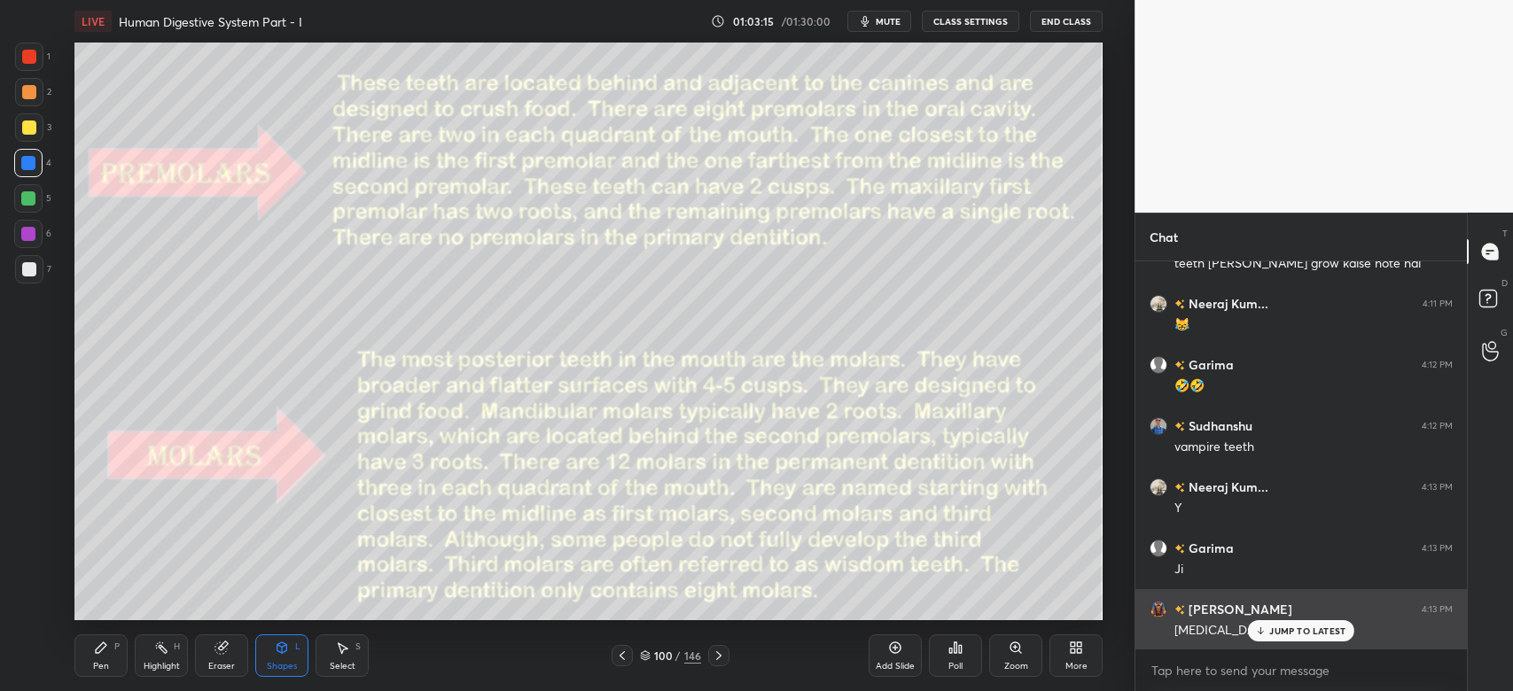
click at [1319, 637] on div "JUMP TO LATEST" at bounding box center [1301, 630] width 106 height 21
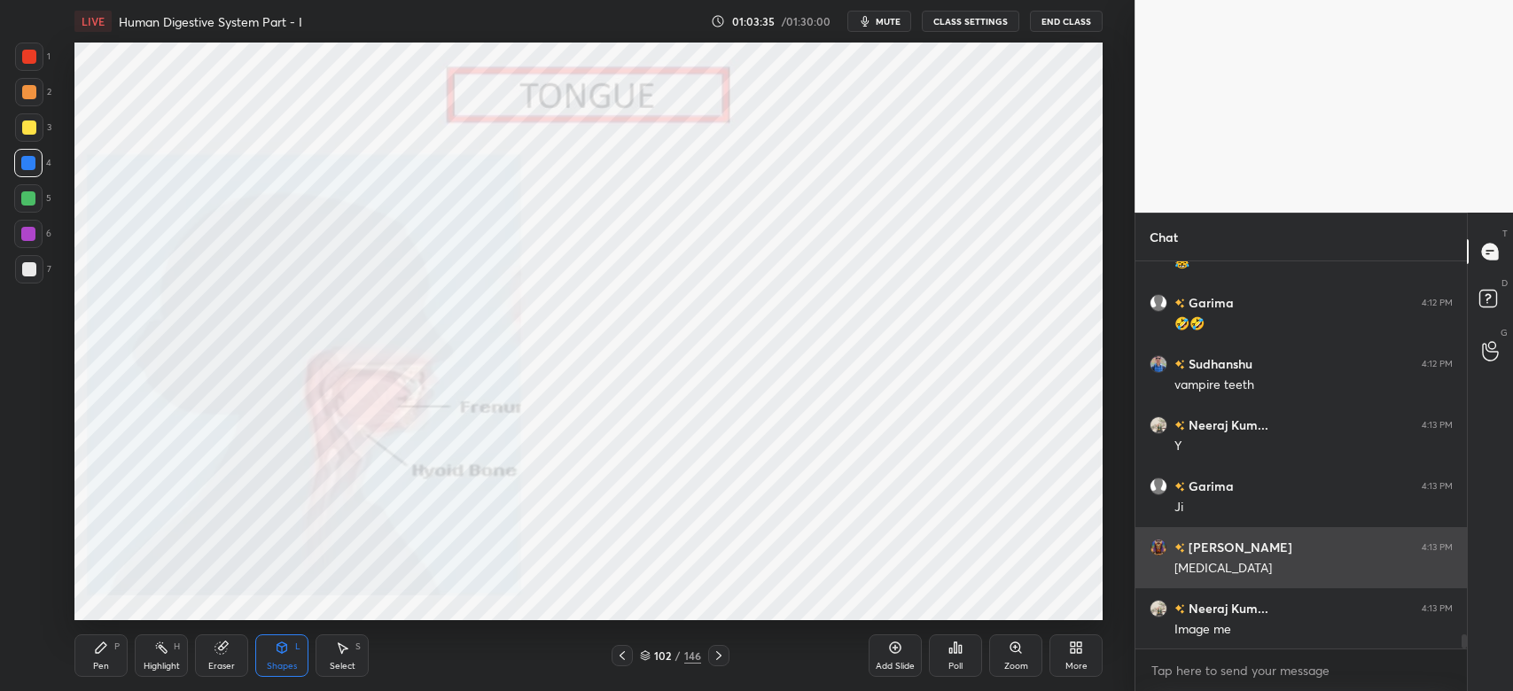
scroll to position [10011, 0]
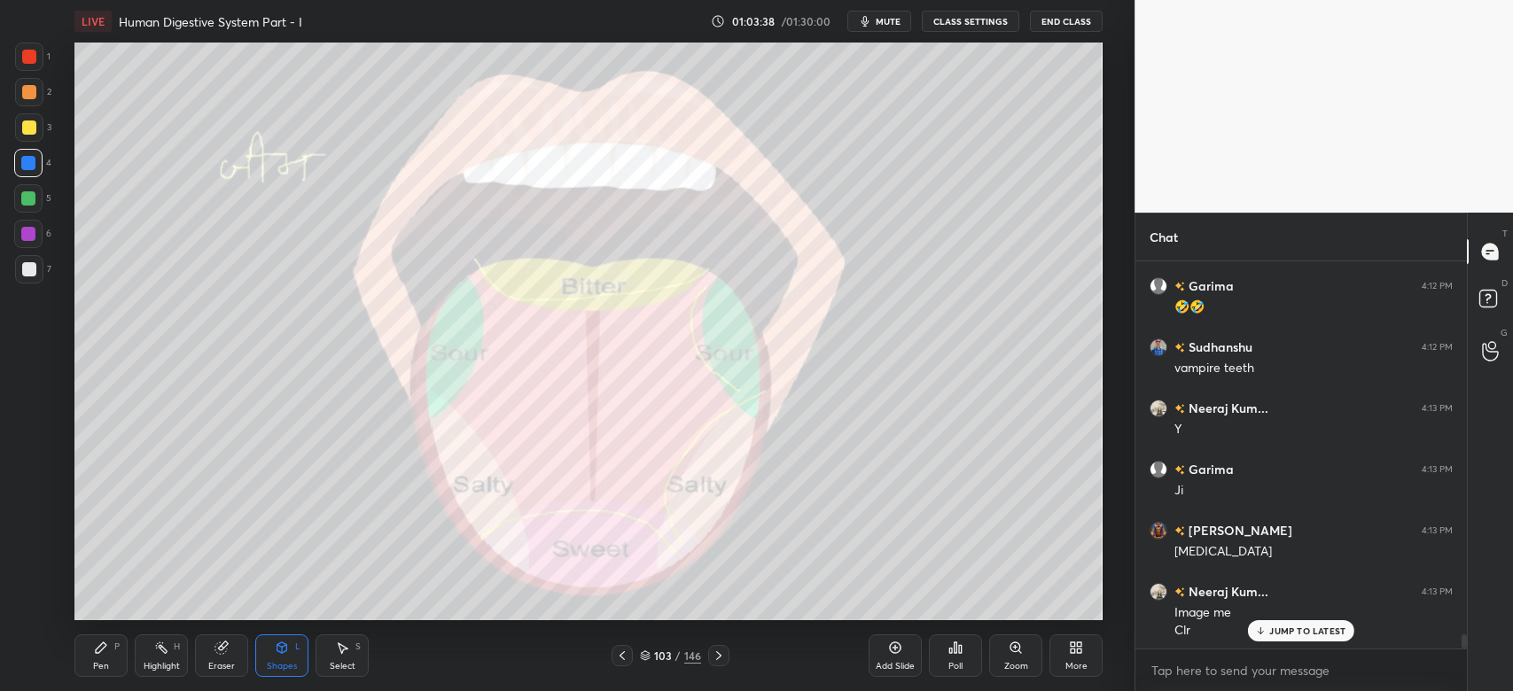
click at [99, 659] on div "Pen P" at bounding box center [100, 655] width 53 height 43
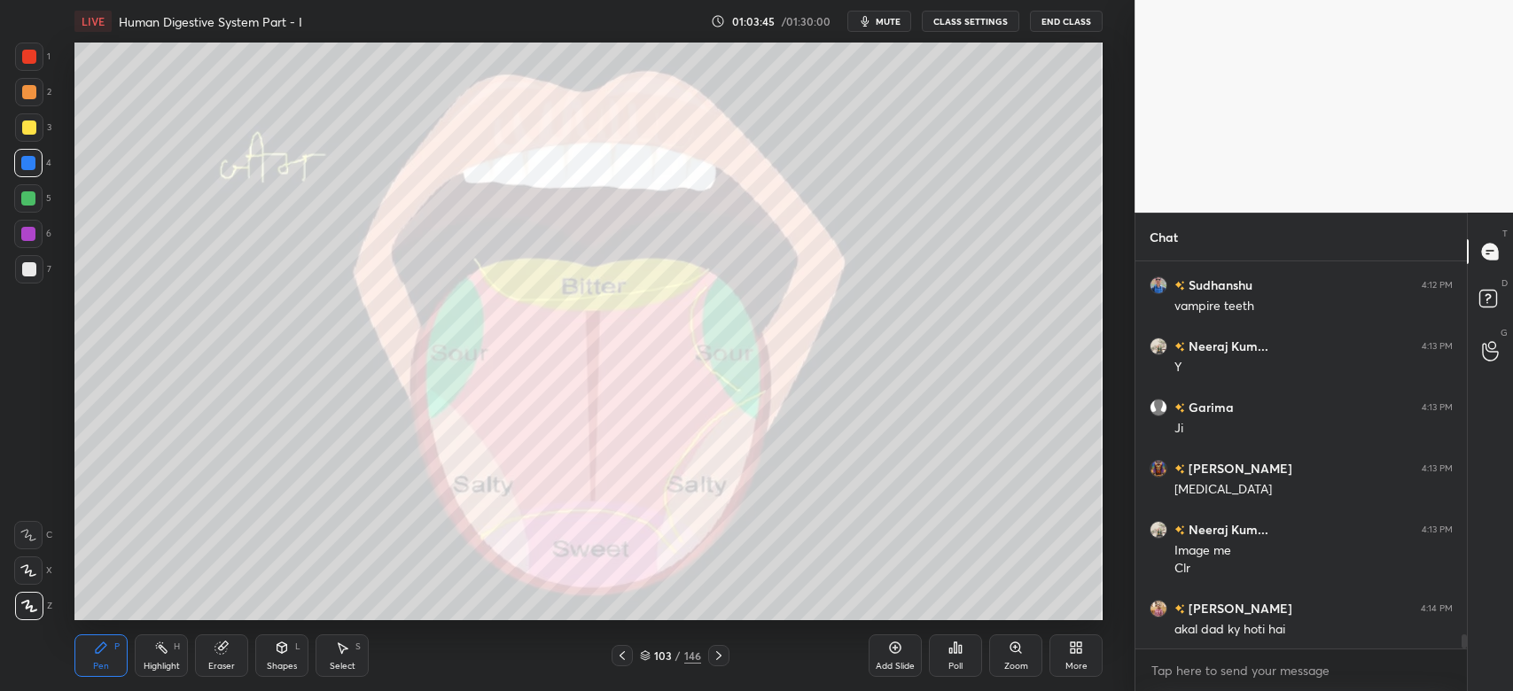
scroll to position [10134, 0]
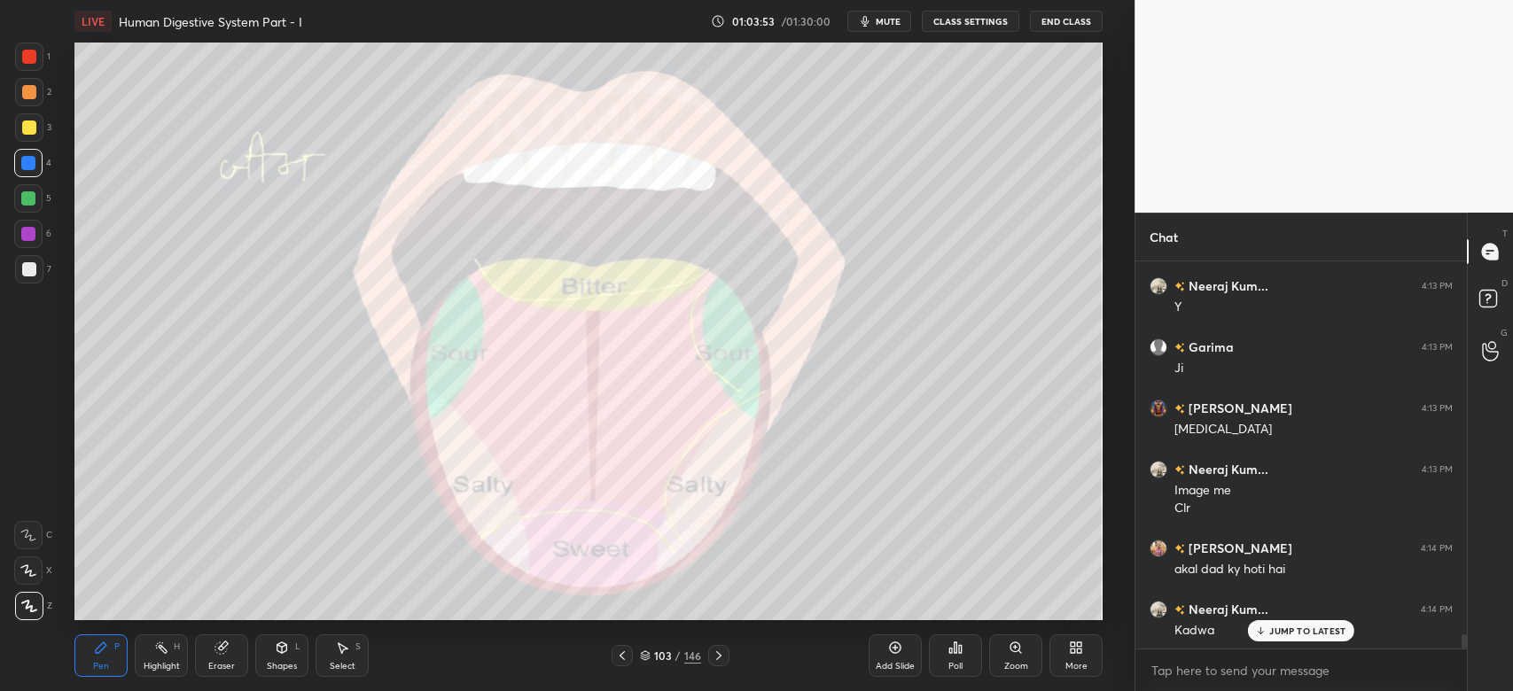
click at [1288, 636] on p "JUMP TO LATEST" at bounding box center [1307, 631] width 76 height 11
click at [892, 19] on span "mute" at bounding box center [887, 21] width 25 height 12
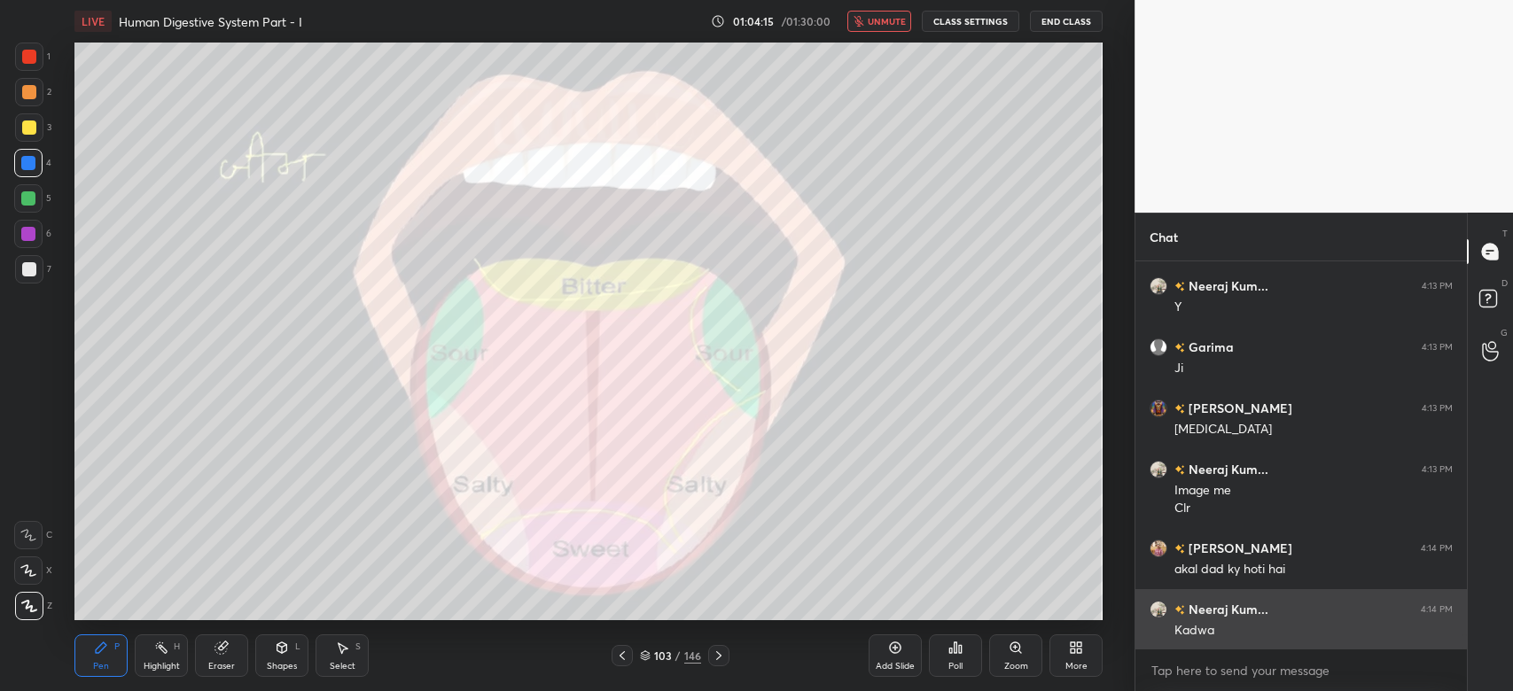
click at [875, 25] on span "unmute" at bounding box center [886, 21] width 38 height 12
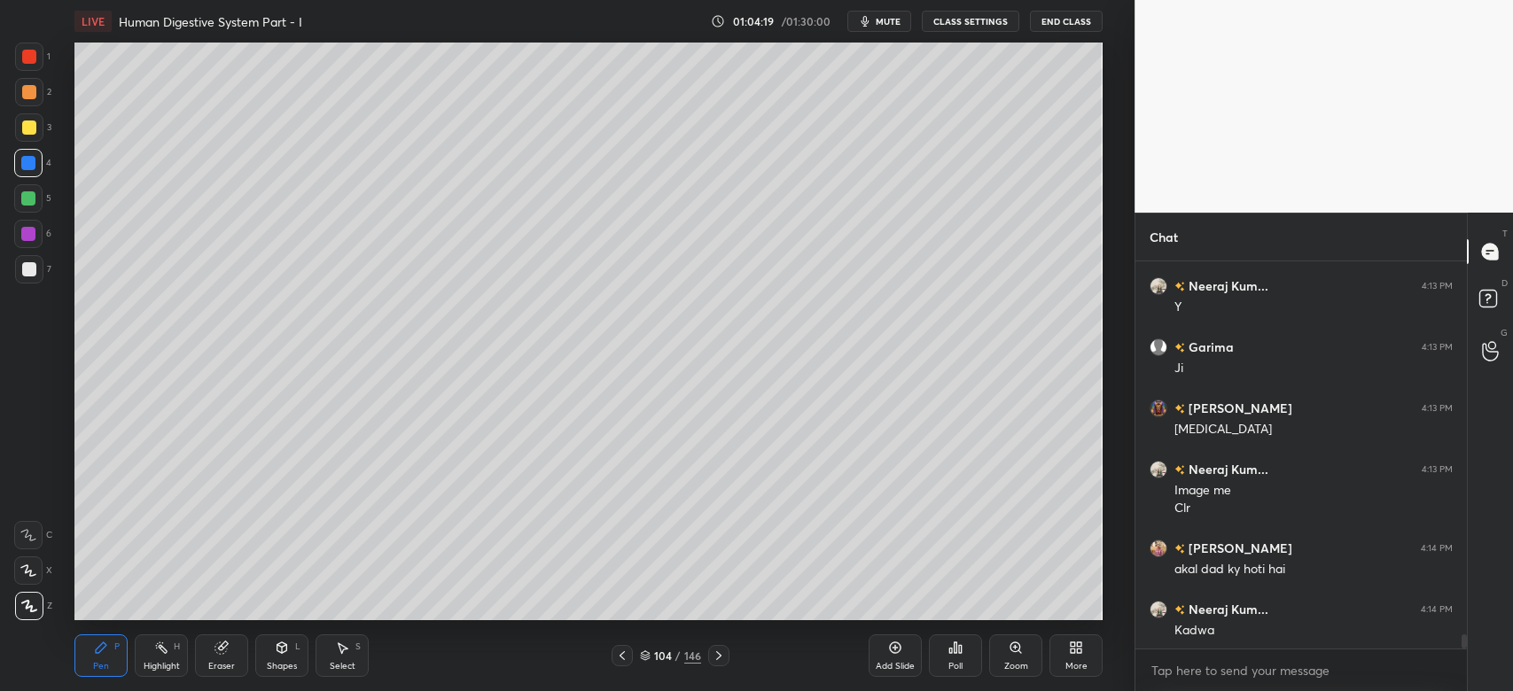
scroll to position [10151, 0]
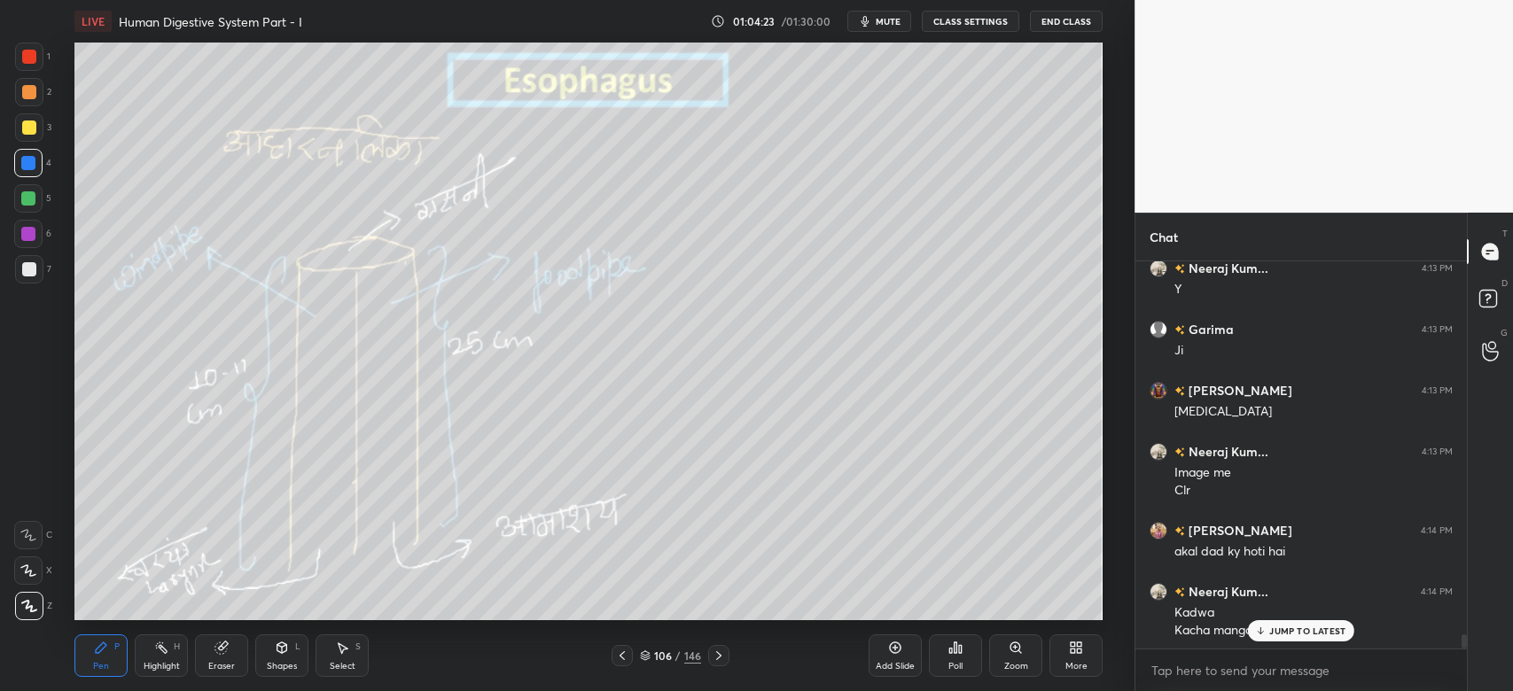
click at [1276, 628] on p "JUMP TO LATEST" at bounding box center [1307, 631] width 76 height 11
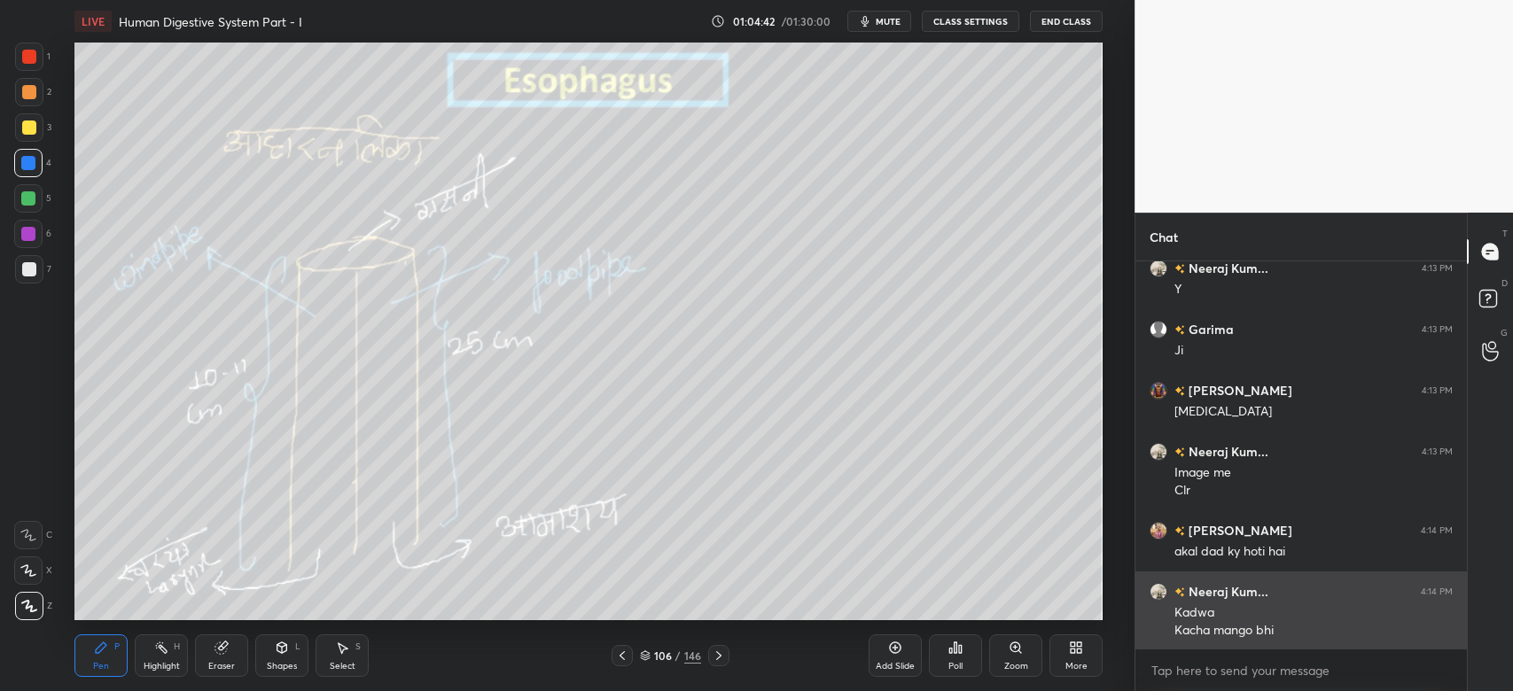
scroll to position [10213, 0]
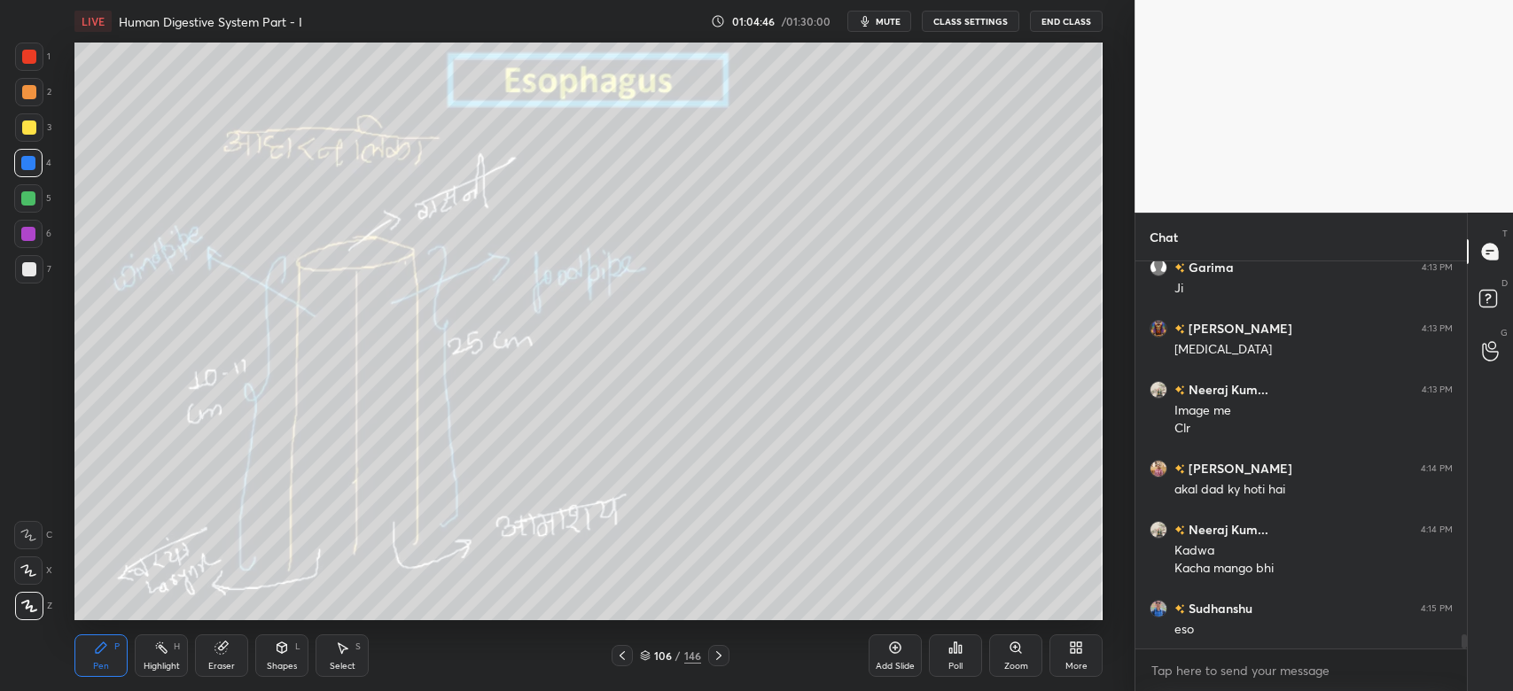
click at [26, 268] on div at bounding box center [29, 269] width 14 height 14
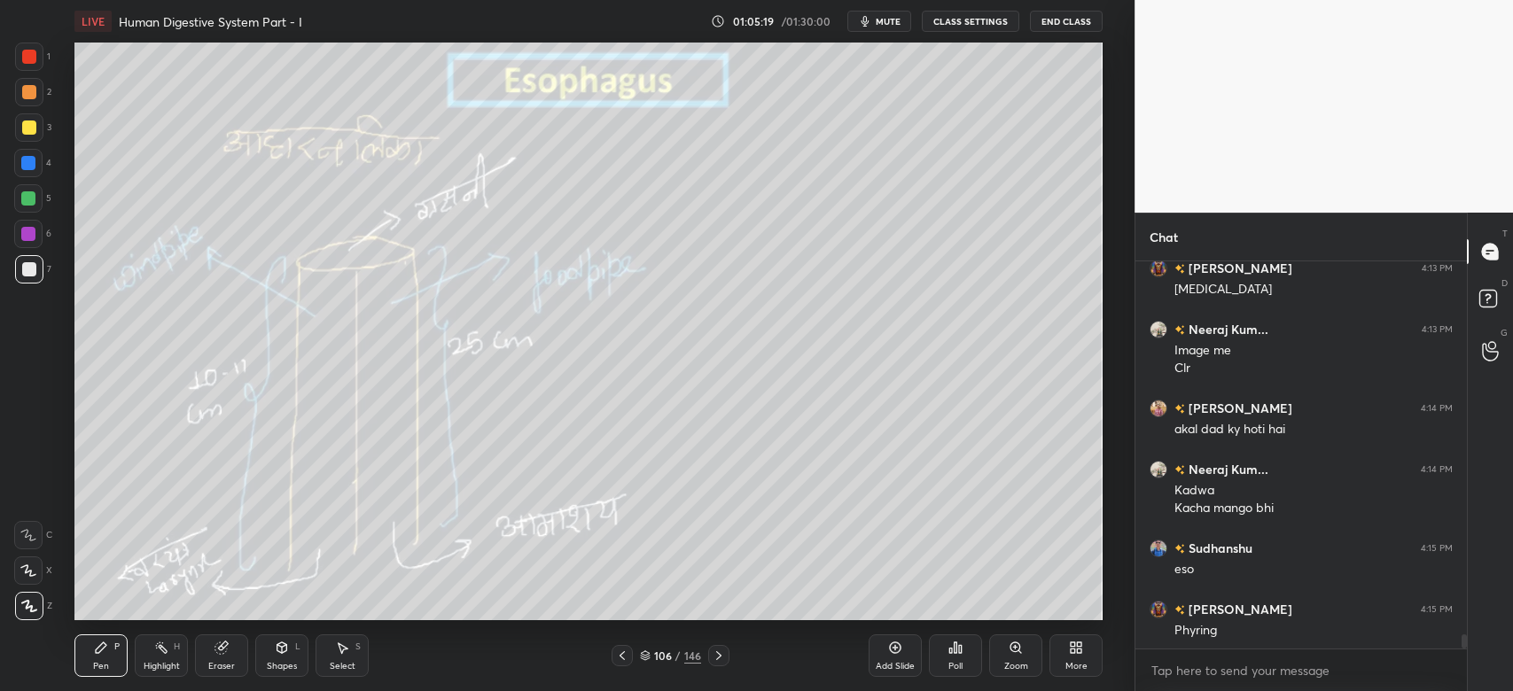
scroll to position [10336, 0]
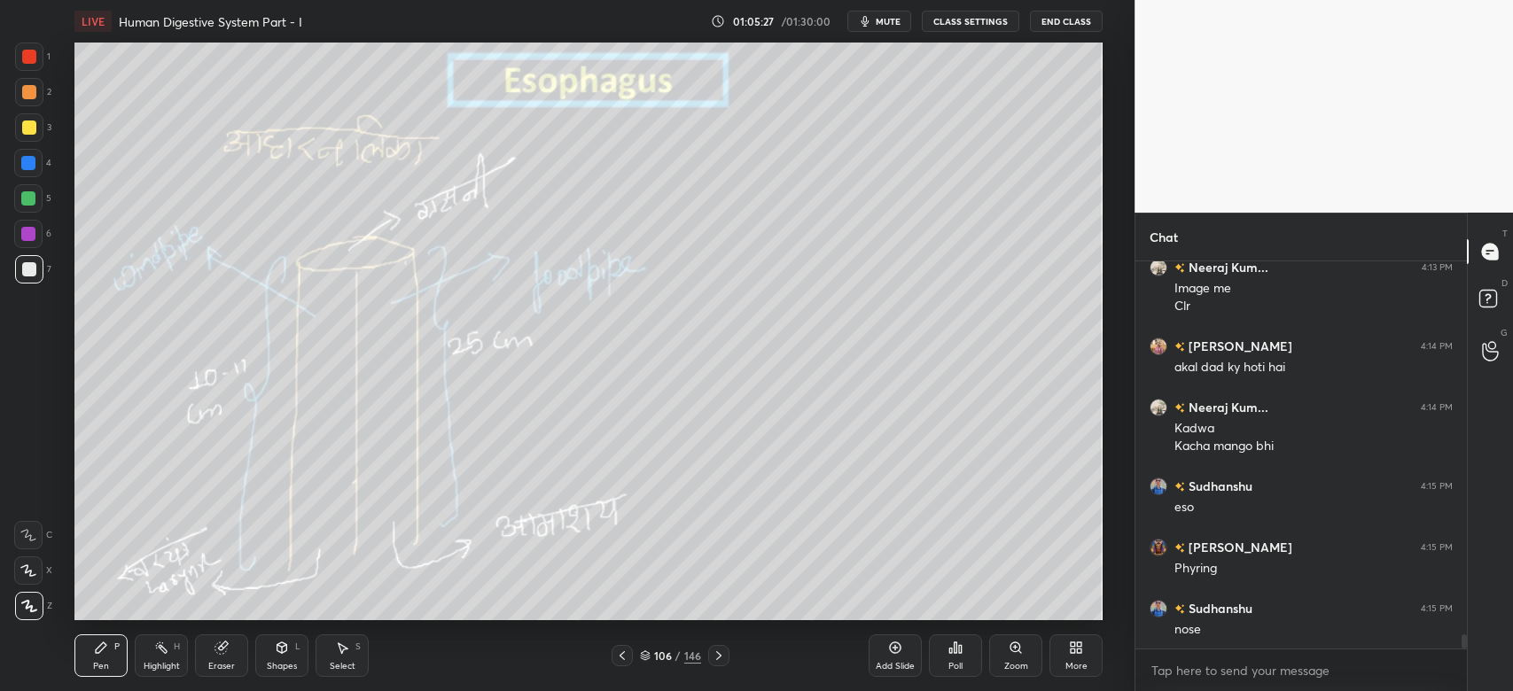
click at [27, 127] on div at bounding box center [29, 128] width 14 height 14
click at [32, 128] on div at bounding box center [29, 128] width 14 height 14
click at [30, 47] on div at bounding box center [29, 57] width 28 height 28
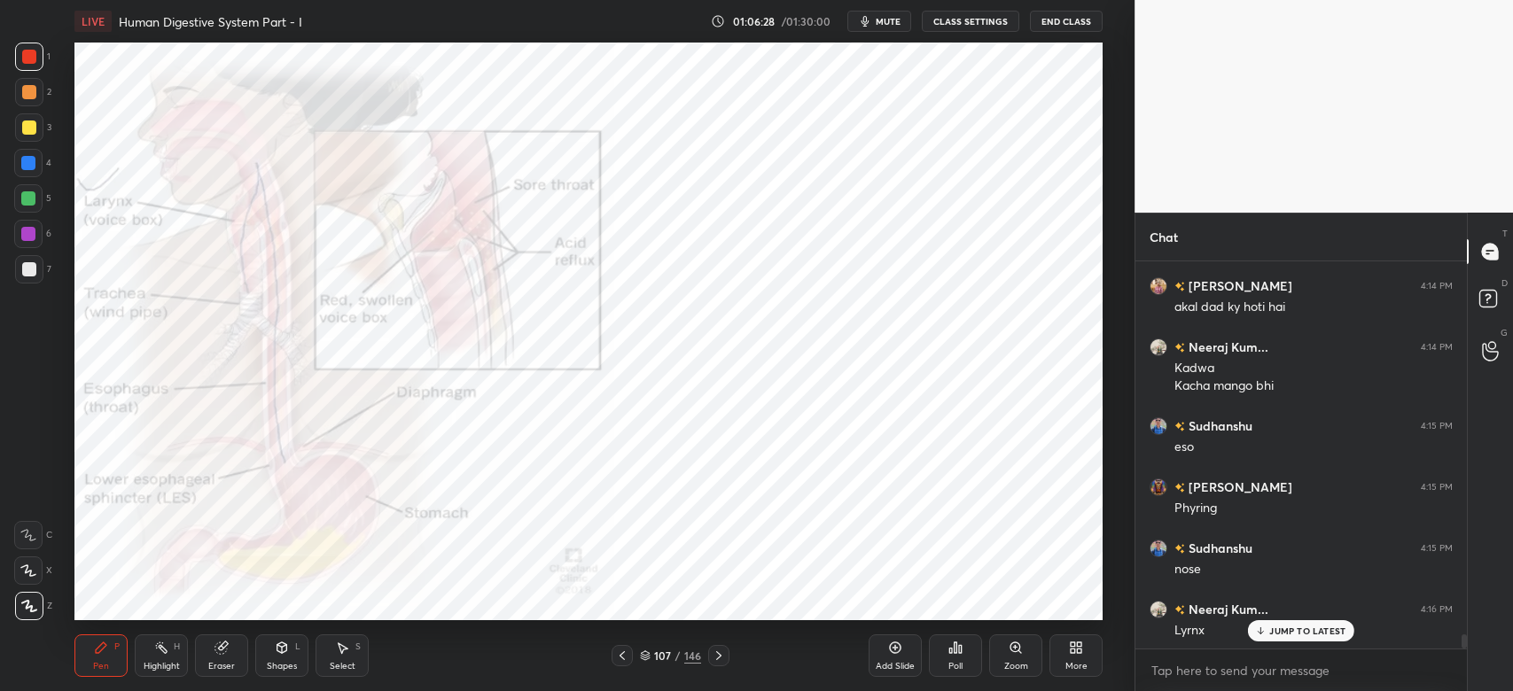
scroll to position [10414, 0]
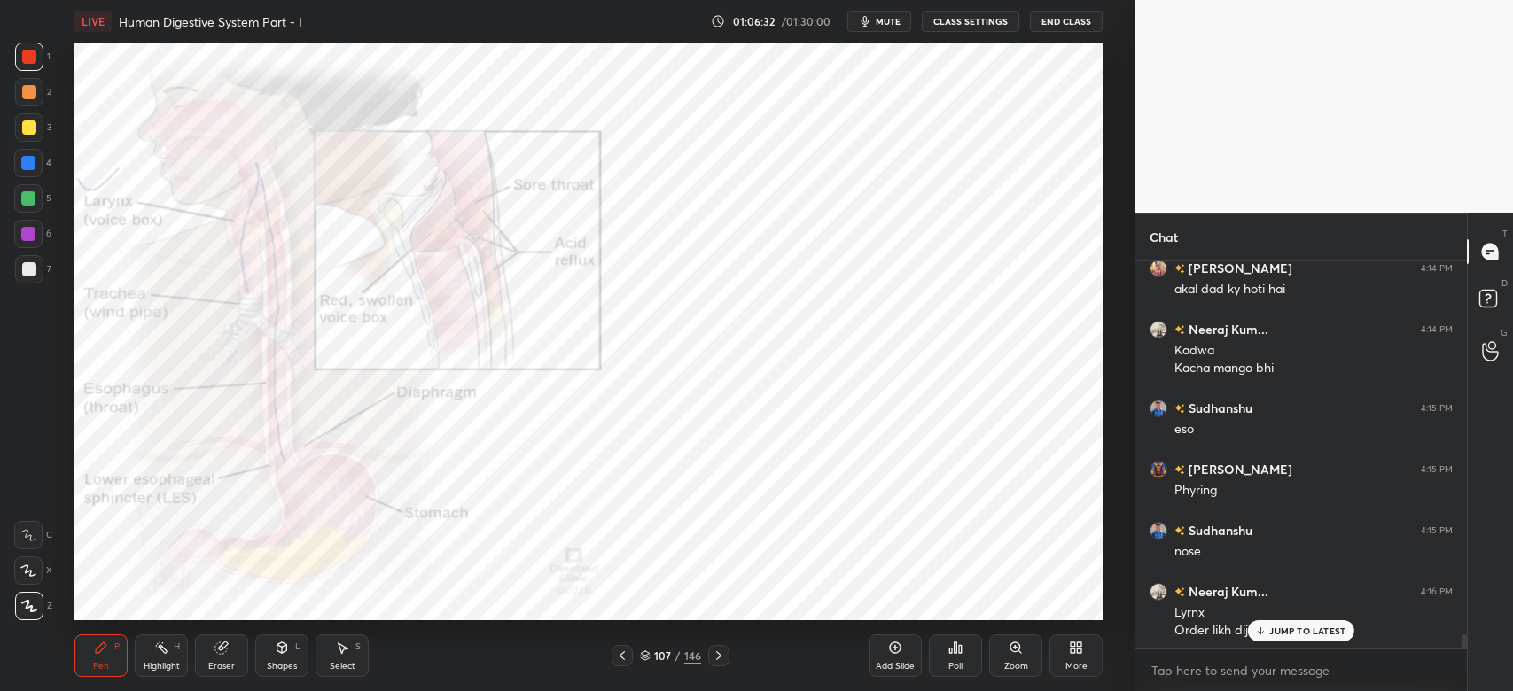
click at [1325, 630] on p "JUMP TO LATEST" at bounding box center [1307, 631] width 76 height 11
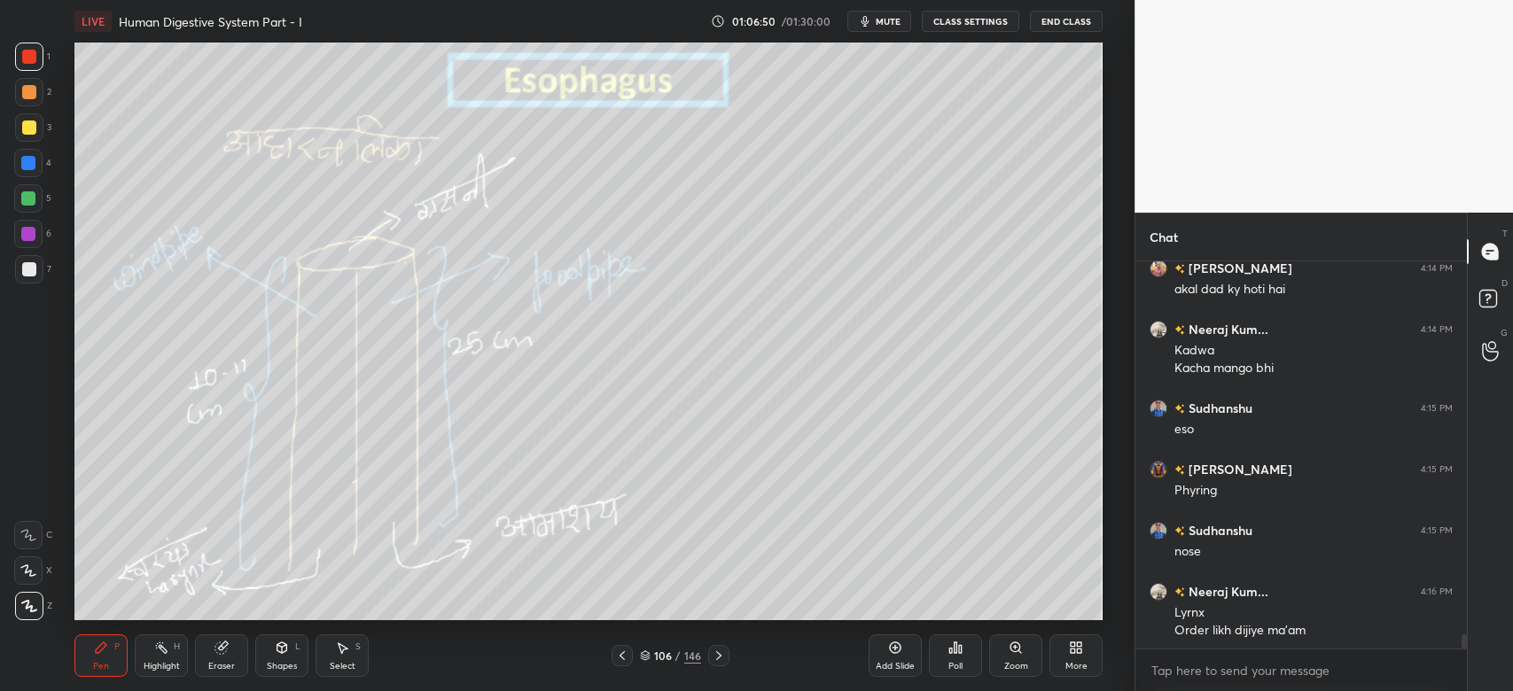
click at [904, 655] on div "Add Slide" at bounding box center [894, 655] width 53 height 43
click at [18, 130] on div at bounding box center [29, 127] width 28 height 28
click at [27, 131] on div at bounding box center [29, 128] width 14 height 14
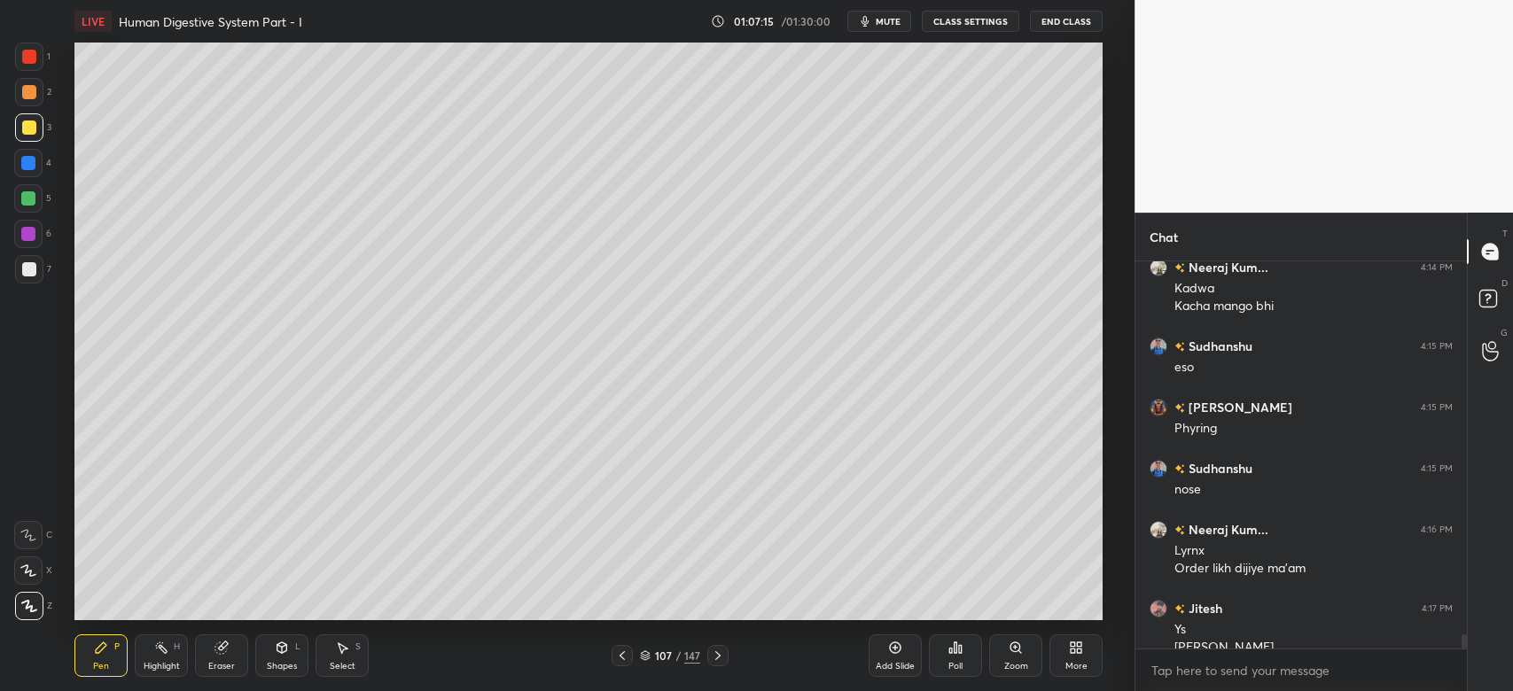
scroll to position [10492, 0]
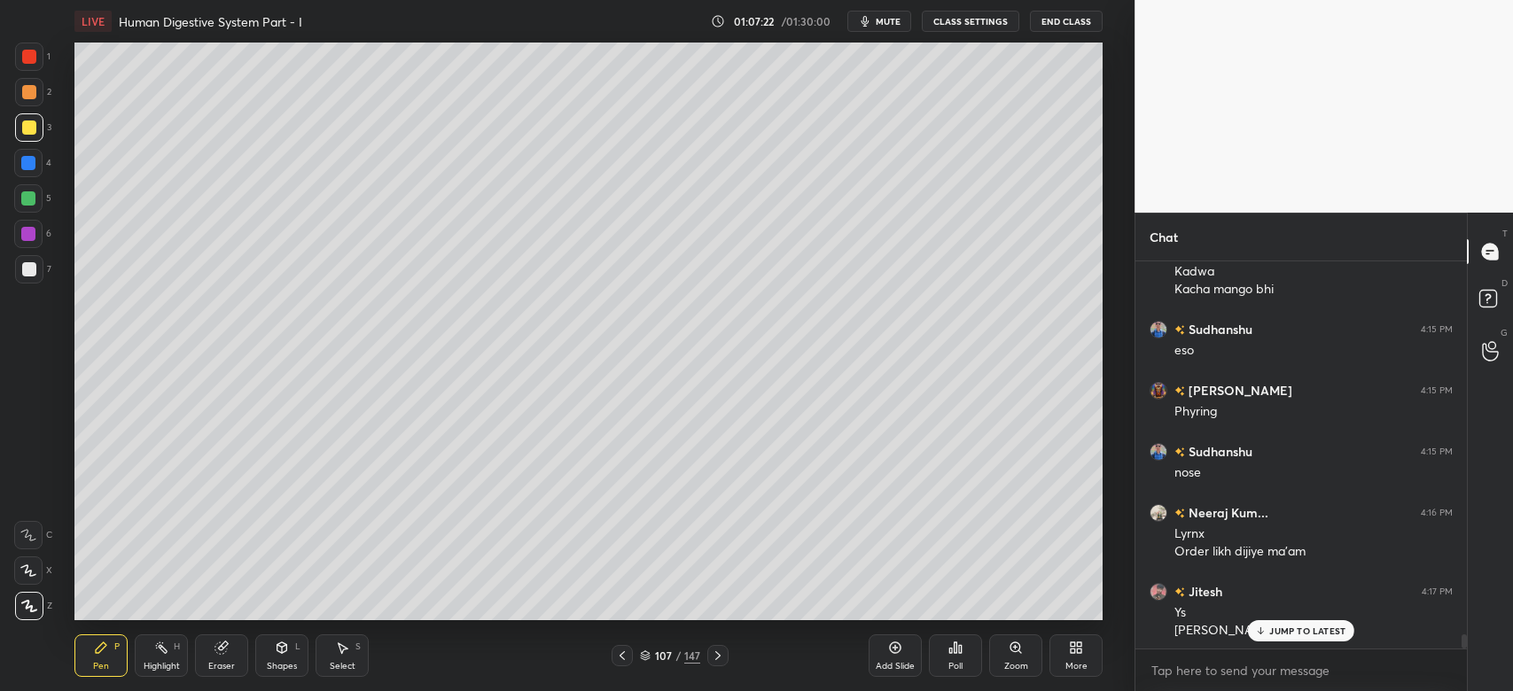
click at [36, 169] on div at bounding box center [28, 163] width 28 height 28
click at [33, 165] on div at bounding box center [28, 163] width 14 height 14
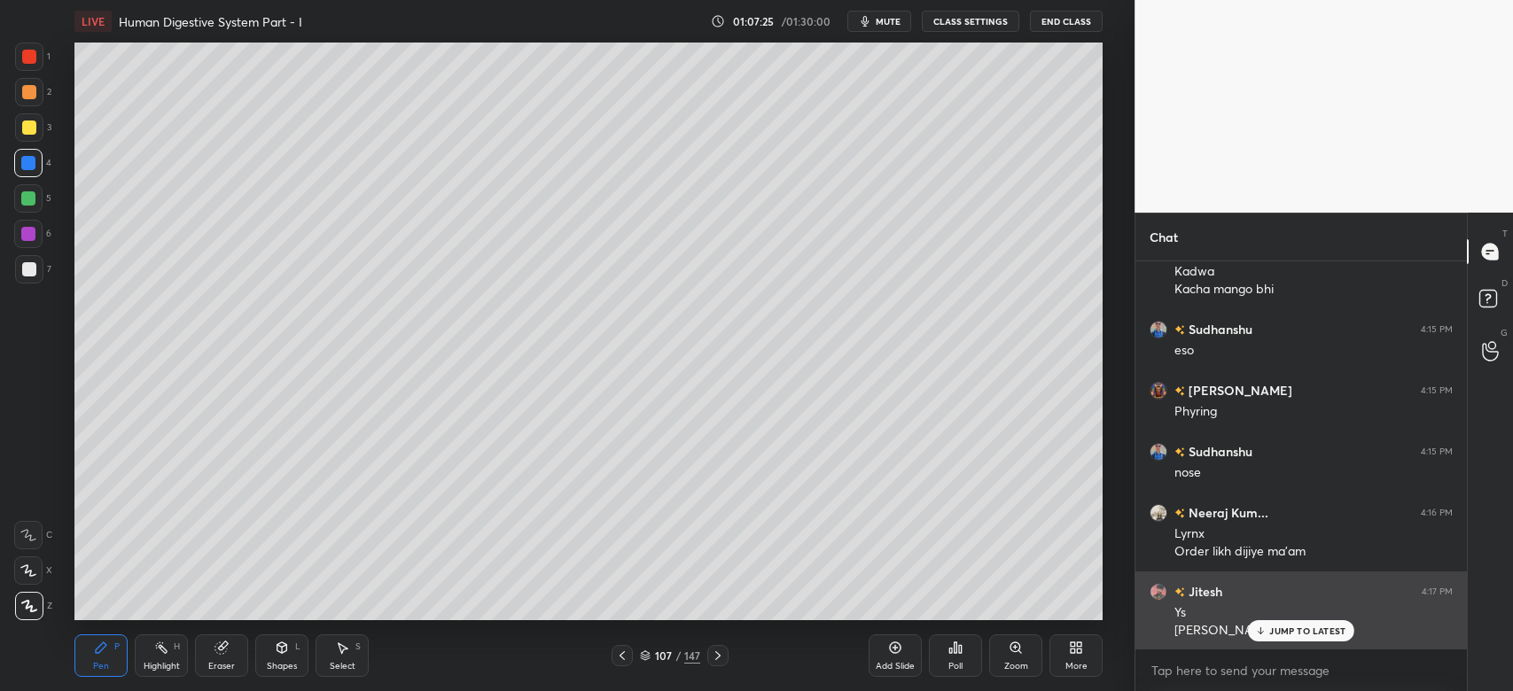
click at [1294, 627] on p "JUMP TO LATEST" at bounding box center [1307, 631] width 76 height 11
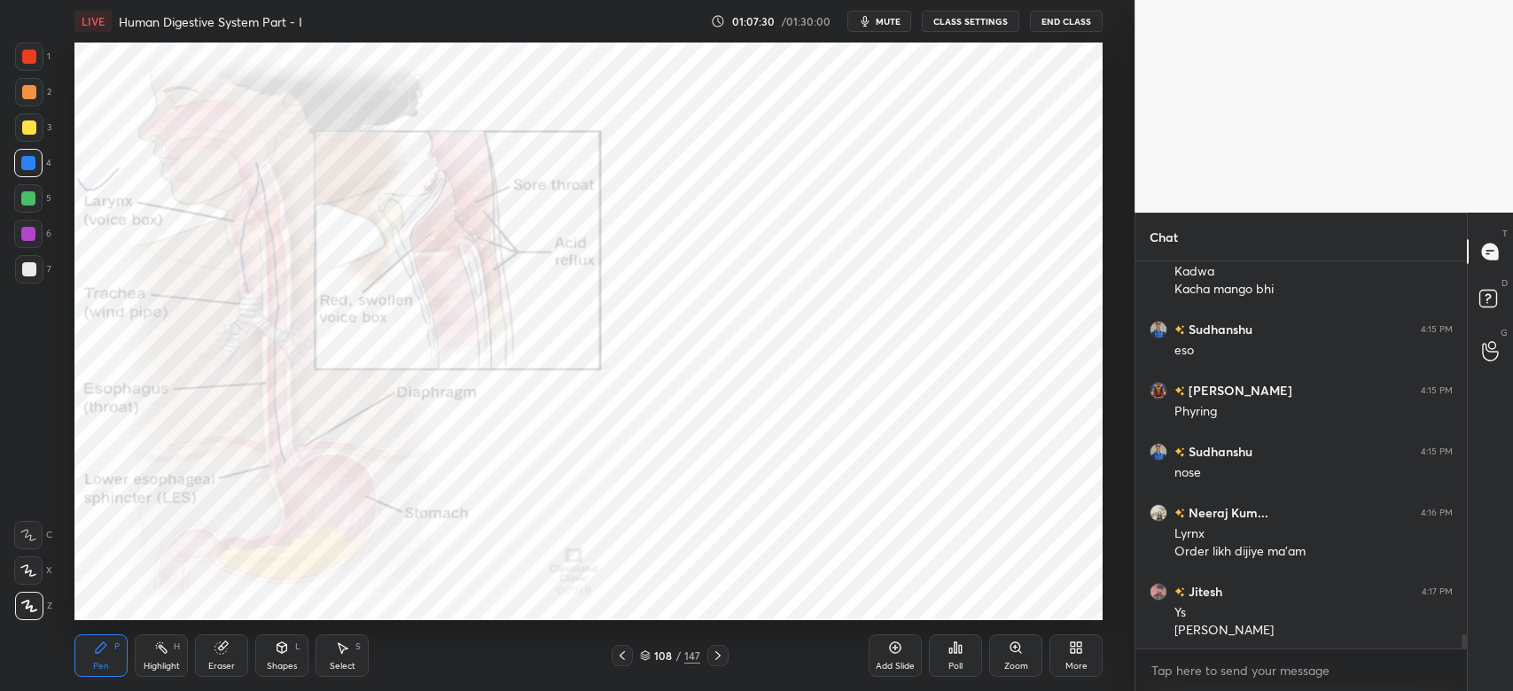
click at [1025, 655] on div "Zoom" at bounding box center [1015, 655] width 53 height 43
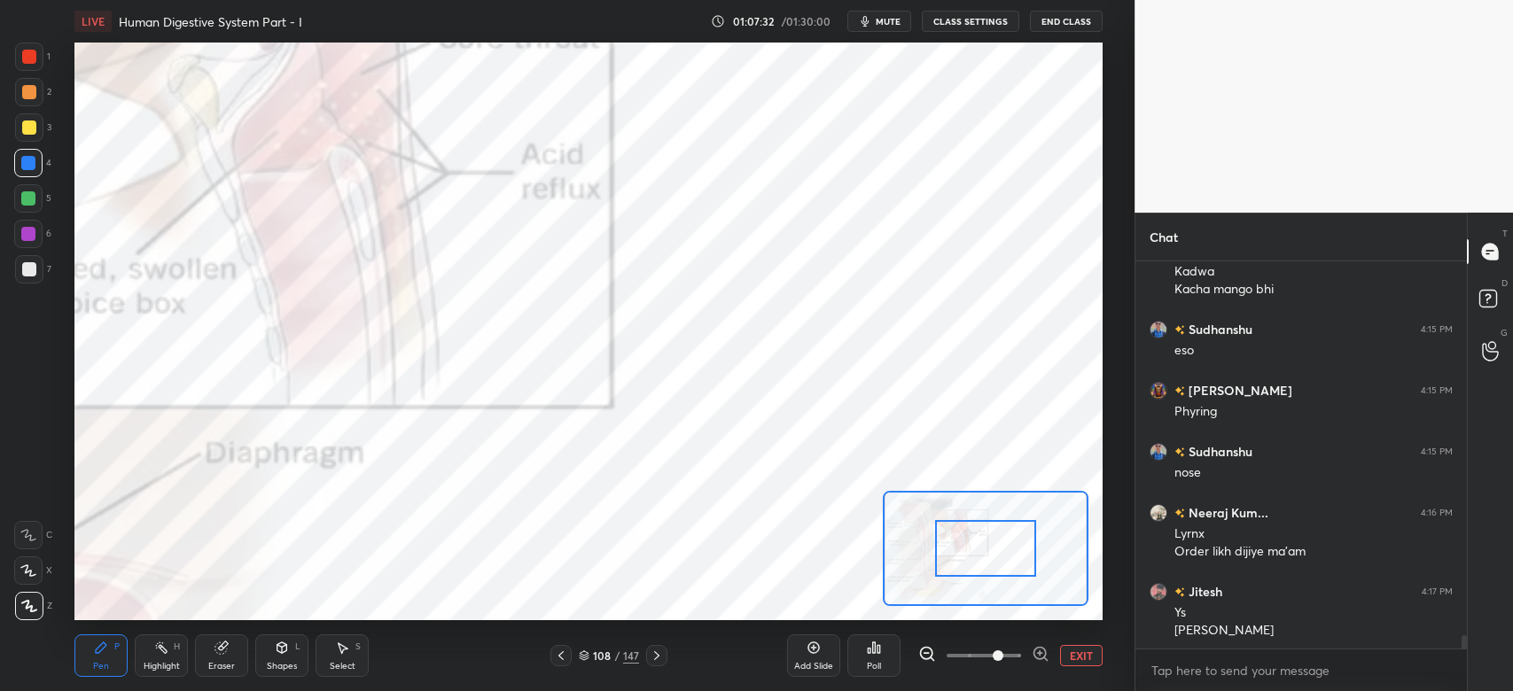
scroll to position [10554, 0]
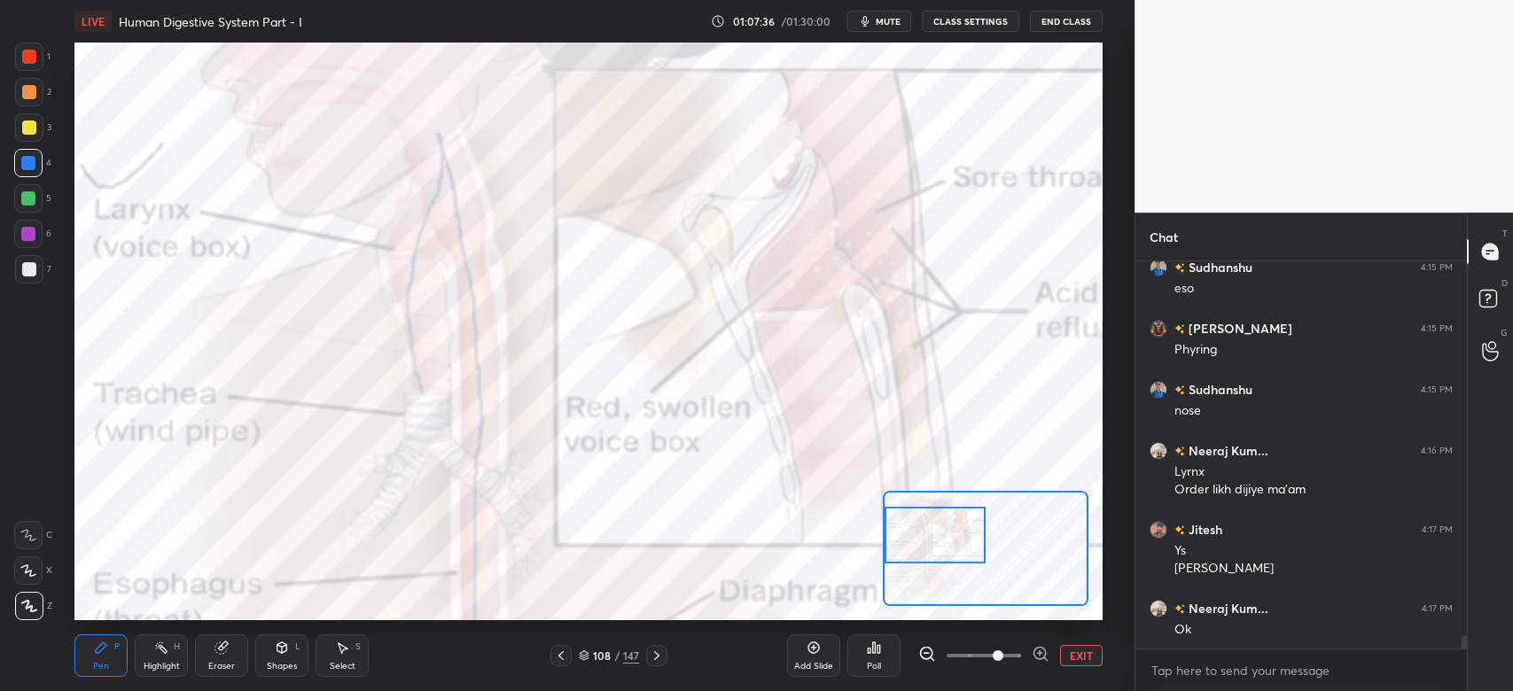
click at [35, 60] on div at bounding box center [29, 57] width 14 height 14
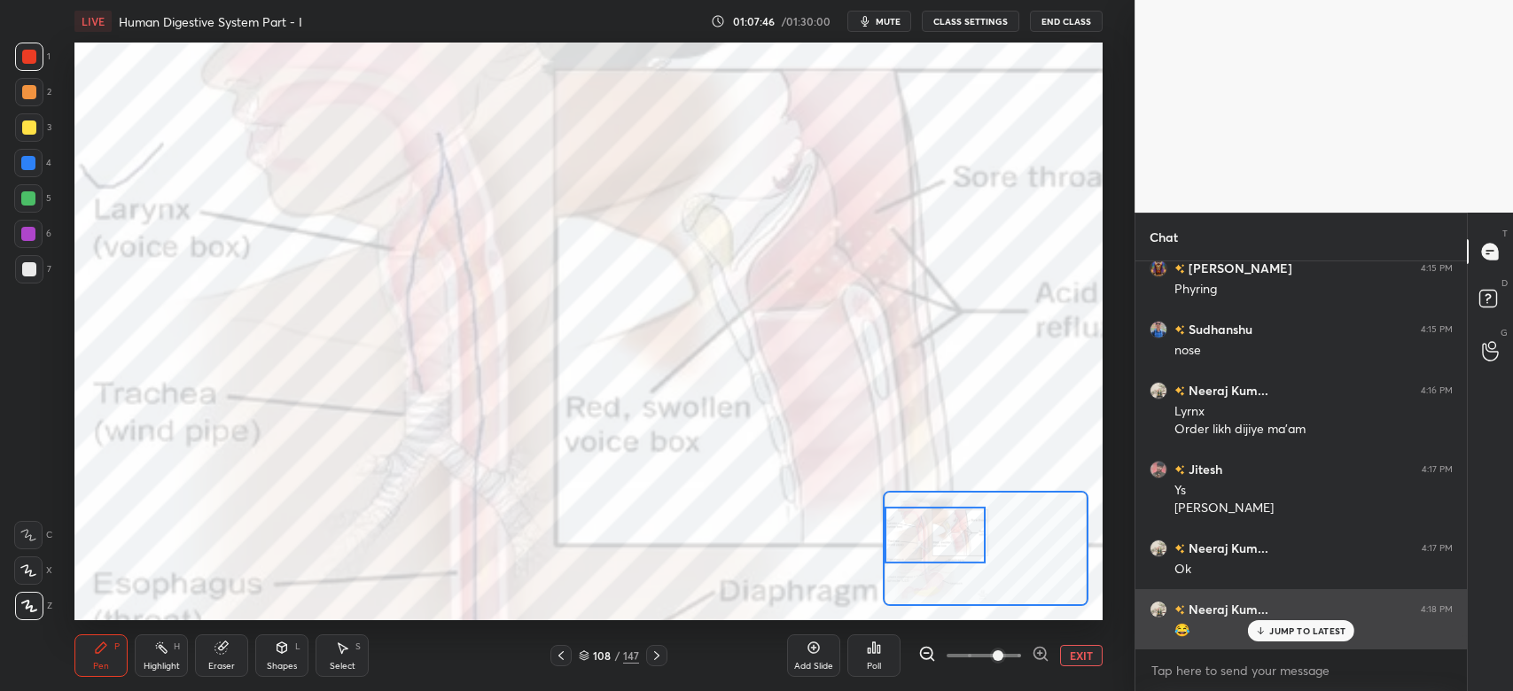
click at [1327, 625] on div "JUMP TO LATEST" at bounding box center [1301, 630] width 106 height 21
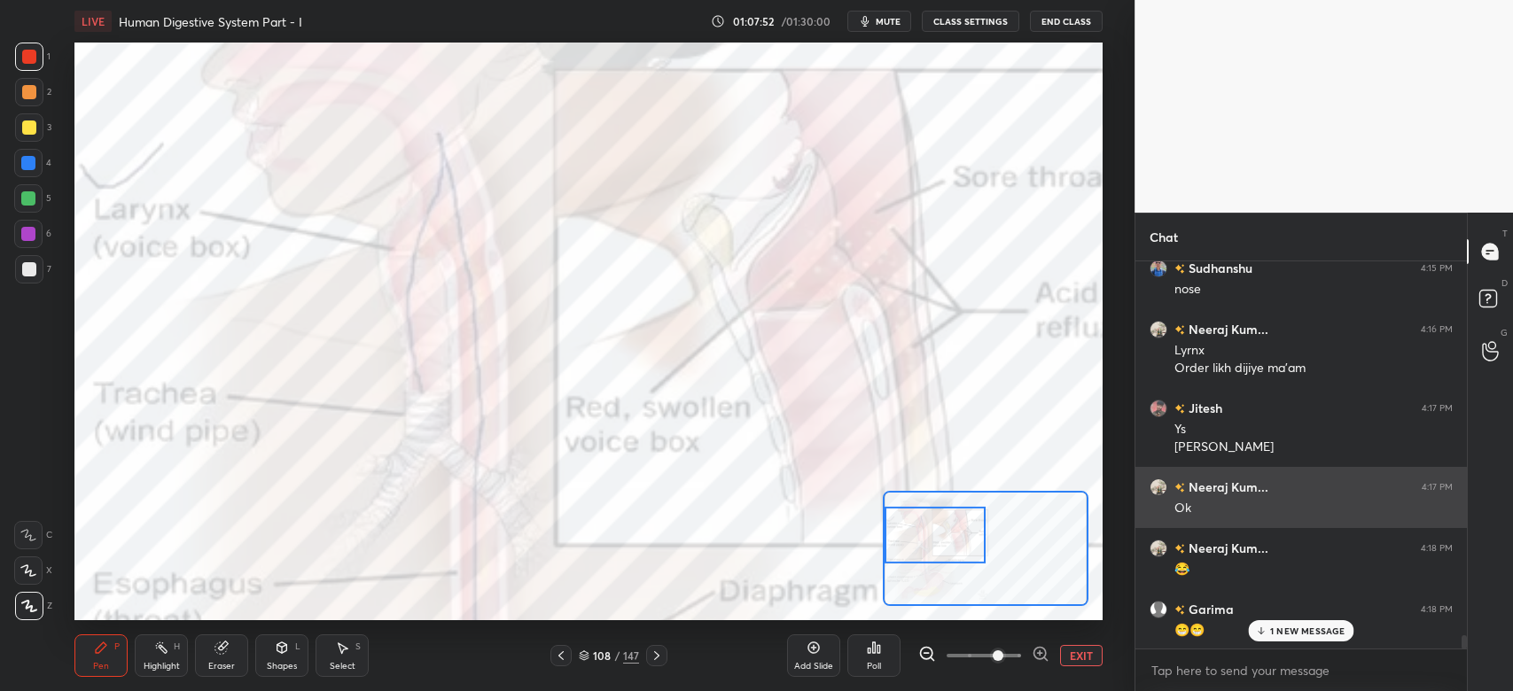
scroll to position [10738, 0]
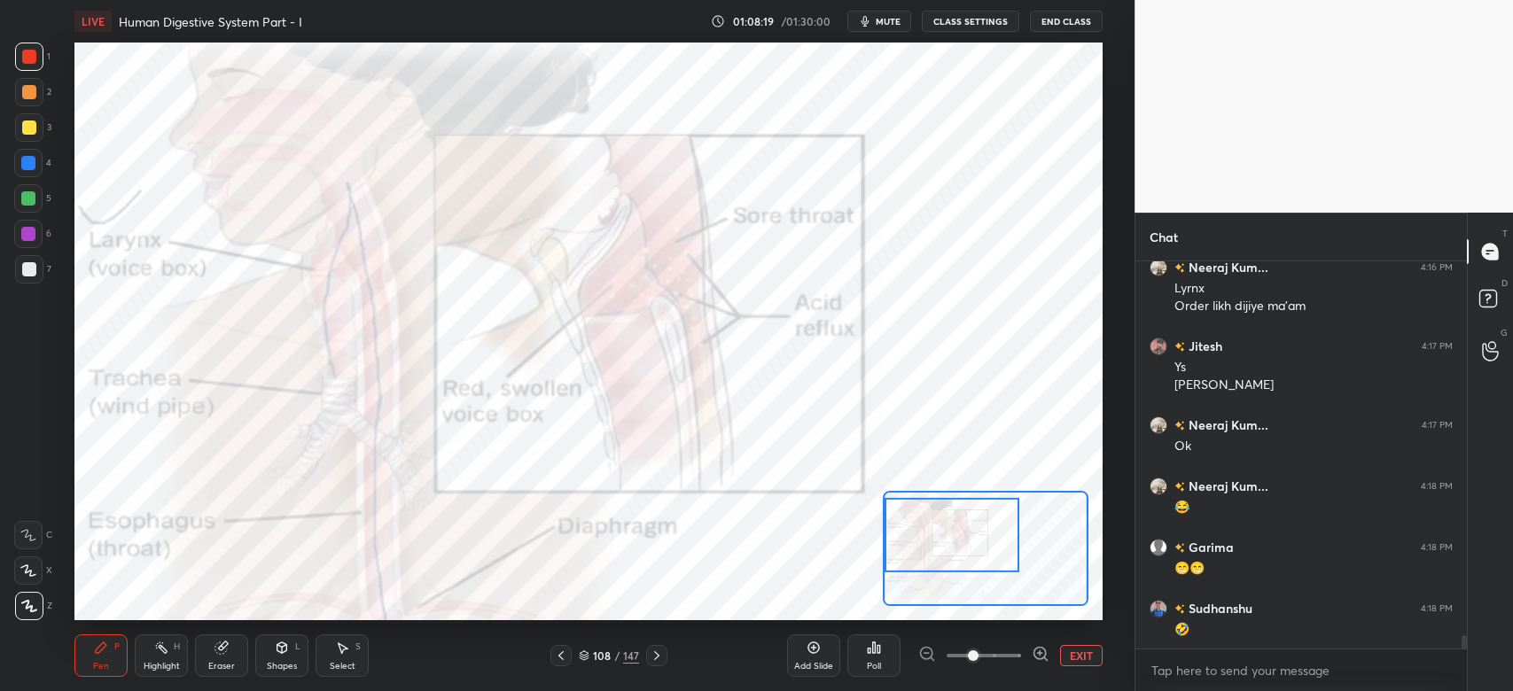
click at [28, 165] on div at bounding box center [28, 163] width 14 height 14
click at [34, 159] on div at bounding box center [28, 163] width 14 height 14
click at [1081, 656] on button "EXIT" at bounding box center [1081, 655] width 43 height 21
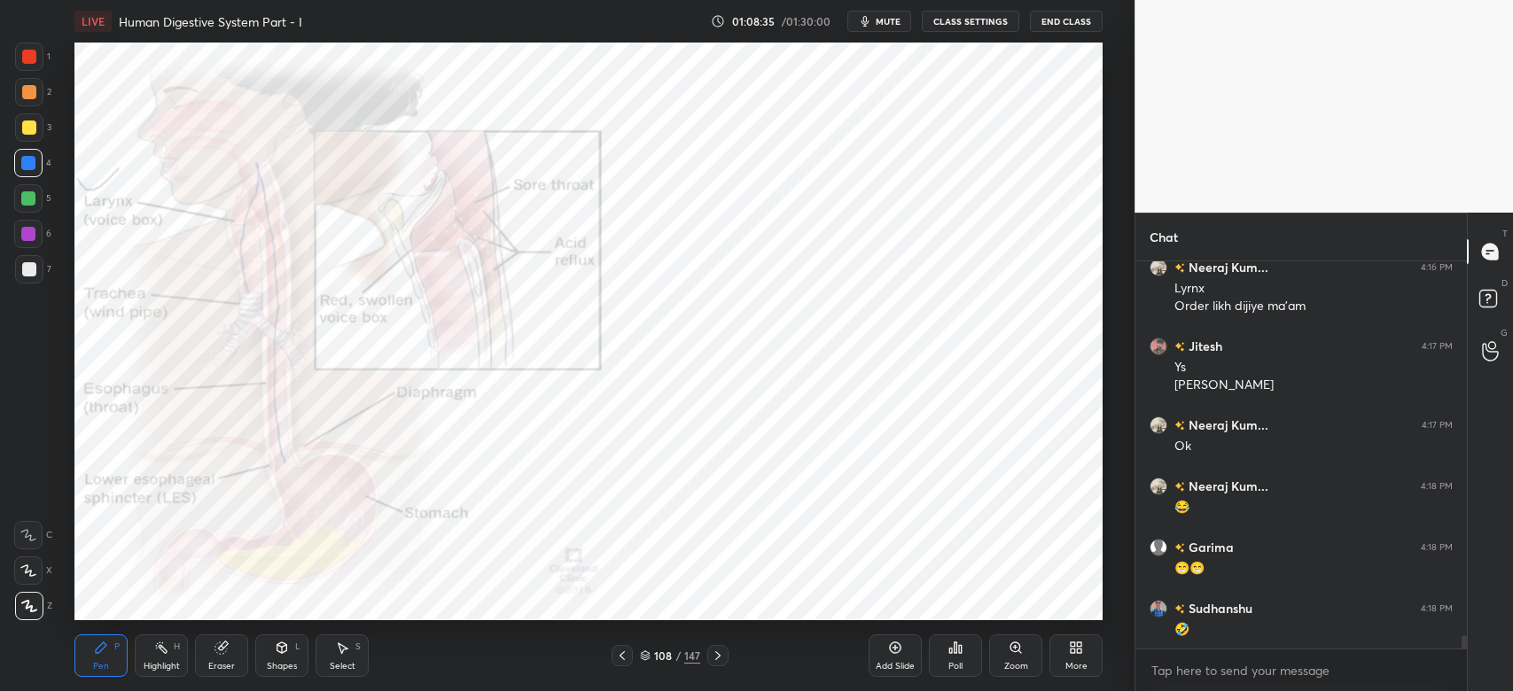
click at [31, 232] on div at bounding box center [28, 234] width 14 height 14
click at [32, 232] on div at bounding box center [28, 234] width 14 height 14
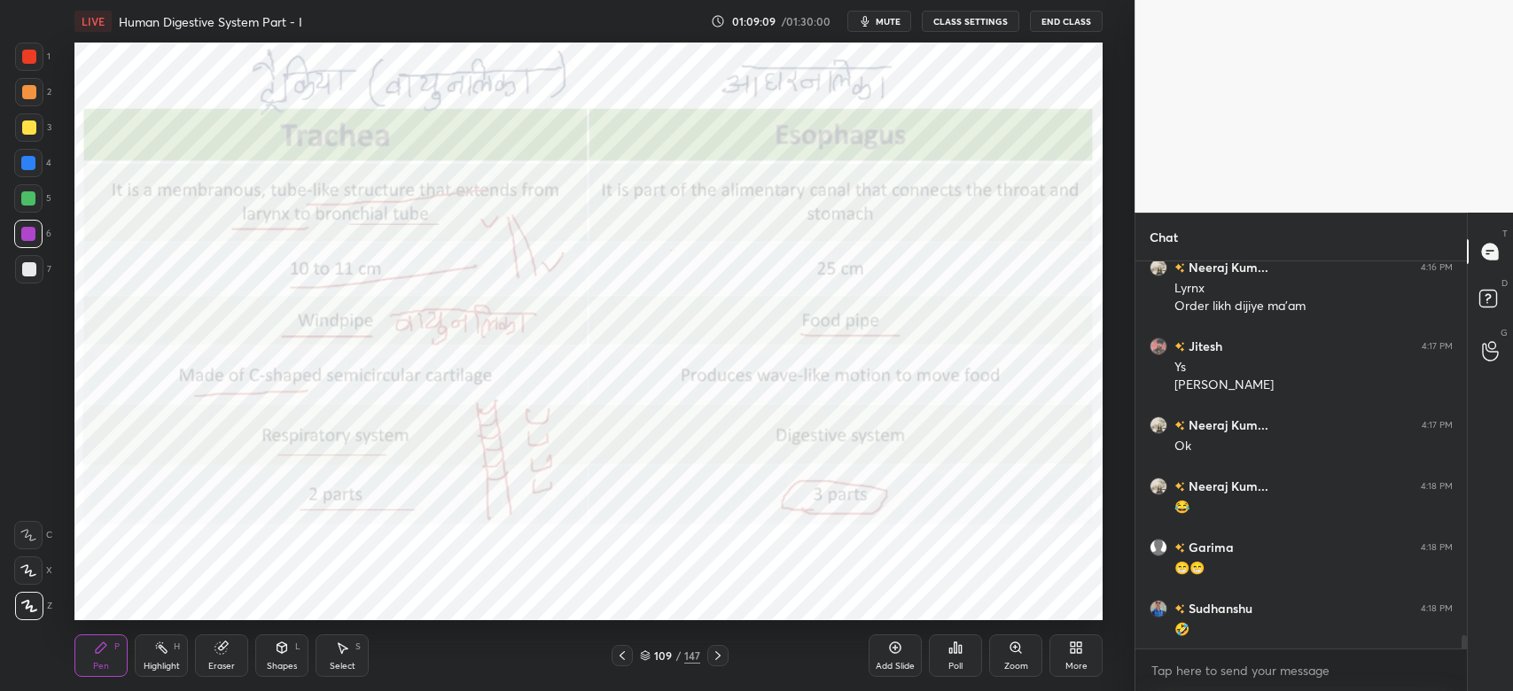
click at [24, 51] on div at bounding box center [29, 57] width 14 height 14
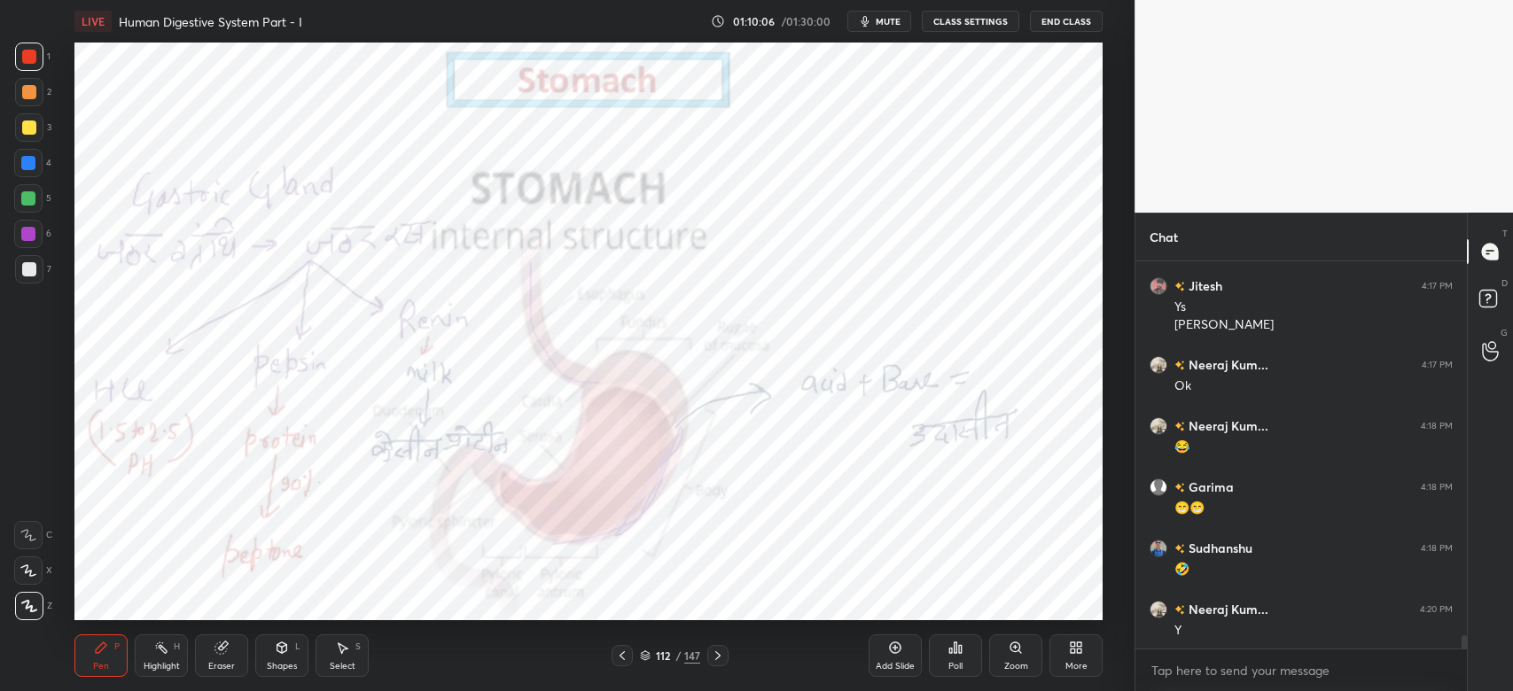
scroll to position [10875, 0]
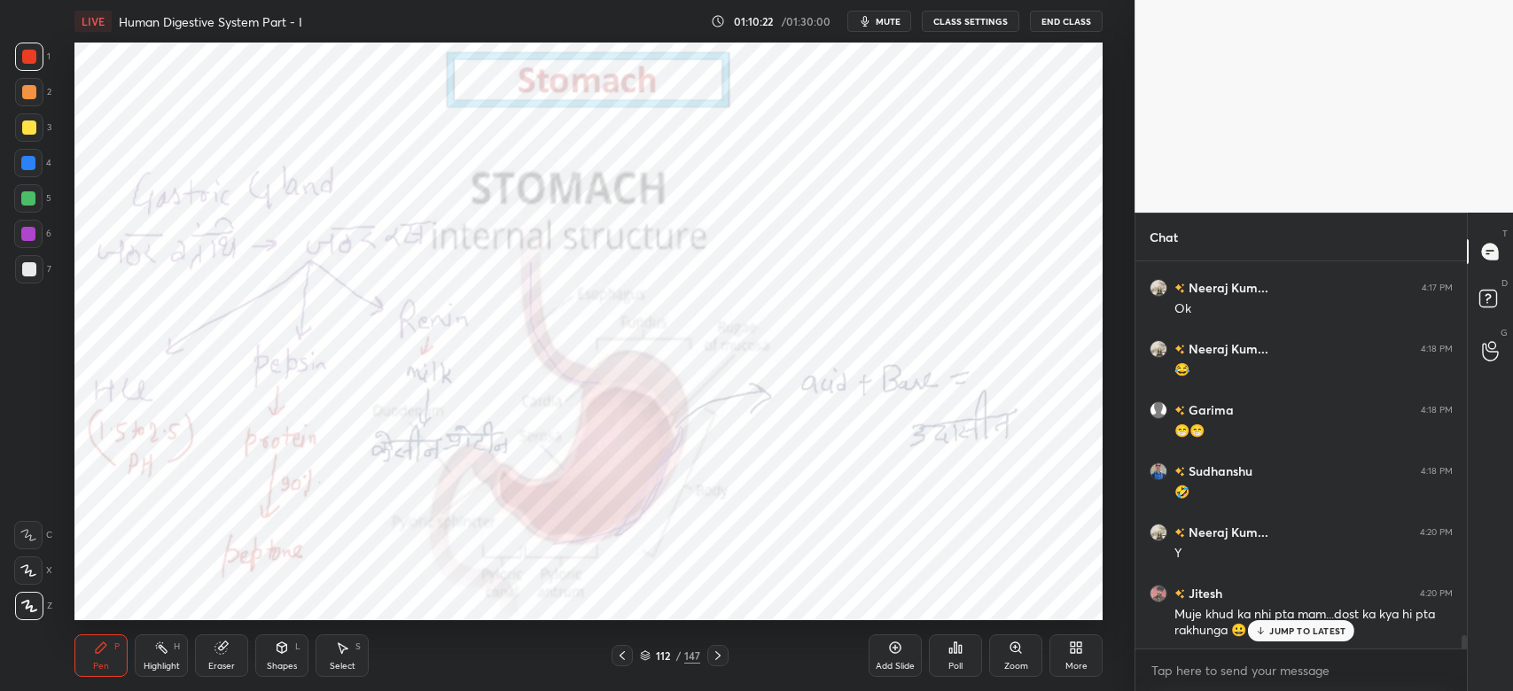
click at [1280, 626] on p "JUMP TO LATEST" at bounding box center [1307, 631] width 76 height 11
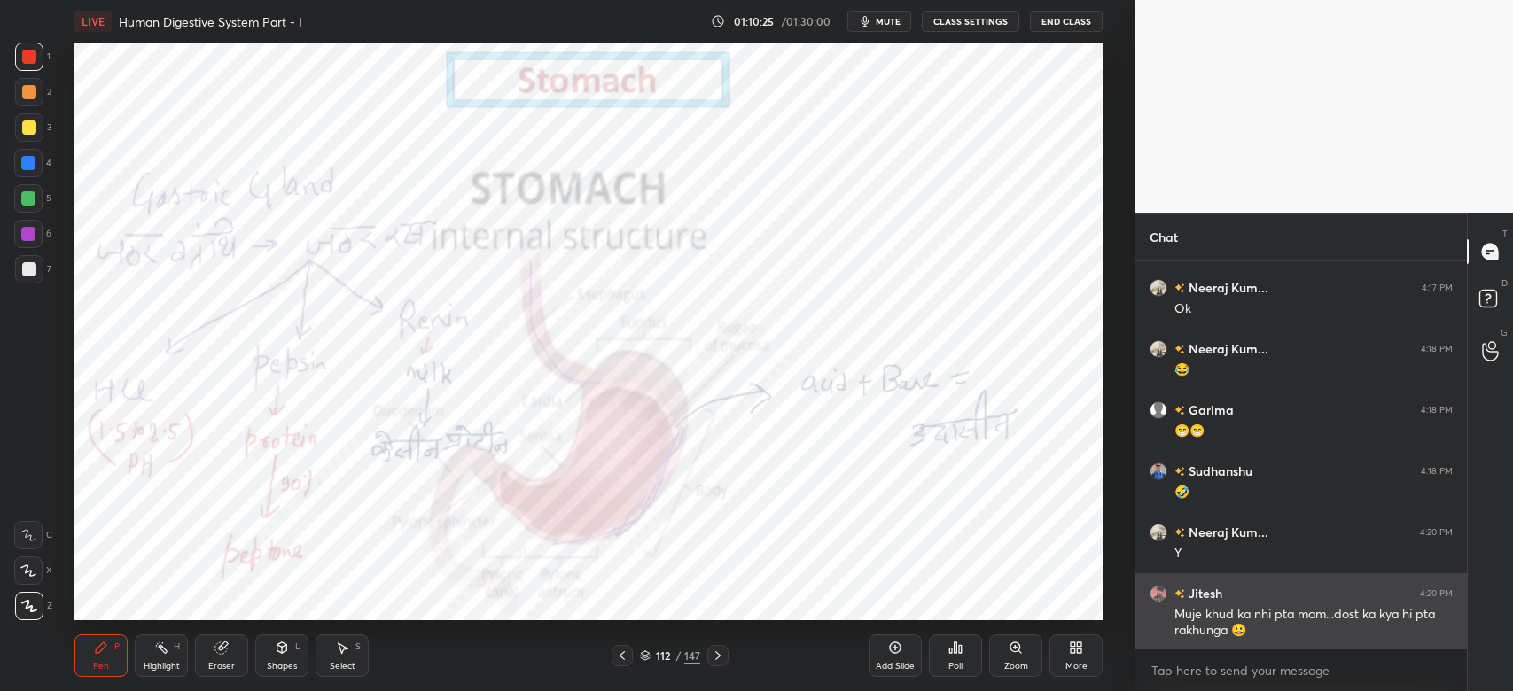
click at [1149, 587] on div "grid" at bounding box center [1161, 594] width 25 height 18
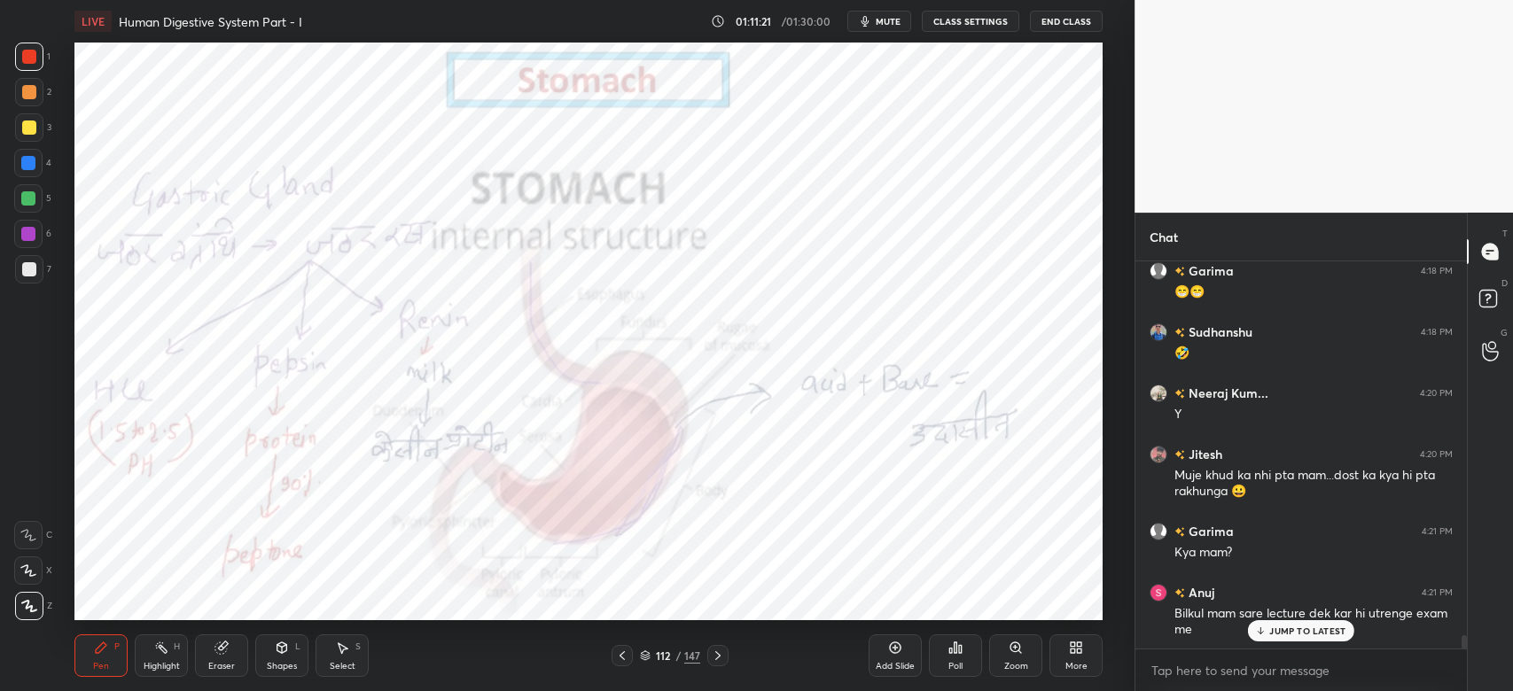
scroll to position [11075, 0]
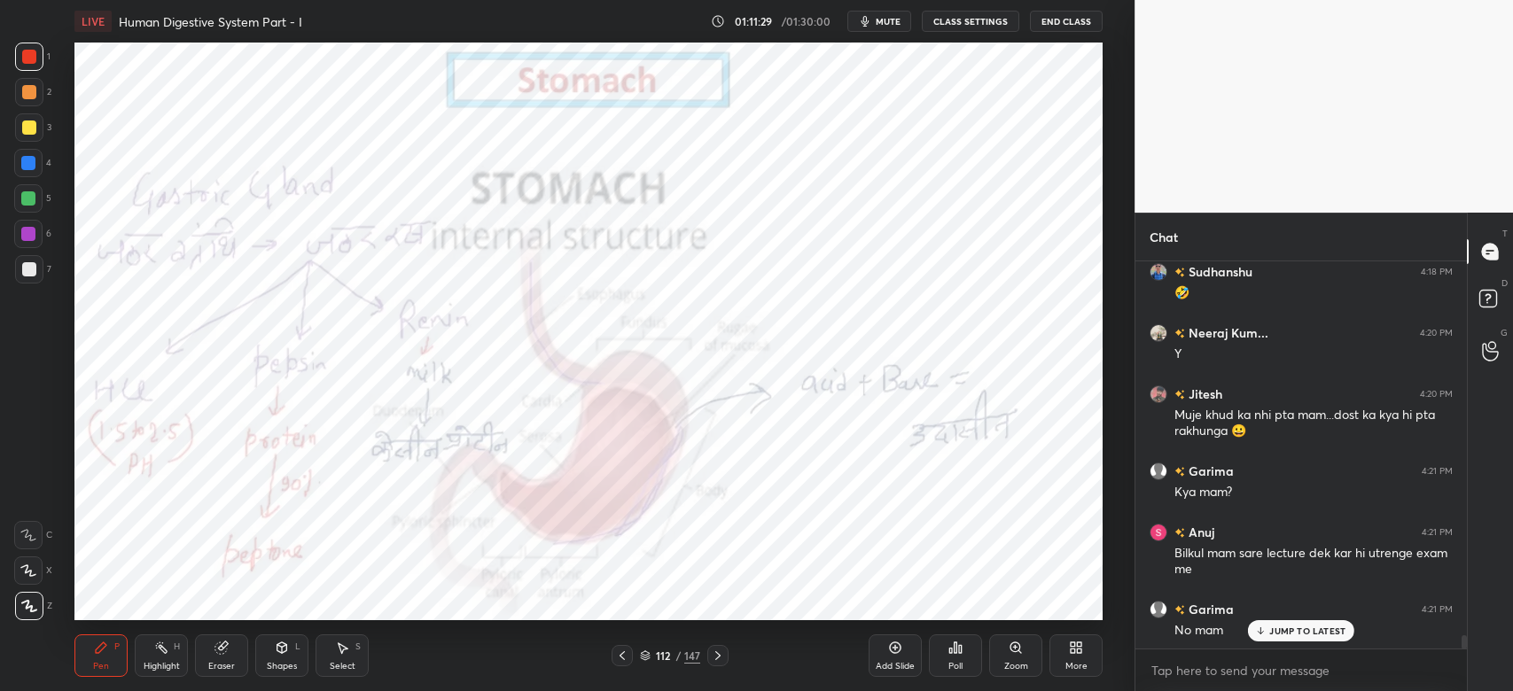
click at [1268, 627] on div "JUMP TO LATEST" at bounding box center [1301, 630] width 106 height 21
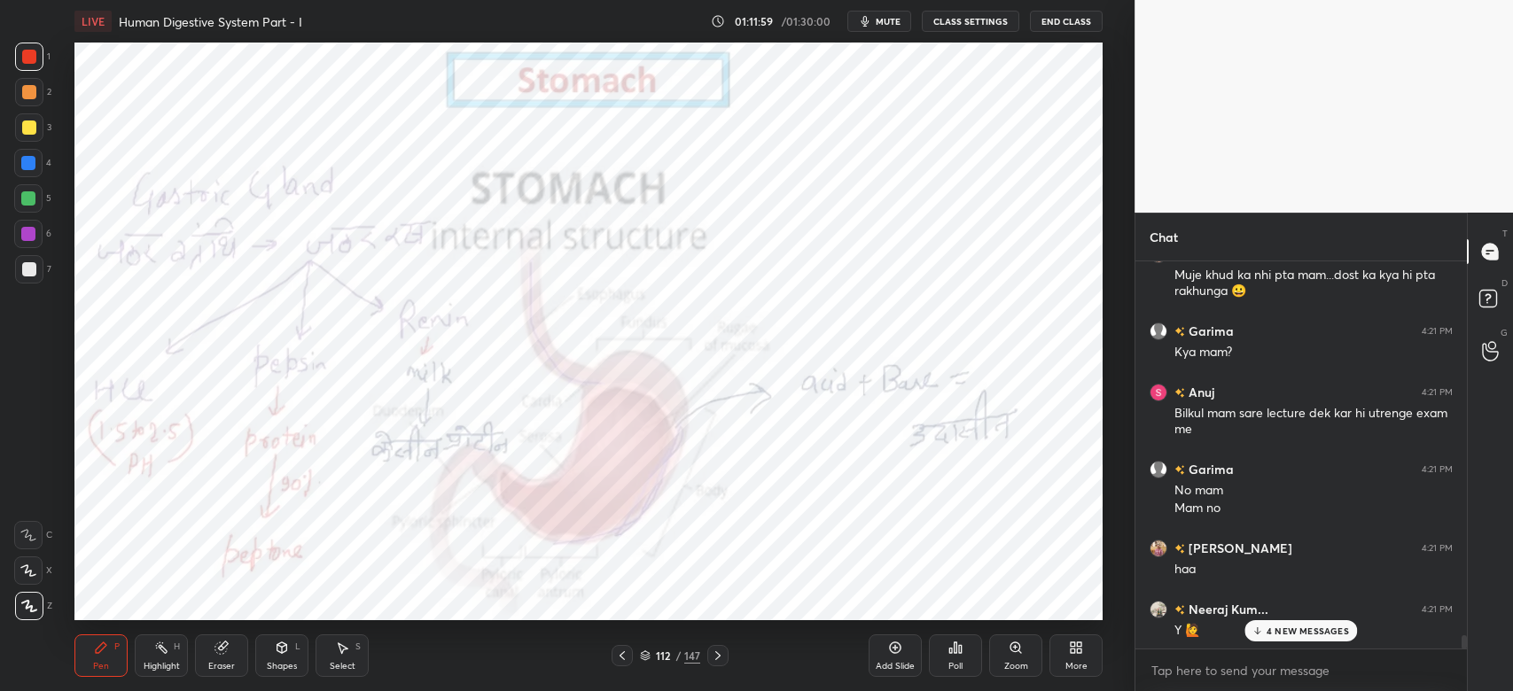
scroll to position [11459, 0]
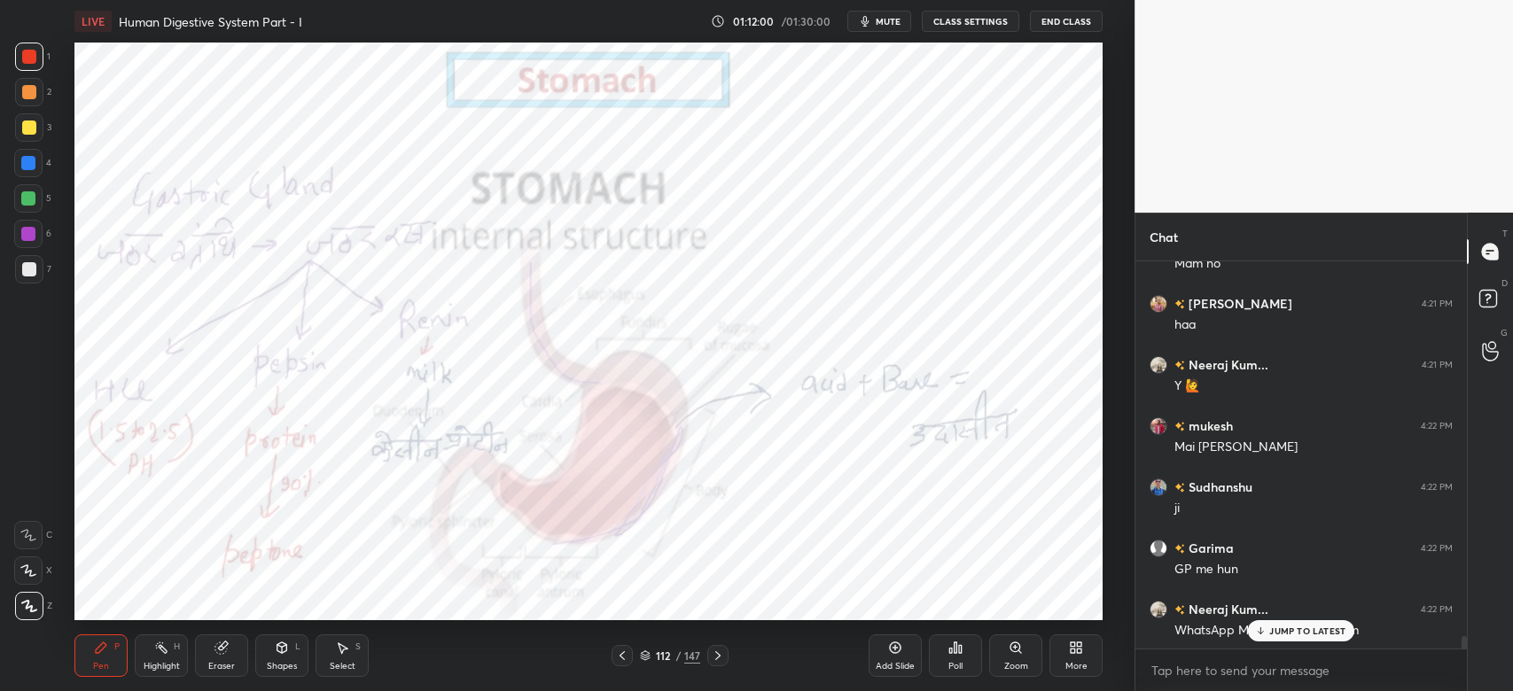
click at [1317, 623] on div "JUMP TO LATEST" at bounding box center [1301, 630] width 106 height 21
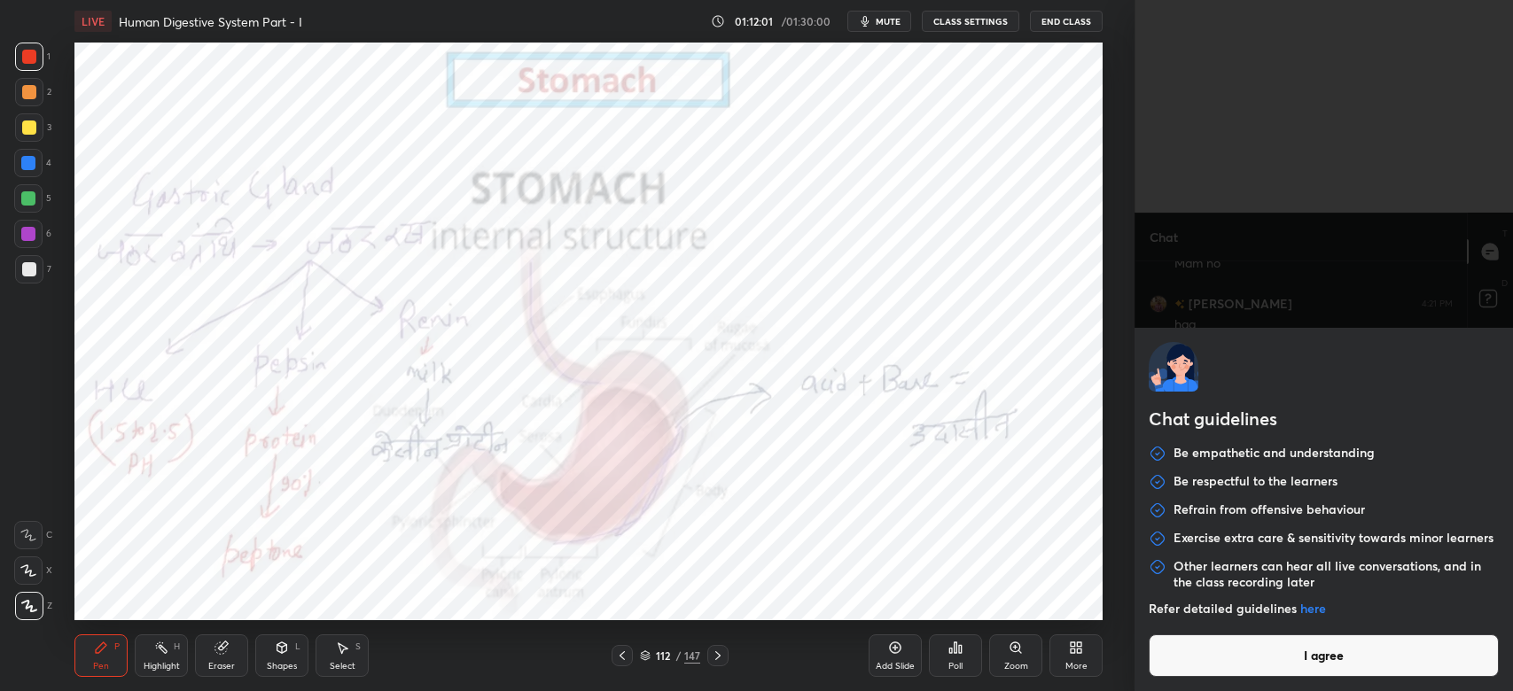
click at [1197, 657] on body "1 2 3 4 5 6 7 C X Z C X Z E E Erase all H H LIVE Human Digestive System Part - …" at bounding box center [756, 345] width 1513 height 691
click at [1197, 659] on button "I agree" at bounding box center [1323, 655] width 350 height 43
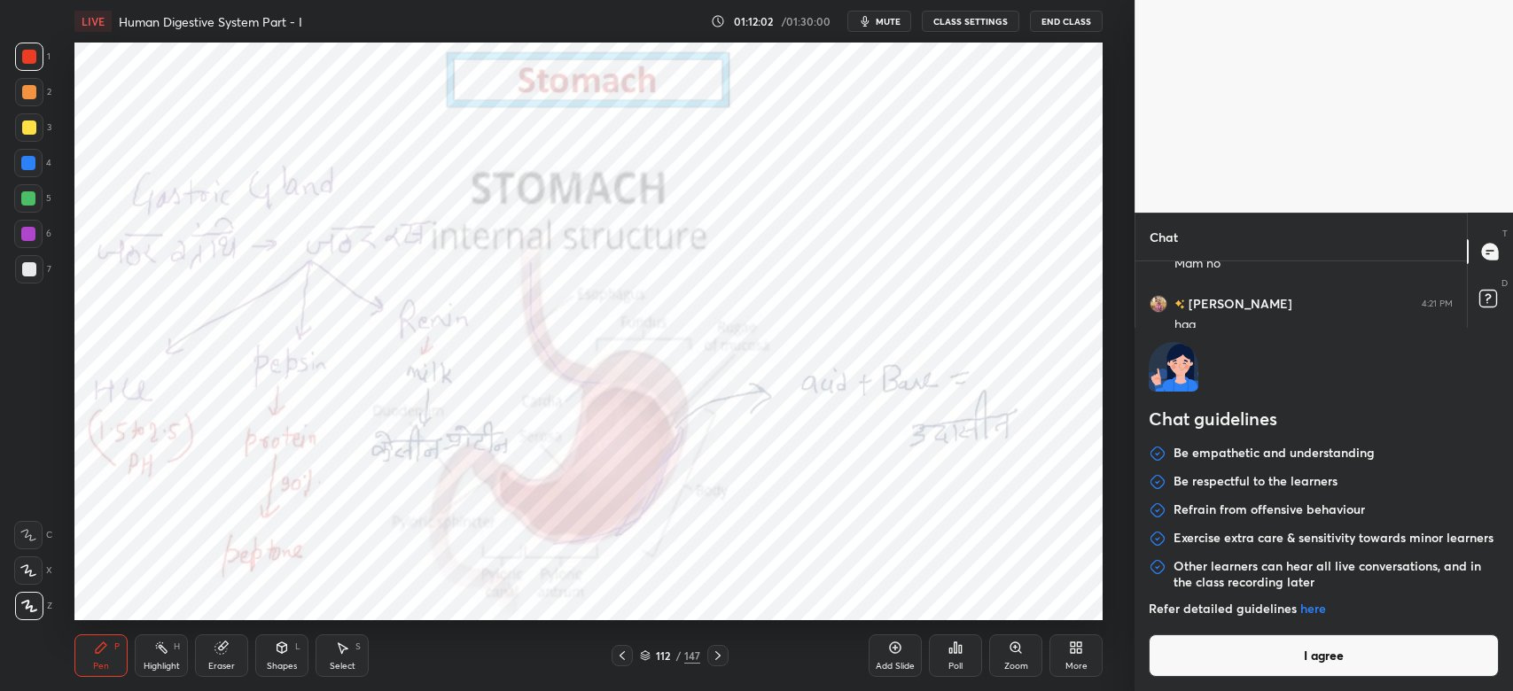
type textarea "x"
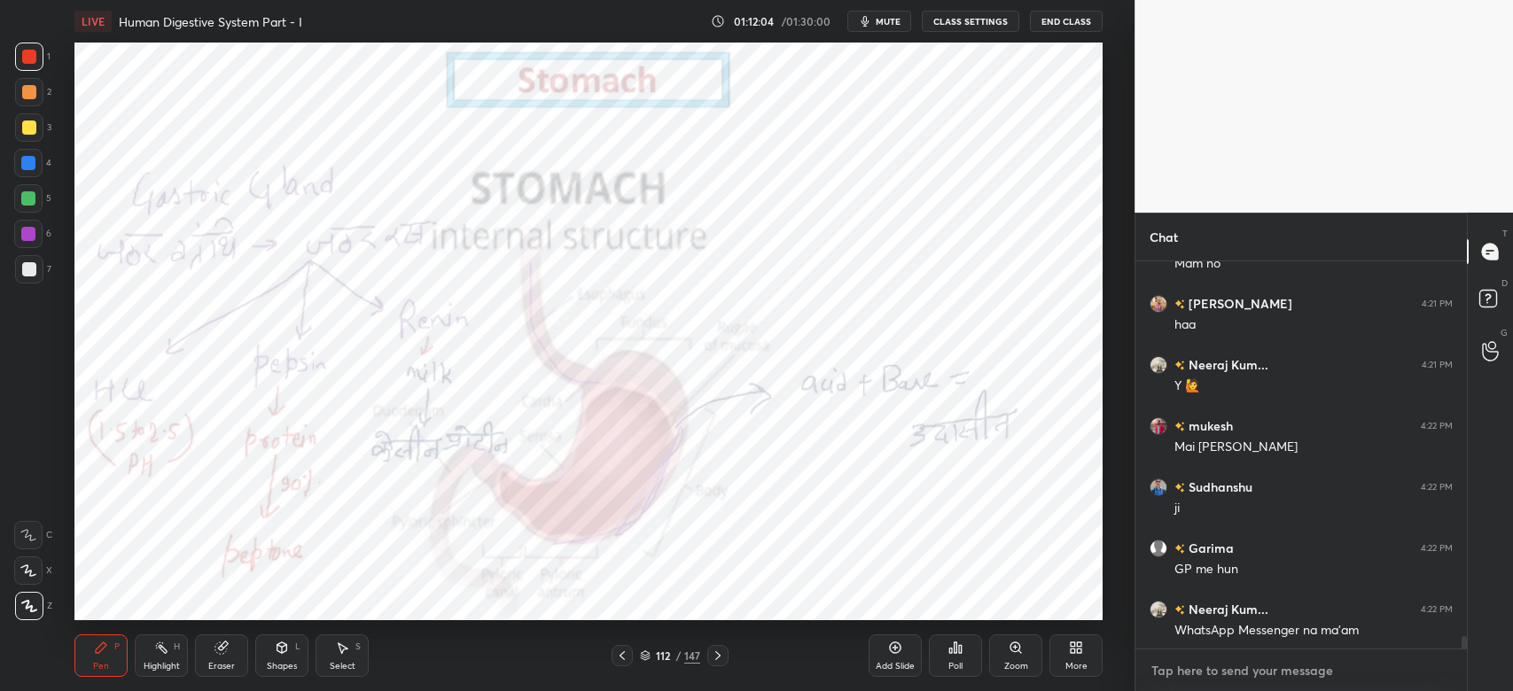
paste textarea "[URL][DOMAIN_NAME]"
type textarea "[URL][DOMAIN_NAME]"
type textarea "x"
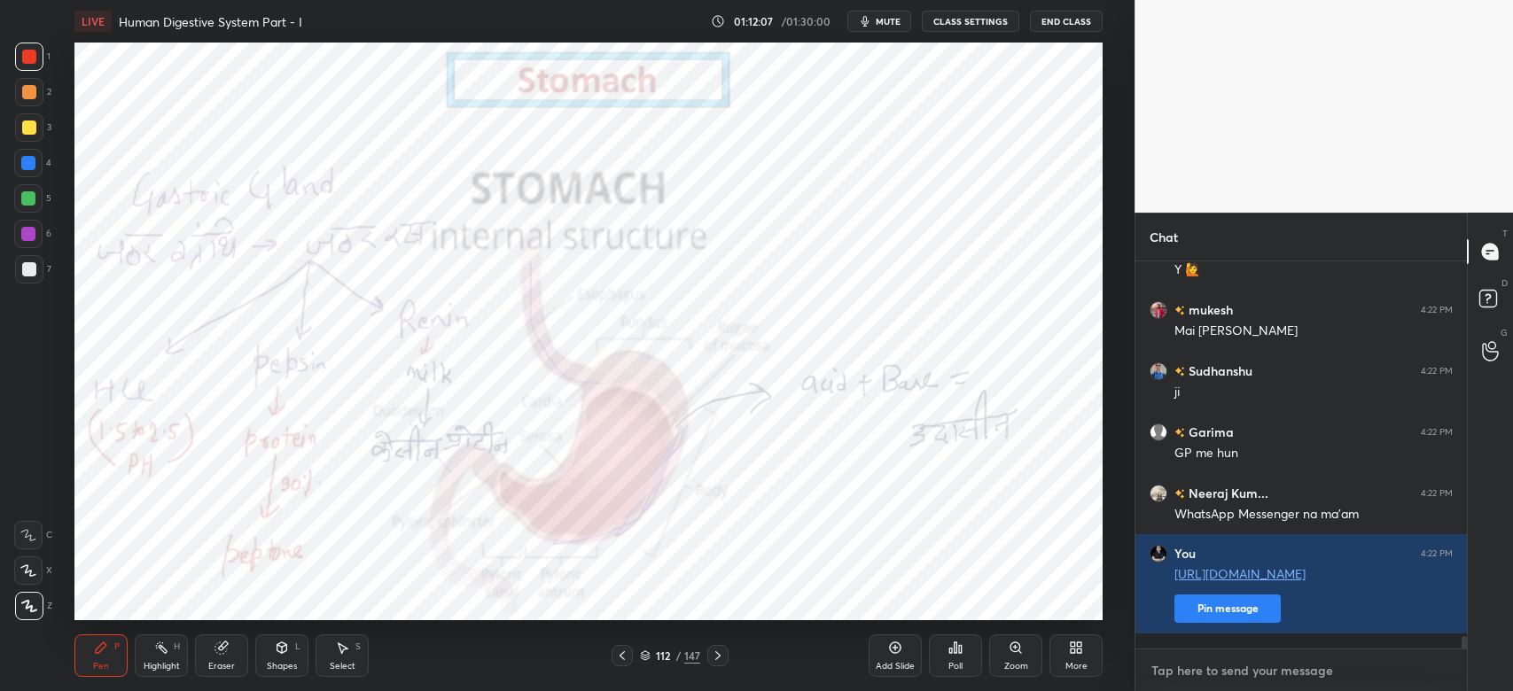
scroll to position [11635, 0]
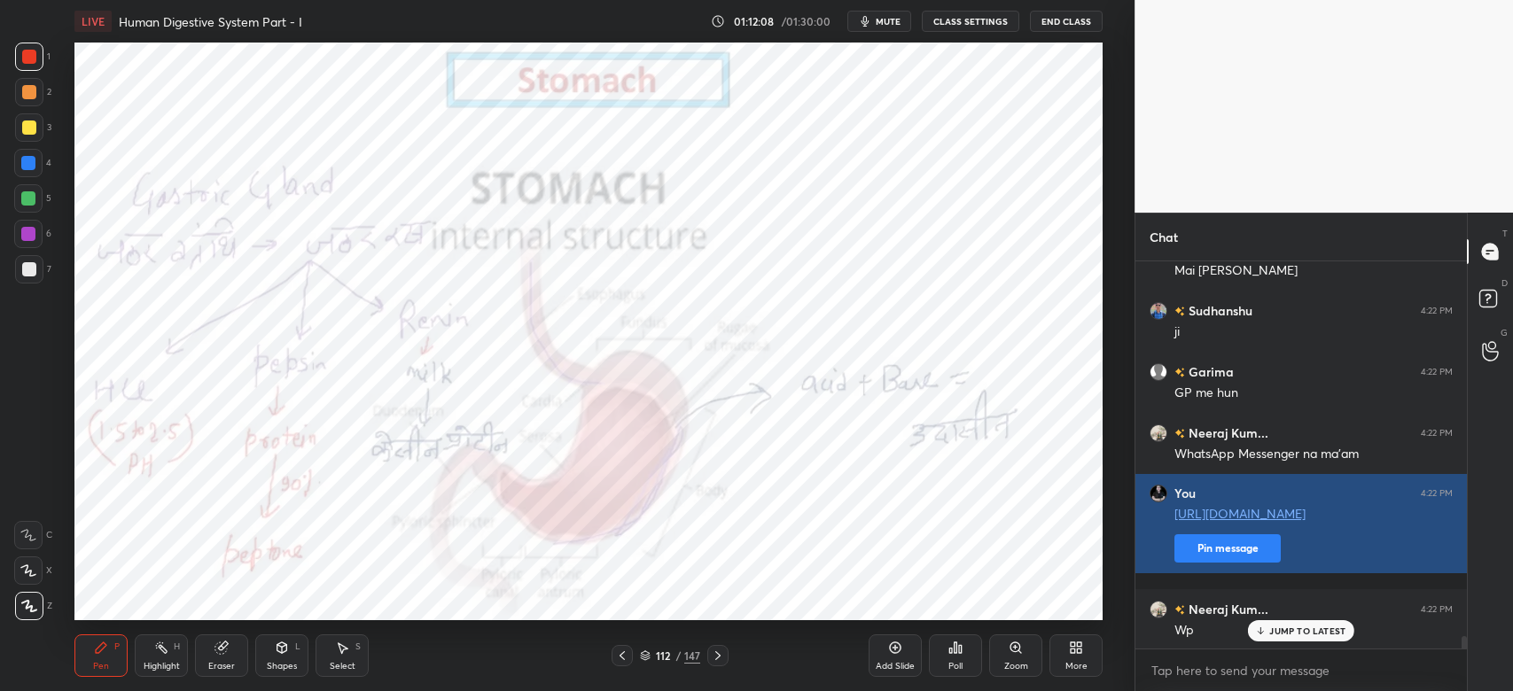
click at [1212, 561] on button "Pin message" at bounding box center [1227, 548] width 106 height 28
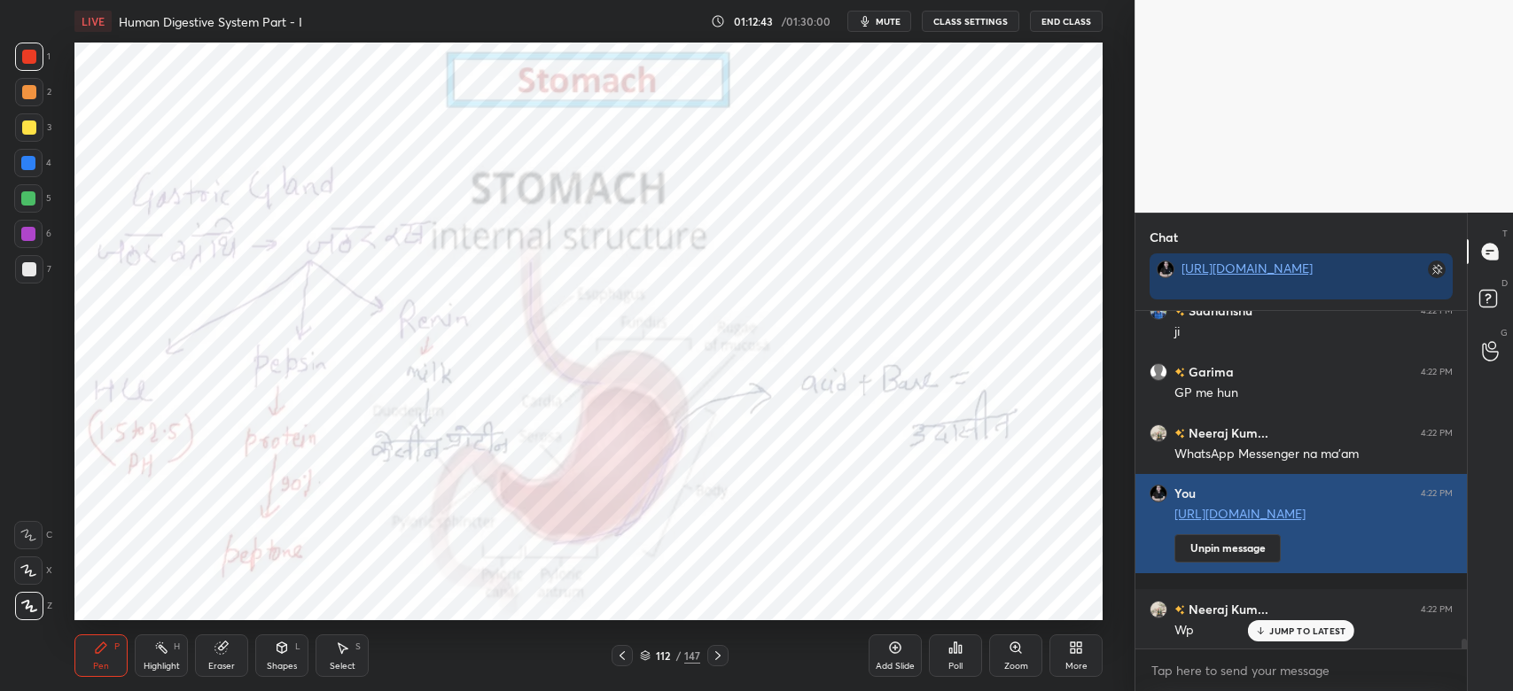
scroll to position [11746, 0]
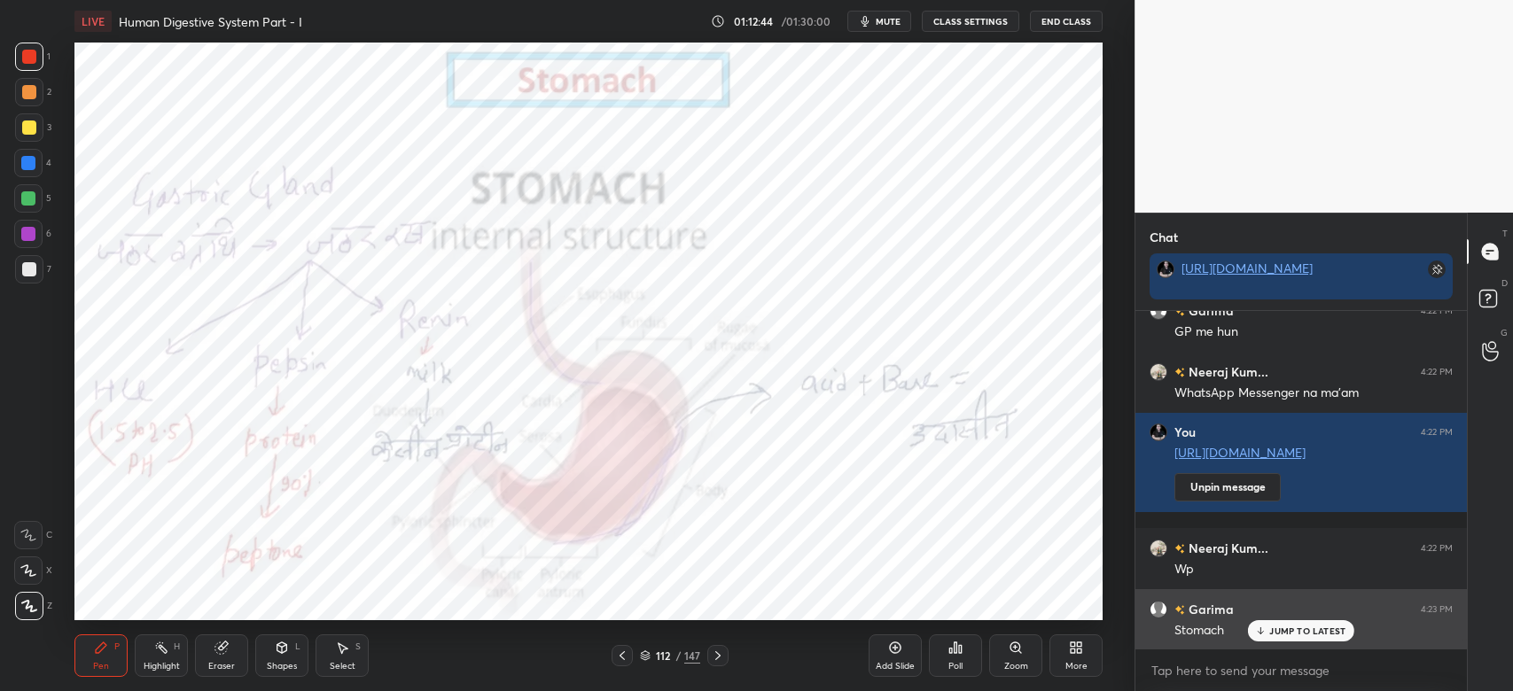
click at [1293, 634] on p "JUMP TO LATEST" at bounding box center [1307, 631] width 76 height 11
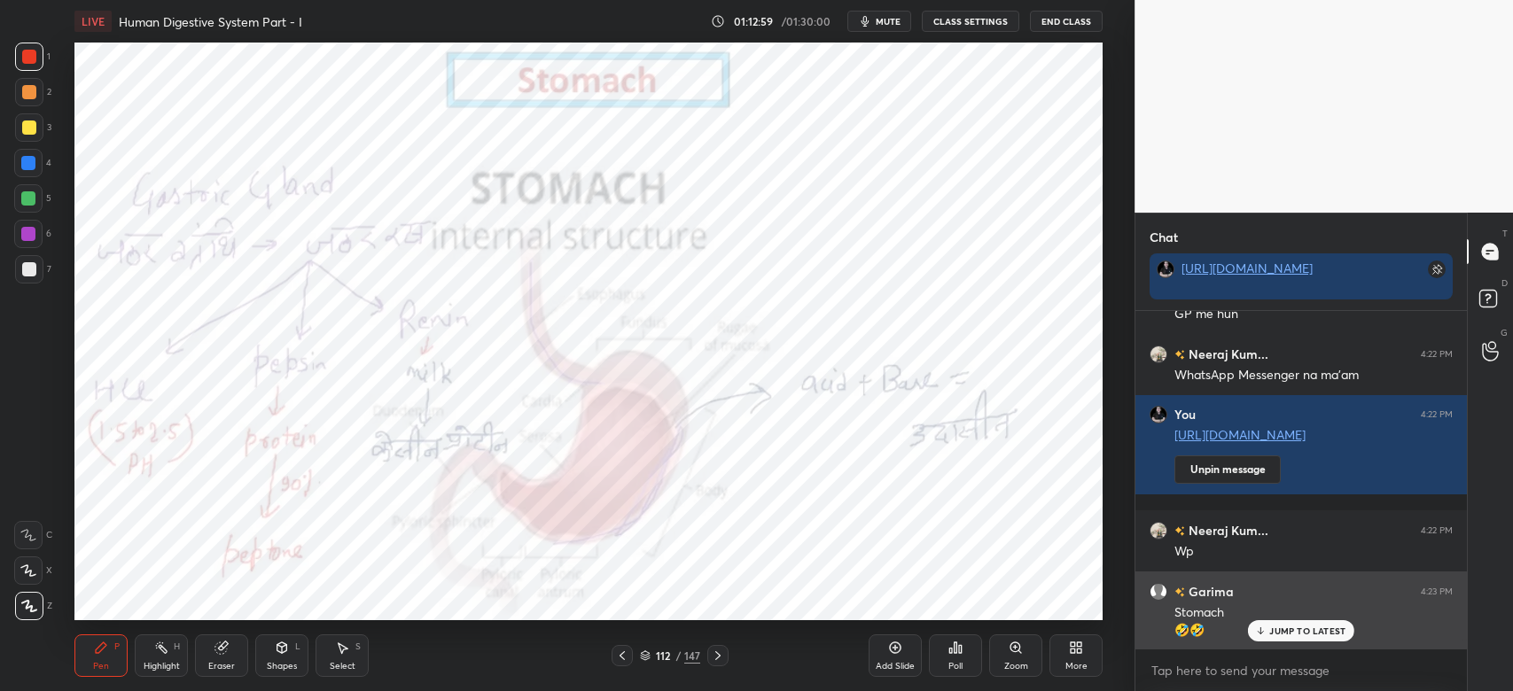
scroll to position [11825, 0]
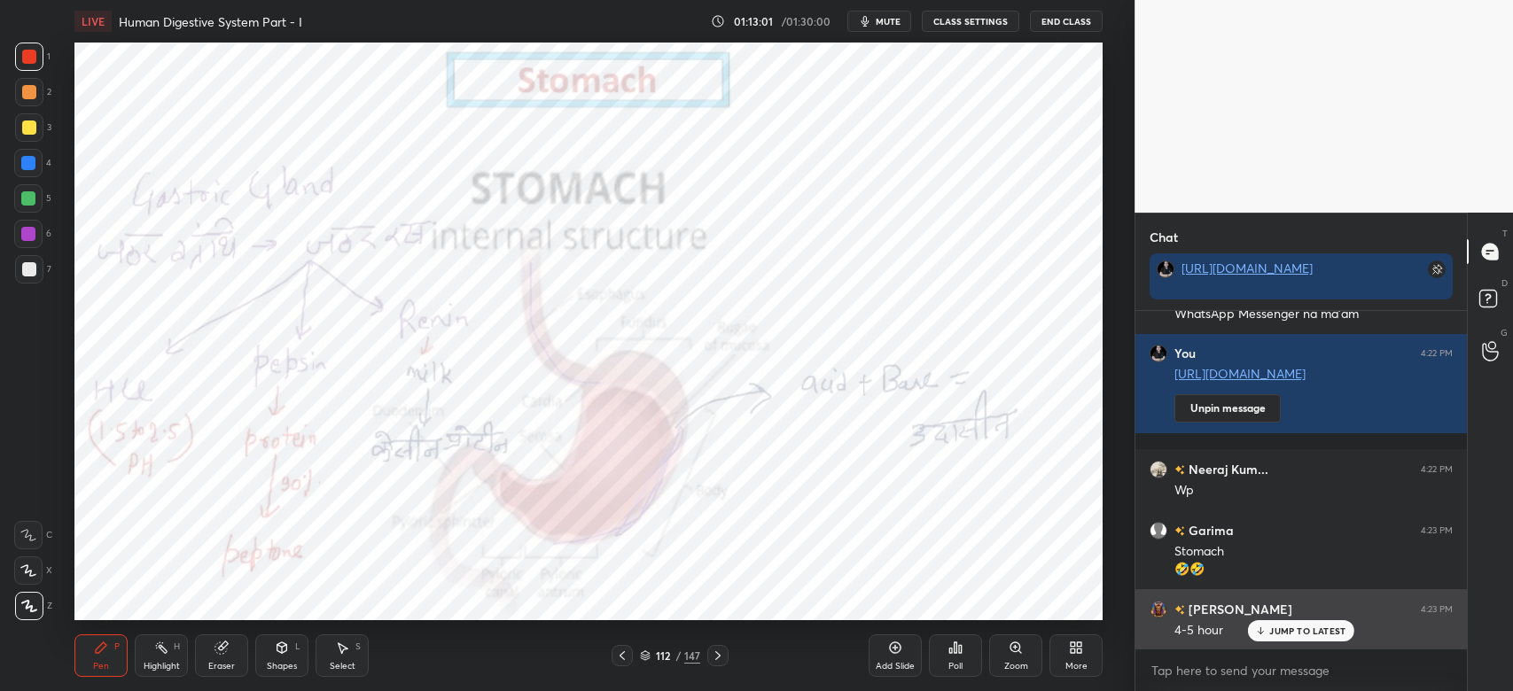
click at [1291, 625] on div "JUMP TO LATEST" at bounding box center [1301, 630] width 106 height 21
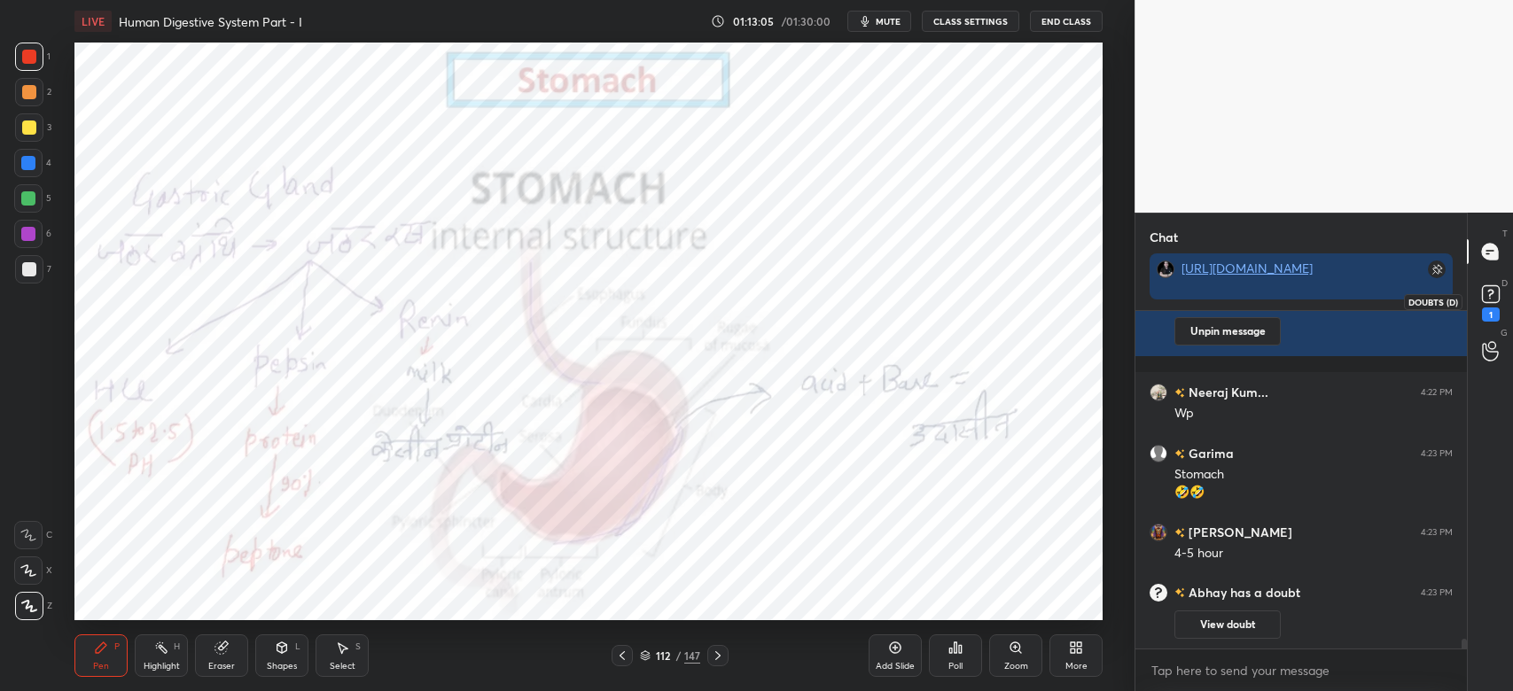
click at [1487, 301] on rect at bounding box center [1490, 294] width 17 height 17
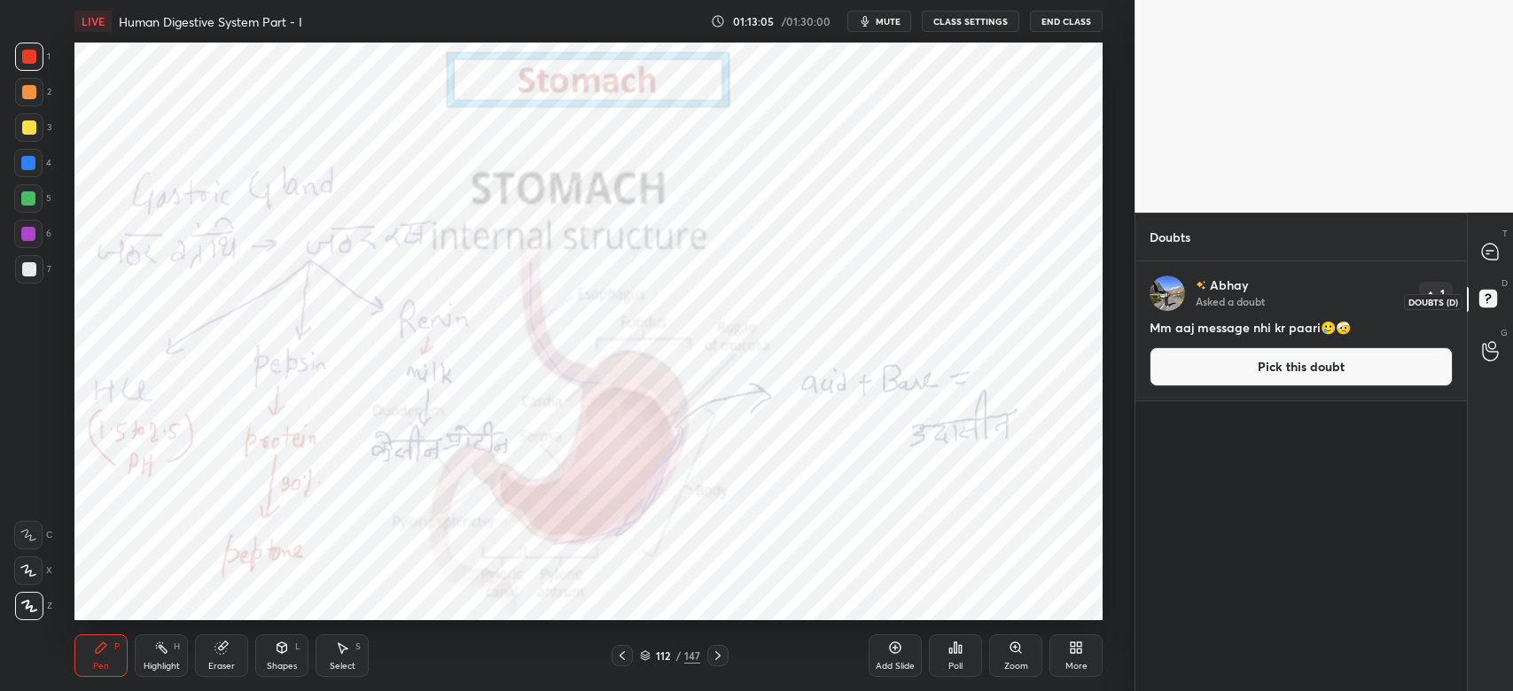
scroll to position [425, 326]
click at [1482, 262] on div at bounding box center [1490, 252] width 35 height 32
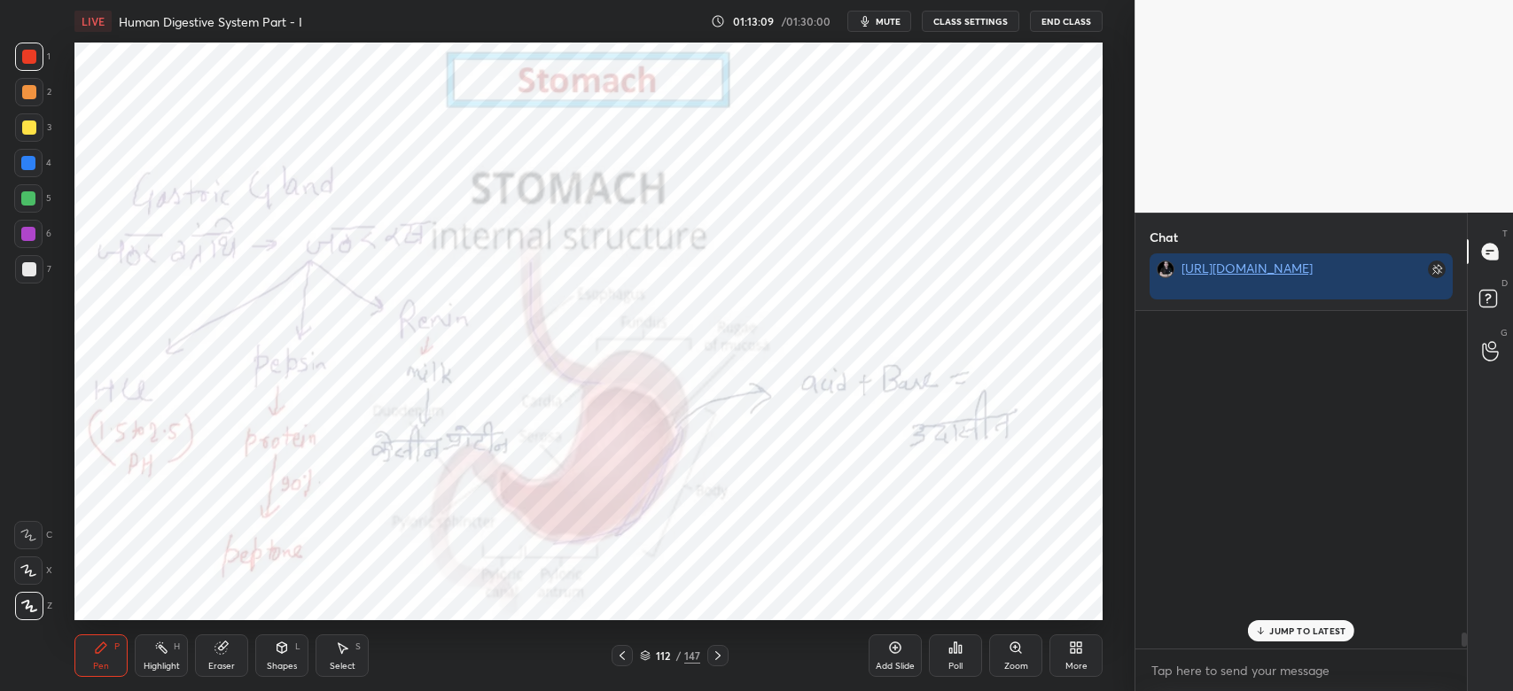
scroll to position [333, 326]
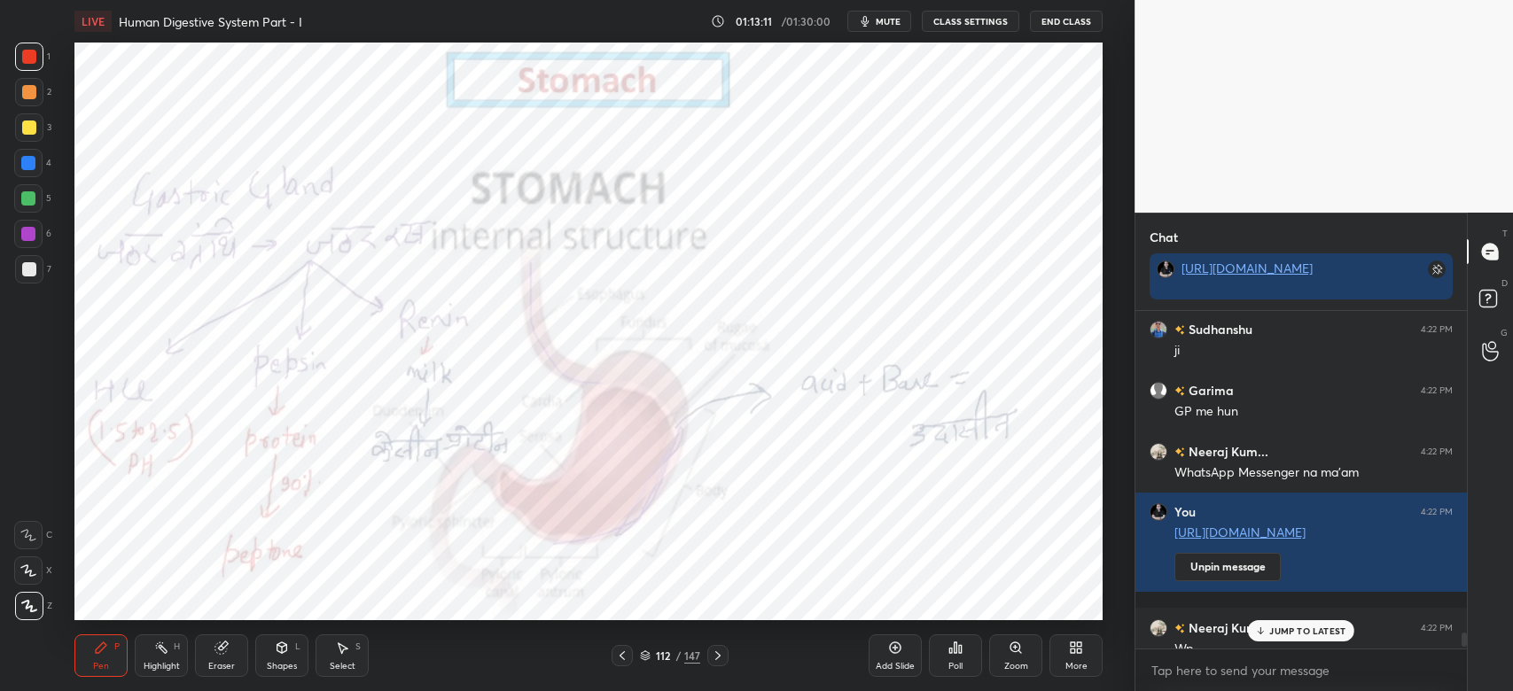
click at [1286, 627] on p "JUMP TO LATEST" at bounding box center [1307, 631] width 76 height 11
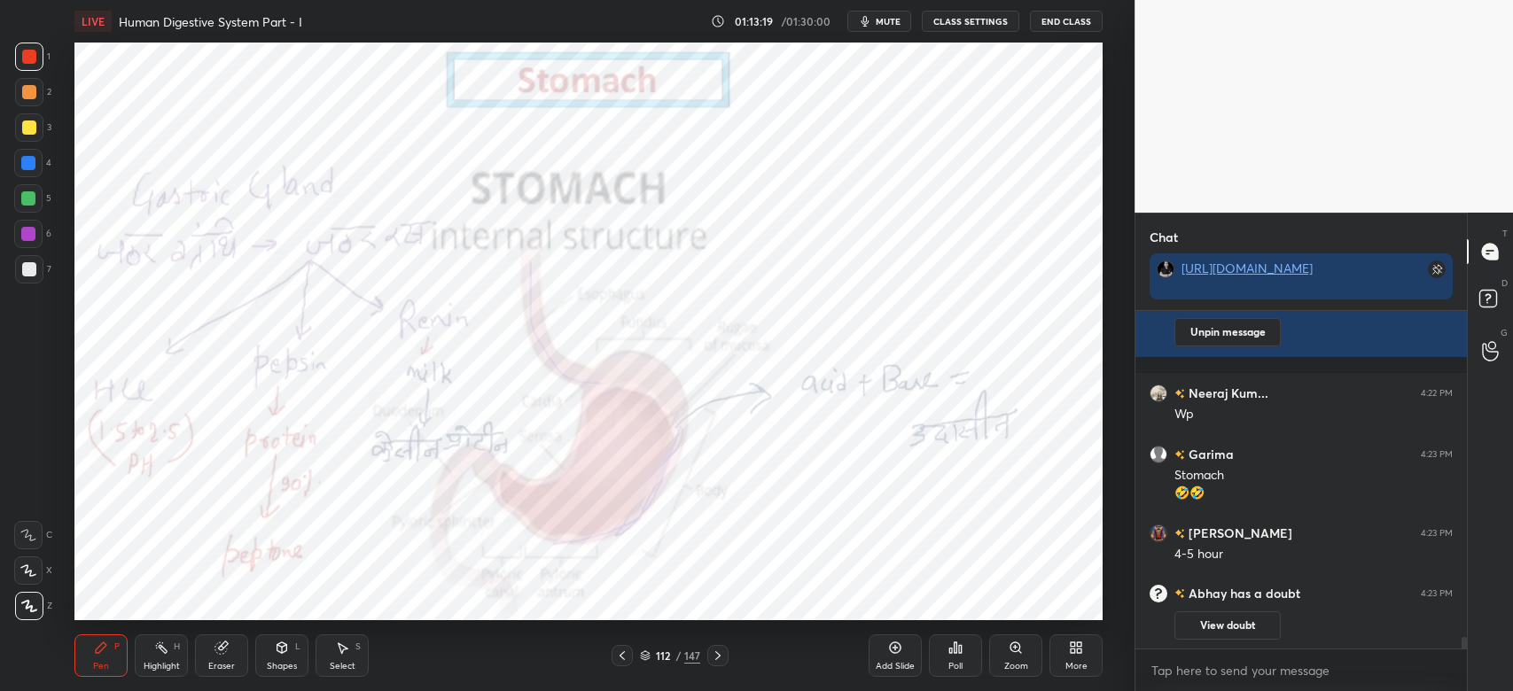
scroll to position [9897, 0]
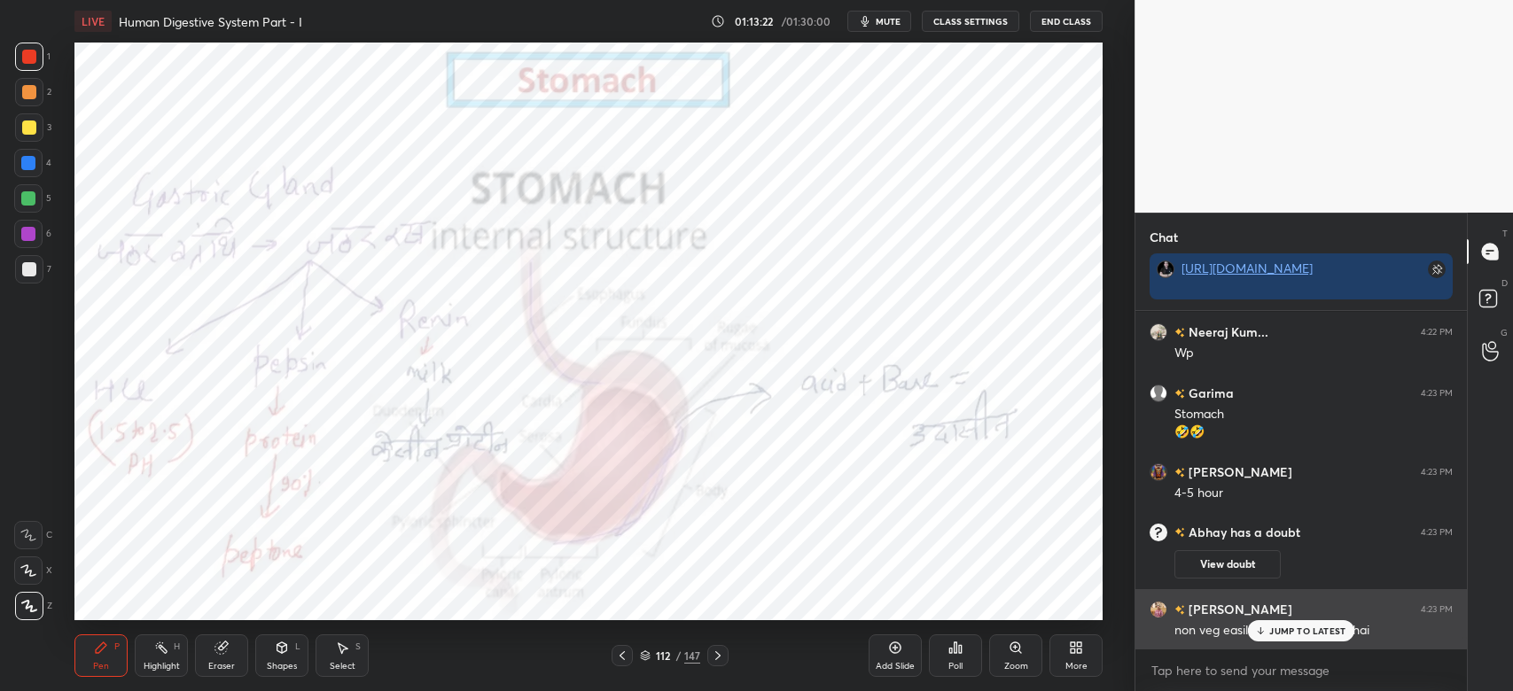
click at [1294, 639] on div "JUMP TO LATEST" at bounding box center [1301, 630] width 106 height 21
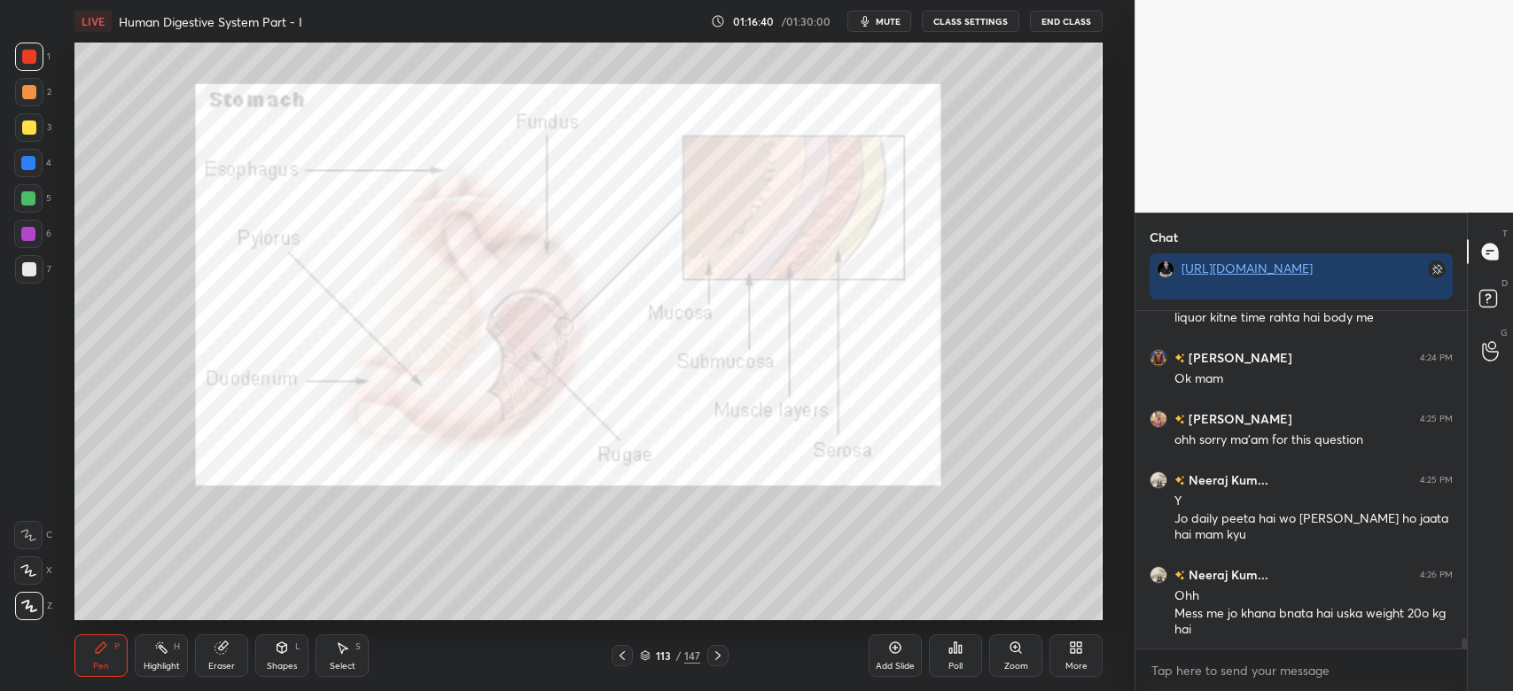
scroll to position [10593, 0]
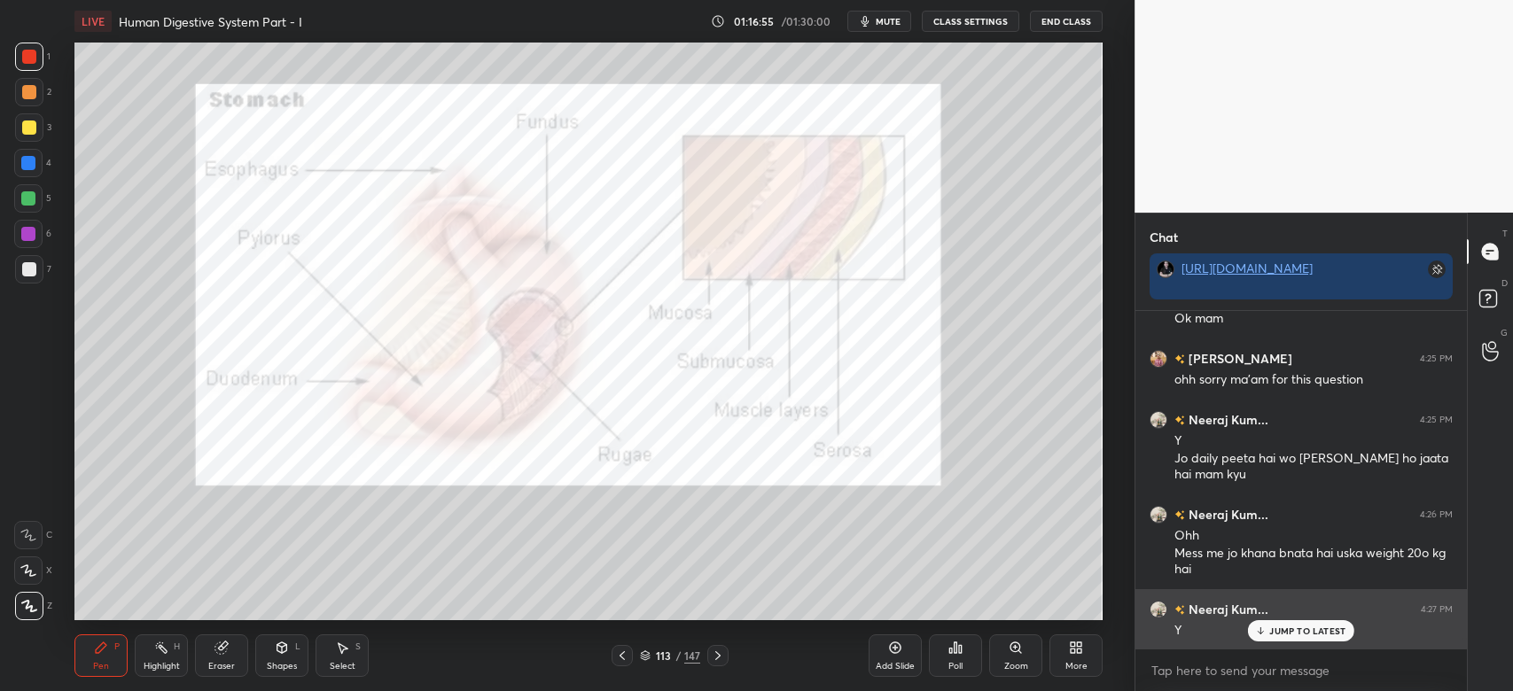
click at [1281, 624] on div "JUMP TO LATEST" at bounding box center [1301, 630] width 106 height 21
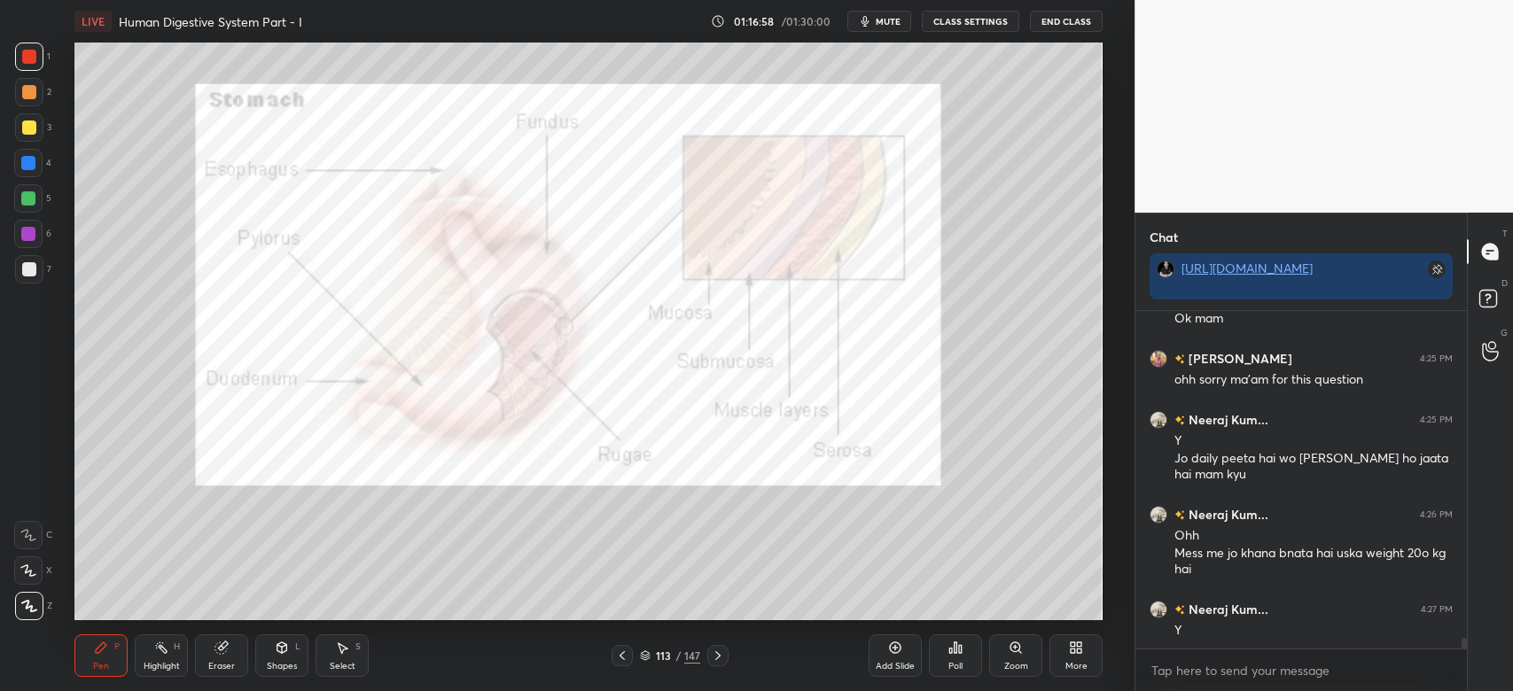
click at [36, 52] on div at bounding box center [29, 57] width 28 height 28
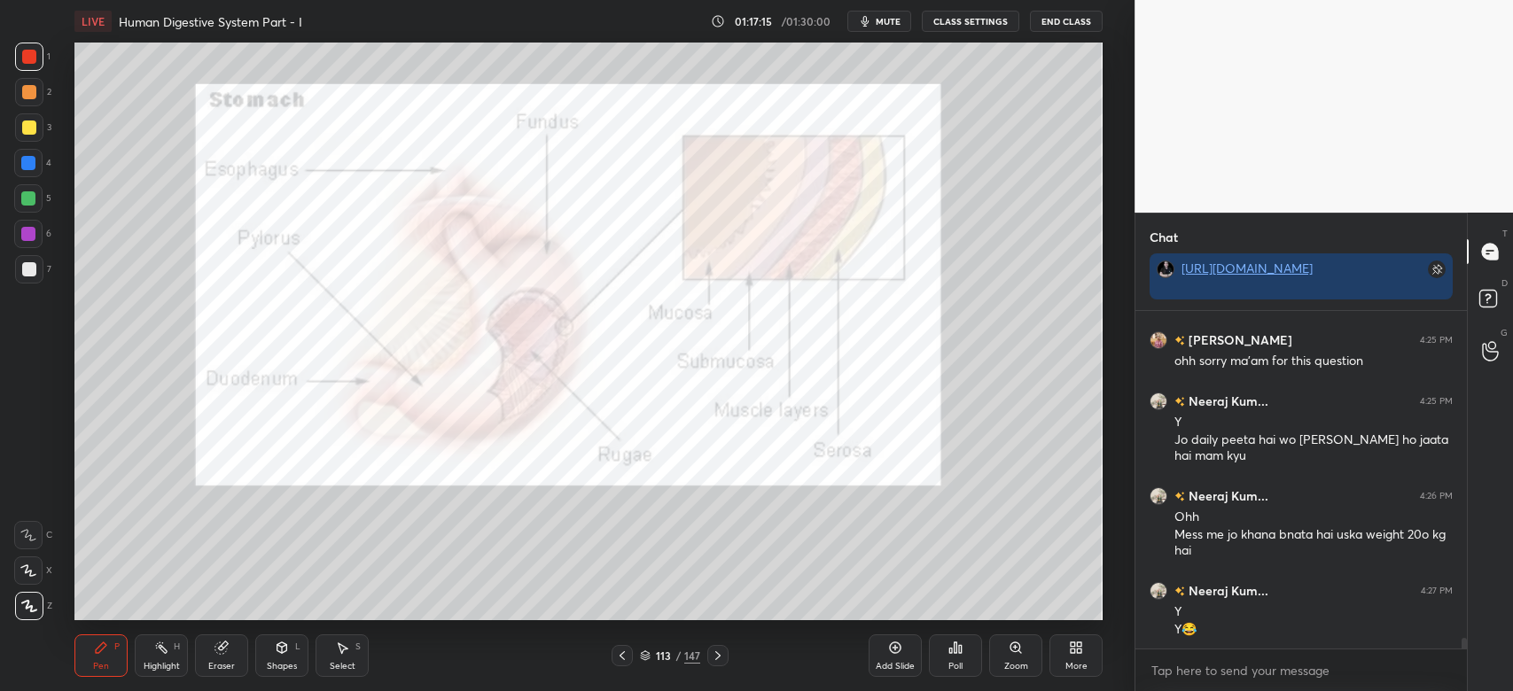
scroll to position [10672, 0]
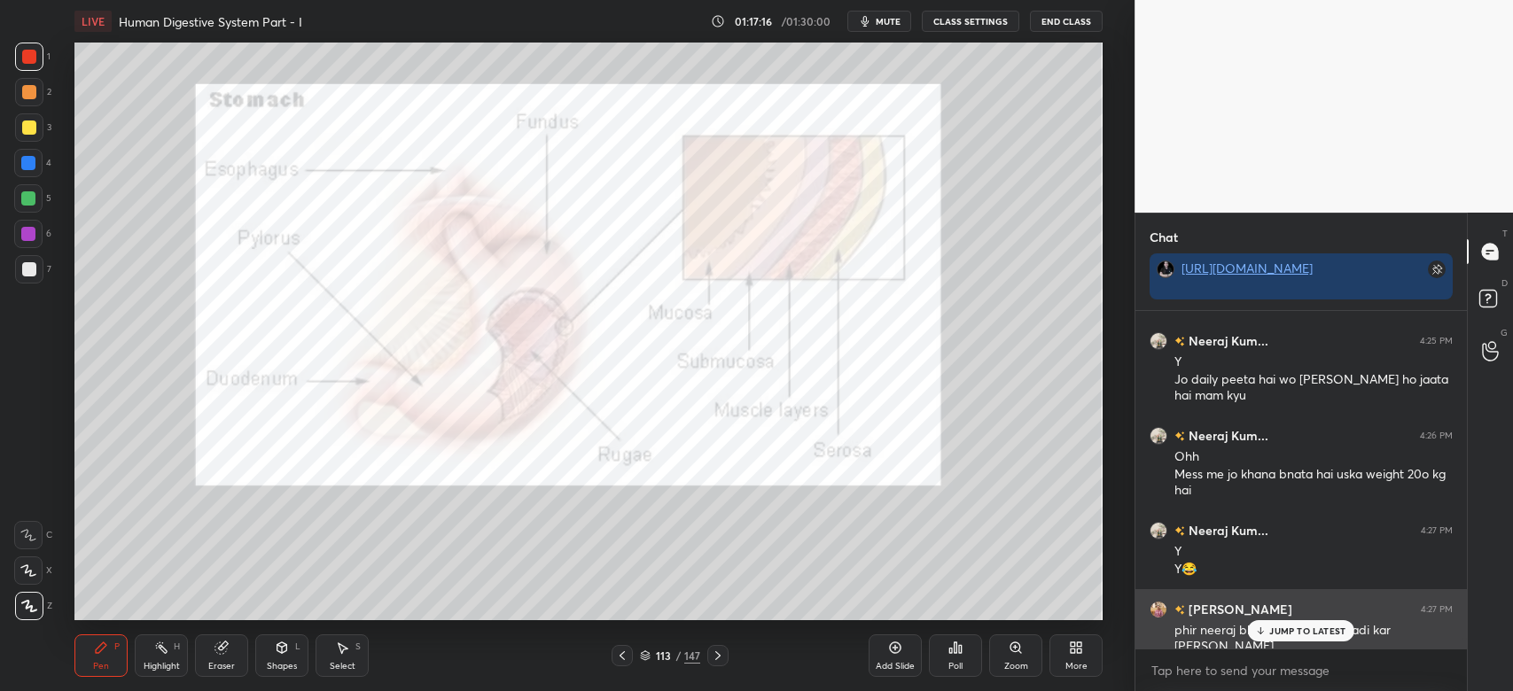
click at [1266, 619] on div "phir neeraj bhai sabse phale shadi kar [PERSON_NAME]" at bounding box center [1313, 637] width 278 height 37
click at [1311, 630] on p "JUMP TO LATEST" at bounding box center [1307, 631] width 76 height 11
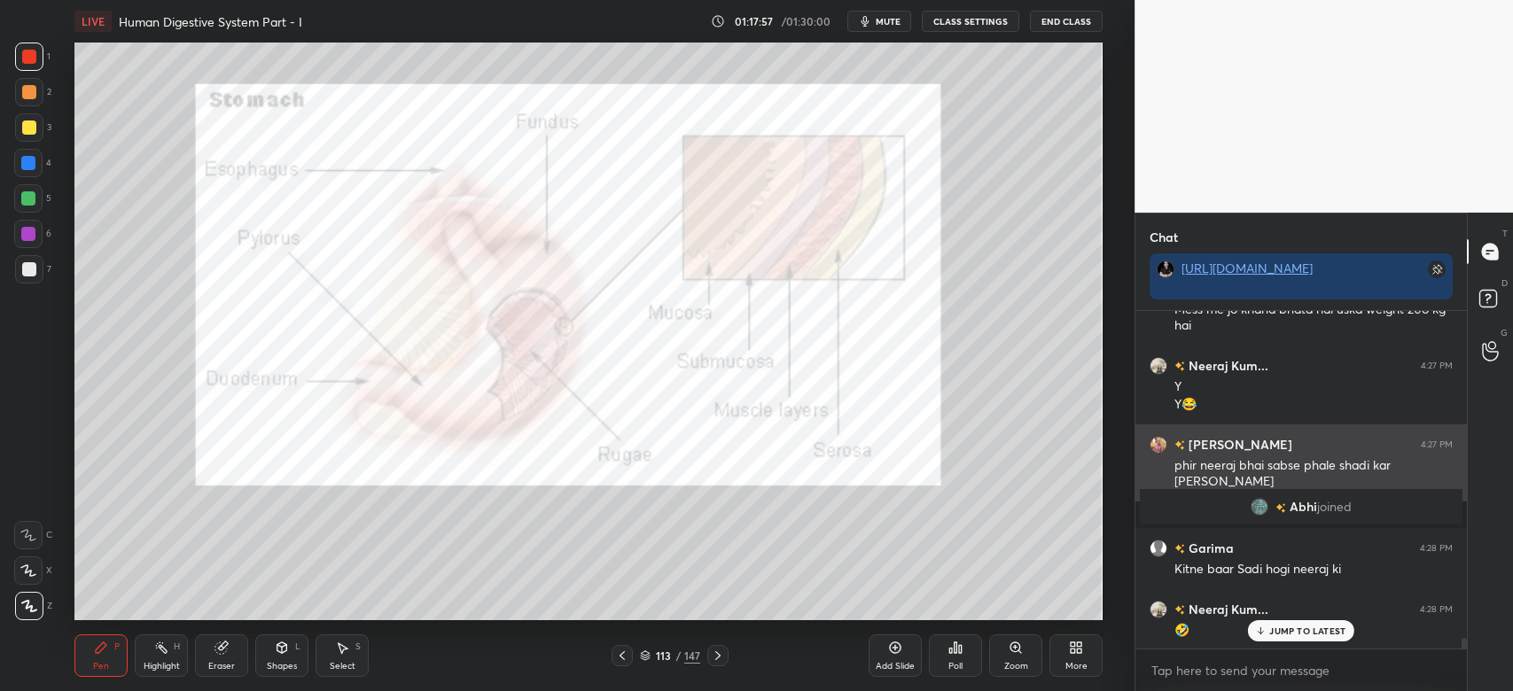
scroll to position [10209, 0]
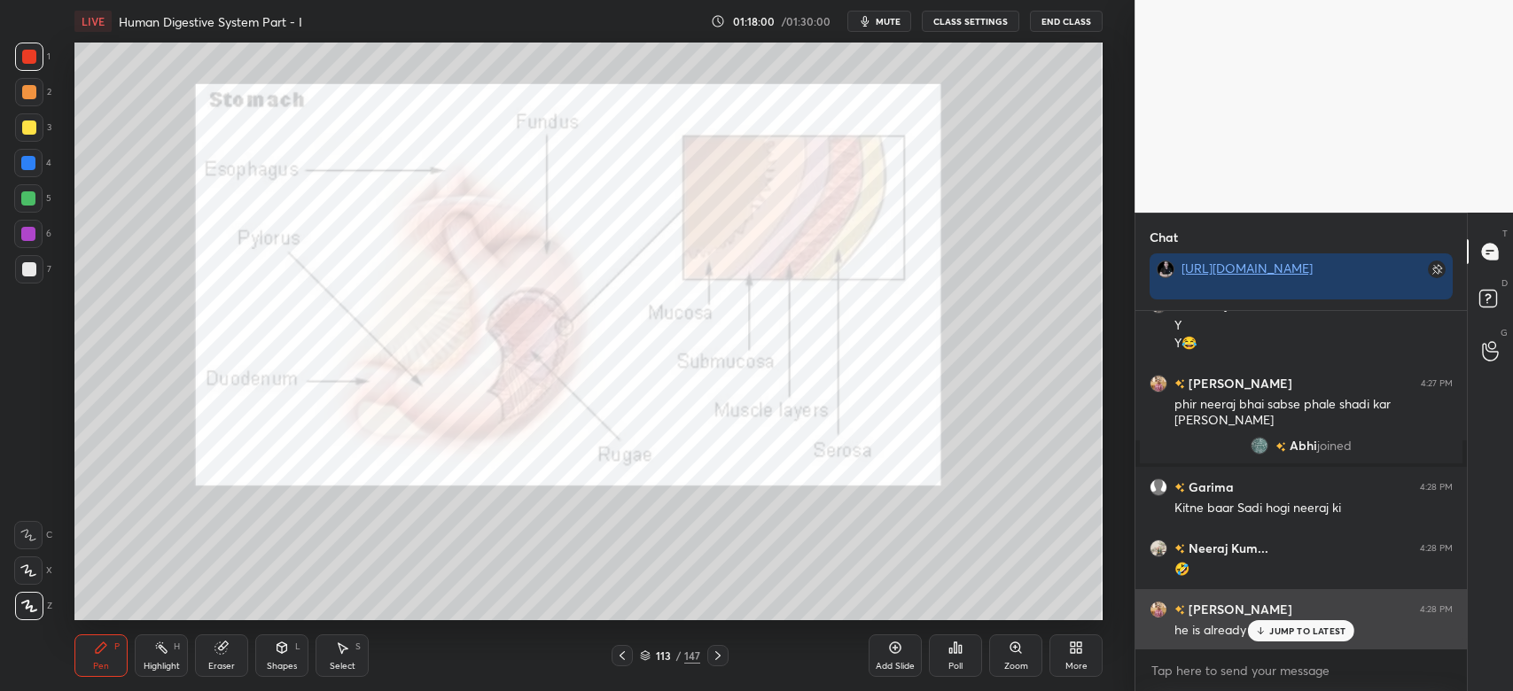
click at [1291, 627] on p "JUMP TO LATEST" at bounding box center [1307, 631] width 76 height 11
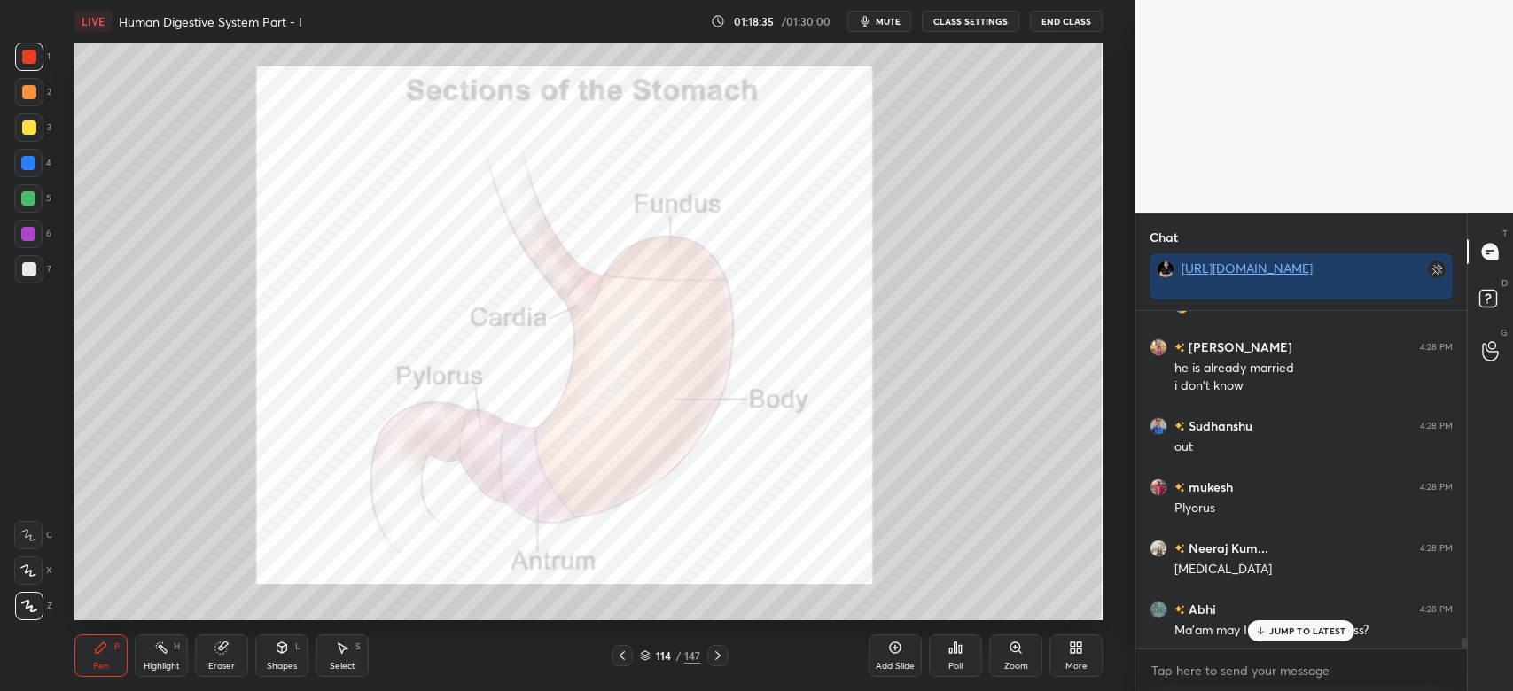
scroll to position [10593, 0]
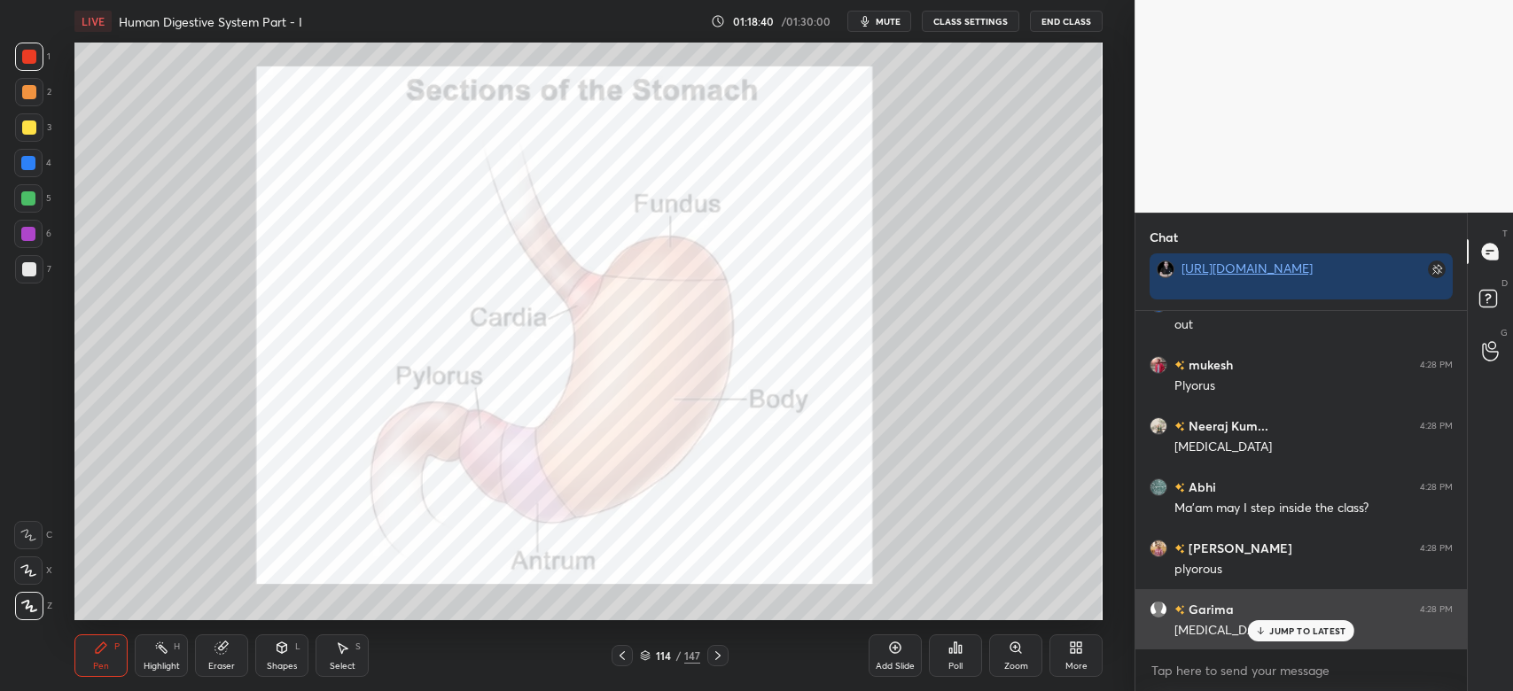
click at [1308, 625] on div "JUMP TO LATEST" at bounding box center [1301, 630] width 106 height 21
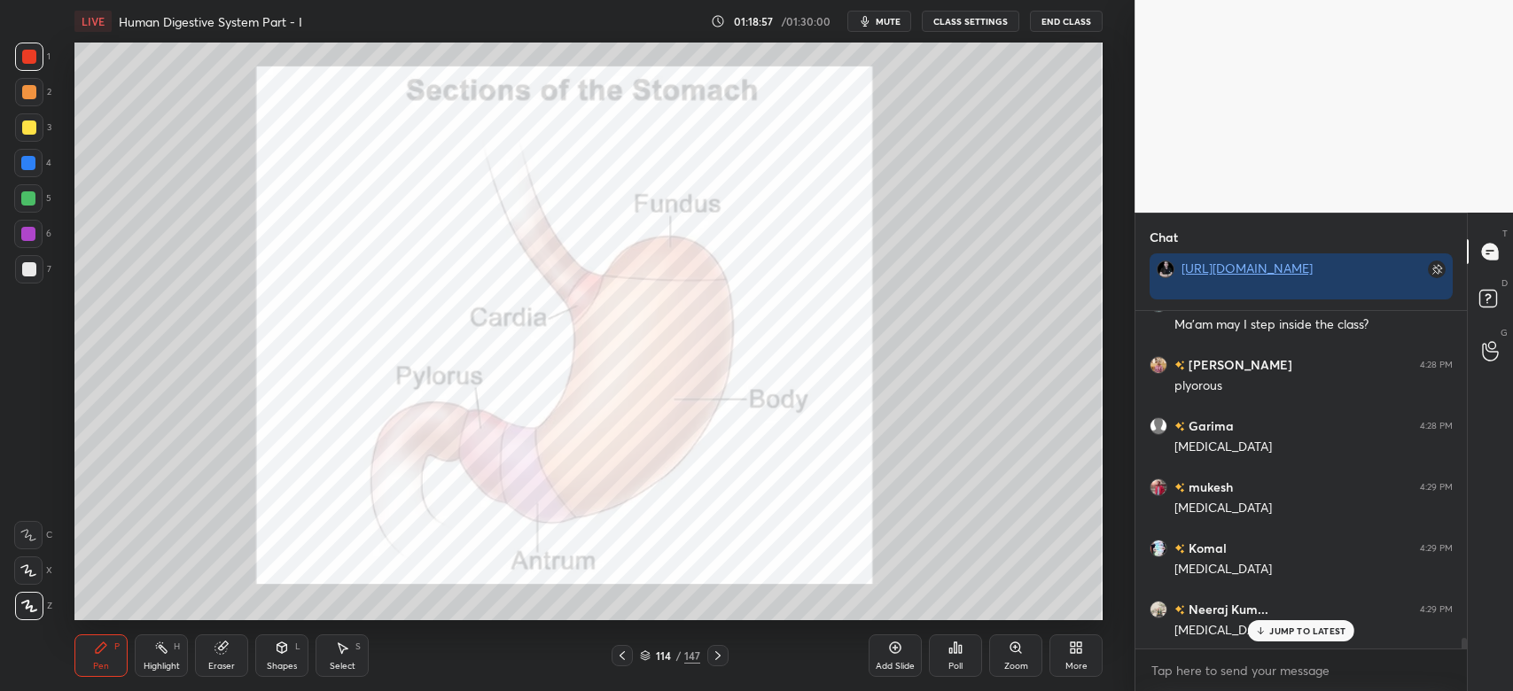
scroll to position [10839, 0]
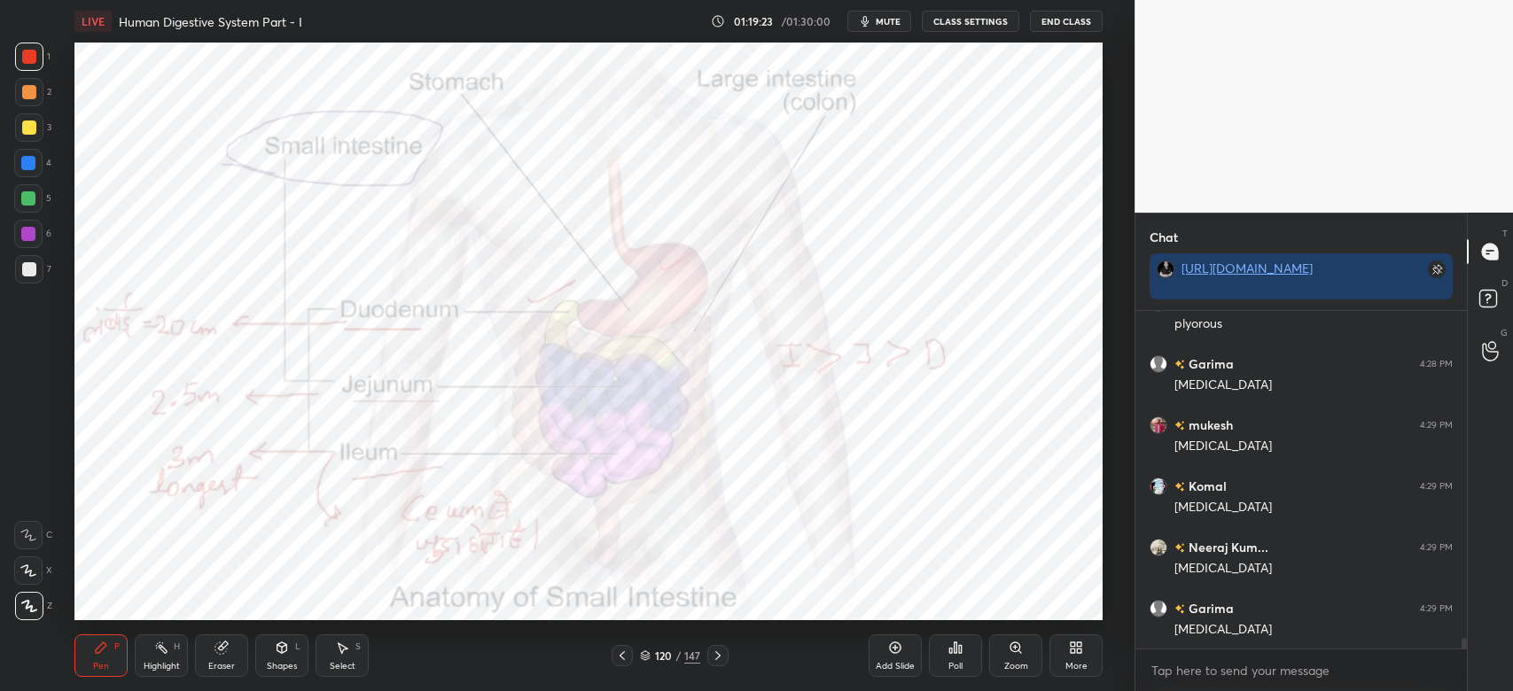
click at [30, 55] on div at bounding box center [29, 57] width 14 height 14
click at [29, 59] on div at bounding box center [29, 57] width 14 height 14
click at [29, 231] on div at bounding box center [28, 234] width 14 height 14
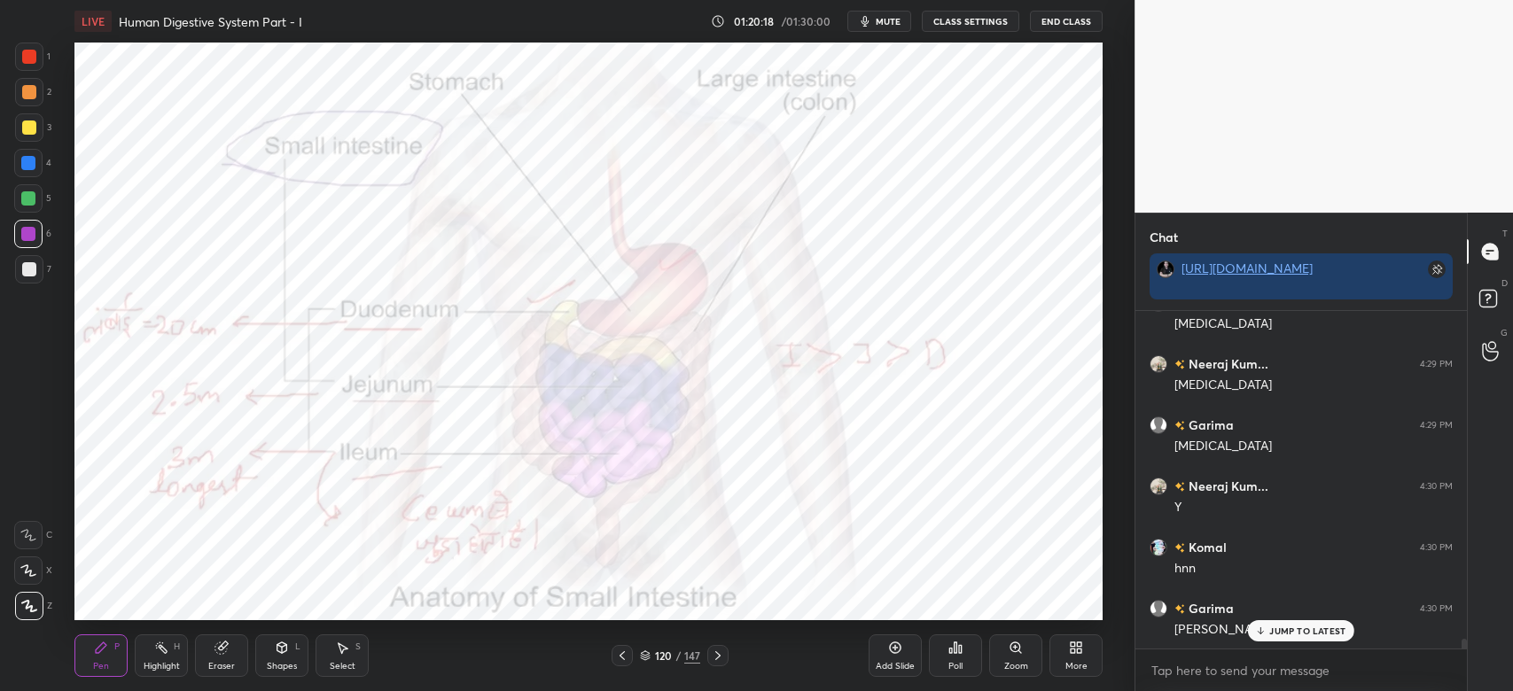
scroll to position [11083, 0]
click at [35, 96] on div at bounding box center [29, 92] width 28 height 28
click at [25, 138] on div at bounding box center [29, 127] width 28 height 28
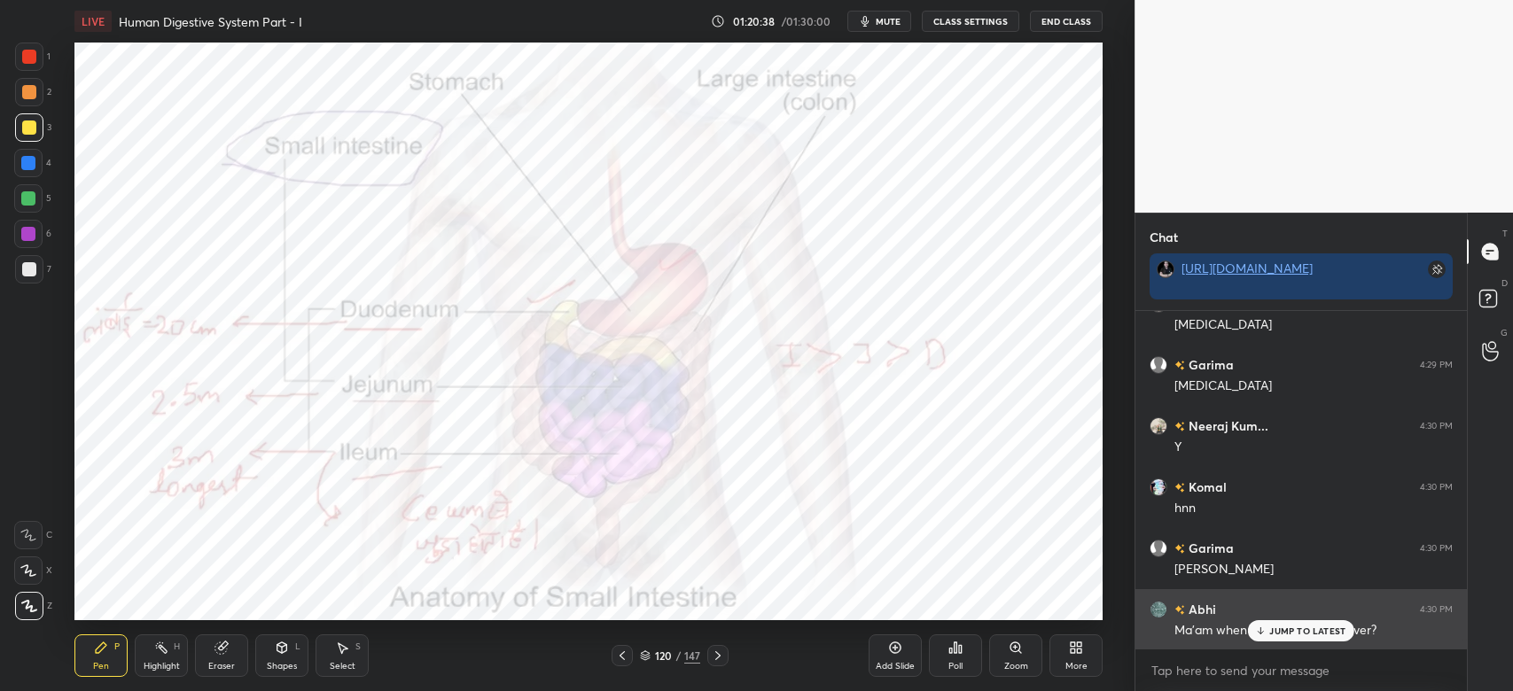
click at [1288, 626] on p "JUMP TO LATEST" at bounding box center [1307, 631] width 76 height 11
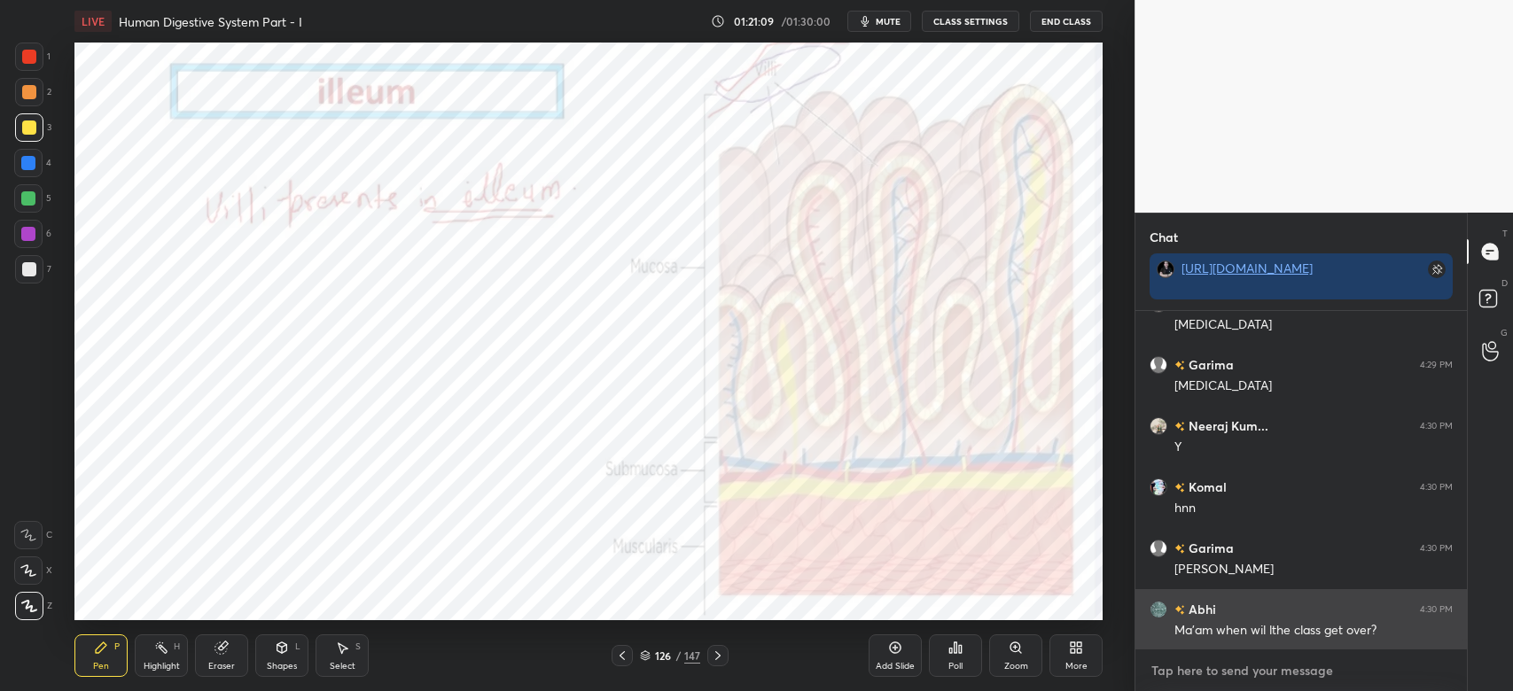
scroll to position [11144, 0]
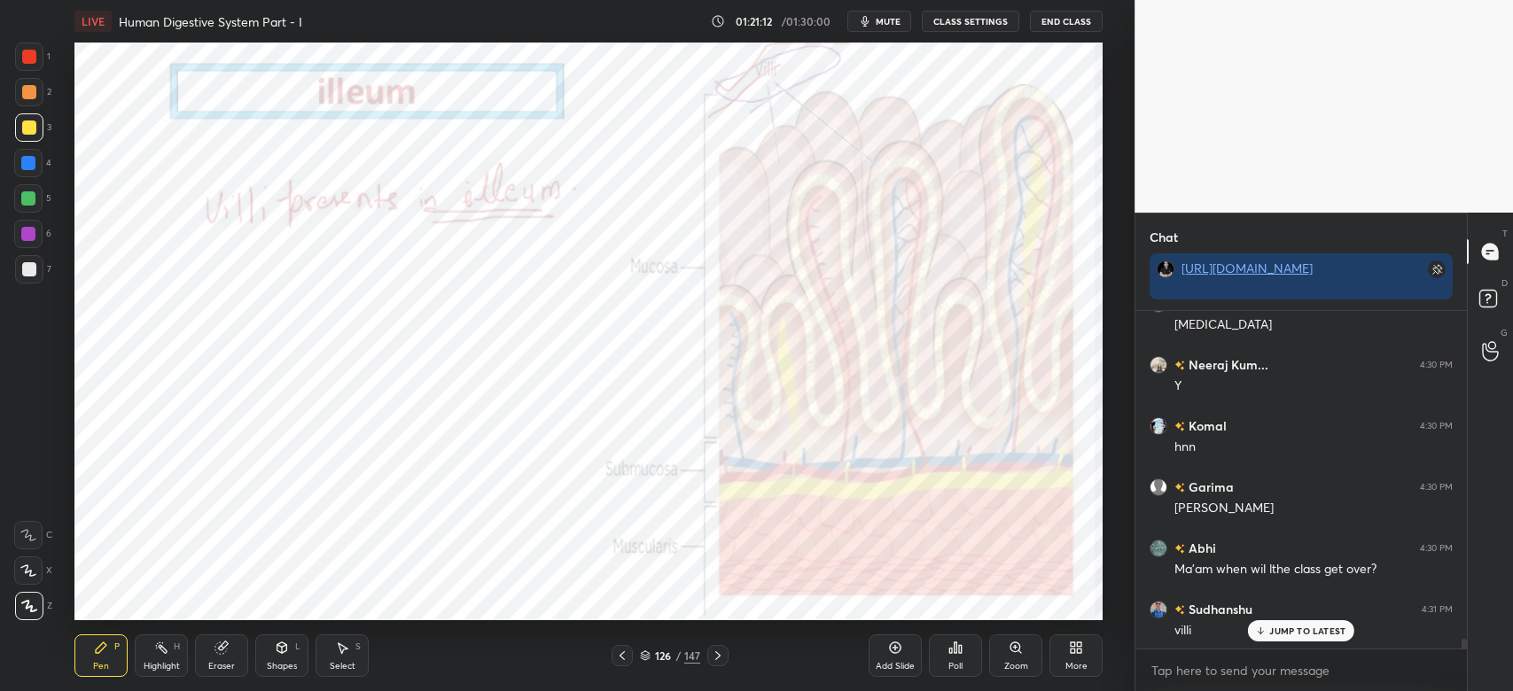
click at [223, 659] on div "Eraser" at bounding box center [221, 655] width 53 height 43
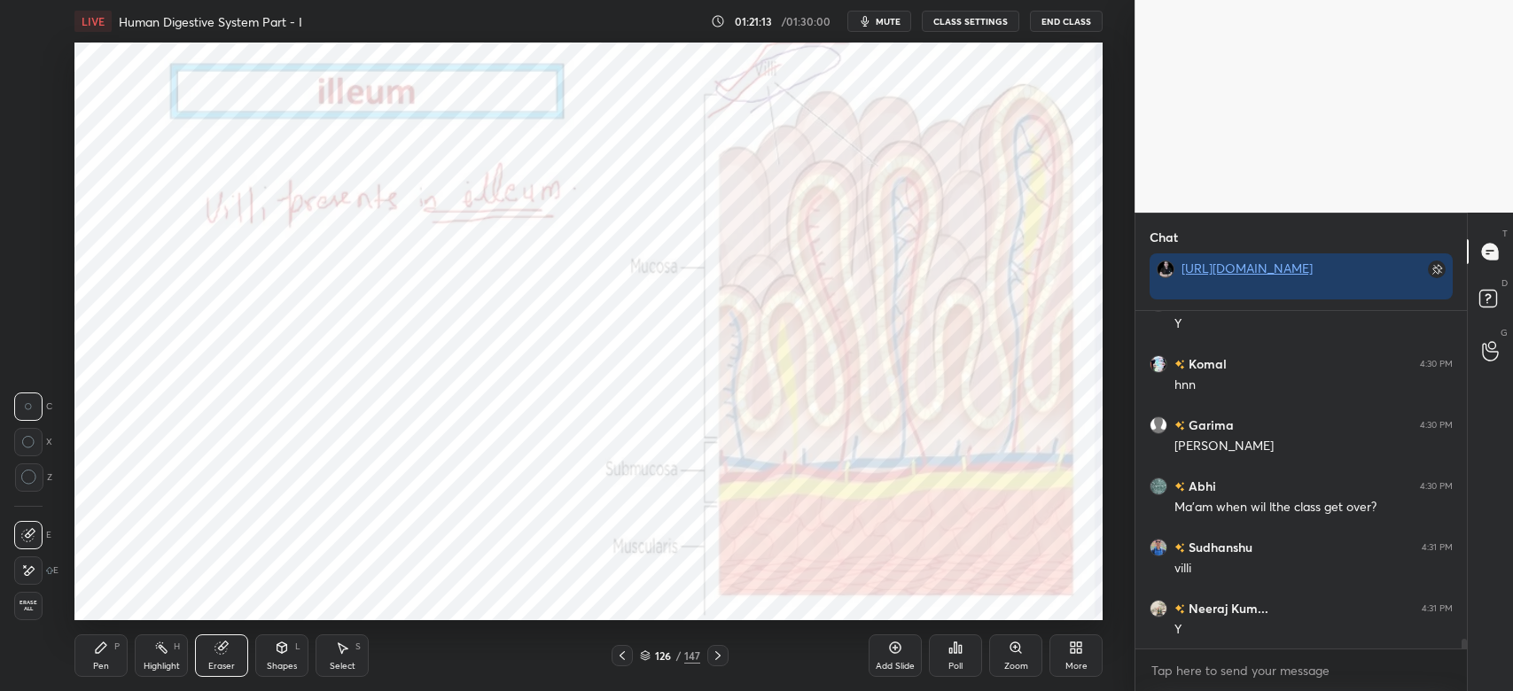
click at [26, 603] on span "Erase all" at bounding box center [28, 606] width 27 height 12
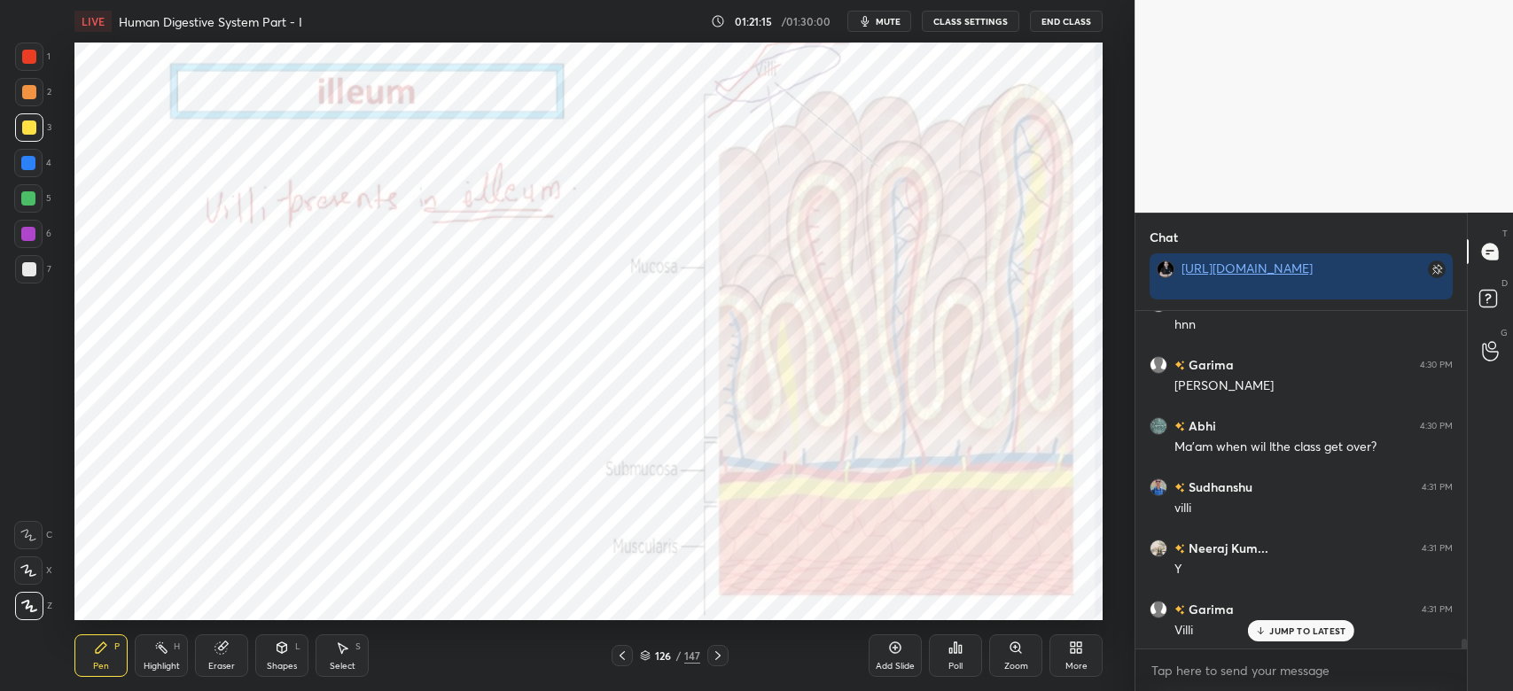
click at [25, 53] on div at bounding box center [29, 57] width 14 height 14
click at [28, 58] on div at bounding box center [29, 57] width 14 height 14
click at [24, 217] on div "5" at bounding box center [32, 201] width 37 height 35
click at [35, 231] on div at bounding box center [28, 234] width 14 height 14
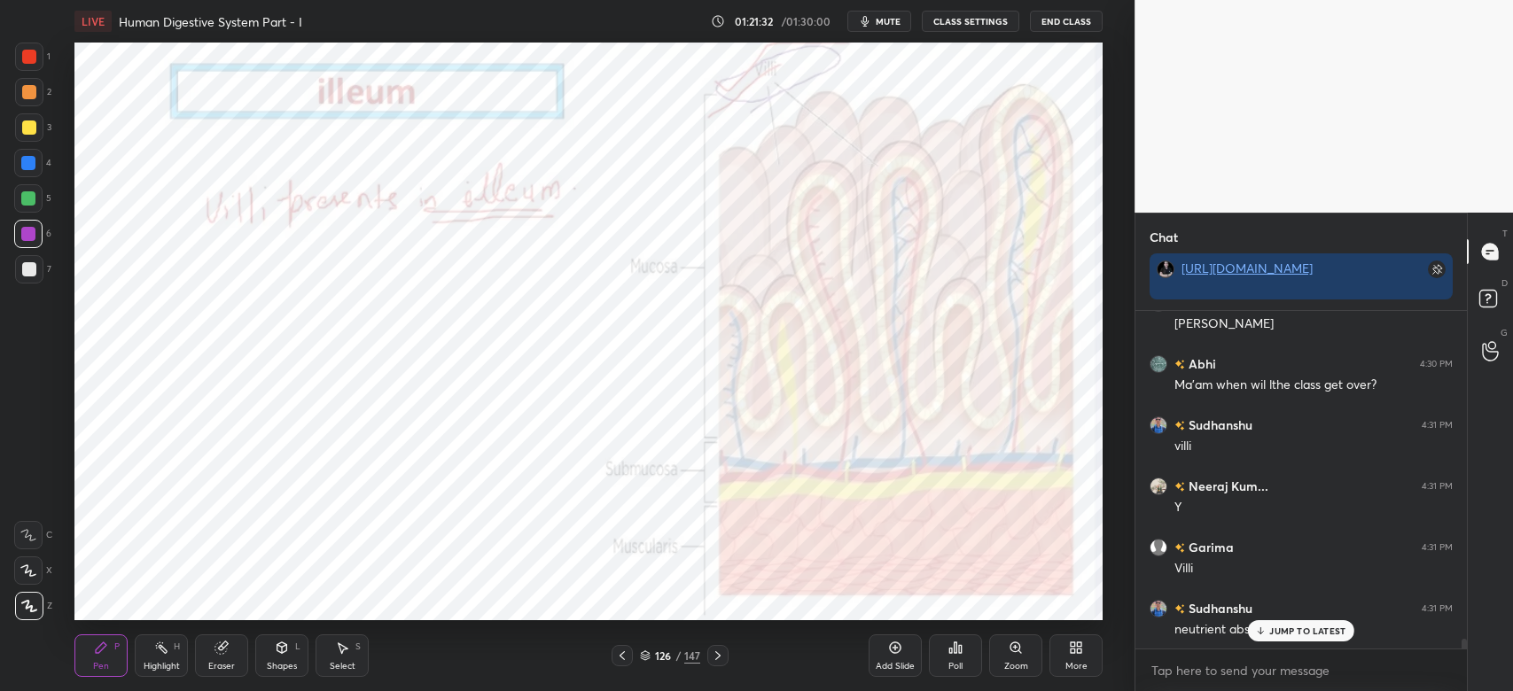
scroll to position [11388, 0]
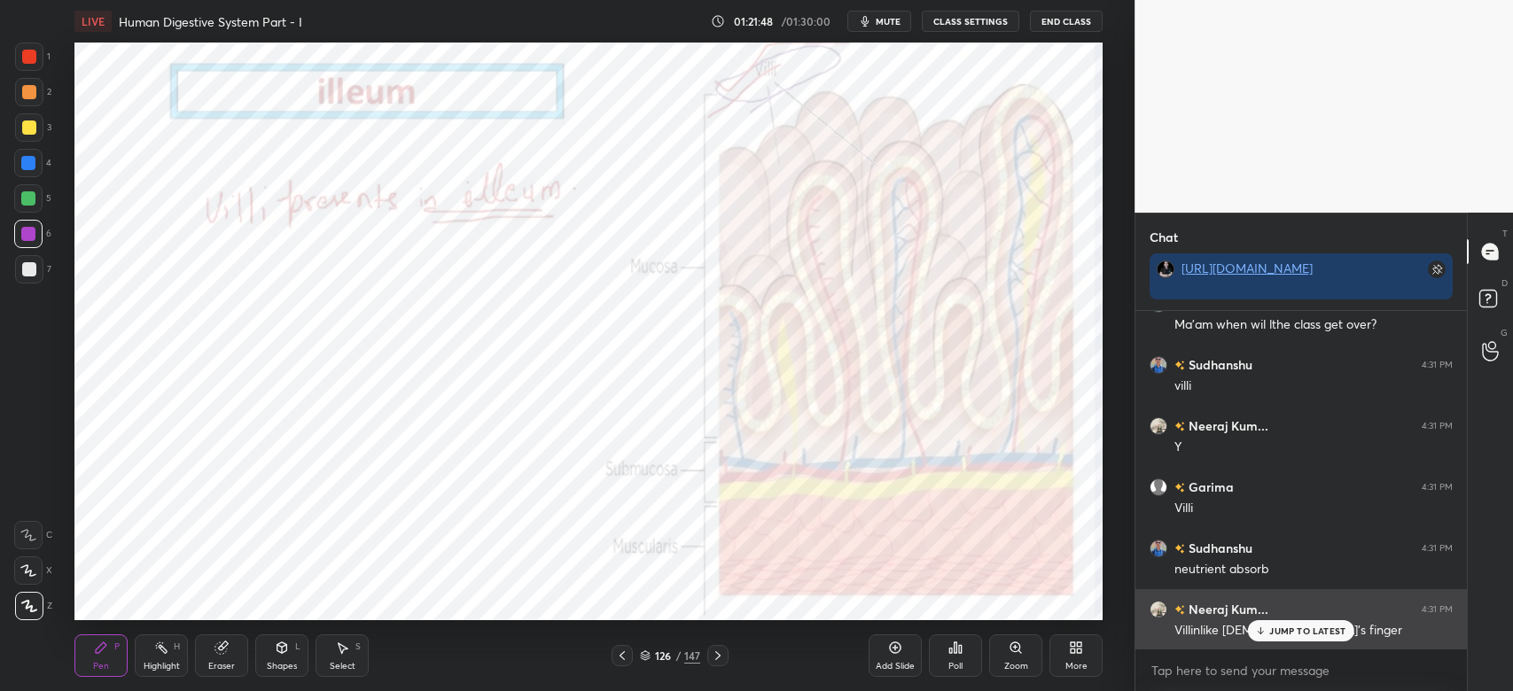
click at [1295, 631] on p "JUMP TO LATEST" at bounding box center [1307, 631] width 76 height 11
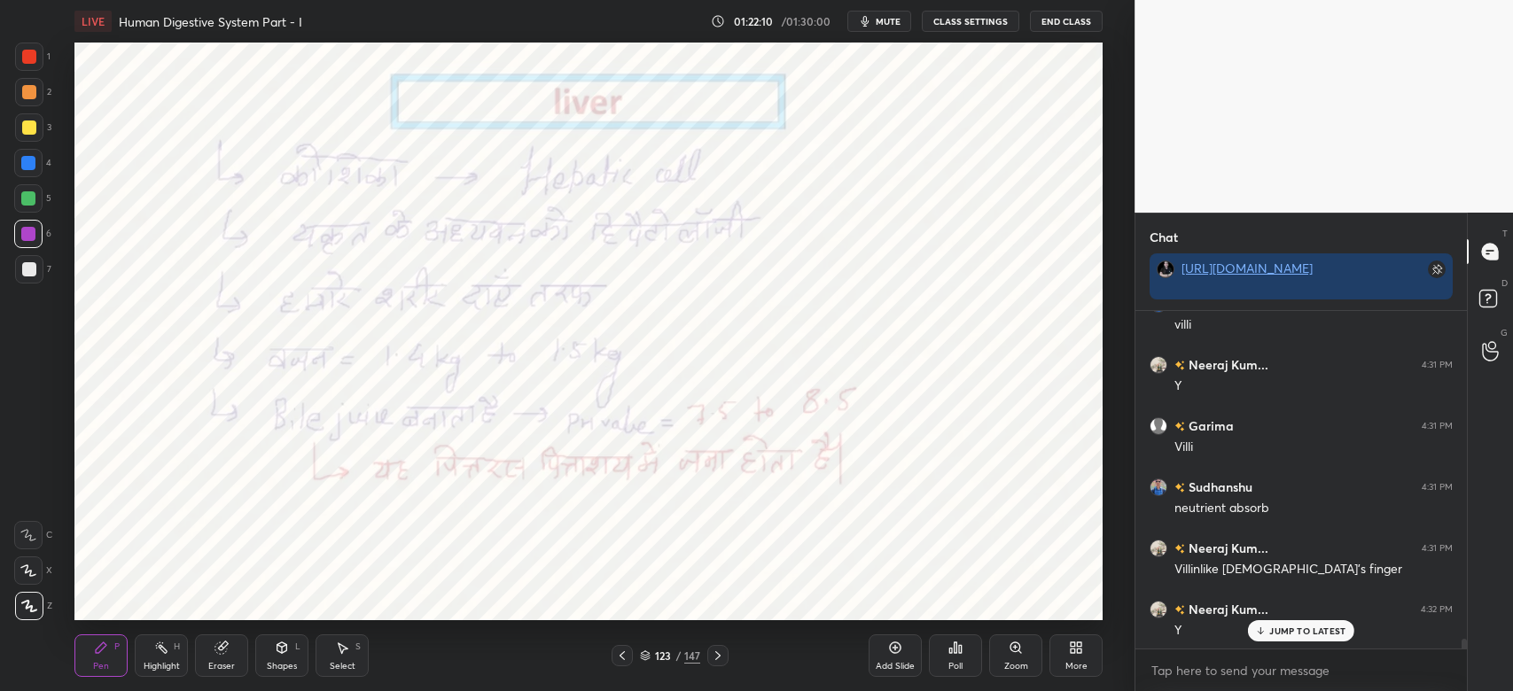
click at [25, 174] on div at bounding box center [28, 163] width 28 height 28
click at [28, 169] on div at bounding box center [28, 163] width 14 height 14
click at [26, 58] on div at bounding box center [29, 57] width 14 height 14
click at [27, 165] on div at bounding box center [28, 163] width 14 height 14
click at [27, 164] on div at bounding box center [28, 163] width 14 height 14
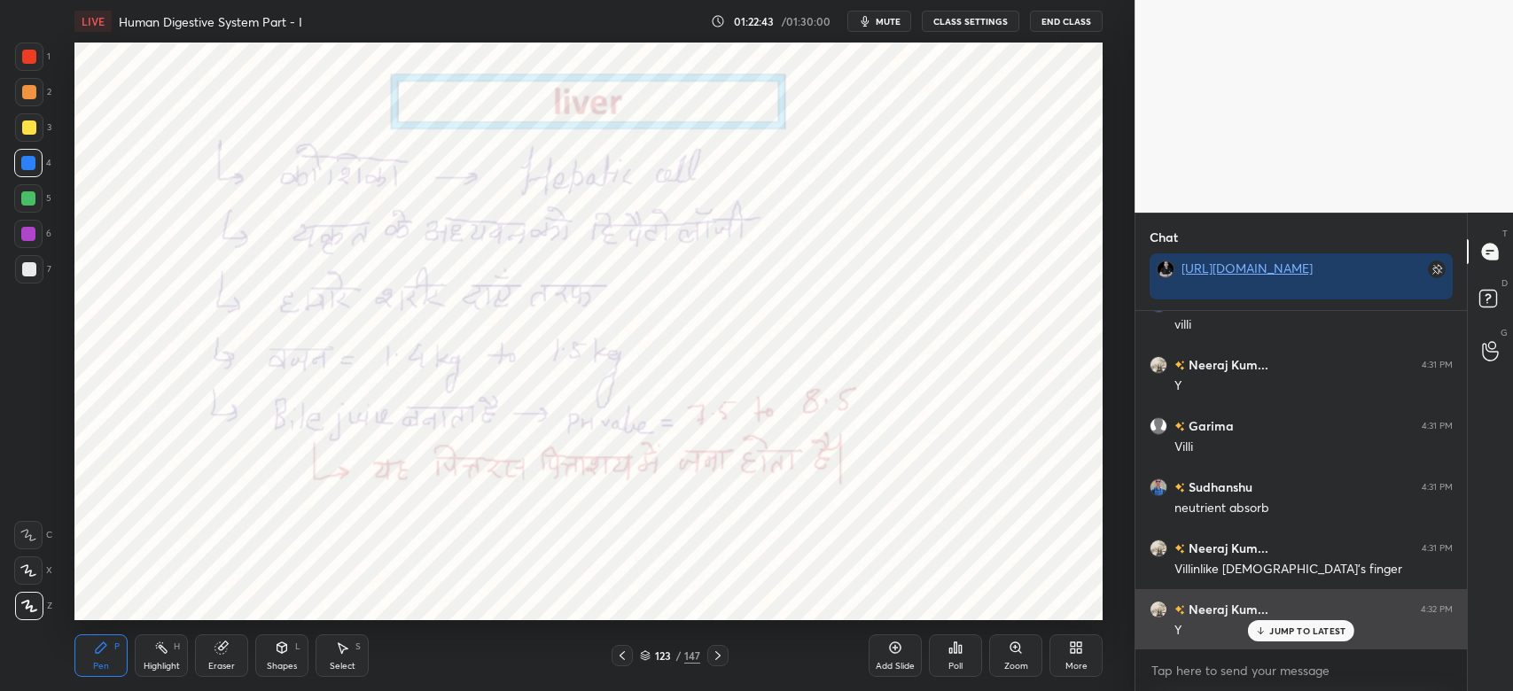
click at [1317, 627] on p "JUMP TO LATEST" at bounding box center [1307, 631] width 76 height 11
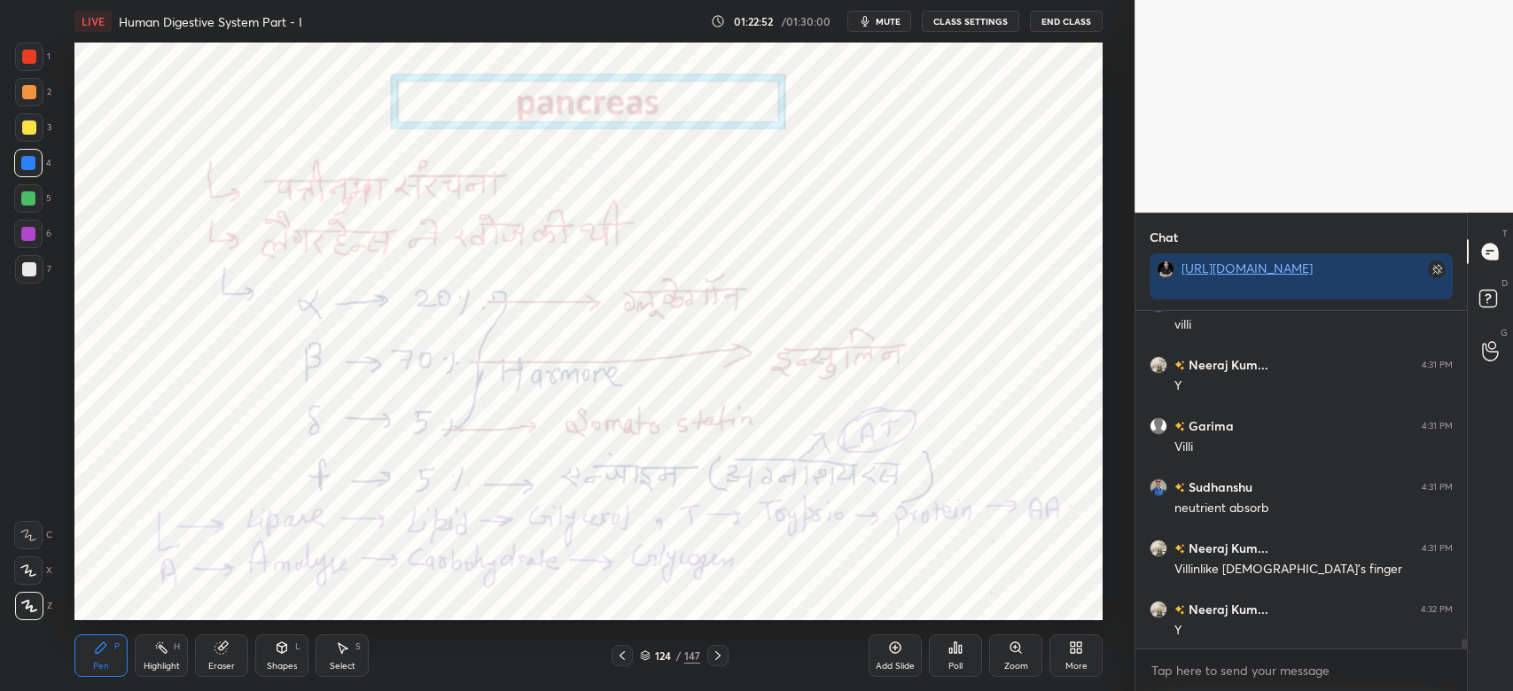
click at [27, 233] on div at bounding box center [28, 234] width 14 height 14
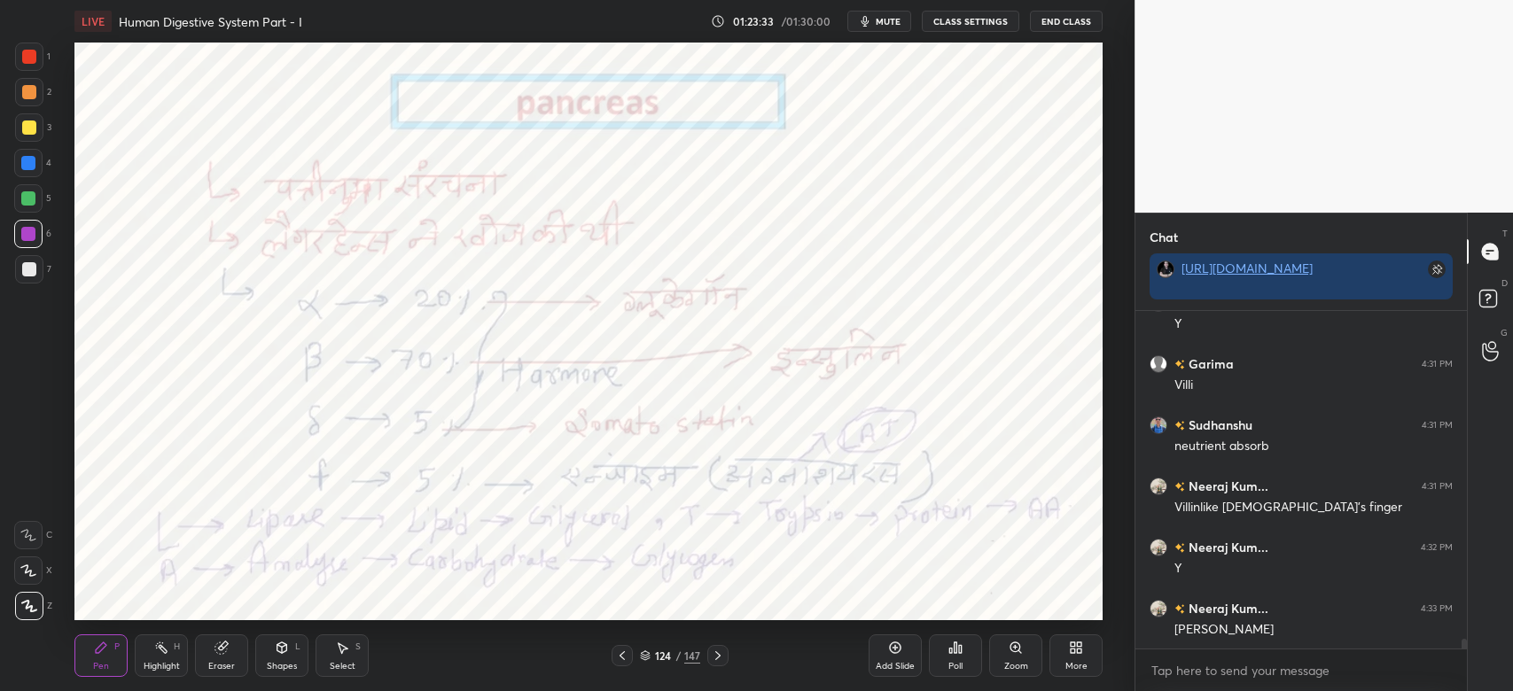
click at [29, 58] on div at bounding box center [29, 57] width 14 height 14
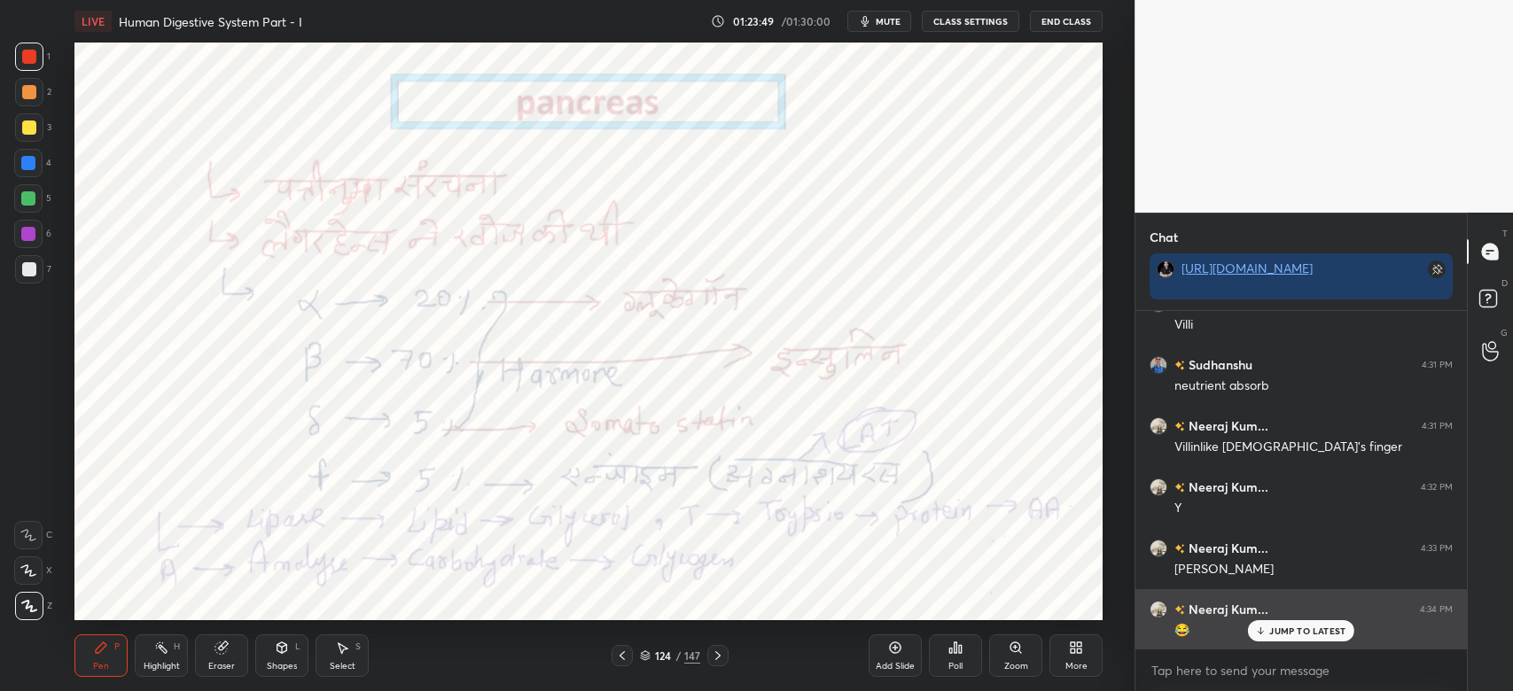
click at [1293, 618] on div "Neeraj Kum... 4:34 PM" at bounding box center [1300, 609] width 303 height 19
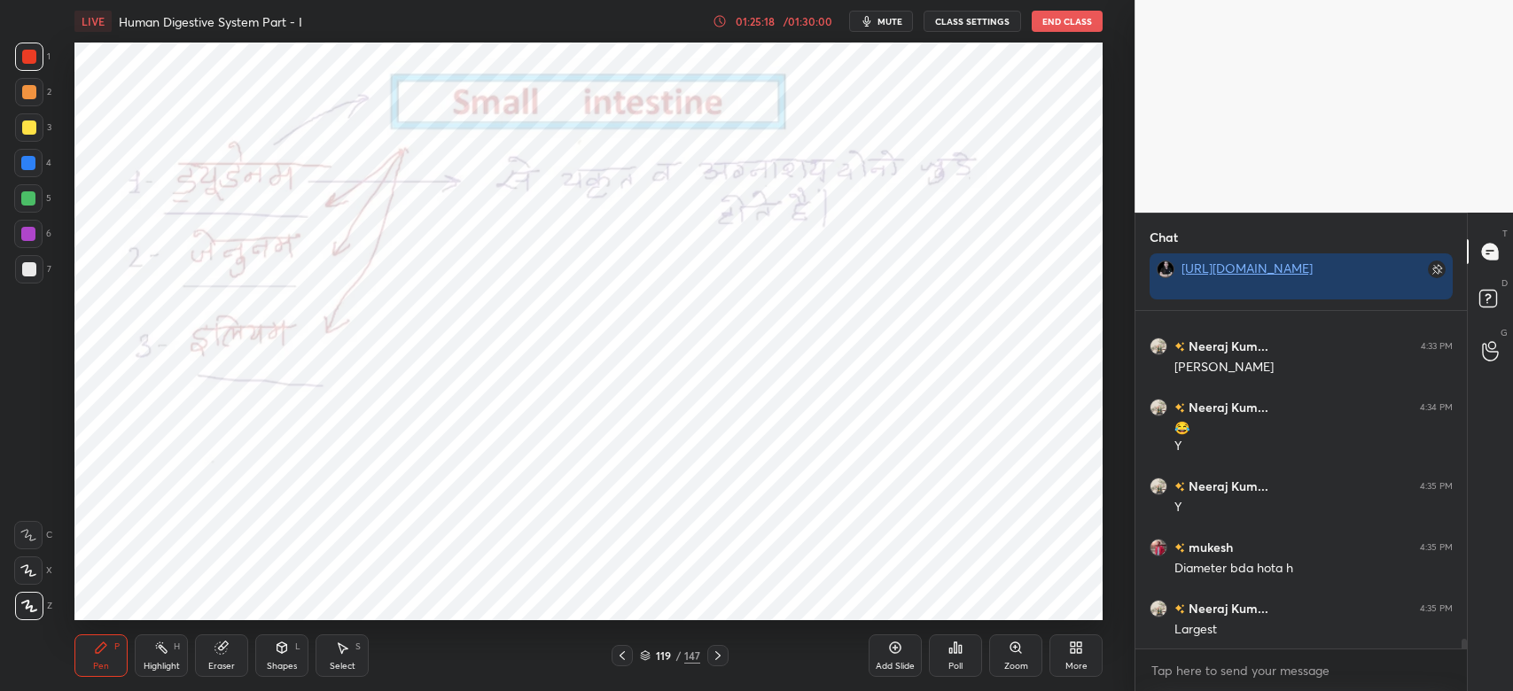
scroll to position [11791, 0]
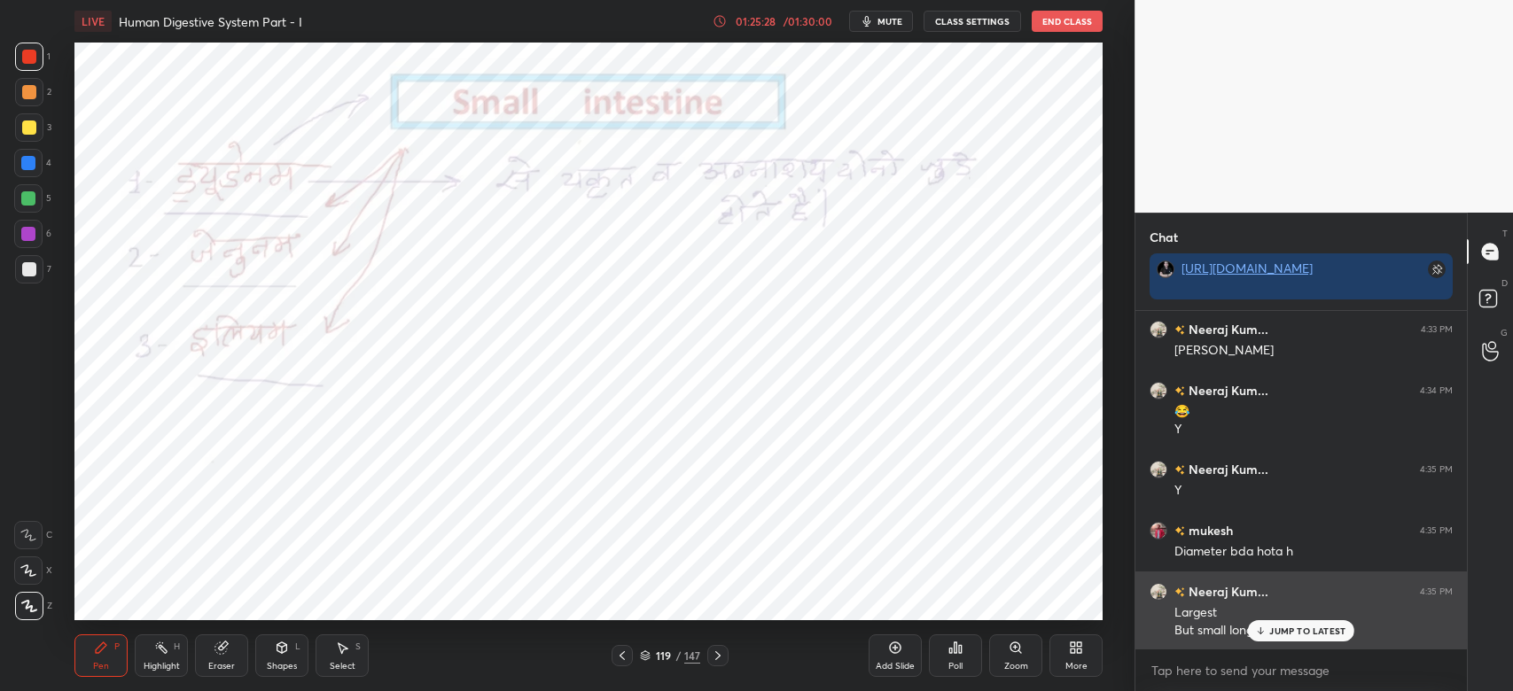
click at [1288, 623] on div "JUMP TO LATEST" at bounding box center [1301, 630] width 106 height 21
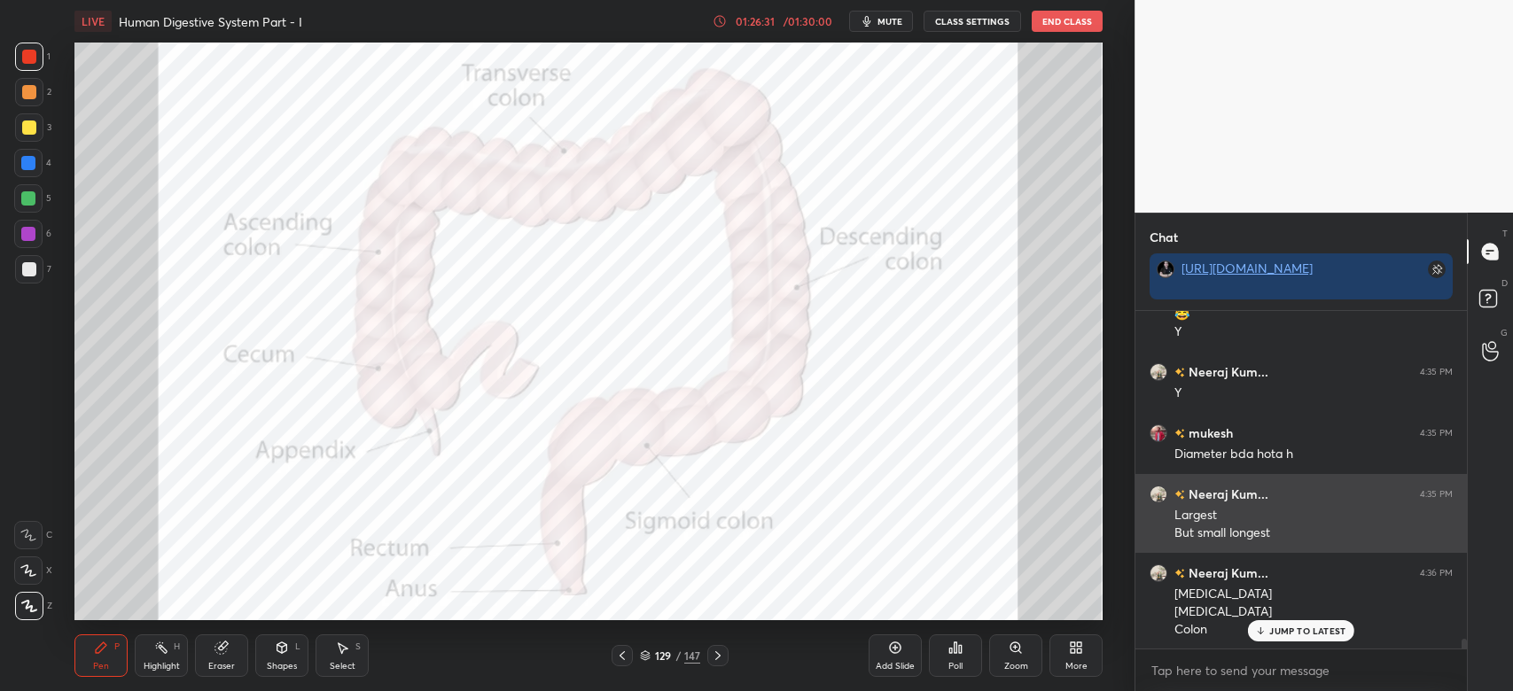
scroll to position [11948, 0]
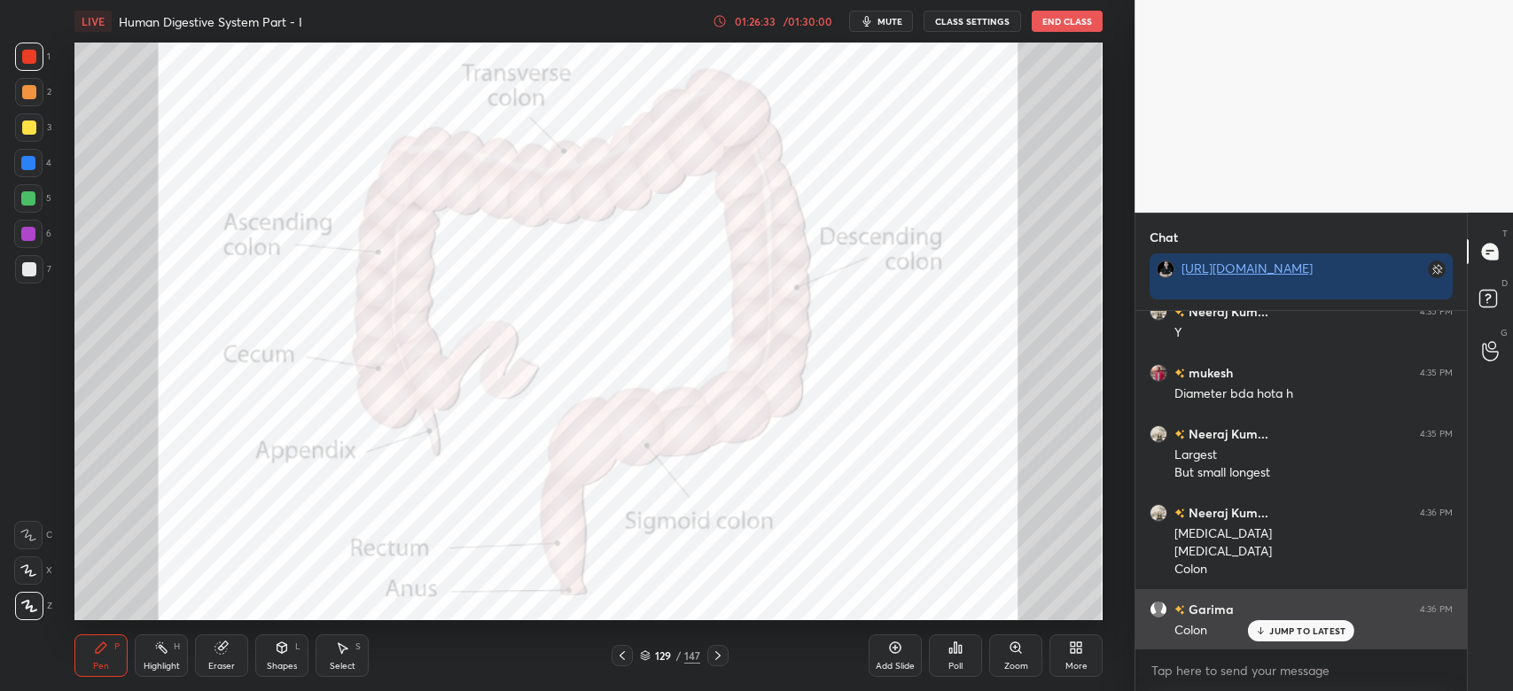
click at [1323, 630] on p "JUMP TO LATEST" at bounding box center [1307, 631] width 76 height 11
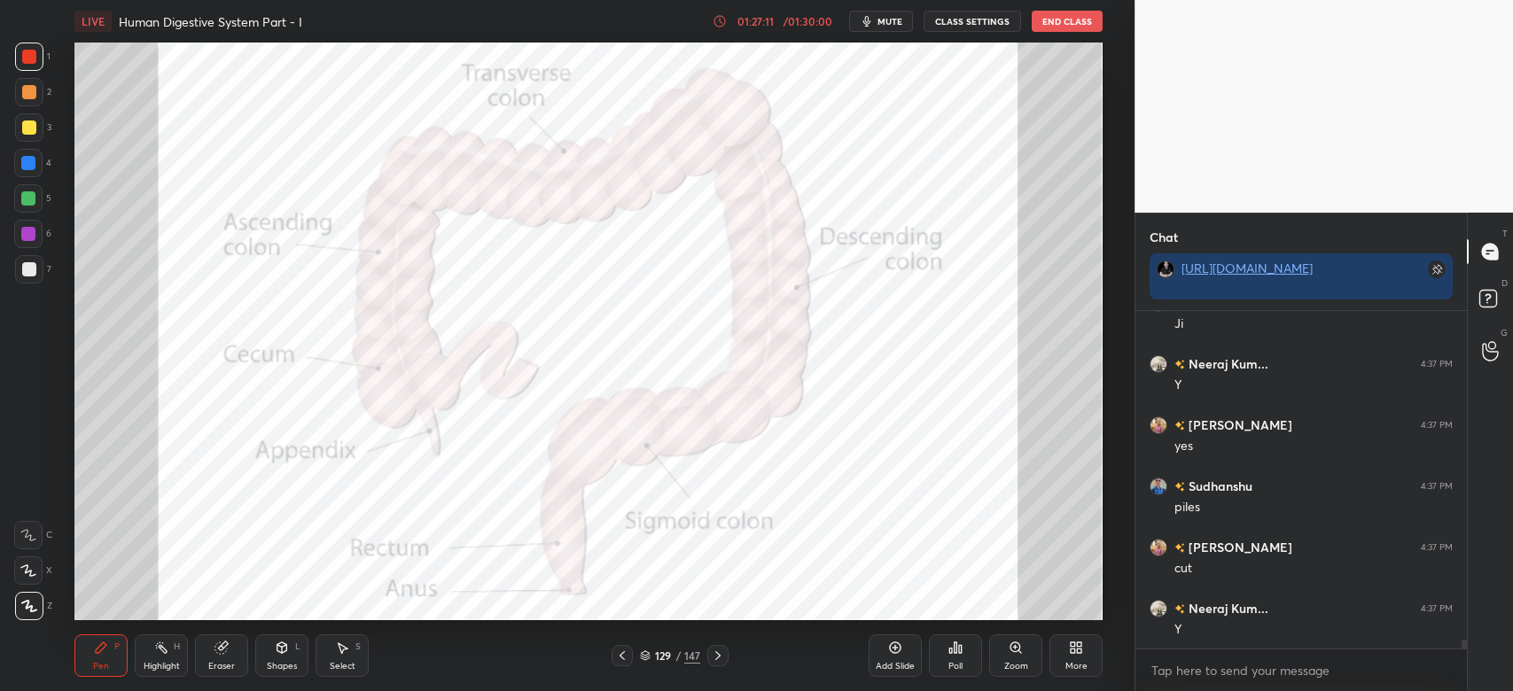
scroll to position [12394, 0]
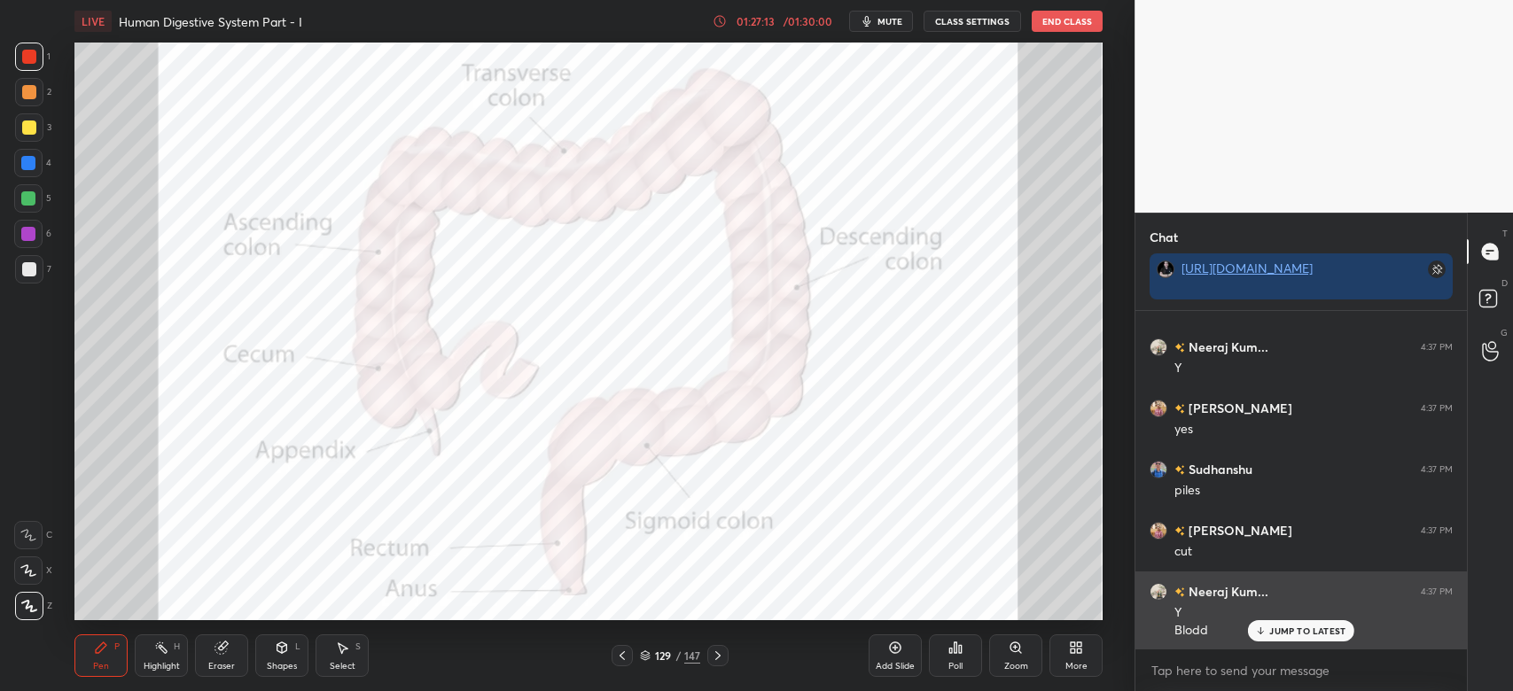
click at [1326, 634] on p "JUMP TO LATEST" at bounding box center [1307, 631] width 76 height 11
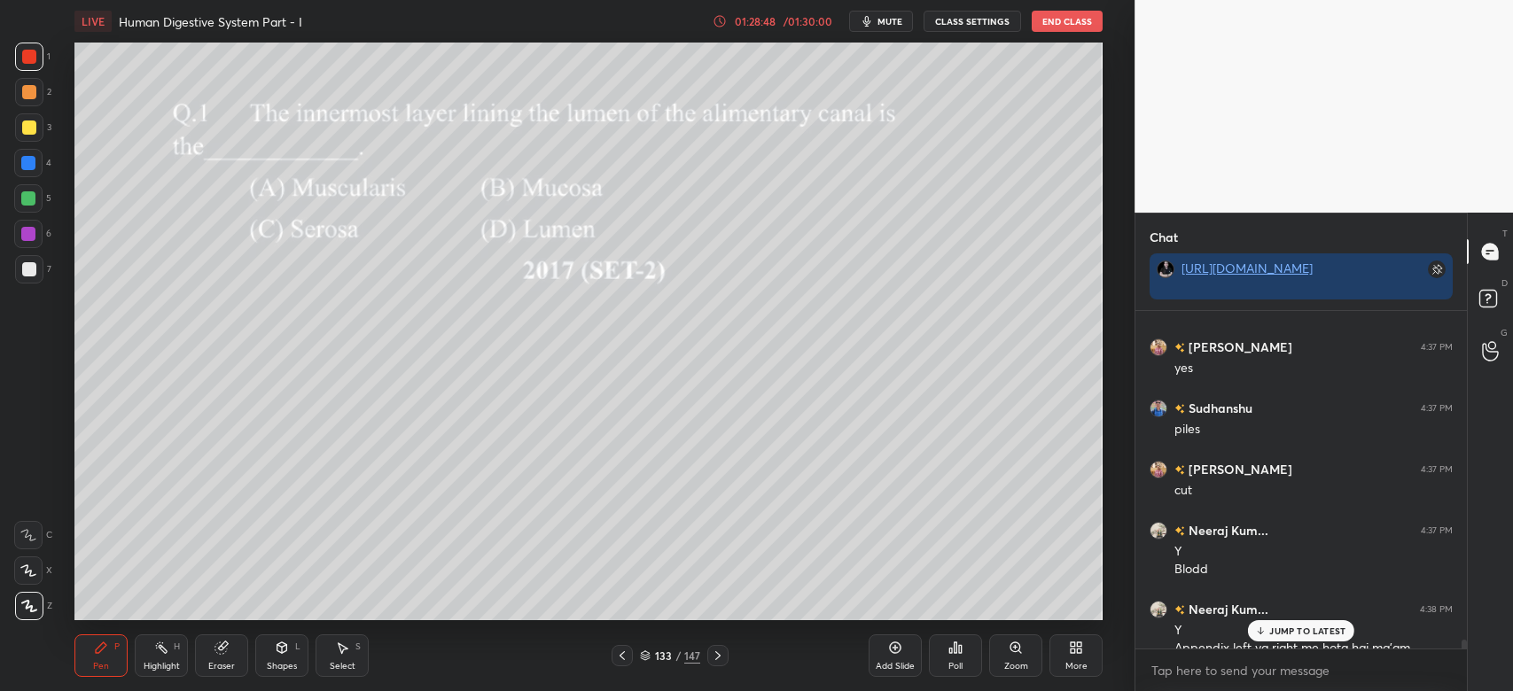
scroll to position [12473, 0]
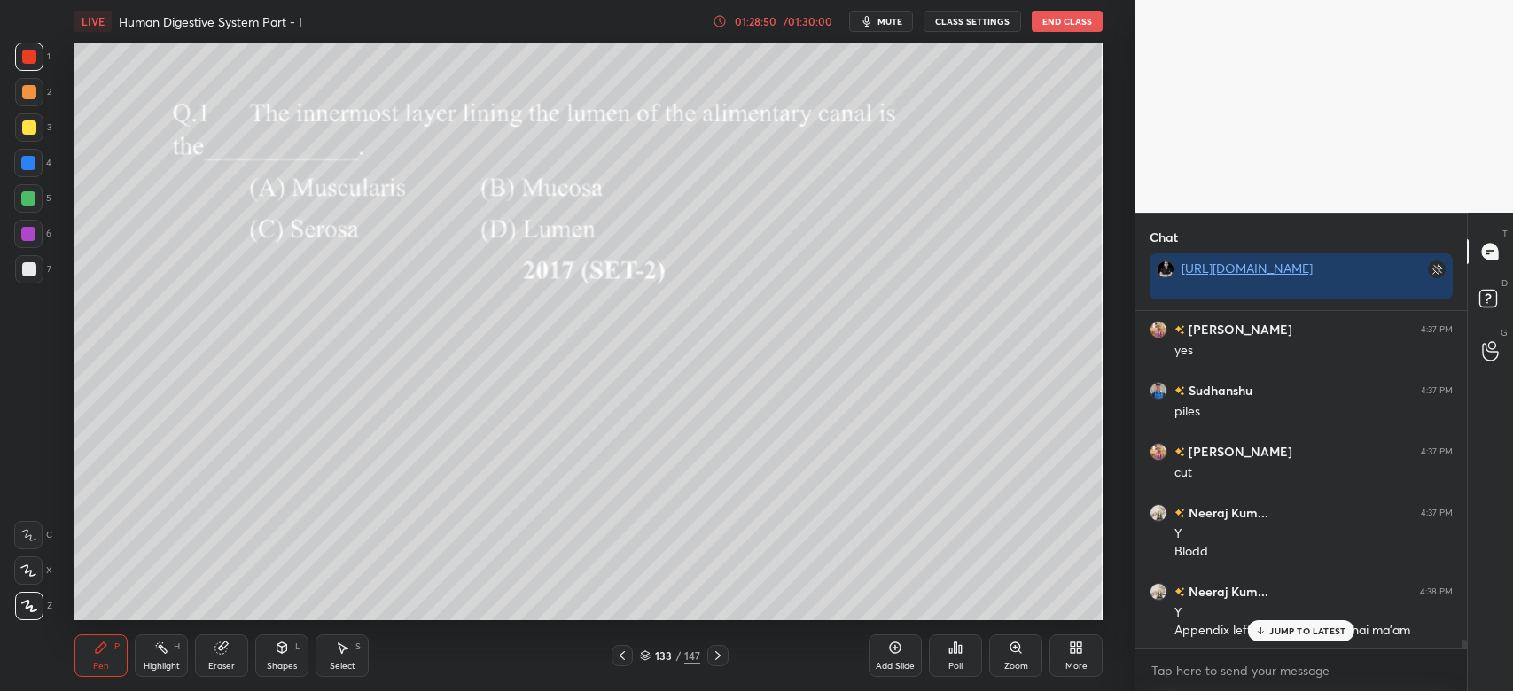
click at [1329, 632] on p "JUMP TO LATEST" at bounding box center [1307, 631] width 76 height 11
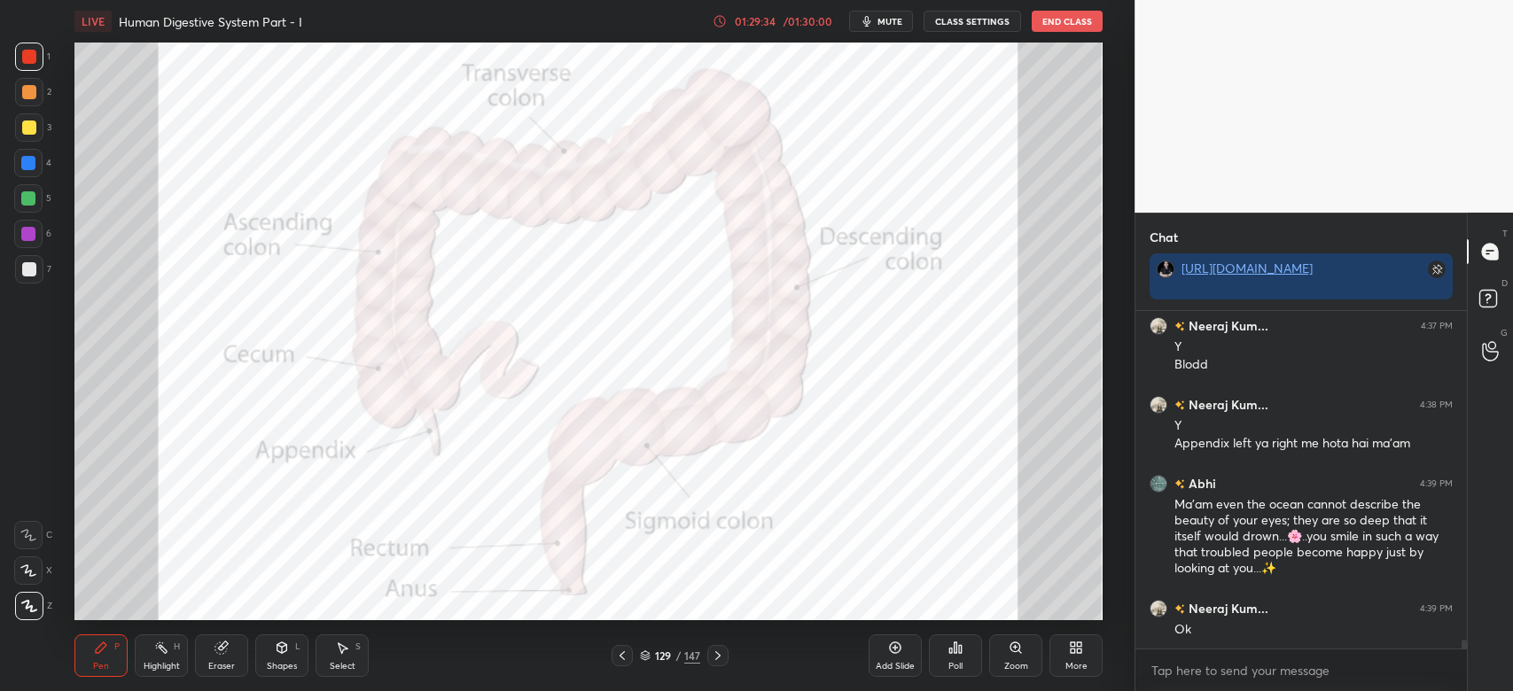
scroll to position [12677, 0]
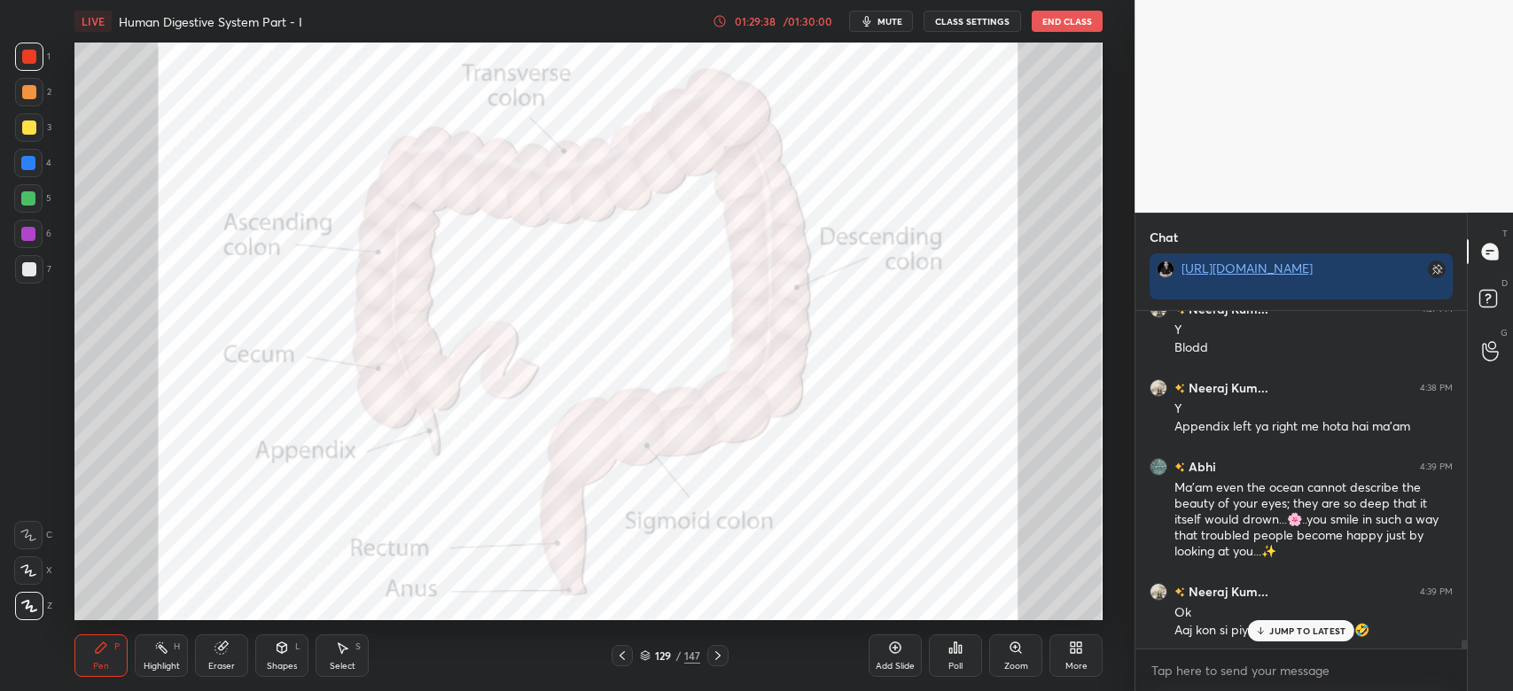
click at [1315, 630] on p "JUMP TO LATEST" at bounding box center [1307, 631] width 76 height 11
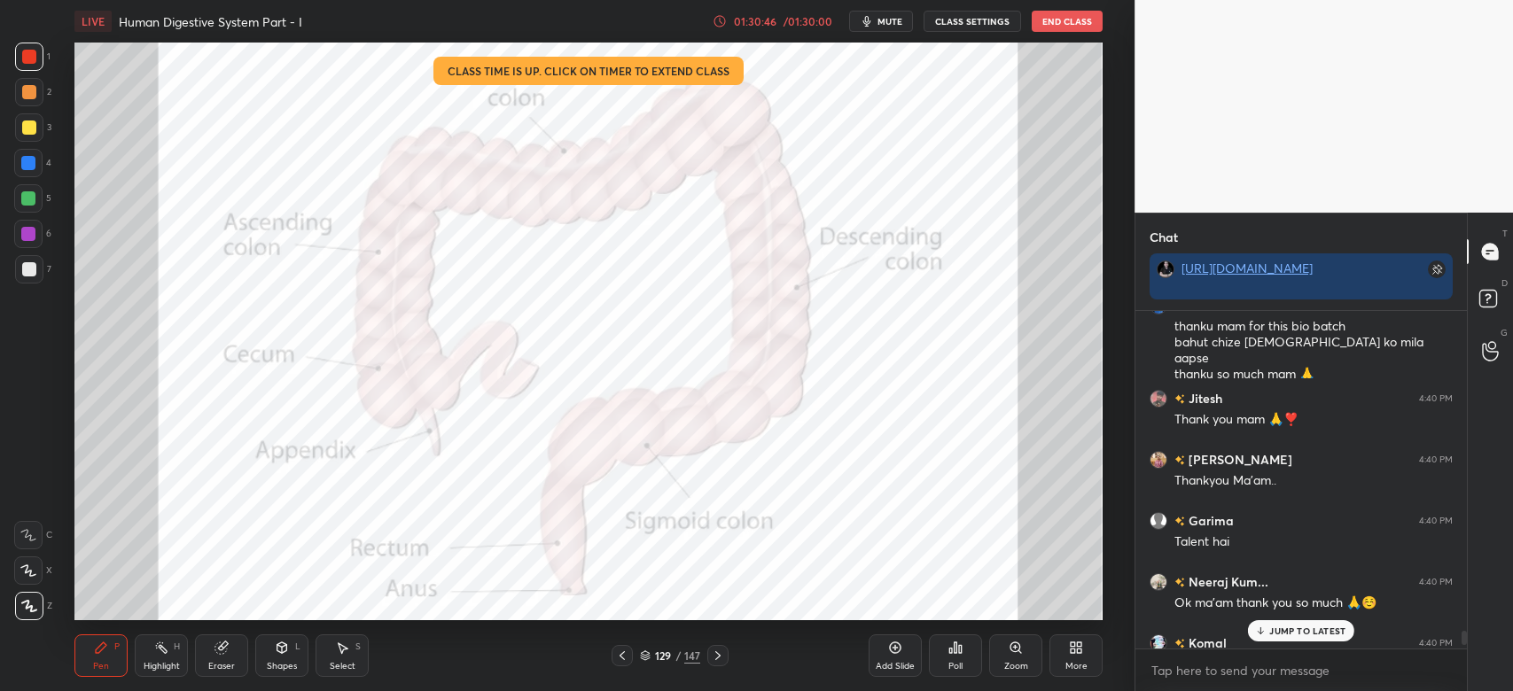
scroll to position [13355, 0]
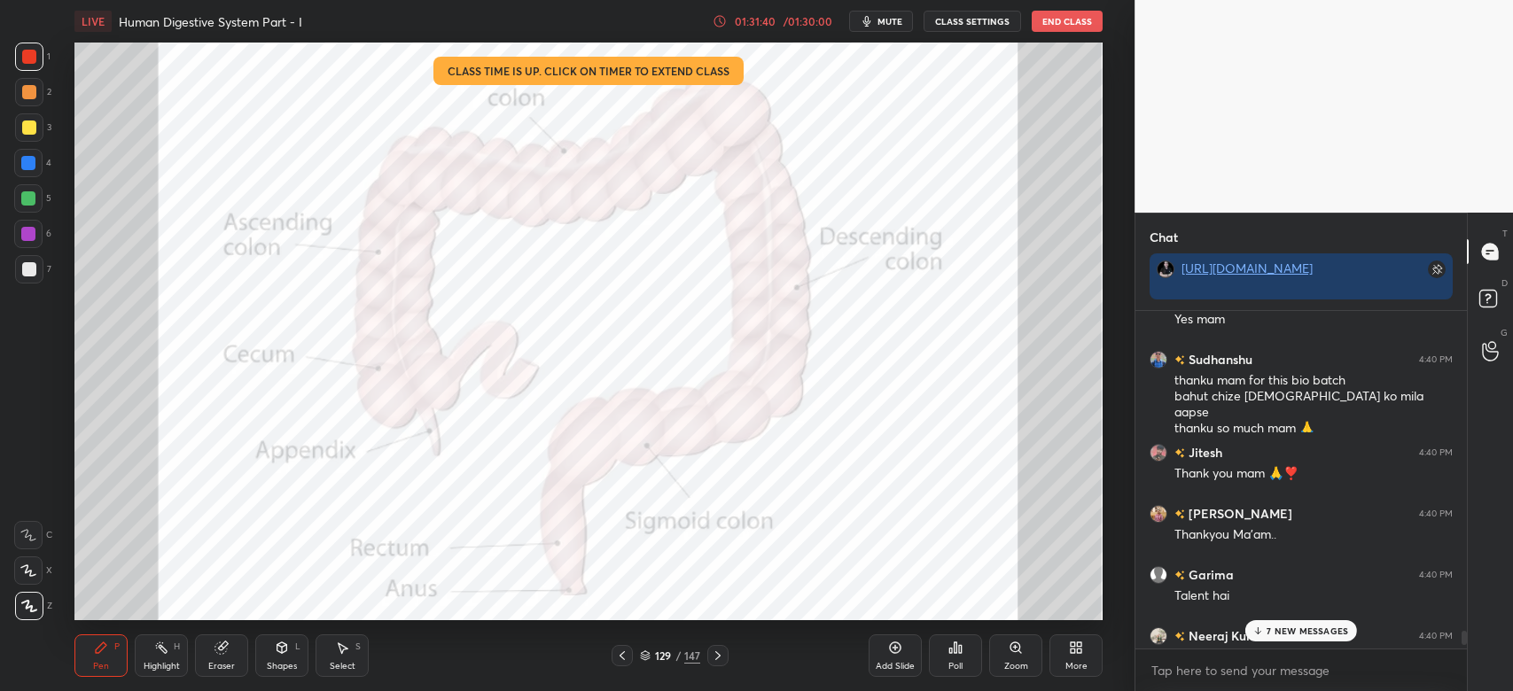
click at [1268, 628] on p "7 NEW MESSAGES" at bounding box center [1307, 631] width 82 height 11
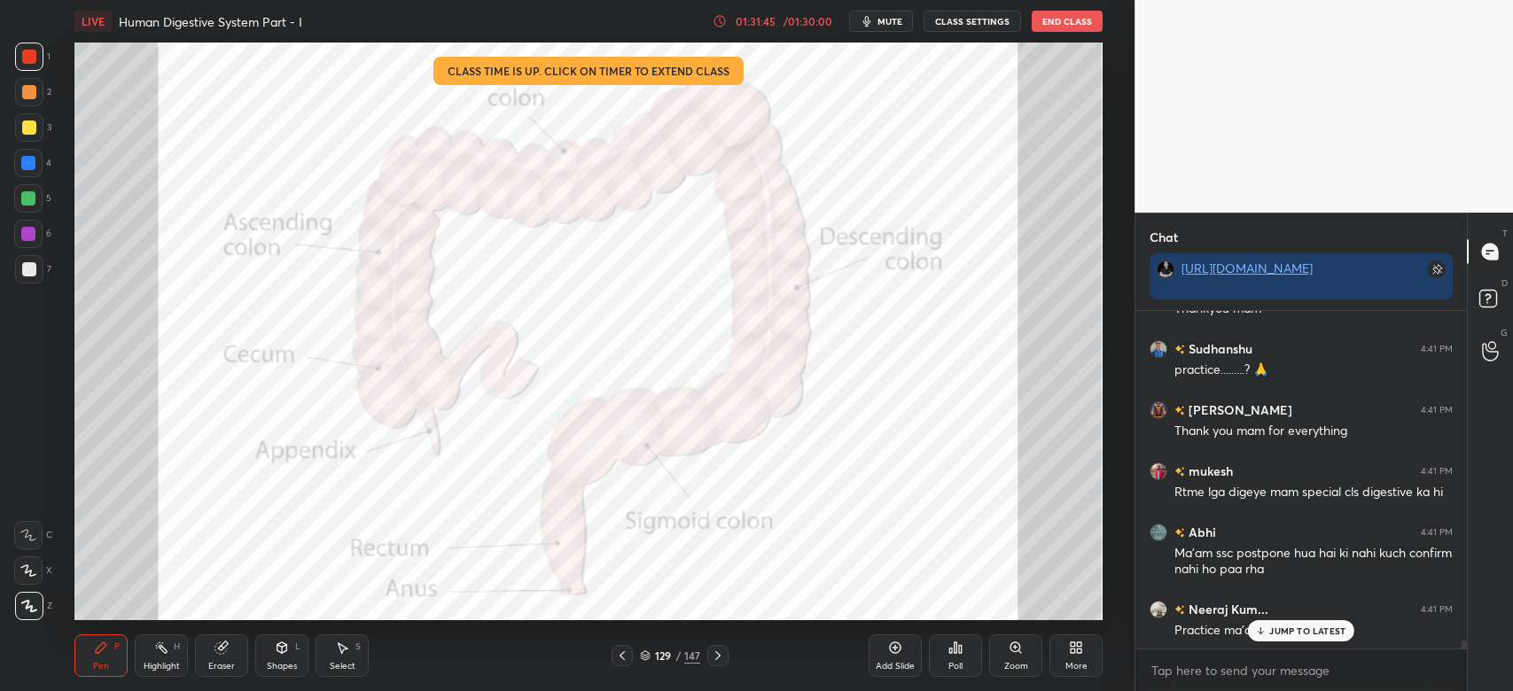
click at [1268, 628] on div "JUMP TO LATEST" at bounding box center [1301, 630] width 106 height 21
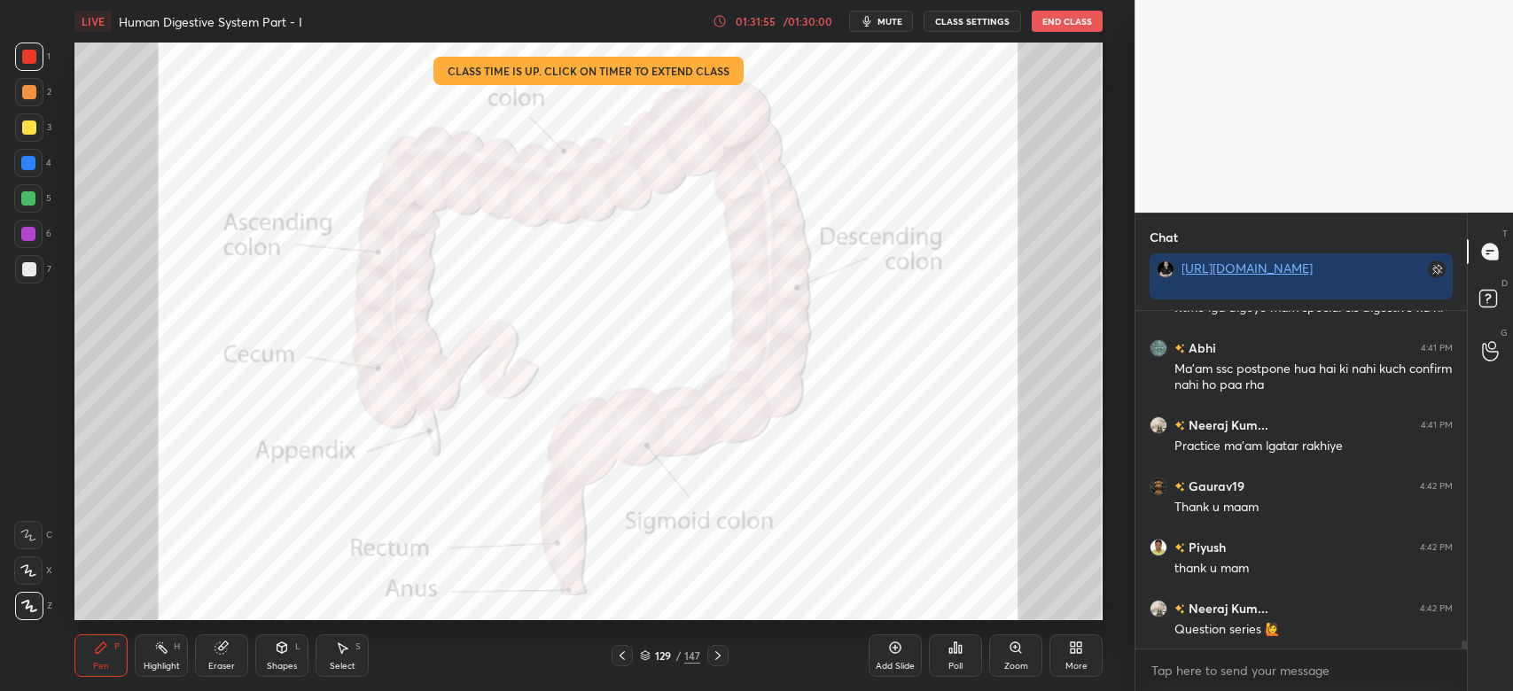
scroll to position [14436, 0]
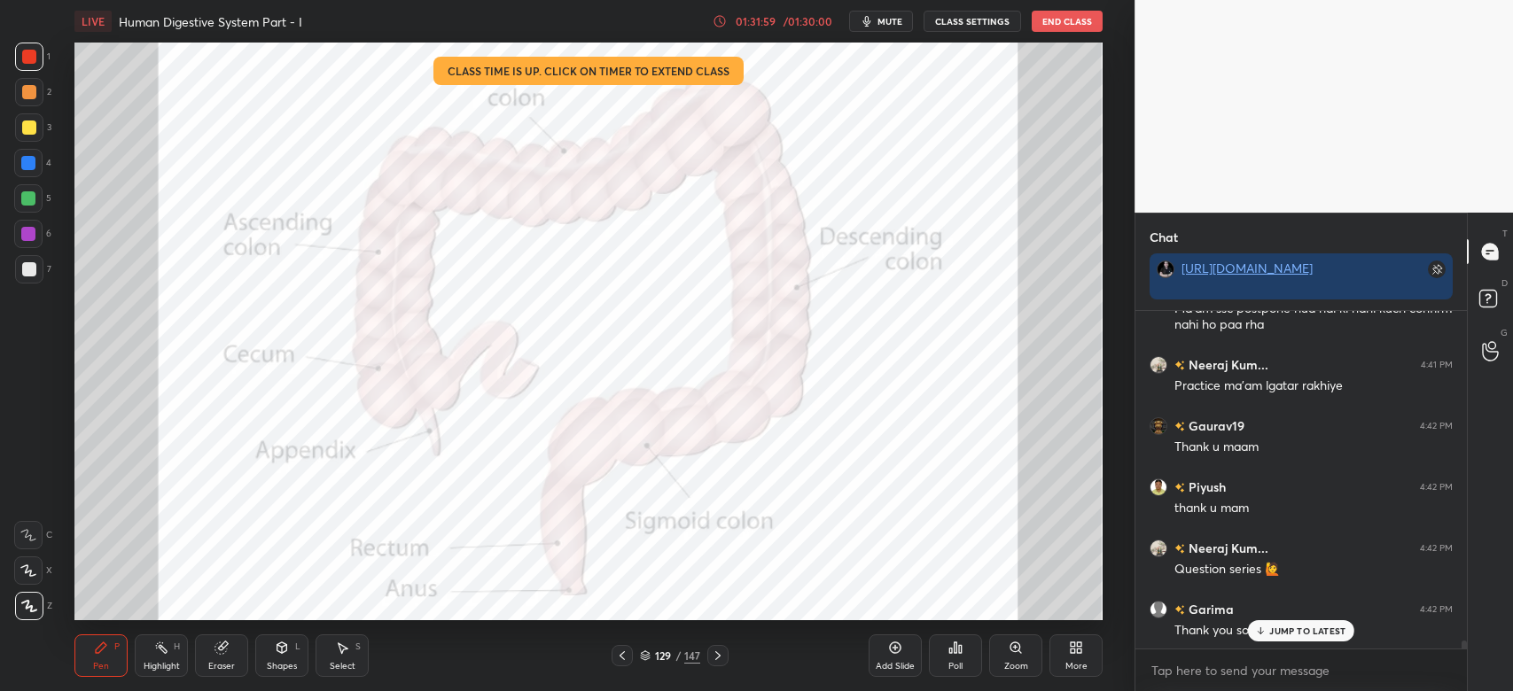
click at [1062, 13] on button "End Class" at bounding box center [1066, 21] width 71 height 21
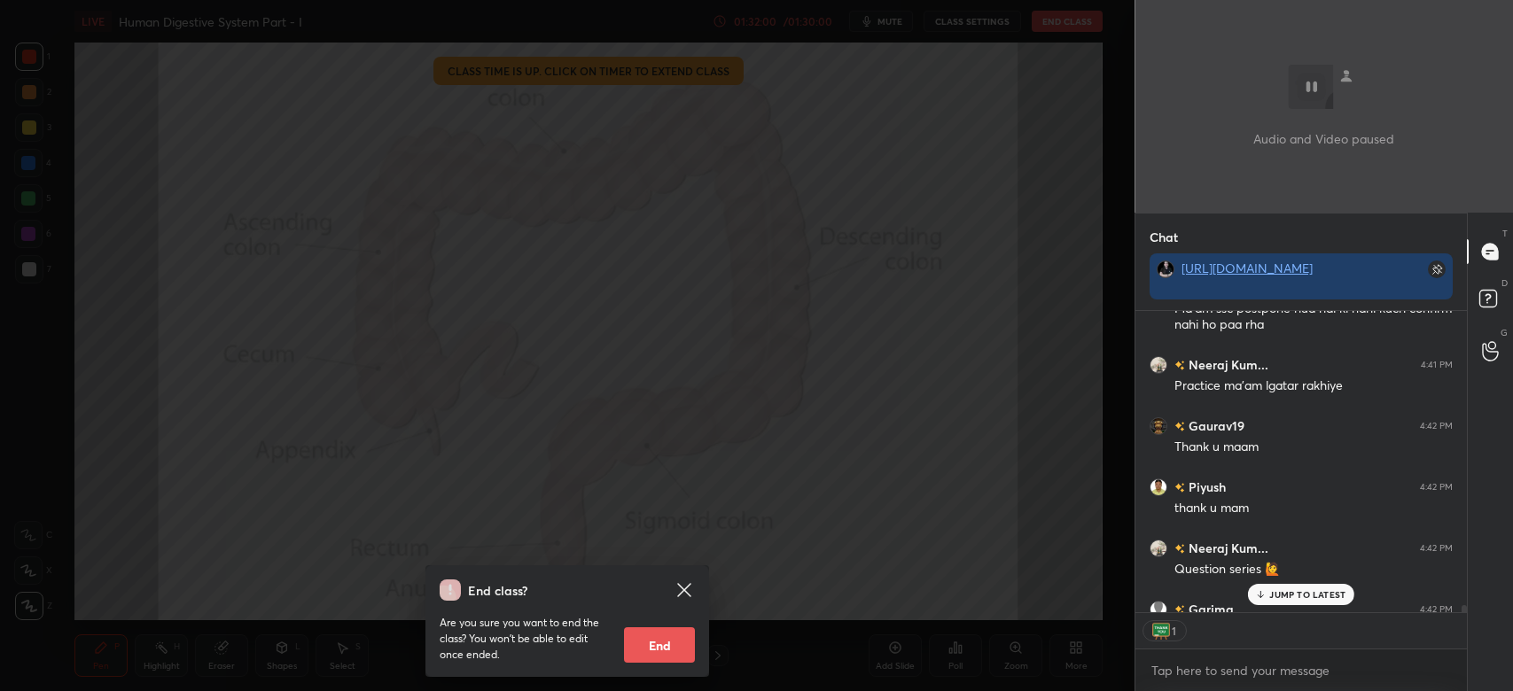
scroll to position [6, 5]
click at [688, 585] on icon at bounding box center [683, 590] width 21 height 21
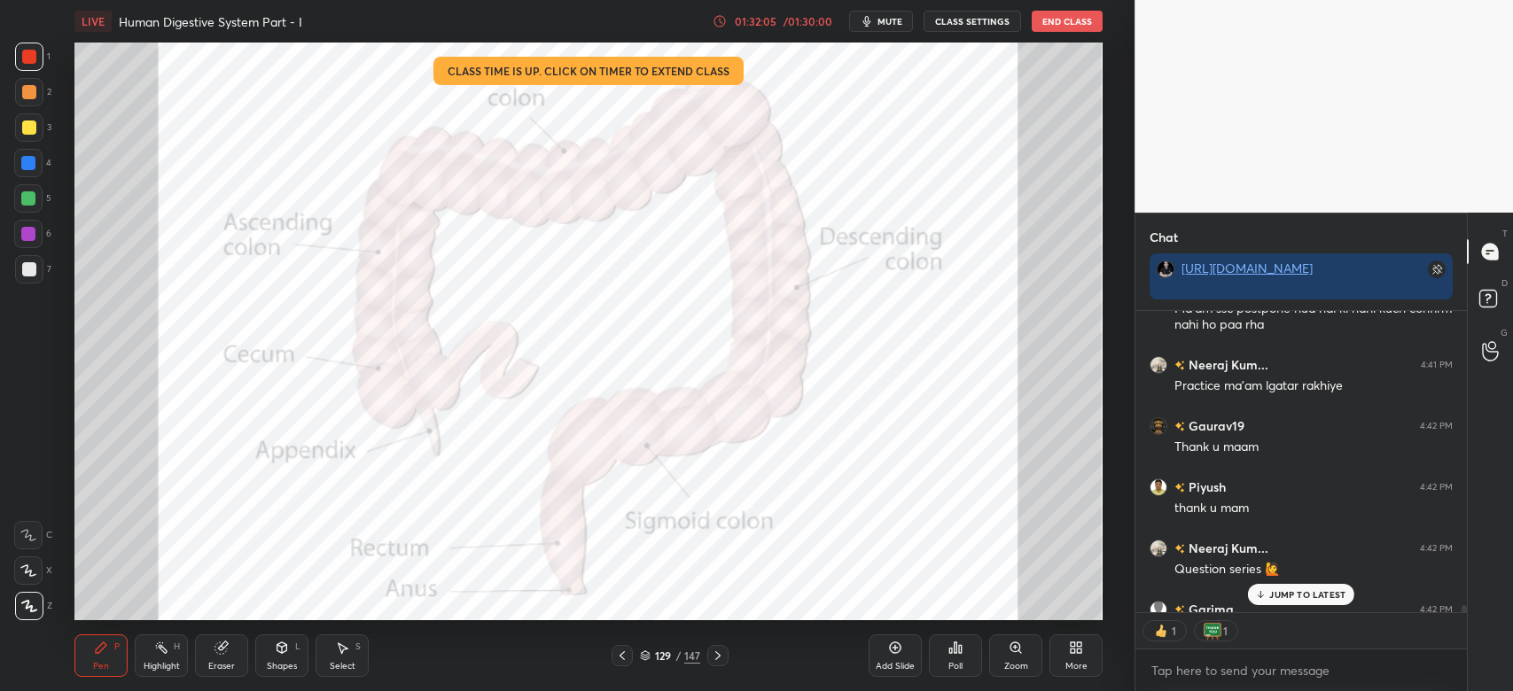
click at [1095, 12] on button "End Class" at bounding box center [1066, 21] width 71 height 21
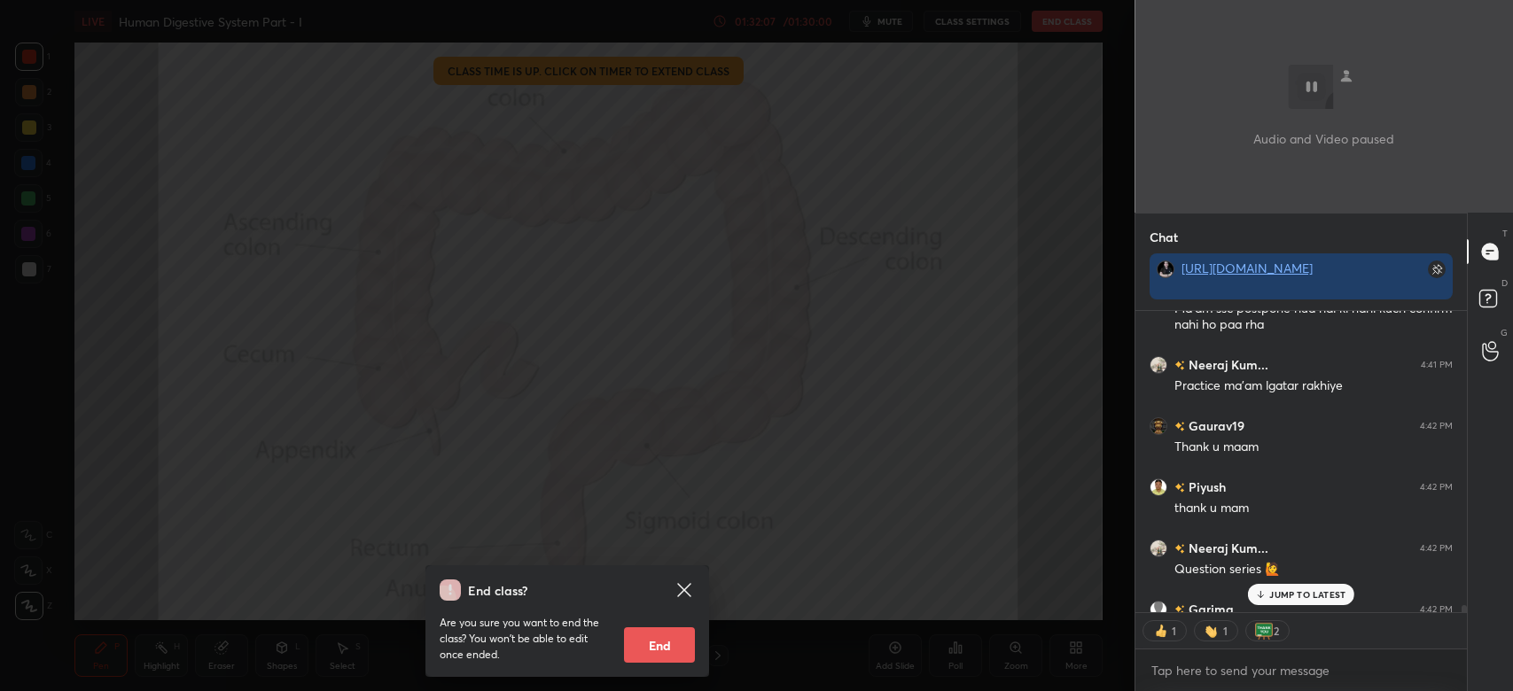
click at [681, 645] on button "End" at bounding box center [659, 644] width 71 height 35
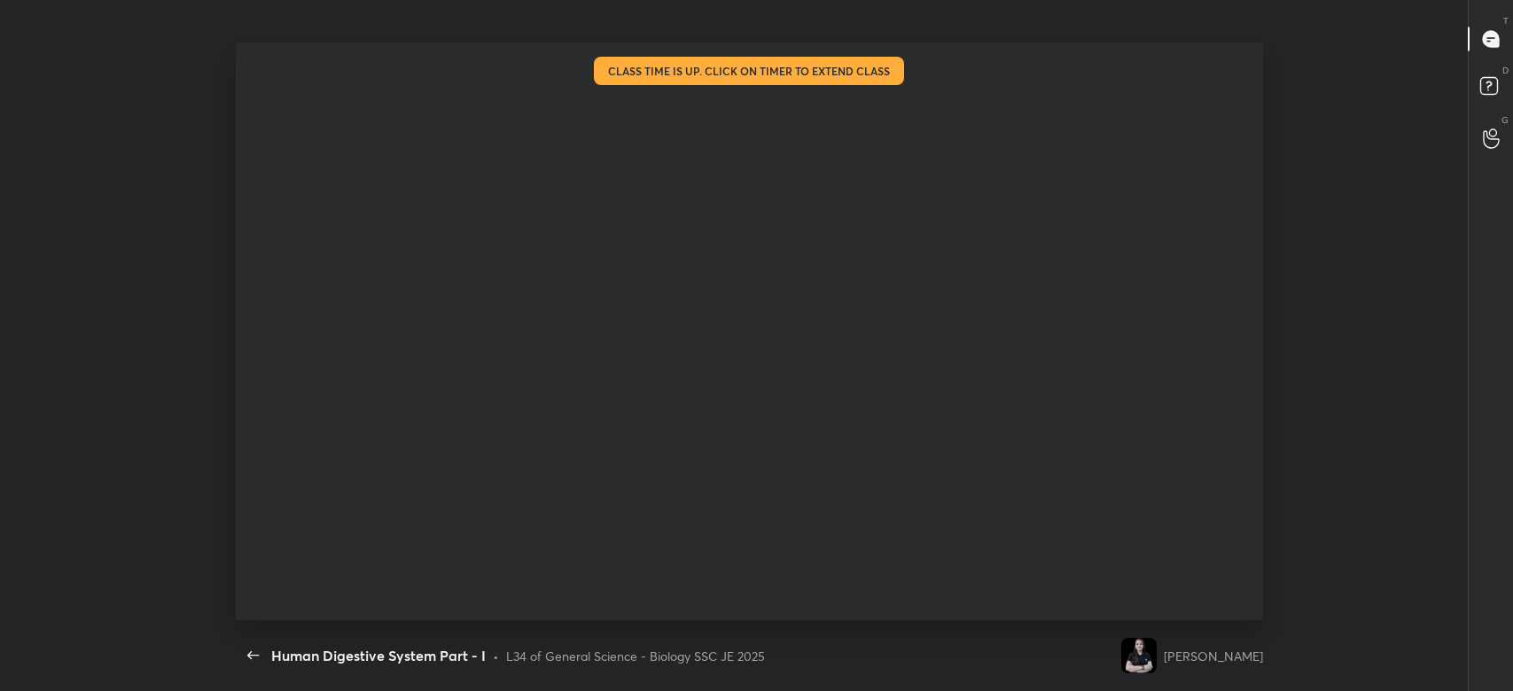
scroll to position [14164, 0]
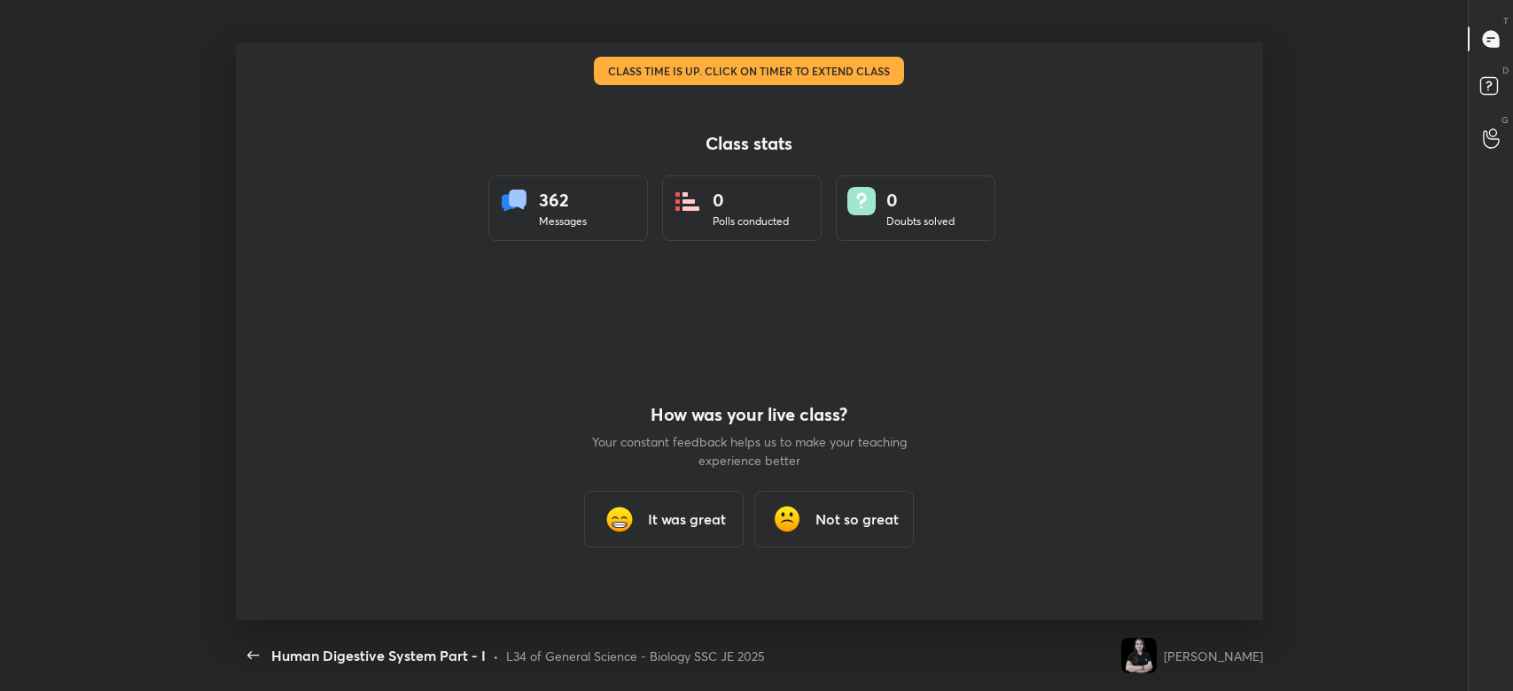
type textarea "x"
